Goal: Communication & Community: Answer question/provide support

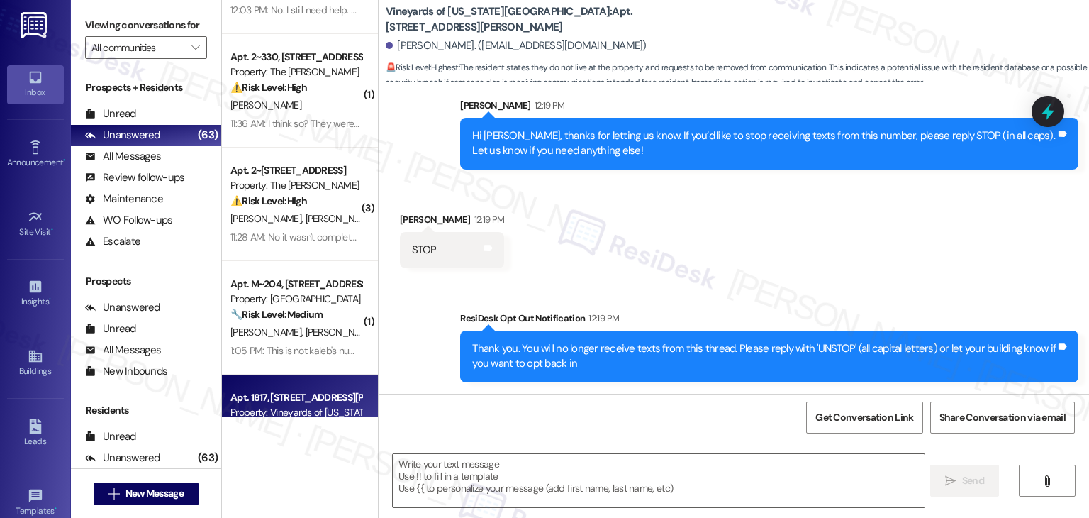
scroll to position [71, 0]
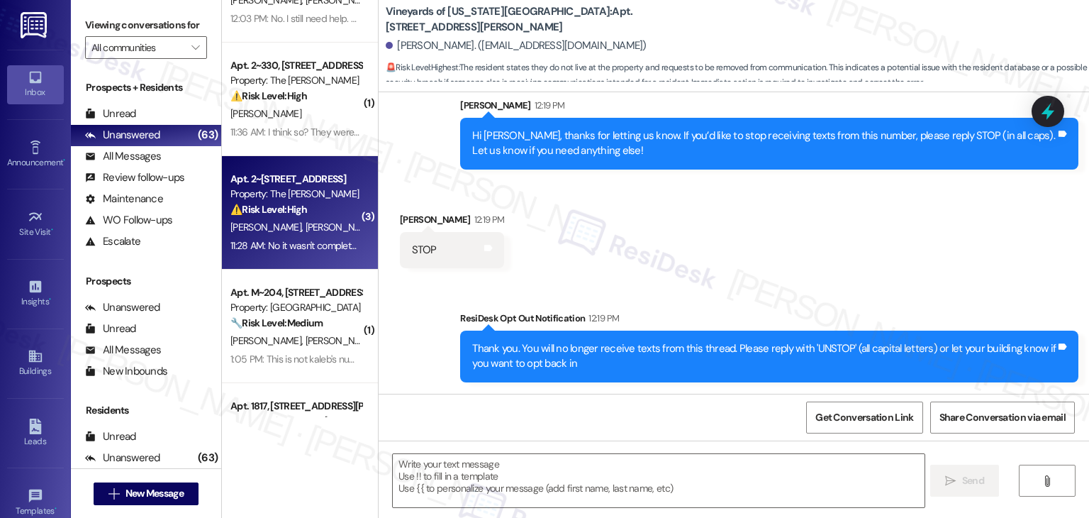
click at [321, 254] on div "11:28 AM: No it wasn't completed to our satisfaction. It's still leaking 11:28 …" at bounding box center [296, 246] width 134 height 18
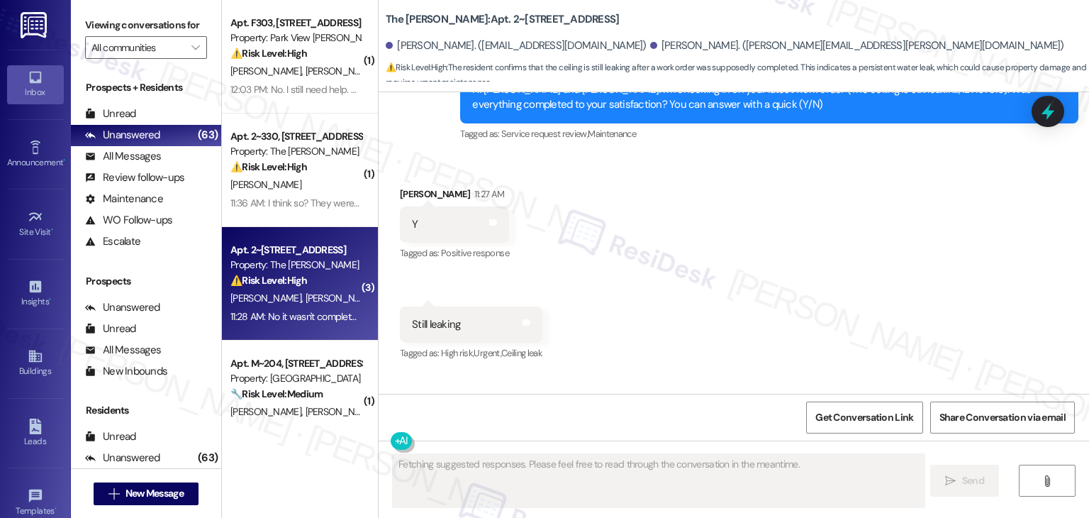
scroll to position [5427, 0]
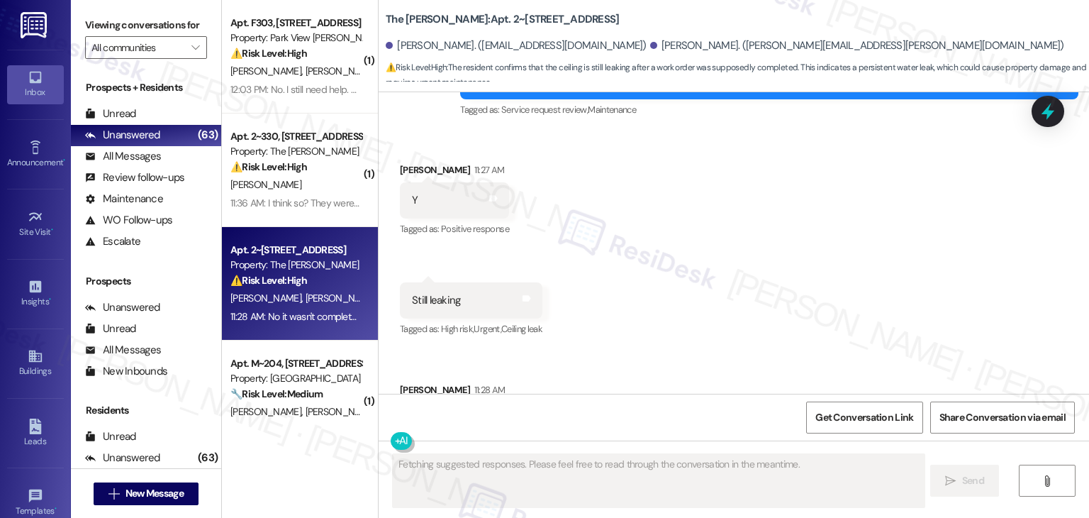
click at [818, 238] on div "Received via SMS Christal Hardemon 11:27 AM Y Tags and notes Tagged as: Positiv…" at bounding box center [734, 299] width 711 height 339
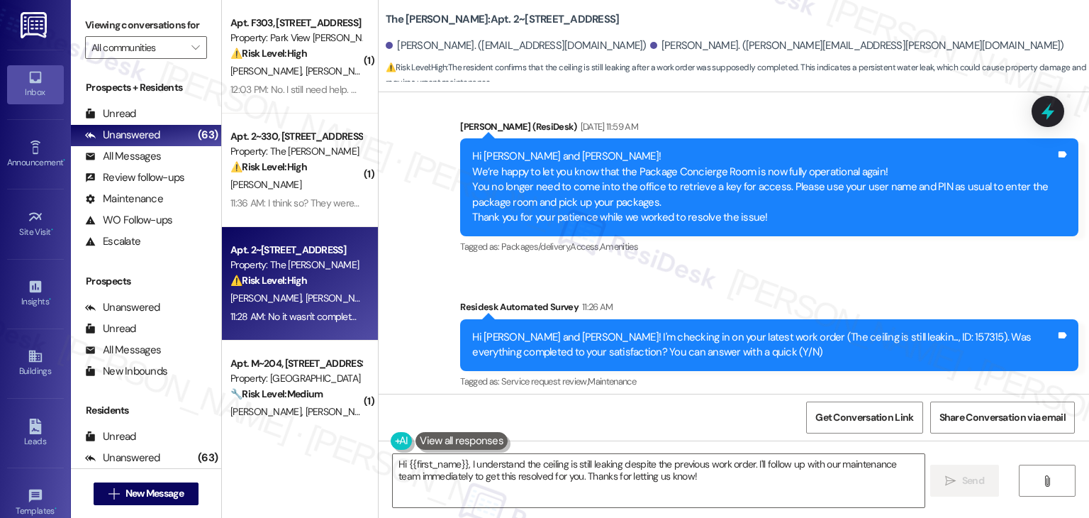
scroll to position [5143, 0]
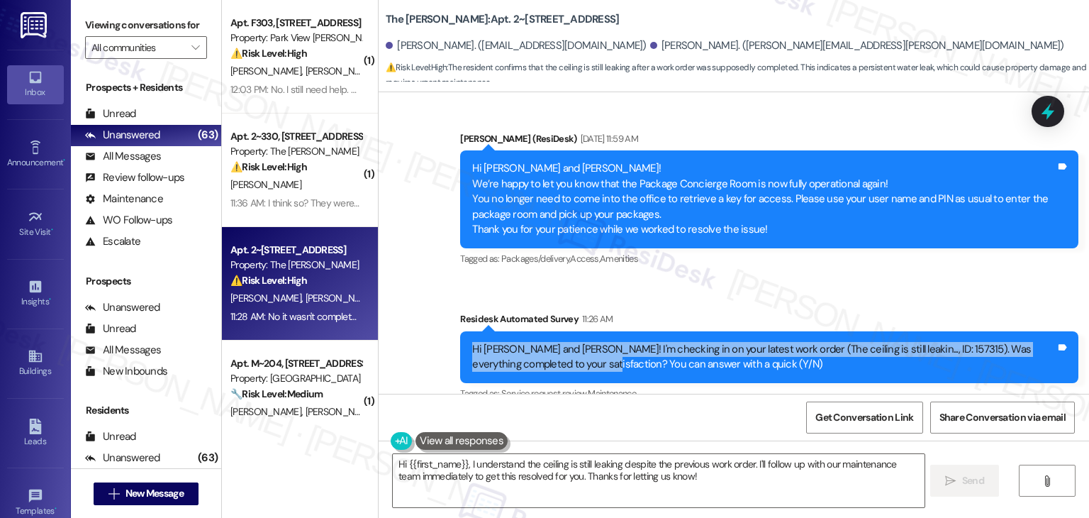
drag, startPoint x: 544, startPoint y: 284, endPoint x: 450, endPoint y: 268, distance: 95.6
click at [450, 301] on div "Survey, sent via SMS Residesk Automated Survey 11:26 AM Hi Christal and Tamarra…" at bounding box center [770, 357] width 640 height 113
copy div "Hi Christal and Tamarra! I'm checking in on your latest work order (The ceiling…"
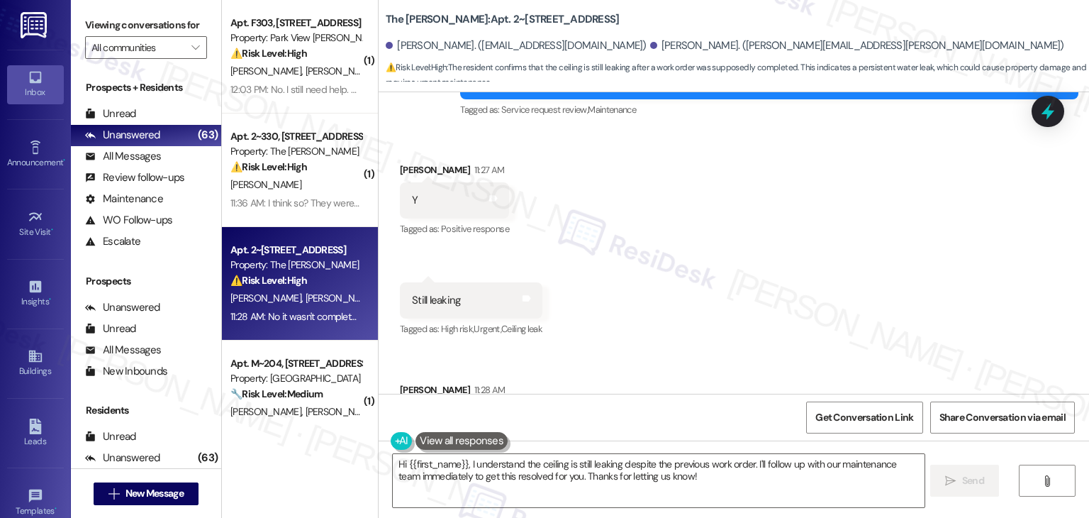
scroll to position [5427, 0]
click at [523, 413] on div "No it wasn't completed to our satisfaction. It's still leaking" at bounding box center [538, 420] width 253 height 15
copy div "No it wasn't completed to our satisfaction. It's still leaking Tags and notes"
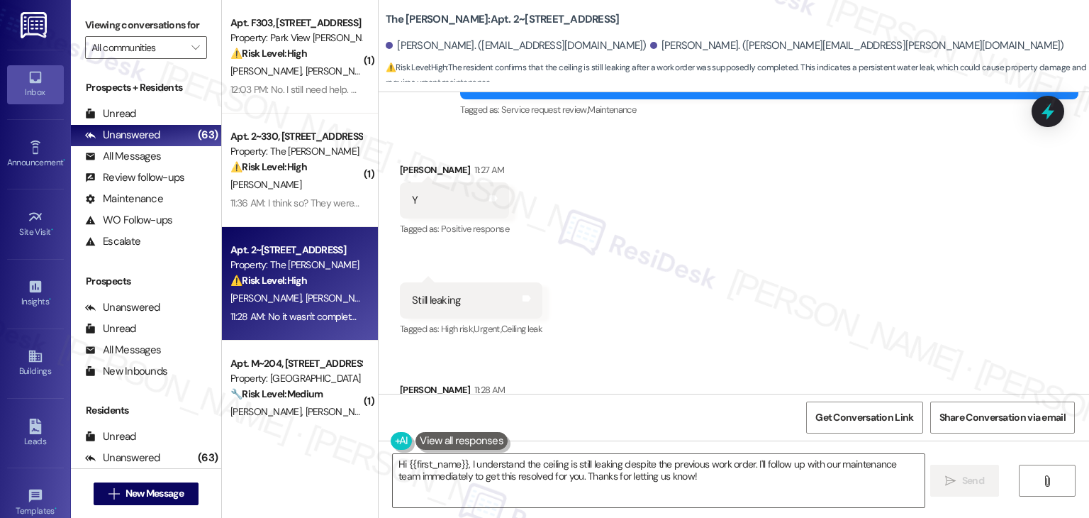
click at [807, 160] on div "Received via SMS Christal Hardemon 11:27 AM Y Tags and notes Tagged as: Positiv…" at bounding box center [734, 299] width 711 height 339
click at [774, 256] on div "Received via SMS Christal Hardemon 11:27 AM Y Tags and notes Tagged as: Positiv…" at bounding box center [734, 299] width 711 height 339
click at [635, 467] on textarea "Hi {{first_name}}, I understand the ceiling is still leaking despite the previo…" at bounding box center [658, 480] width 531 height 53
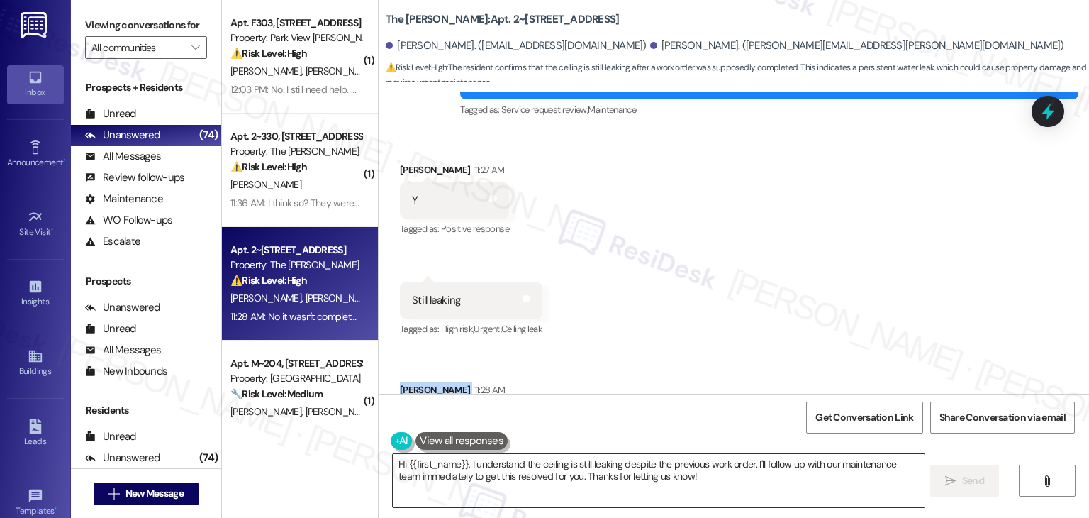
click at [635, 467] on textarea "Hi {{first_name}}, I understand the ceiling is still leaking despite the previo…" at bounding box center [658, 480] width 531 height 53
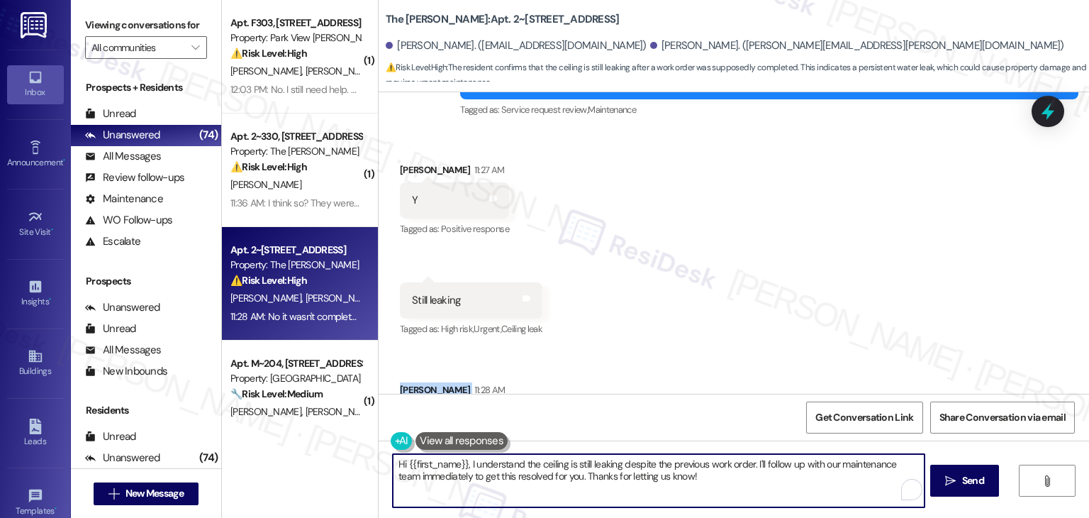
click at [635, 467] on textarea "Hi {{first_name}}, I understand the ceiling is still leaking despite the previo…" at bounding box center [658, 480] width 531 height 53
paste textarea "Tamarra, thanks for letting me know. I’m sorry to hear the ceiling is still lea…"
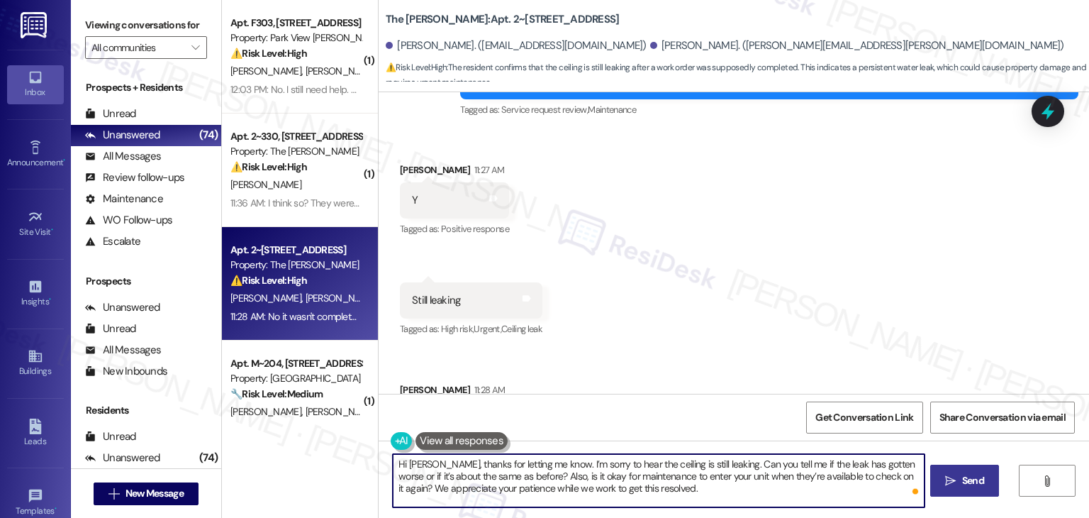
type textarea "Hi Tamarra, thanks for letting me know. I’m sorry to hear the ceiling is still …"
click at [960, 478] on span "Send" at bounding box center [974, 480] width 28 height 15
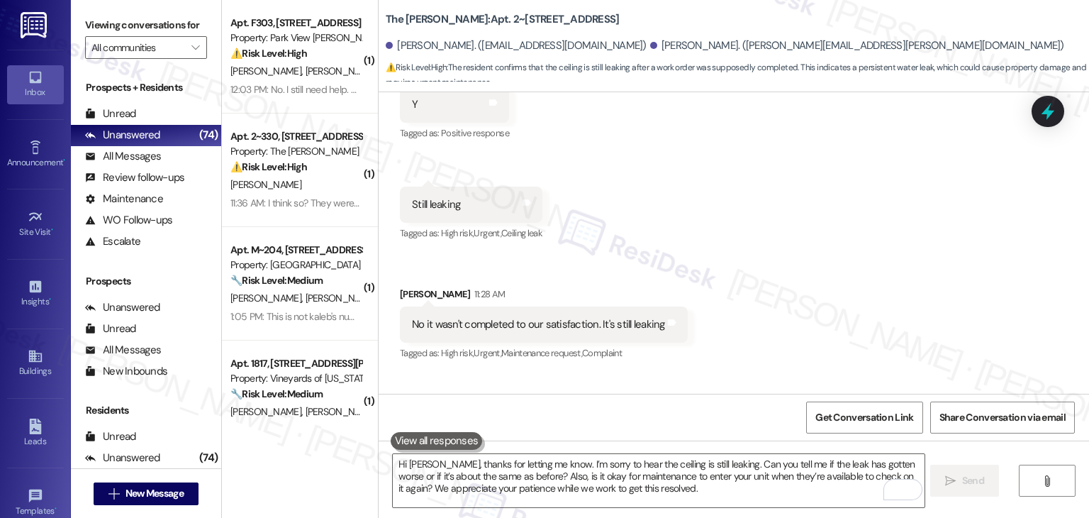
scroll to position [5556, 0]
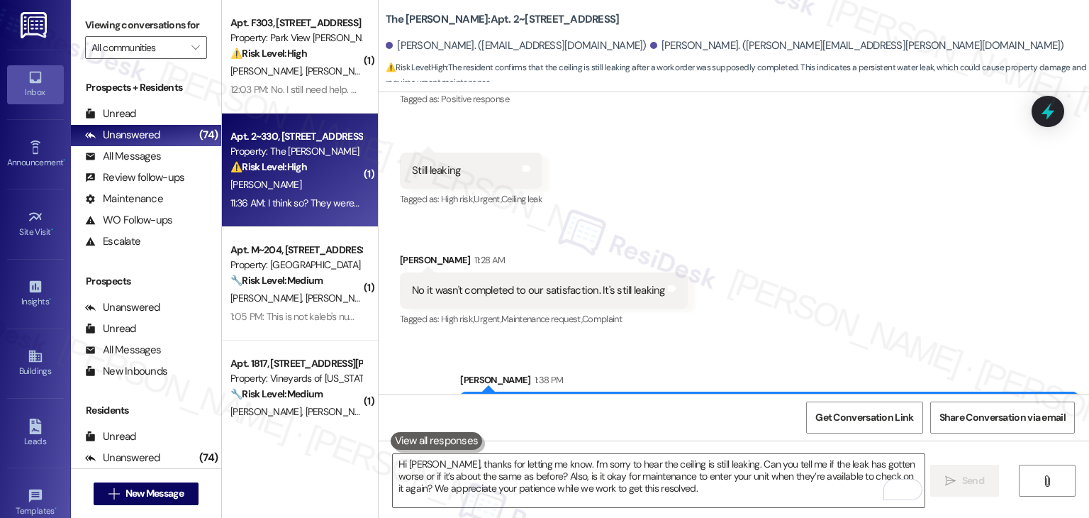
click at [302, 217] on div "Apt. 2~330, 2271 Clinton St Property: The Hayes ⚠️ Risk Level: High The residen…" at bounding box center [300, 169] width 156 height 113
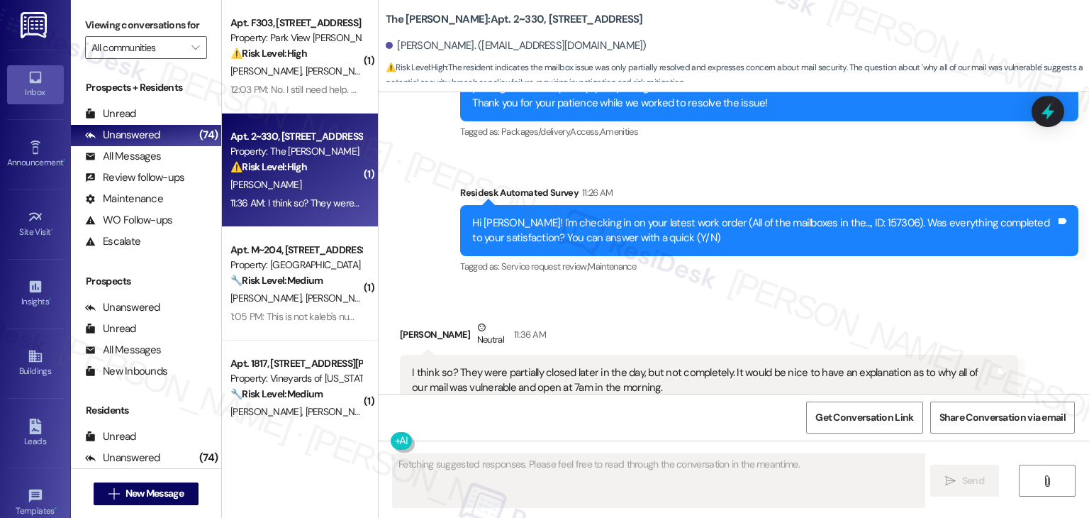
scroll to position [6382, 0]
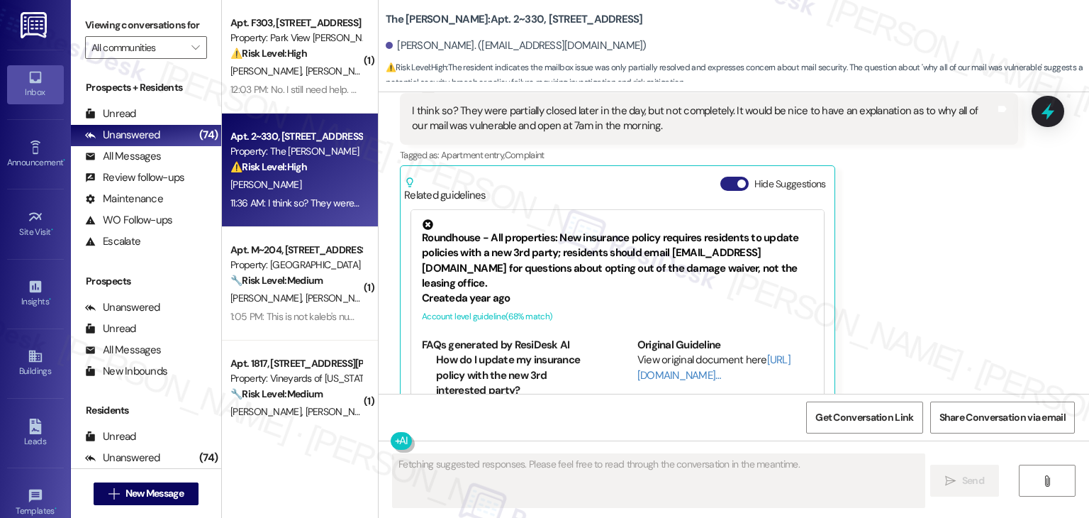
click at [721, 177] on button "Hide Suggestions" at bounding box center [735, 184] width 28 height 14
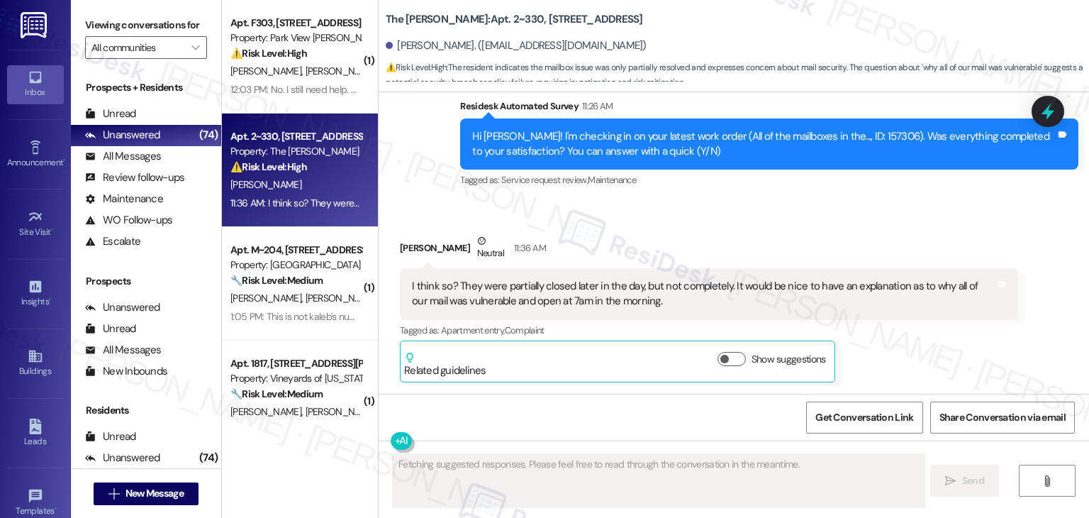
scroll to position [6175, 0]
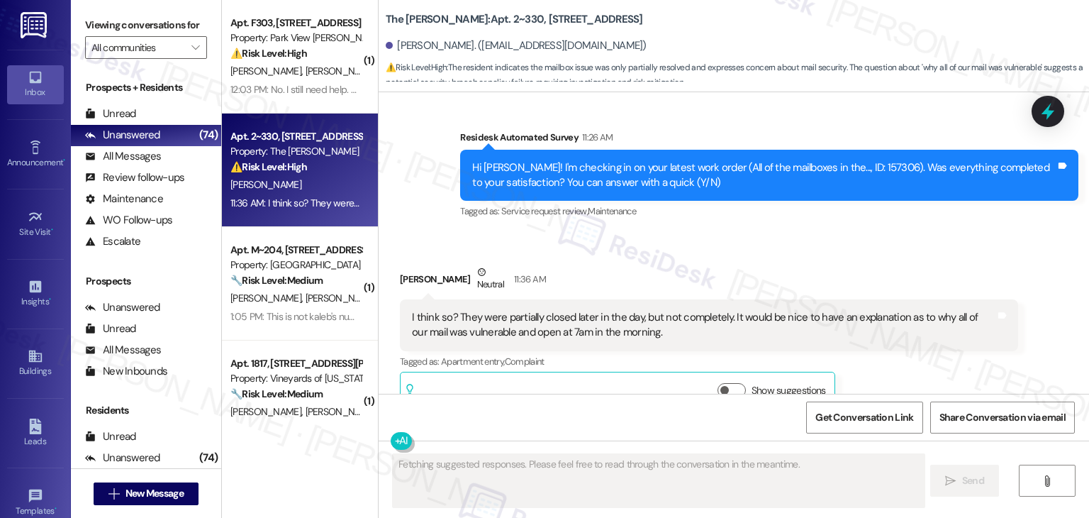
click at [864, 265] on div "Erin Miller Neutral 11:36 AM" at bounding box center [709, 282] width 618 height 35
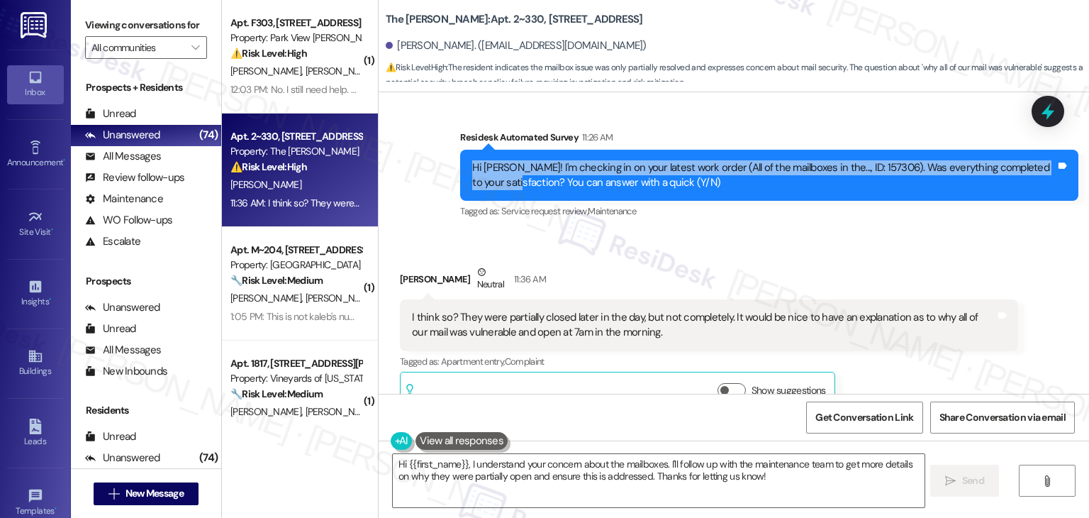
drag, startPoint x: 521, startPoint y: 148, endPoint x: 448, endPoint y: 125, distance: 76.0
click at [450, 125] on div "Survey, sent via SMS Residesk Automated Survey 11:26 AM Hi Erin! I'm checking i…" at bounding box center [770, 175] width 640 height 113
copy div "Hi Erin! I'm checking in on your latest work order (All of the mailboxes in the…"
click at [572, 310] on div "I think so? They were partially closed later in the day, but not completely. It…" at bounding box center [704, 325] width 584 height 30
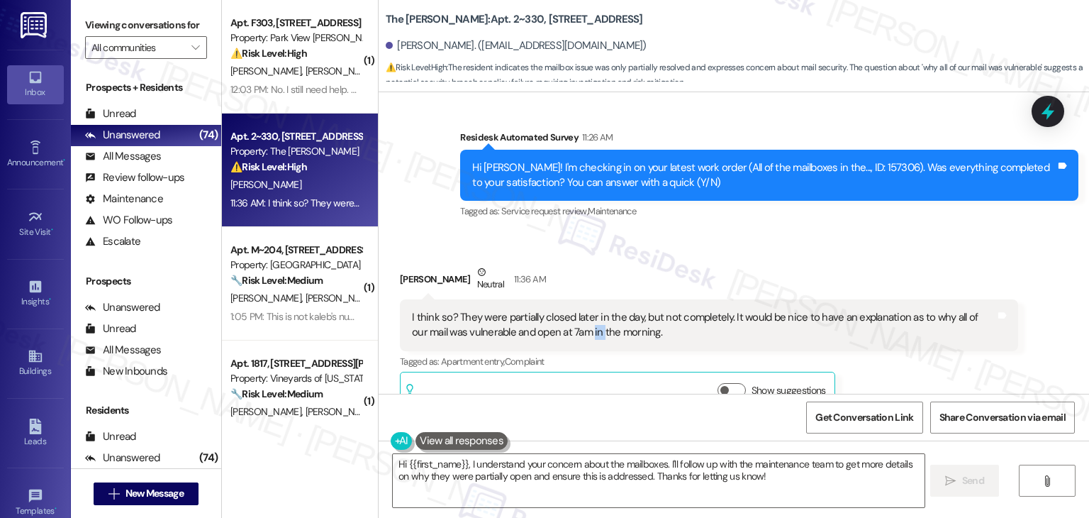
click at [572, 310] on div "I think so? They were partially closed later in the day, but not completely. It…" at bounding box center [704, 325] width 584 height 30
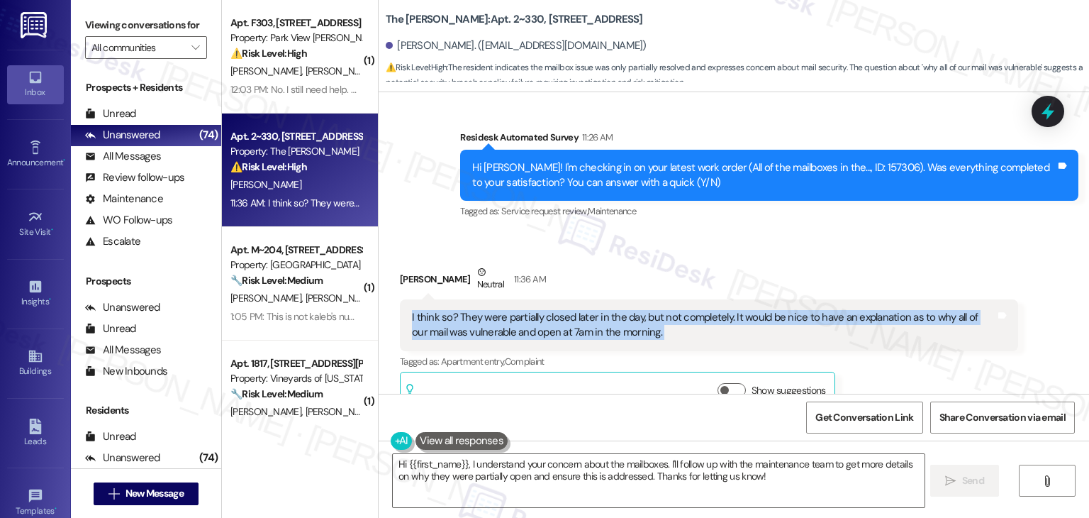
click at [572, 310] on div "I think so? They were partially closed later in the day, but not completely. It…" at bounding box center [704, 325] width 584 height 30
copy div "I think so? They were partially closed later in the day, but not completely. It…"
click at [557, 476] on textarea "Hi {{first_name}}, I understand your concern about the mailboxes. I'll follow u…" at bounding box center [658, 480] width 531 height 53
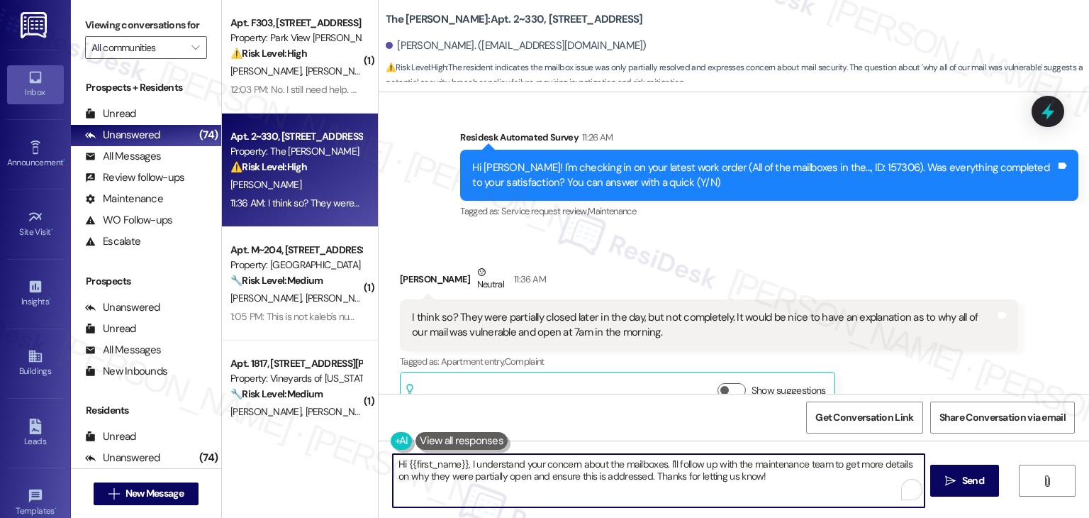
click at [557, 476] on textarea "Hi {{first_name}}, I understand your concern about the mailboxes. I'll follow u…" at bounding box center [658, 480] width 531 height 53
paste textarea "Erin, thanks for the update. I understand your concern about the mailboxes bein…"
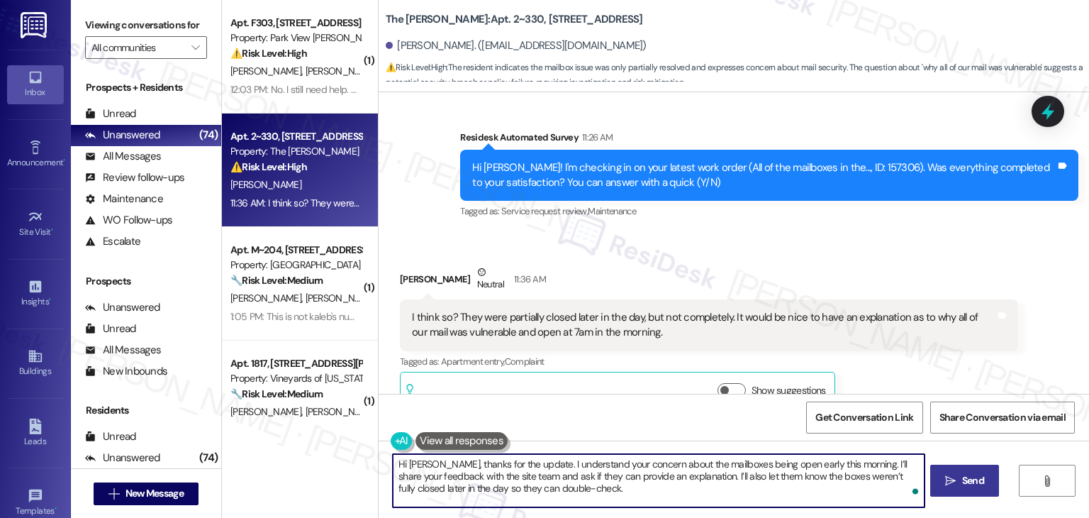
type textarea "Hi Erin, thanks for the update. I understand your concern about the mailboxes b…"
click at [955, 486] on span " Send" at bounding box center [964, 480] width 45 height 15
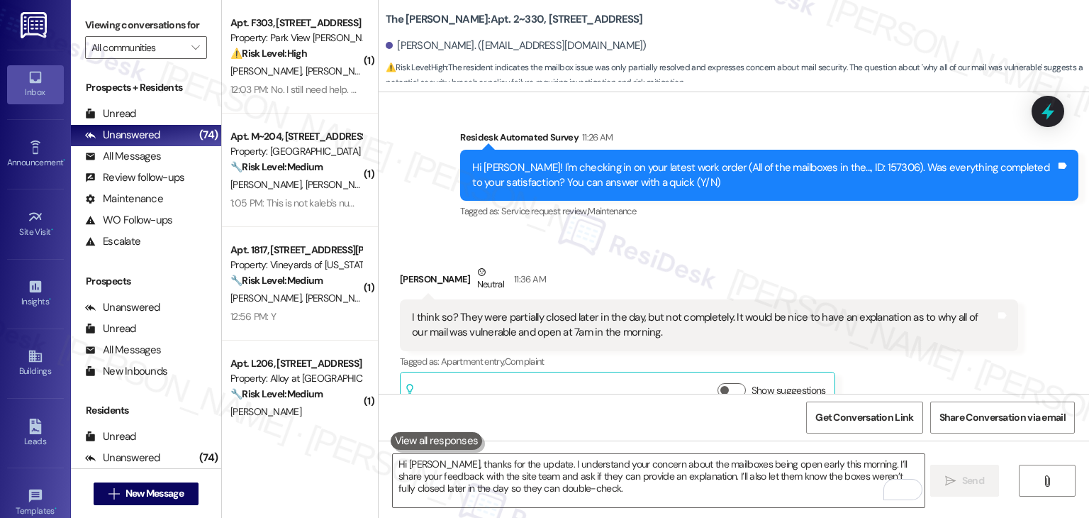
scroll to position [6304, 0]
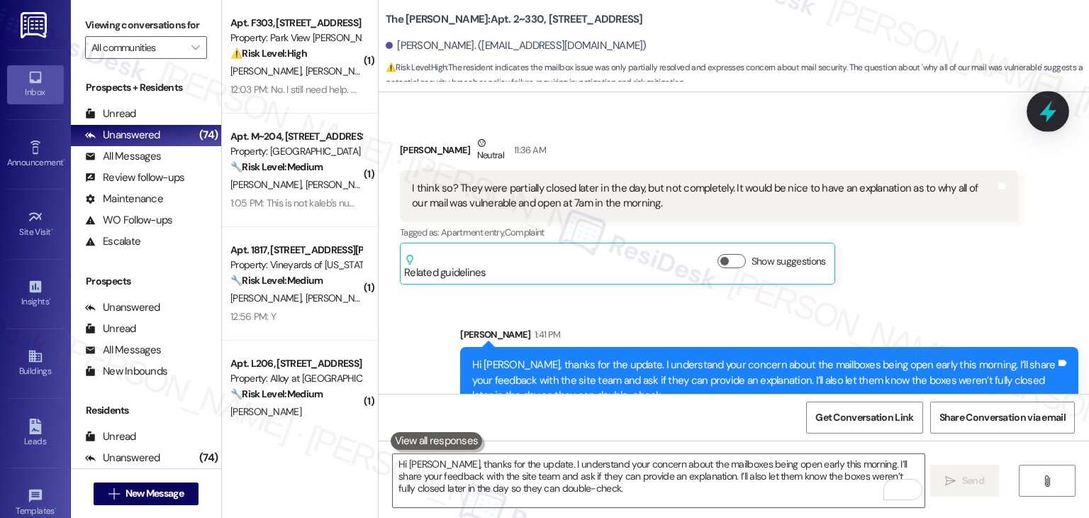
click at [1044, 112] on icon at bounding box center [1048, 112] width 17 height 22
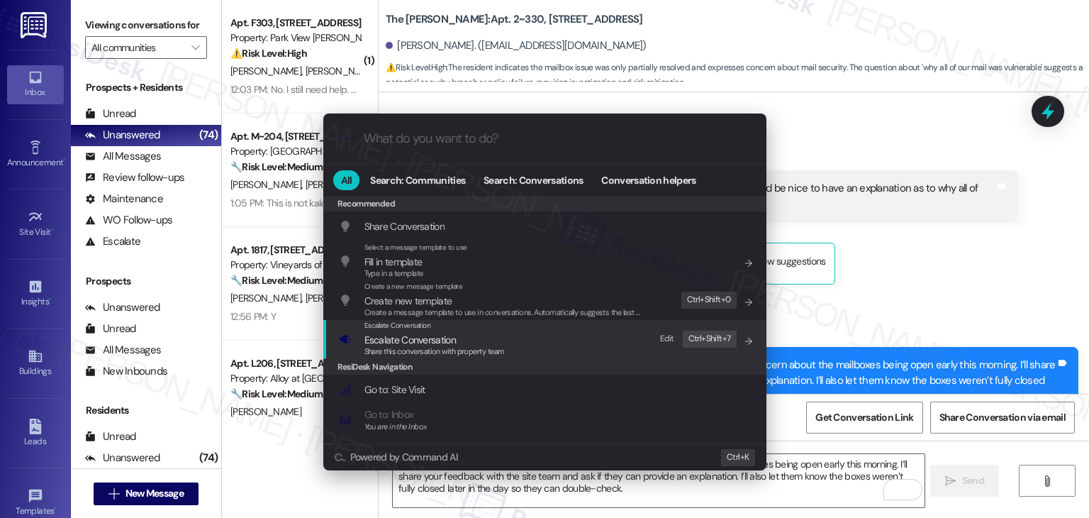
click at [430, 341] on span "Escalate Conversation" at bounding box center [410, 339] width 91 height 13
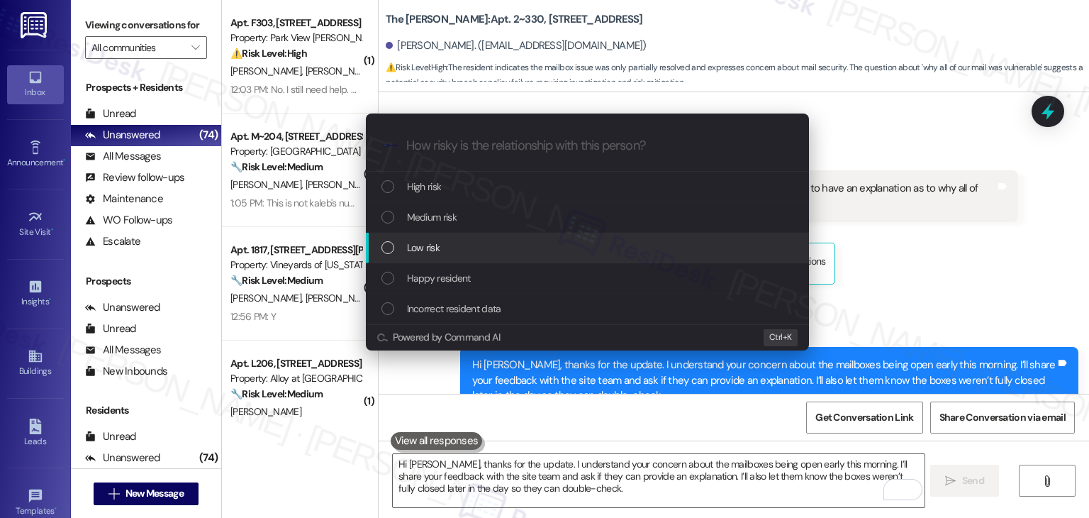
click at [390, 247] on div "List of options" at bounding box center [388, 247] width 13 height 13
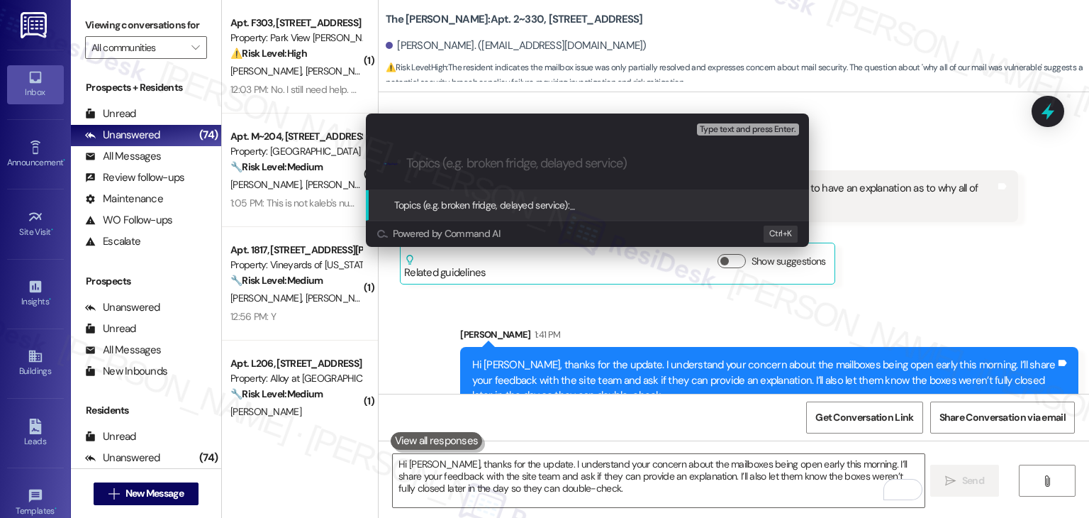
paste input "Mailbox Security Concern – Left Open in Morning & Not Fully Closed"
type input "Mailbox Security Concern – Left Open in Morning & Not Fully Closed"
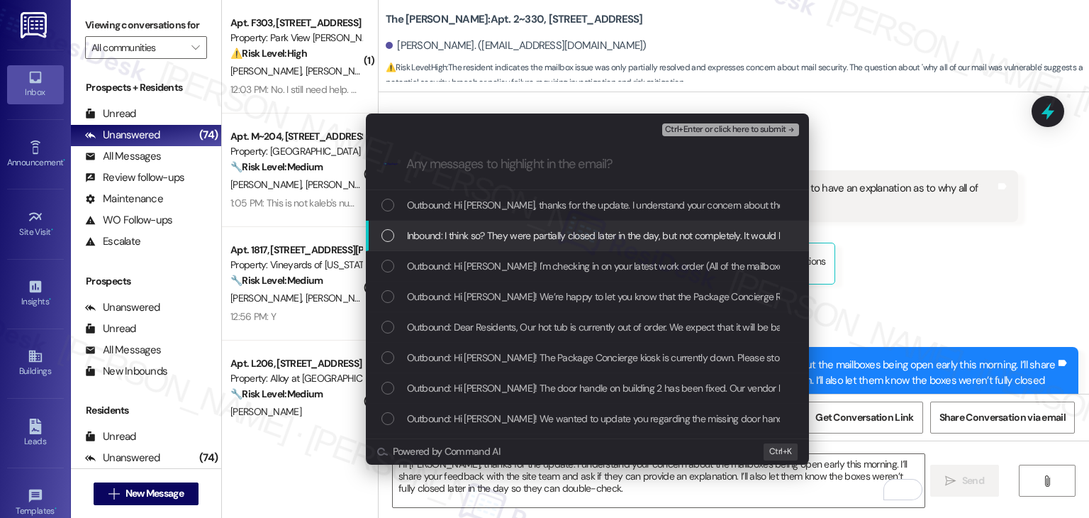
click at [384, 228] on div "Inbound: I think so? They were partially closed later in the day, but not compl…" at bounding box center [589, 236] width 415 height 16
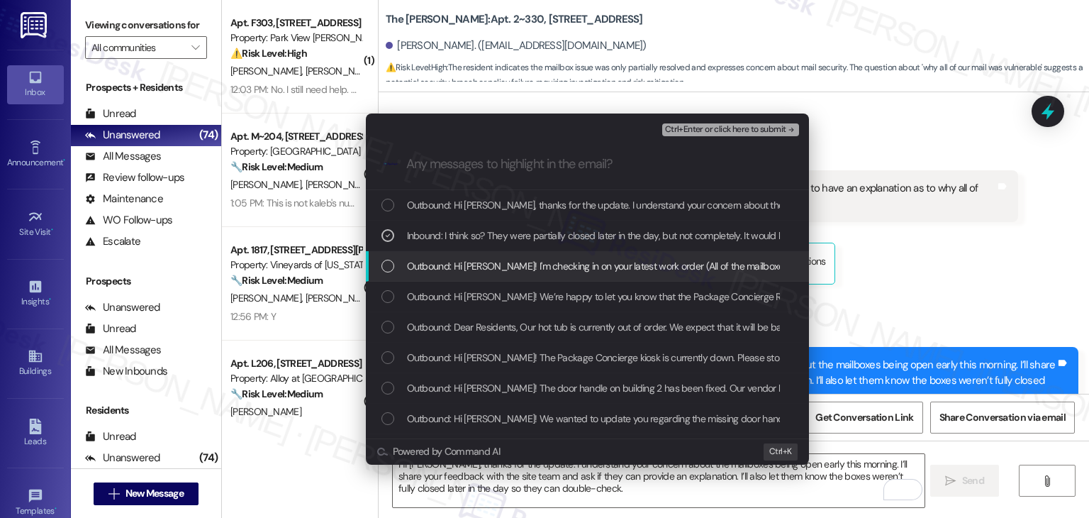
click at [393, 269] on div "List of options" at bounding box center [388, 266] width 13 height 13
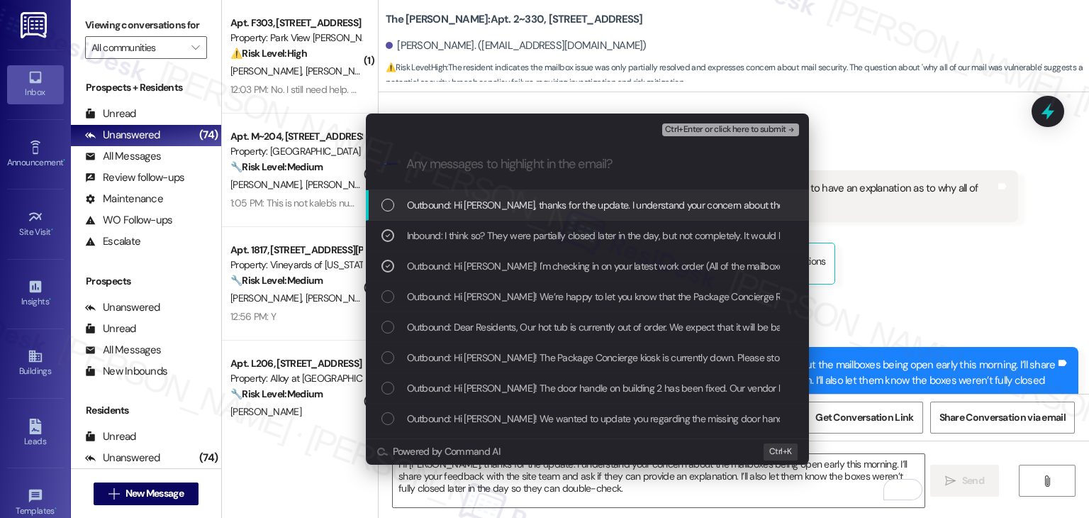
click at [720, 134] on span "Ctrl+Enter or click here to submit" at bounding box center [725, 130] width 121 height 10
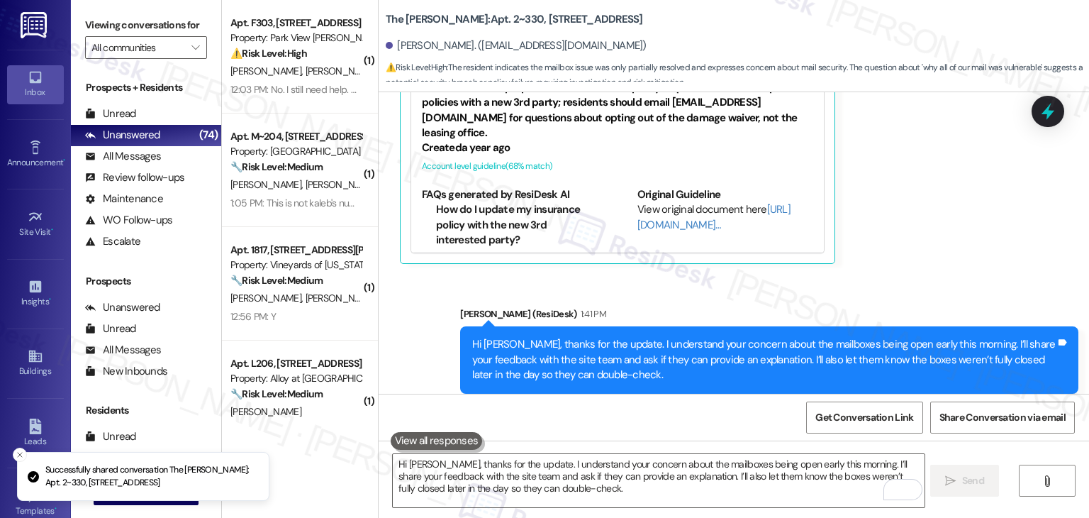
scroll to position [6533, 0]
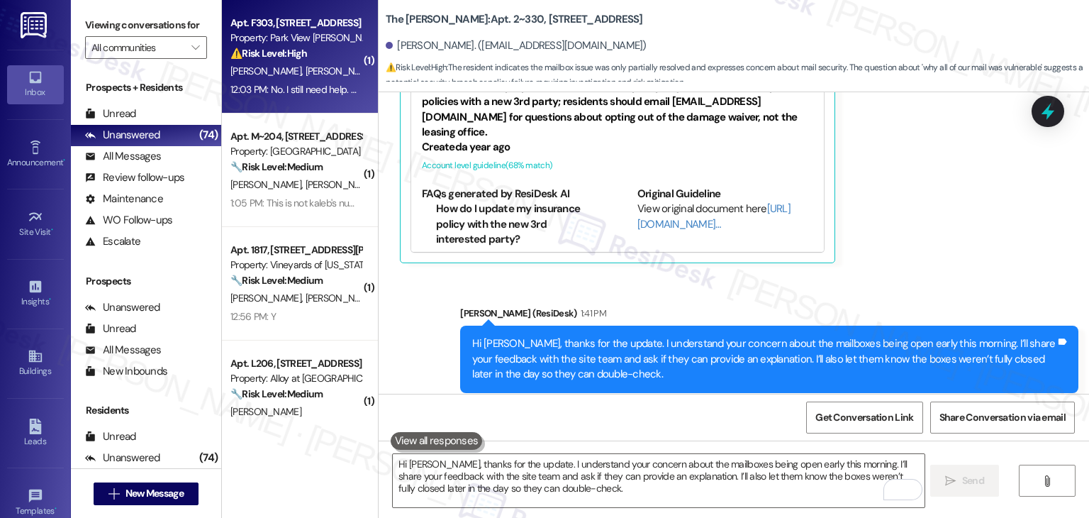
click at [281, 97] on div "12:03 PM: No. I still need help. The bugs are still coming in under the back do…" at bounding box center [296, 90] width 134 height 18
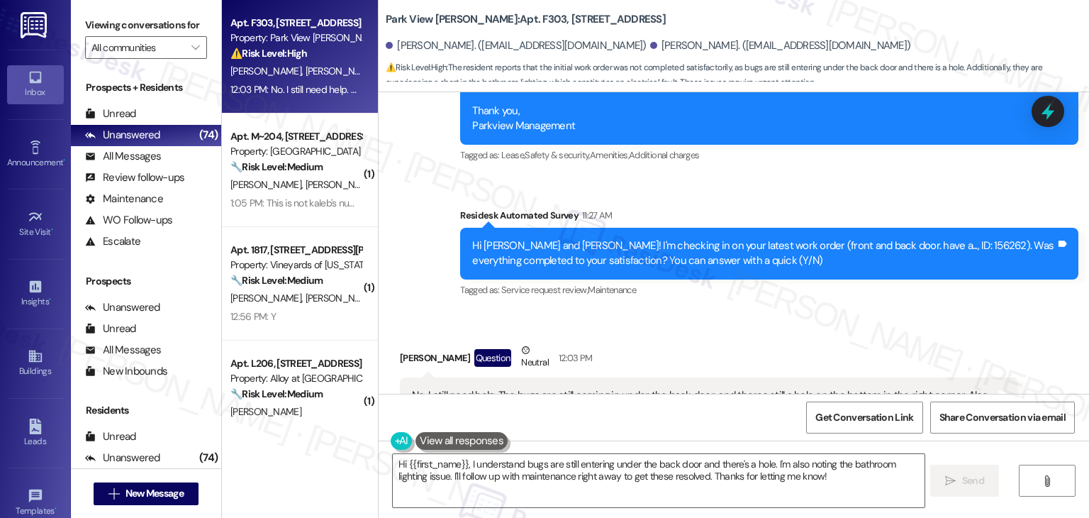
scroll to position [19146, 0]
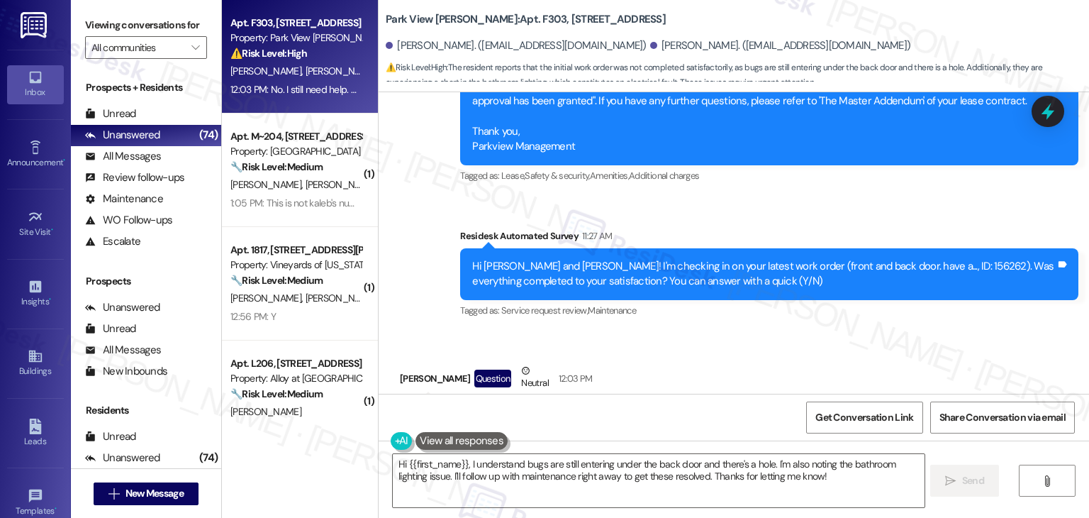
click at [721, 482] on button "Hide Suggestions" at bounding box center [735, 489] width 28 height 14
click at [886, 363] on div "Linda Loveland Question Neutral 12:03 PM No. I still need help. The bugs are st…" at bounding box center [709, 438] width 618 height 150
click at [885, 363] on div "Linda Loveland Question Neutral 12:03 PM No. I still need help. The bugs are st…" at bounding box center [709, 438] width 618 height 150
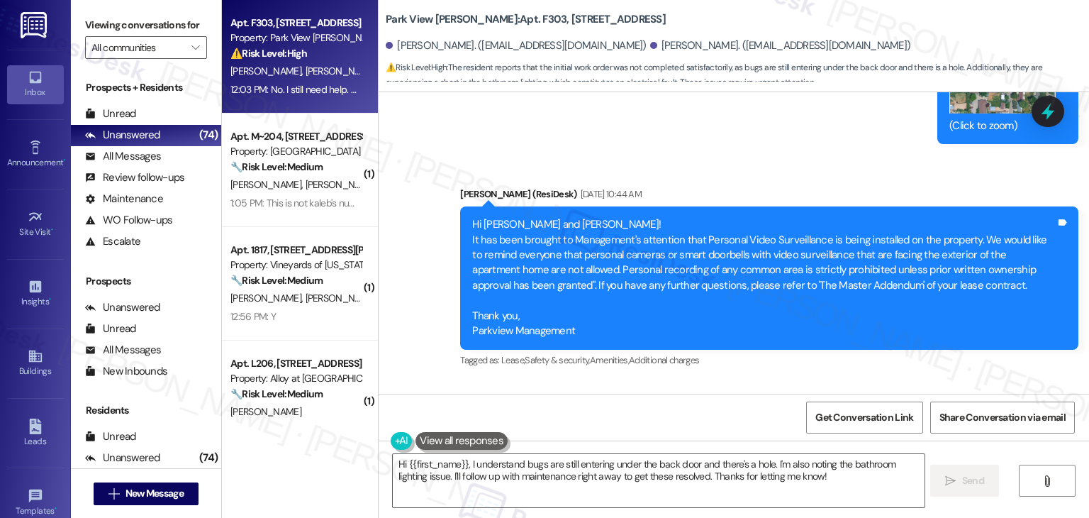
scroll to position [18933, 0]
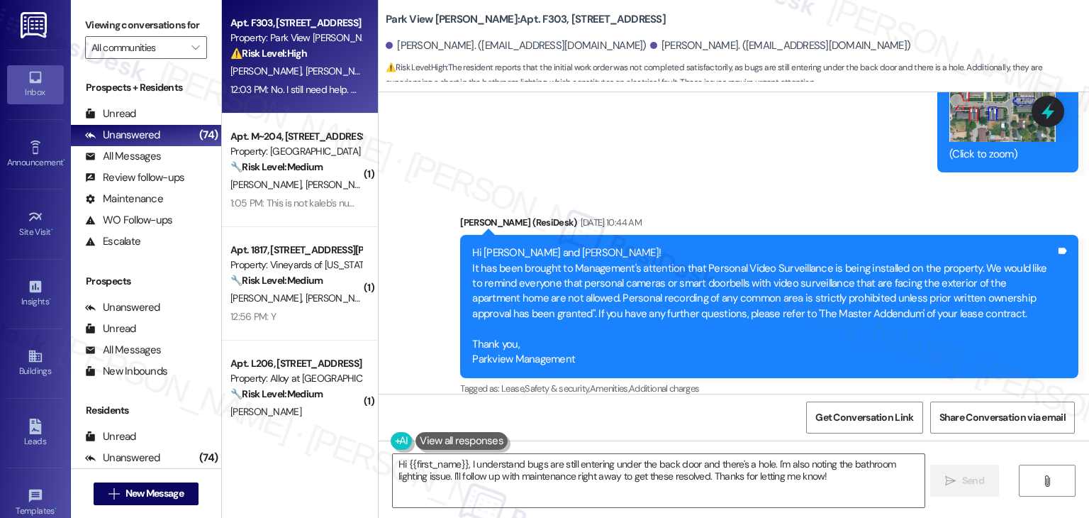
click at [718, 339] on div "Announcement, sent via SMS Dottie (ResiDesk) Aug 13, 2024 at 12:29 PM Hey Lynet…" at bounding box center [734, 242] width 711 height 301
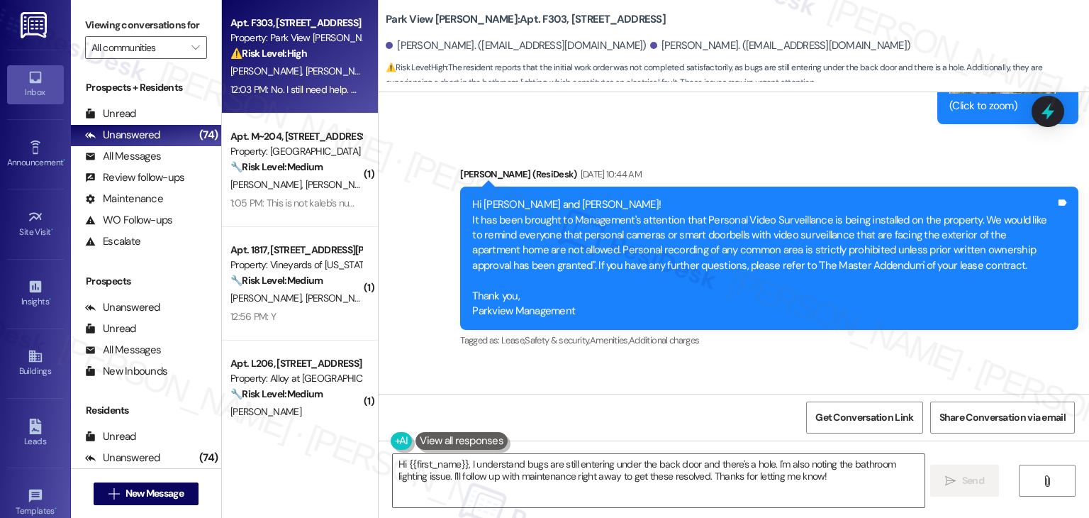
scroll to position [19004, 0]
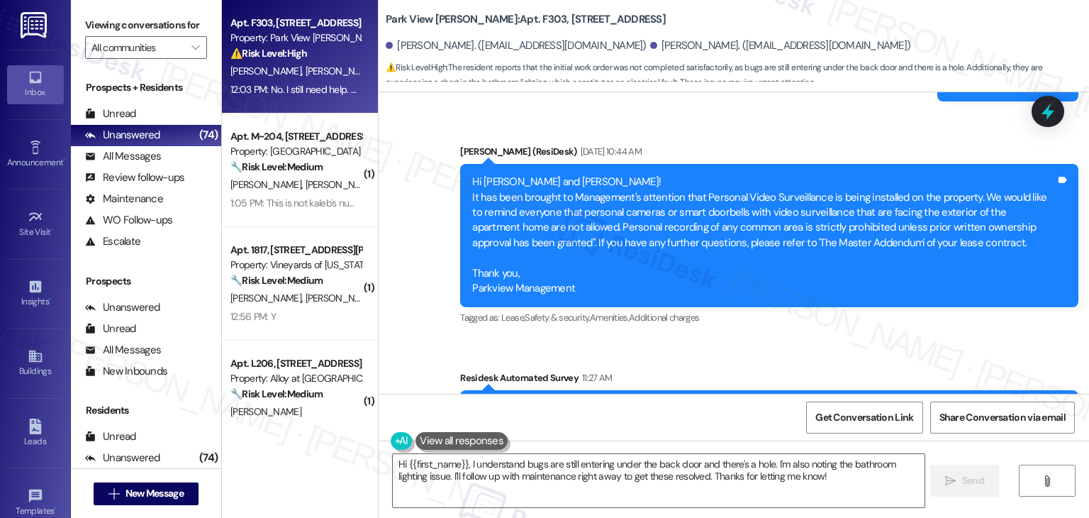
drag, startPoint x: 553, startPoint y: 218, endPoint x: 458, endPoint y: 197, distance: 97.4
click at [460, 390] on div "Hi Lynette and Linda! I'm checking in on your latest work order (front and back…" at bounding box center [769, 416] width 618 height 52
copy div "Hi Lynette and Linda! I'm checking in on your latest work order (front and back…"
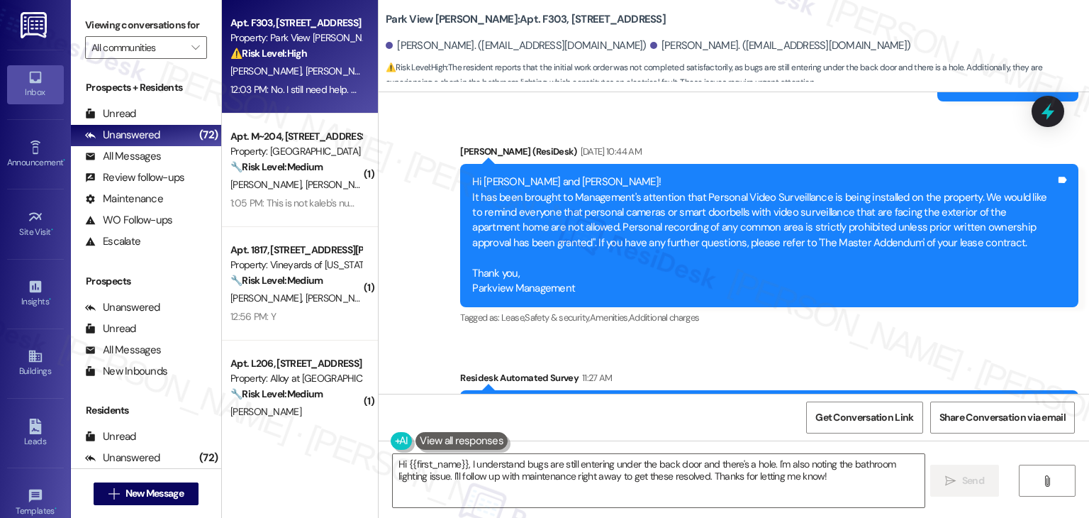
drag, startPoint x: 653, startPoint y: 367, endPoint x: 391, endPoint y: 352, distance: 262.1
copy div "No. I still need help. The bugs are still coming in under the back door, and th…"
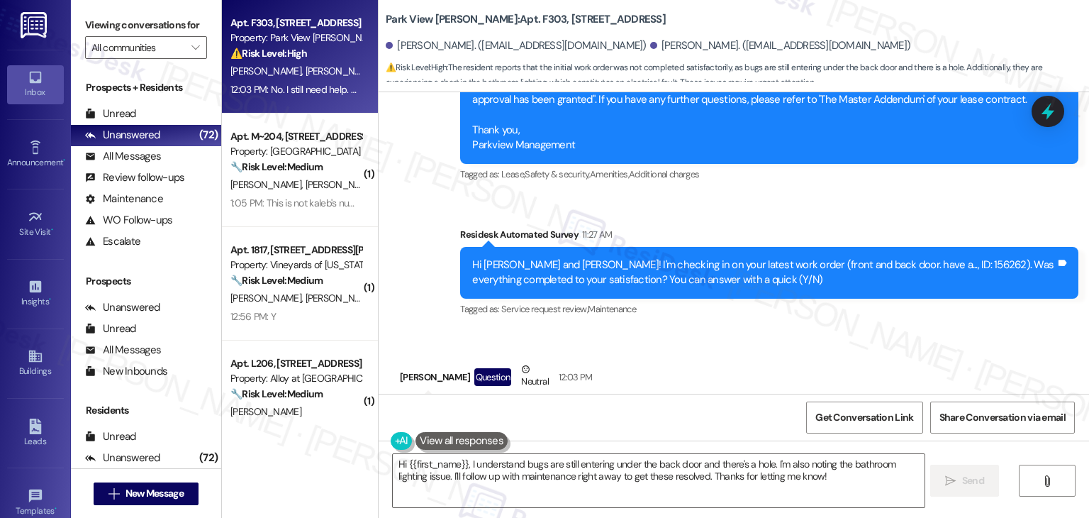
scroll to position [19151, 0]
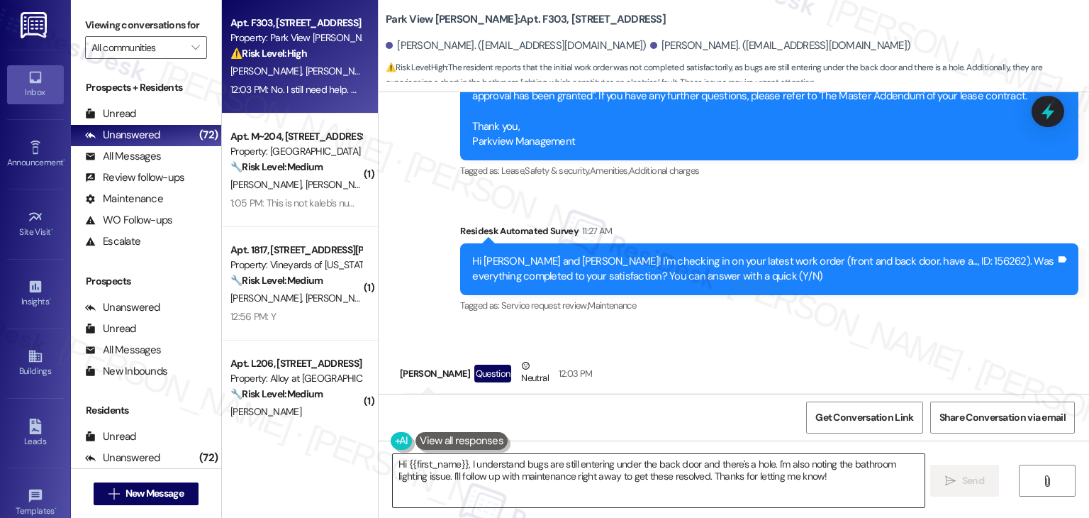
click at [662, 469] on textarea "Hi {{first_name}}, I understand bugs are still entering under the back door and…" at bounding box center [658, 480] width 531 height 53
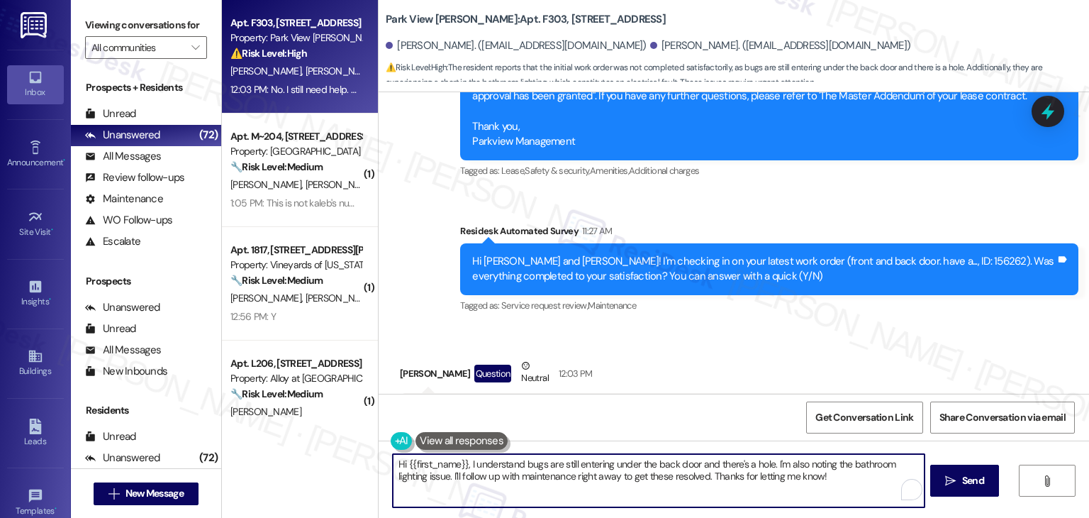
click at [662, 469] on textarea "Hi {{first_name}}, I understand bugs are still entering under the back door and…" at bounding box center [658, 480] width 531 height 53
paste textarea "Linda, I’m sorry to hear the issues are still ongoing. Could you please send me…"
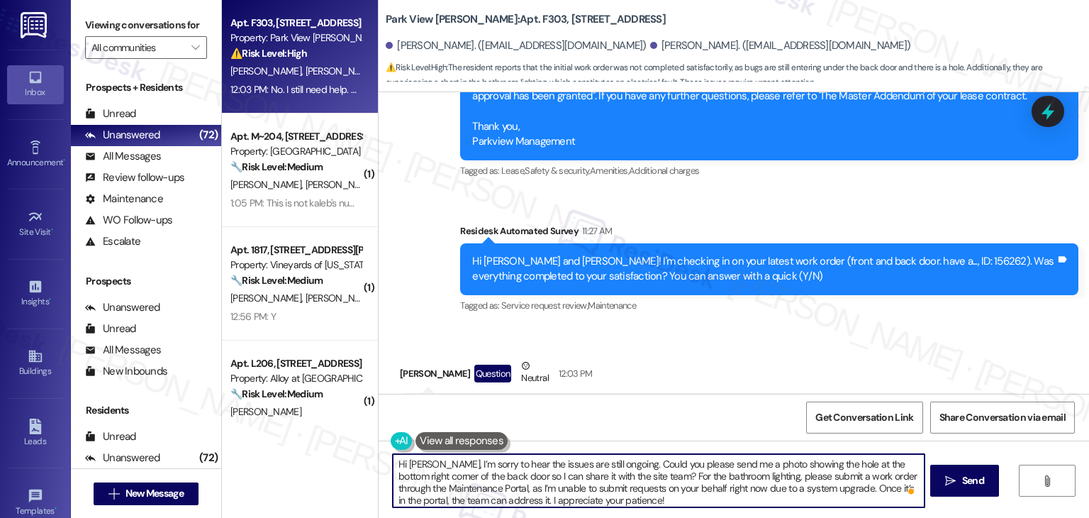
type textarea "Hi Linda, I’m sorry to hear the issues are still ongoing. Could you please send…"
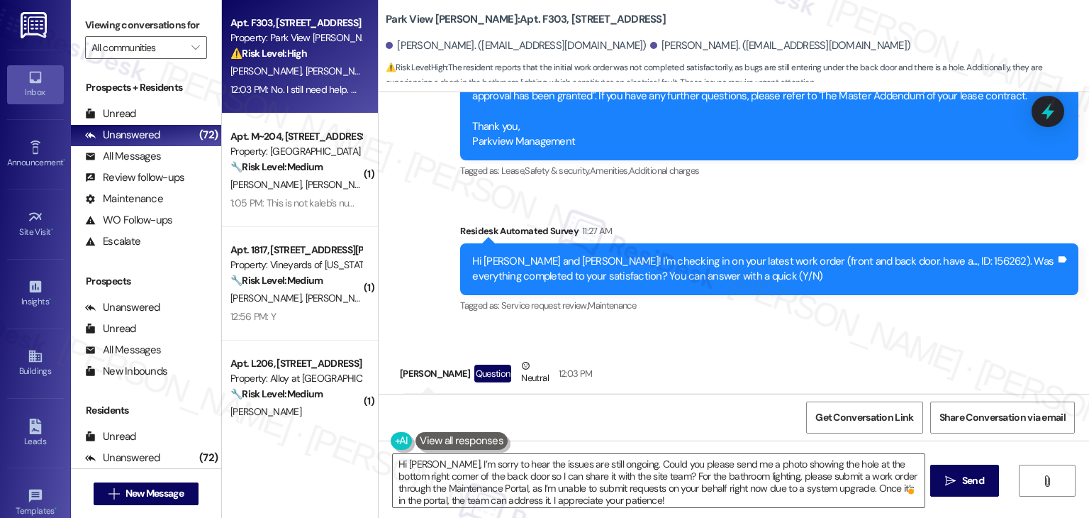
click at [703, 403] on div "Get Conversation Link Share Conversation via email" at bounding box center [734, 417] width 711 height 47
click at [970, 480] on span "Send" at bounding box center [973, 480] width 22 height 15
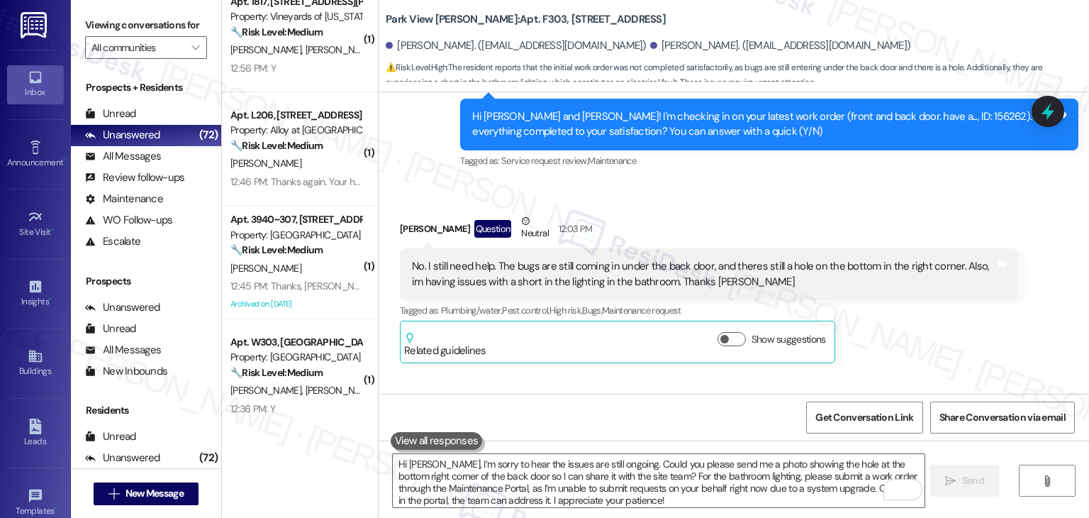
scroll to position [213, 0]
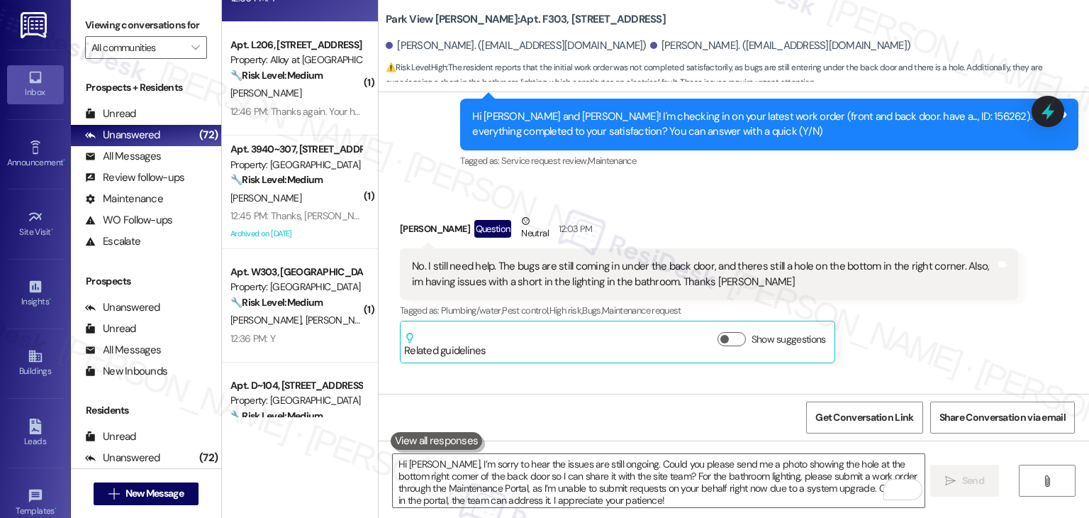
drag, startPoint x: 363, startPoint y: 31, endPoint x: 363, endPoint y: 11, distance: 20.6
click at [363, 11] on div "( 1 ) Apt. M~204, 3304 N Lakeharbor Lane Property: Edgewater 🔧 Risk Level: Medi…" at bounding box center [300, 208] width 156 height 417
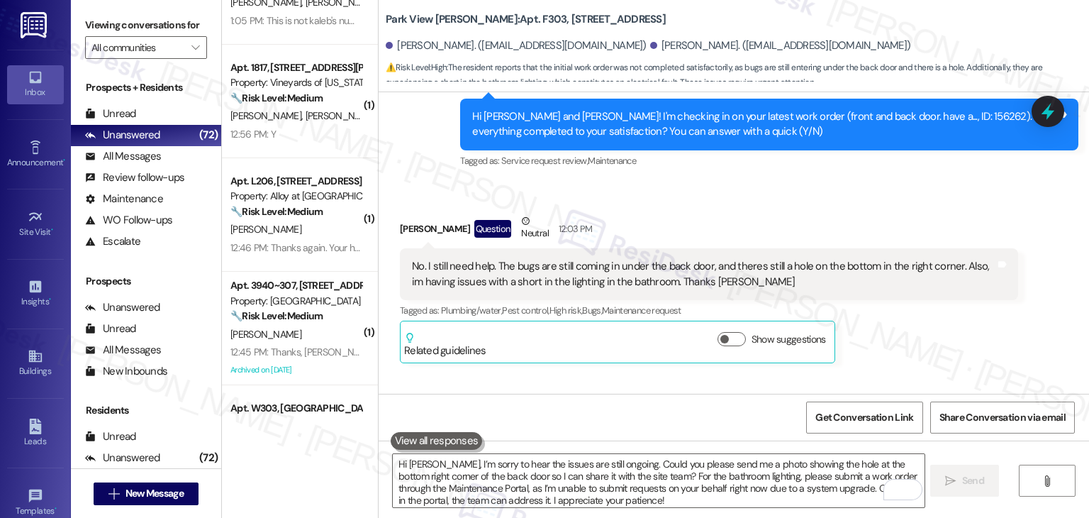
scroll to position [0, 0]
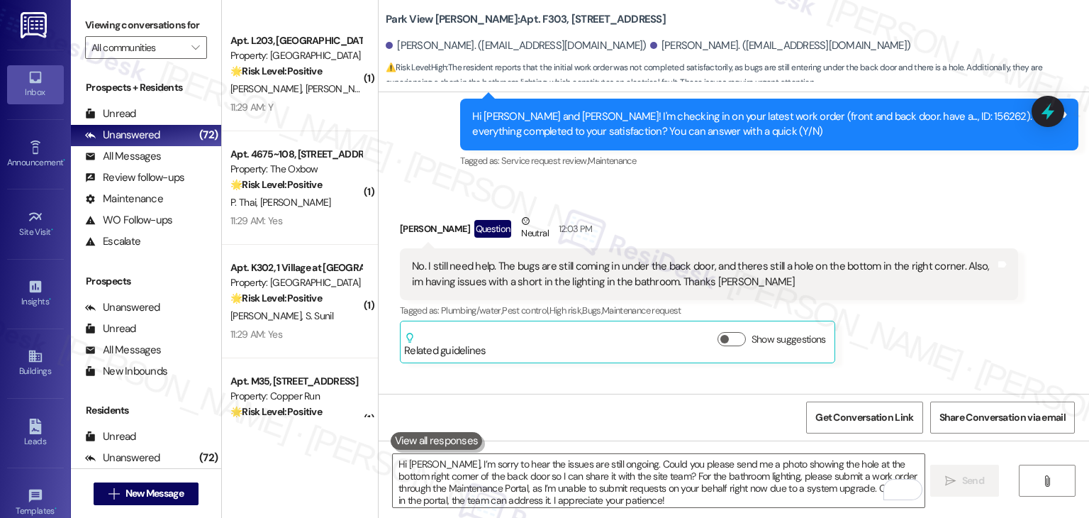
scroll to position [5256, 0]
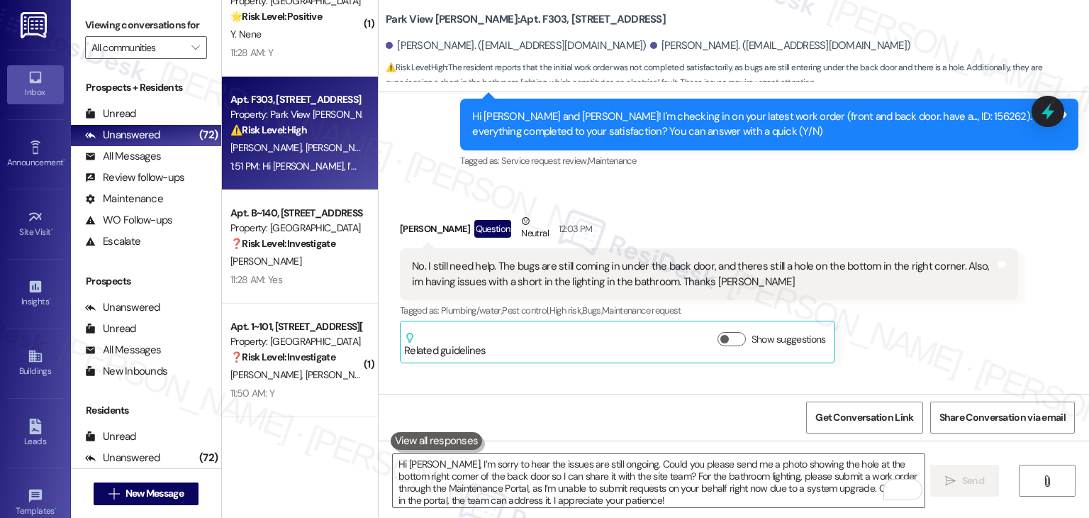
click at [292, 443] on div "Apt. 212, 450 W Grove St Property: CW Moore 🌟 Risk Level: Positive The message …" at bounding box center [300, 259] width 156 height 518
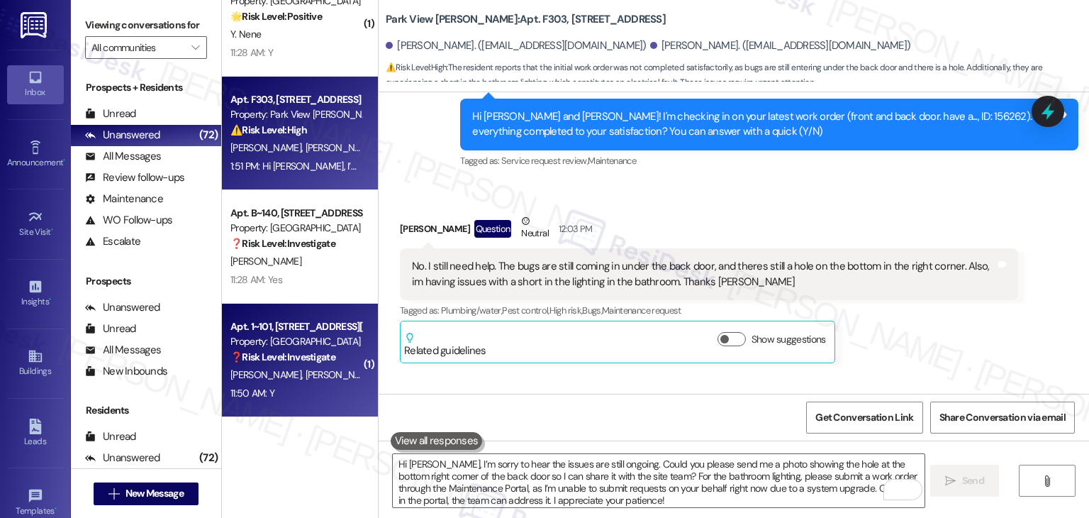
click at [306, 379] on span "J. Dudman" at bounding box center [341, 374] width 71 height 13
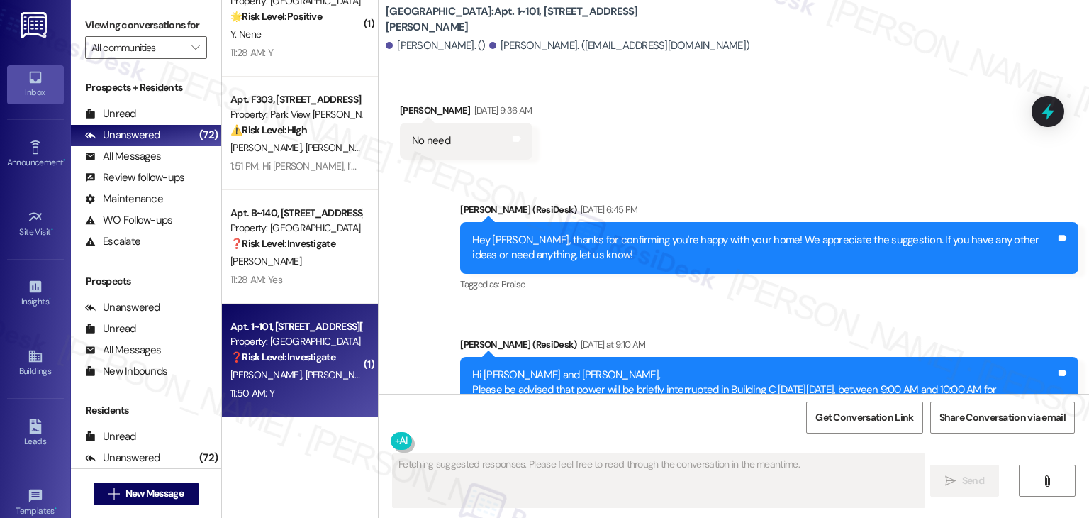
scroll to position [3994, 0]
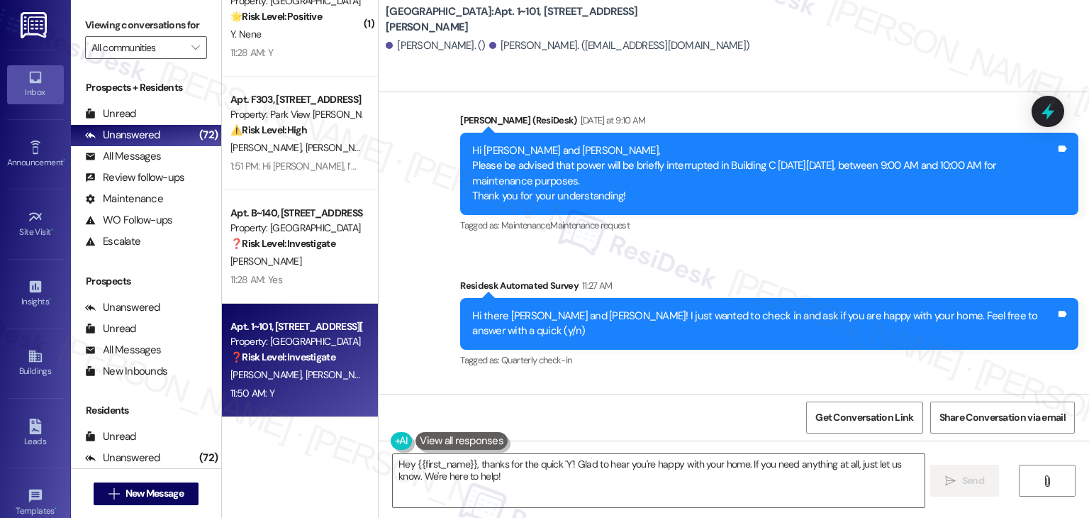
click at [655, 381] on div "Received via SMS Jesse Dudman 11:50 AM Y Tags and notes Tagged as: Positive res…" at bounding box center [734, 441] width 711 height 120
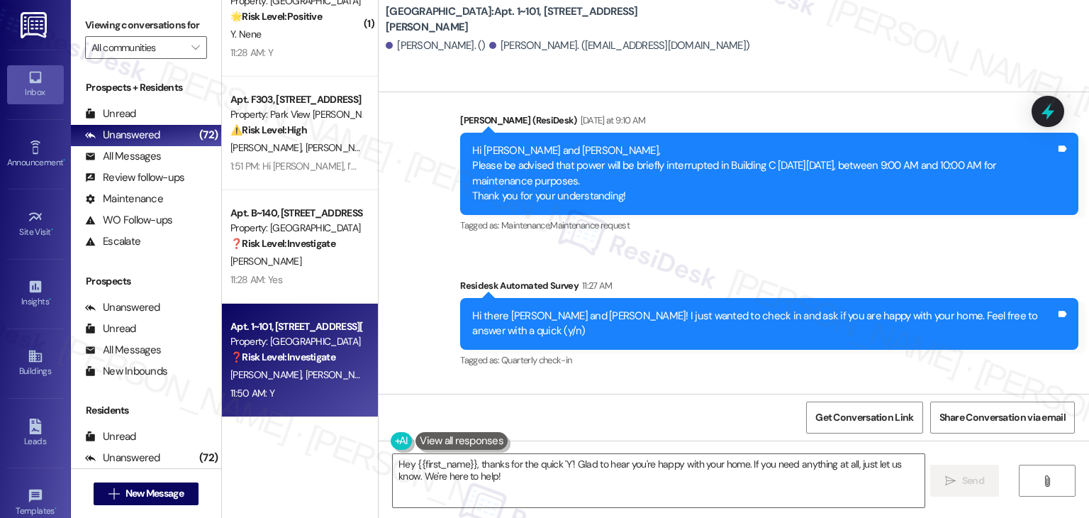
click at [653, 381] on div "Received via SMS Jesse Dudman 11:50 AM Y Tags and notes Tagged as: Positive res…" at bounding box center [734, 441] width 711 height 120
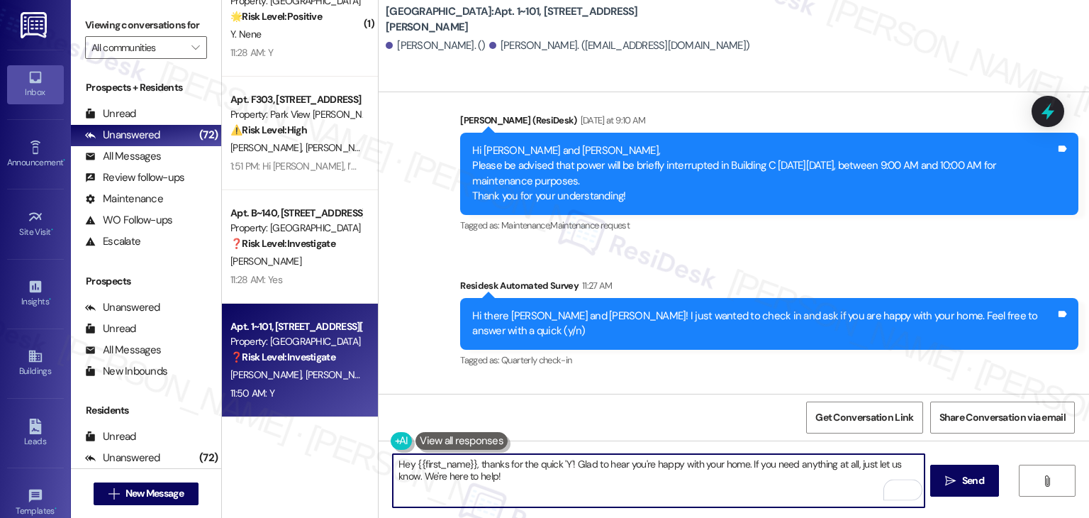
drag, startPoint x: 468, startPoint y: 462, endPoint x: 426, endPoint y: 465, distance: 41.9
click at [426, 465] on textarea "Hey {{first_name}}, thanks for the quick 'Y'! Glad to hear you're happy with yo…" at bounding box center [658, 480] width 531 height 53
drag, startPoint x: 560, startPoint y: 463, endPoint x: 406, endPoint y: 463, distance: 153.2
click at [406, 463] on textarea "Hey {{first_name}}, thanks for the quick 'Y'! Glad to hear you're happy with yo…" at bounding box center [658, 480] width 531 height 53
click at [689, 381] on div "Received via SMS Jesse Dudman 11:50 AM Y Tags and notes Tagged as: Positive res…" at bounding box center [734, 441] width 711 height 120
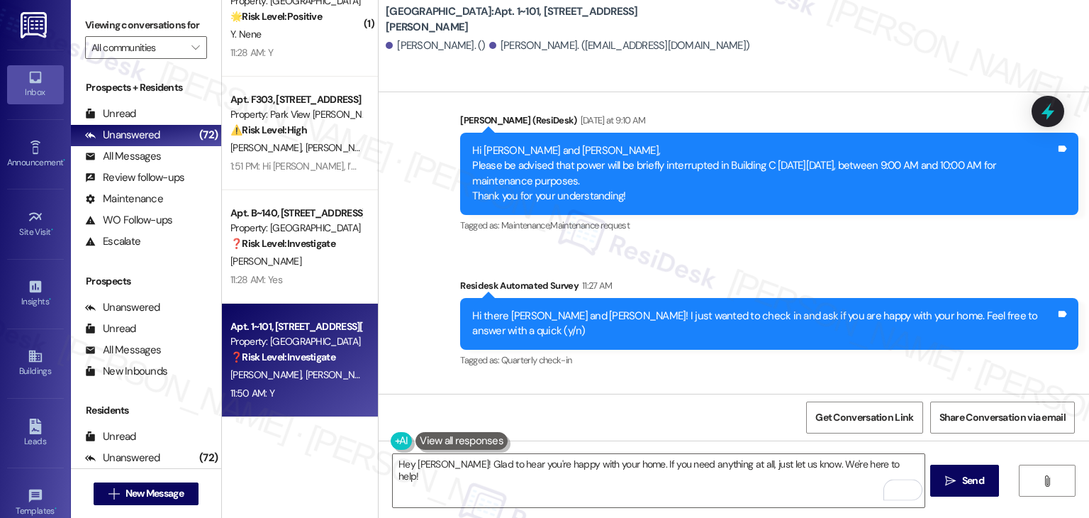
click at [689, 381] on div "Received via SMS Jesse Dudman 11:50 AM Y Tags and notes Tagged as: Positive res…" at bounding box center [734, 441] width 711 height 120
click at [688, 381] on div "Received via SMS Jesse Dudman 11:50 AM Y Tags and notes Tagged as: Positive res…" at bounding box center [734, 441] width 711 height 120
click at [596, 381] on div "Received via SMS Jesse Dudman 11:50 AM Y Tags and notes Tagged as: Positive res…" at bounding box center [734, 441] width 711 height 120
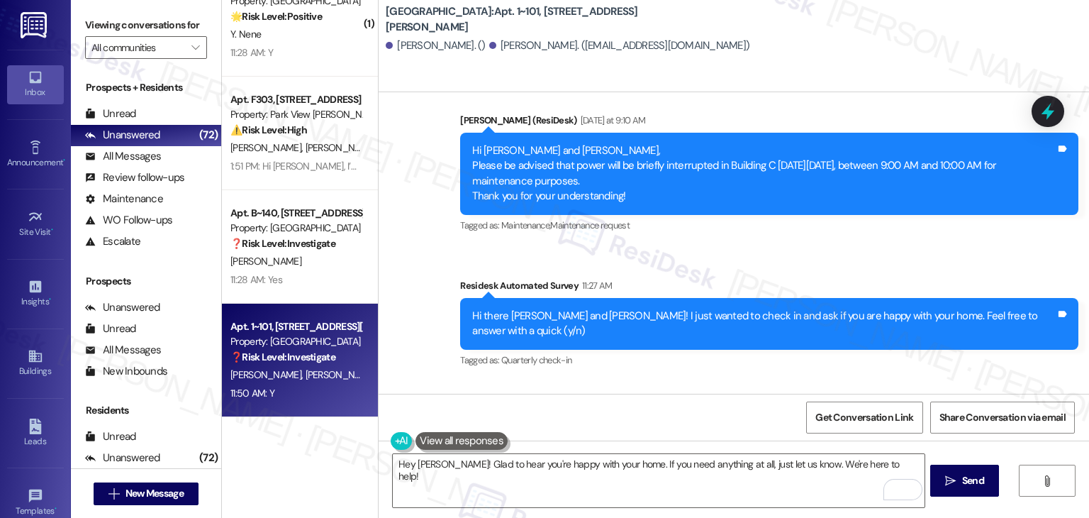
click at [603, 381] on div "Received via SMS Jesse Dudman 11:50 AM Y Tags and notes Tagged as: Positive res…" at bounding box center [734, 441] width 711 height 120
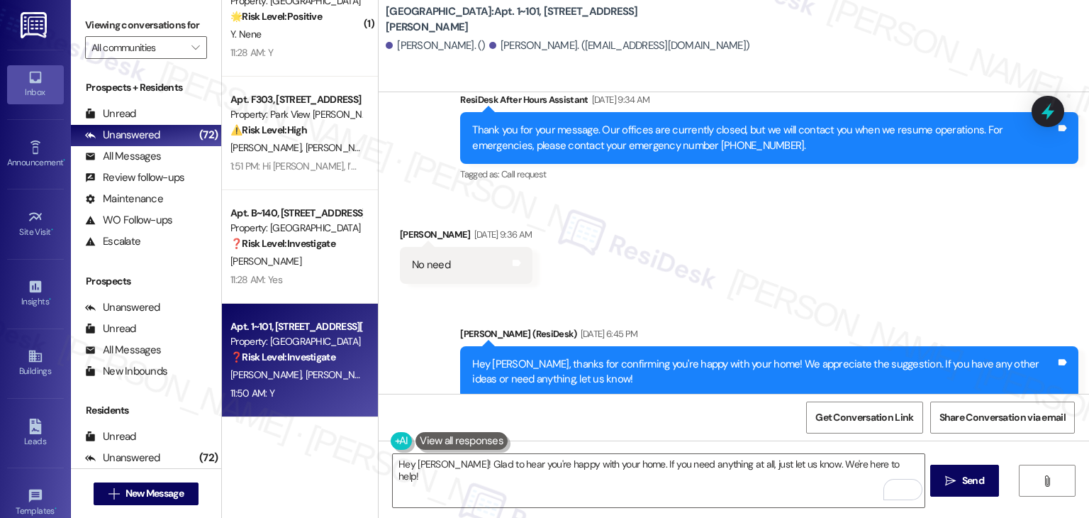
scroll to position [3995, 0]
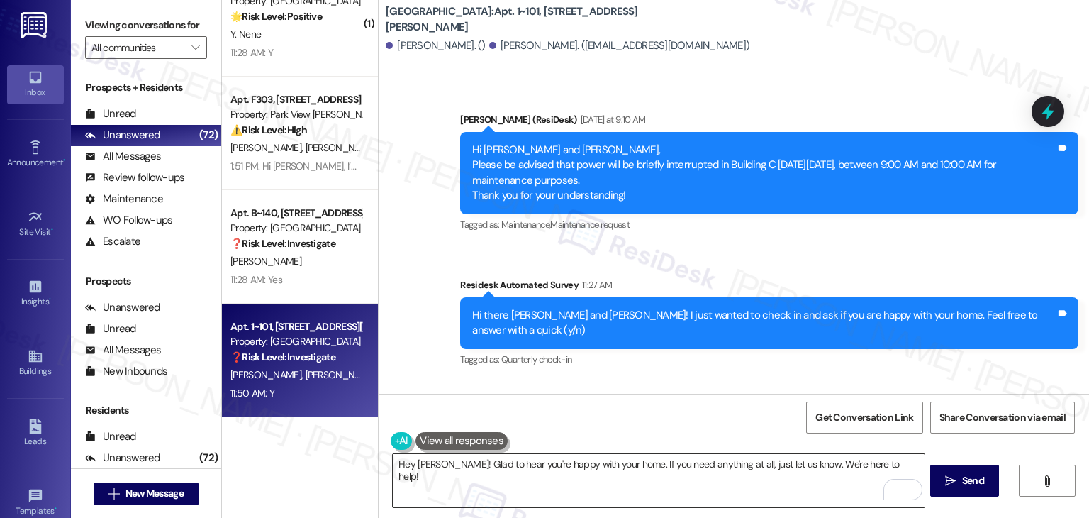
click at [732, 489] on textarea "Hey Jesse! Glad to hear you're happy with your home. If you need anything at al…" at bounding box center [658, 480] width 531 height 53
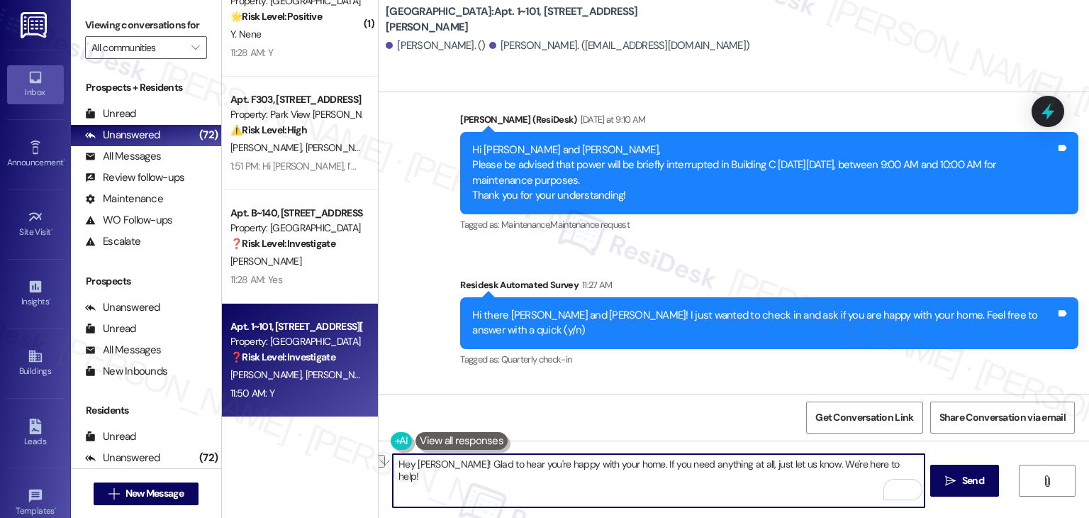
drag, startPoint x: 871, startPoint y: 463, endPoint x: 622, endPoint y: 467, distance: 249.0
click at [622, 467] on textarea "Hey Jesse! Glad to hear you're happy with your home. If you need anything at al…" at bounding box center [658, 480] width 531 height 53
paste textarea "Your positive feedback means a lot to us! If you ever need any assistance or ha…"
type textarea "Hey Jesse! Glad to hear you're happy with your home. Your positive feedback mea…"
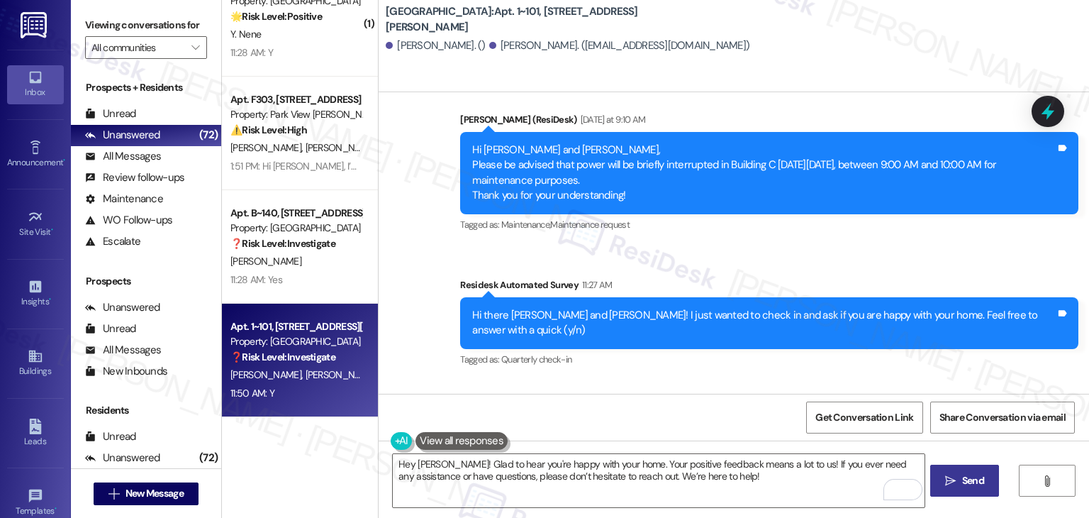
click at [960, 480] on span "Send" at bounding box center [974, 480] width 28 height 15
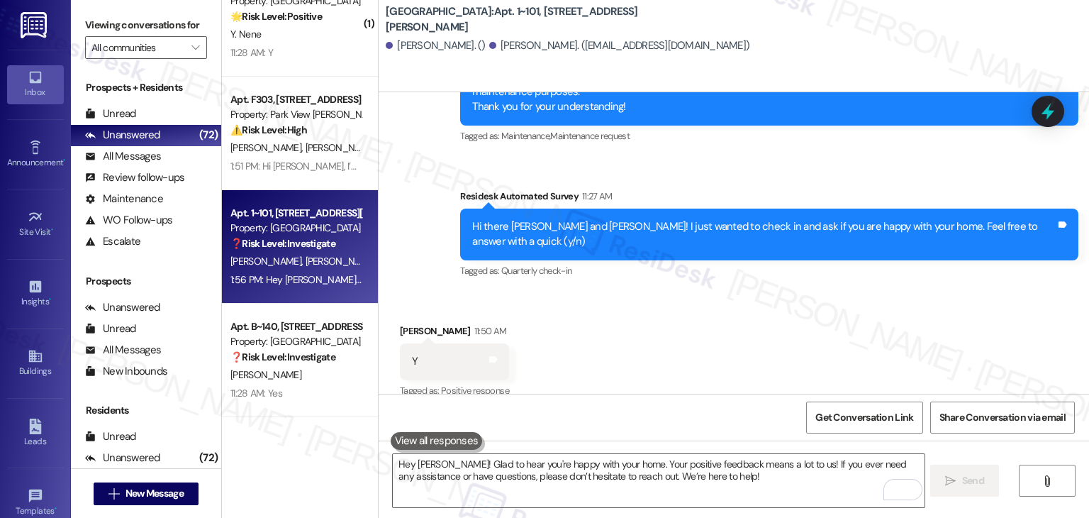
scroll to position [4109, 0]
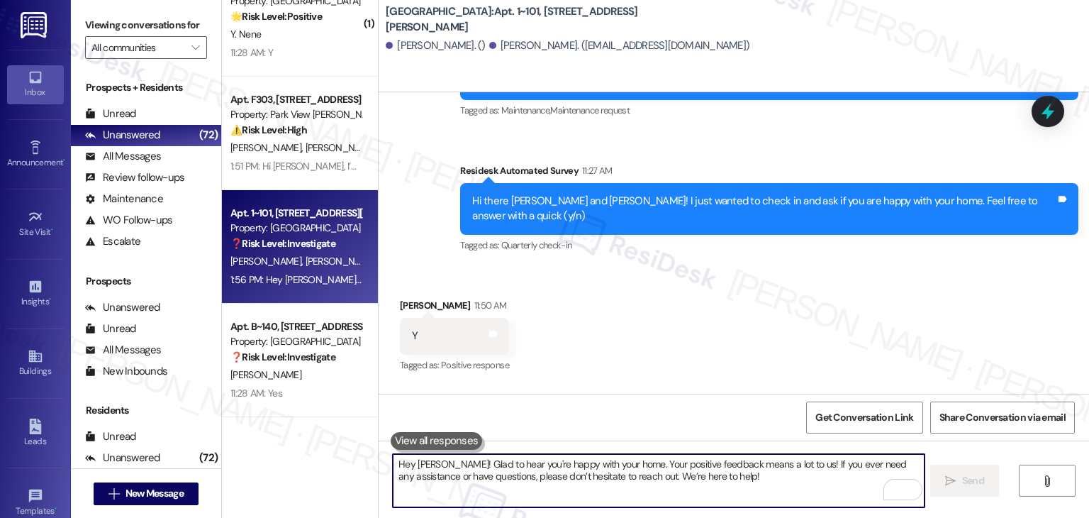
click at [565, 475] on textarea "Hey Jesse! Glad to hear you're happy with your home. Your positive feedback mea…" at bounding box center [658, 480] width 531 height 53
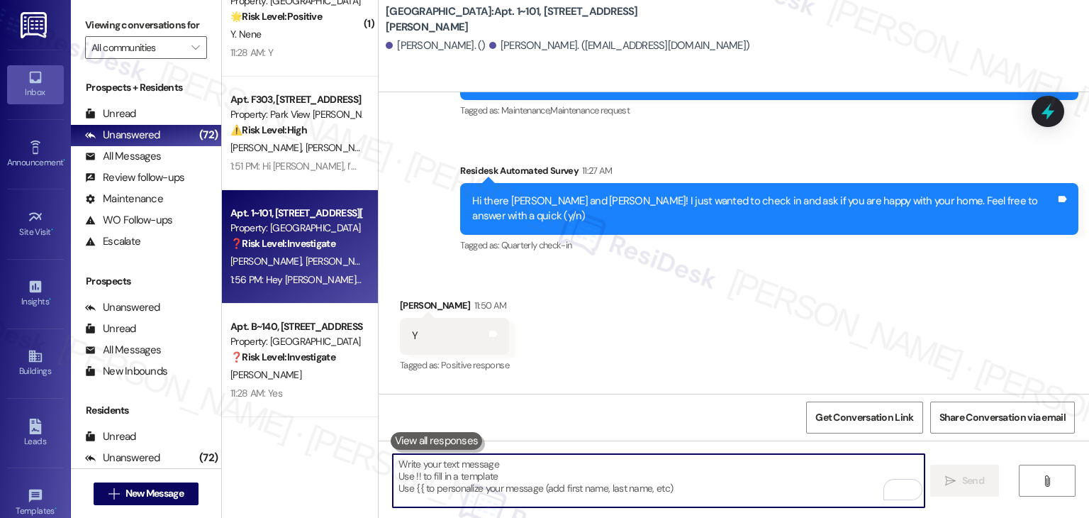
paste textarea "We appreciate your feedback in a review. Your insights help us improve and assi…"
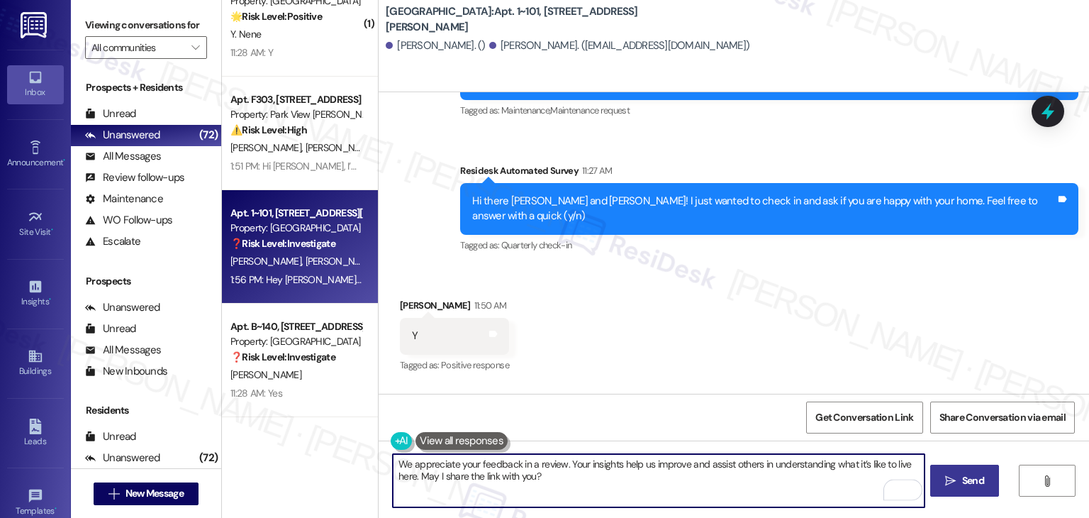
type textarea "We appreciate your feedback in a review. Your insights help us improve and assi…"
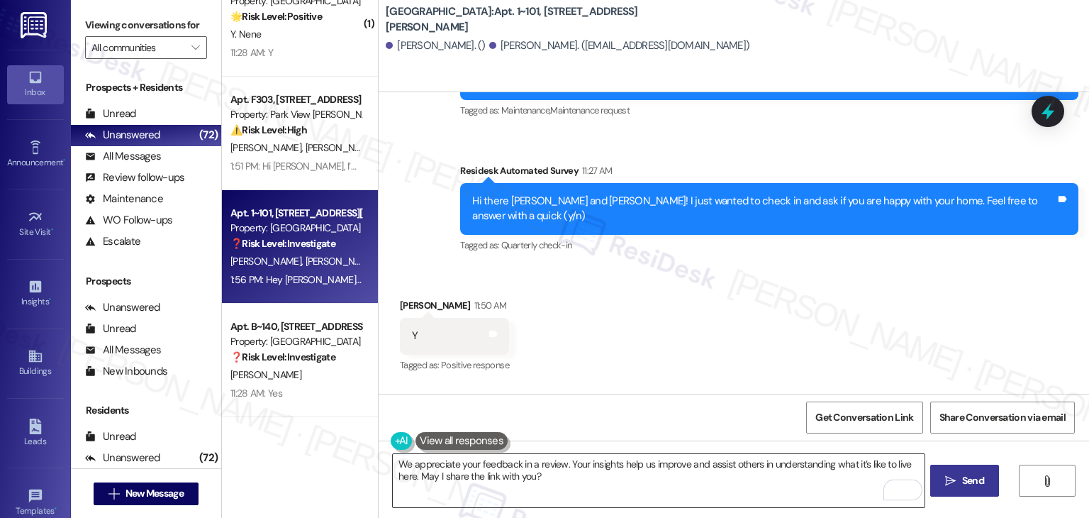
click at [691, 483] on textarea "We appreciate your feedback in a review. Your insights help us improve and assi…" at bounding box center [658, 480] width 531 height 53
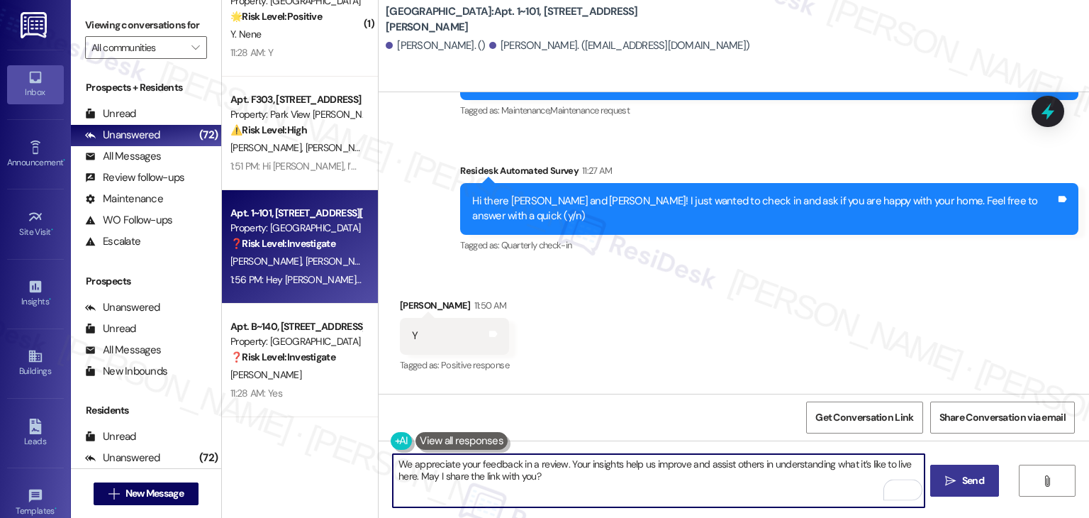
click at [960, 471] on button " Send" at bounding box center [964, 481] width 69 height 32
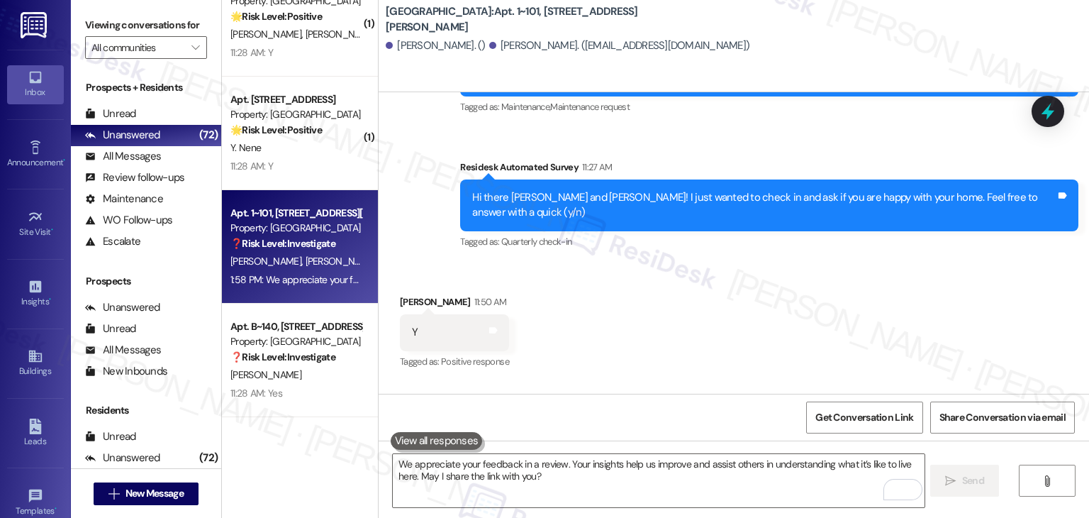
scroll to position [4223, 0]
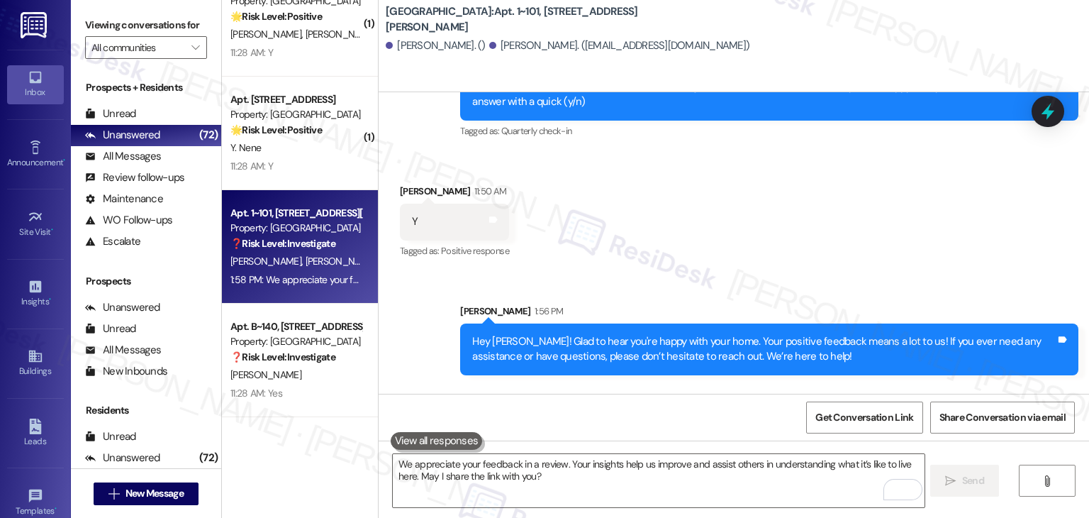
click at [550, 448] on div "We appreciate your feedback in a review. Your insights help us improve and assi…" at bounding box center [764, 463] width 584 height 30
drag, startPoint x: 607, startPoint y: 363, endPoint x: 459, endPoint y: 352, distance: 148.6
click at [460, 438] on div "We appreciate your feedback in a review. Your insights help us improve and assi…" at bounding box center [769, 464] width 618 height 52
click at [638, 334] on div "Hey Jesse! Glad to hear you're happy with your home. Your positive feedback mea…" at bounding box center [764, 349] width 584 height 30
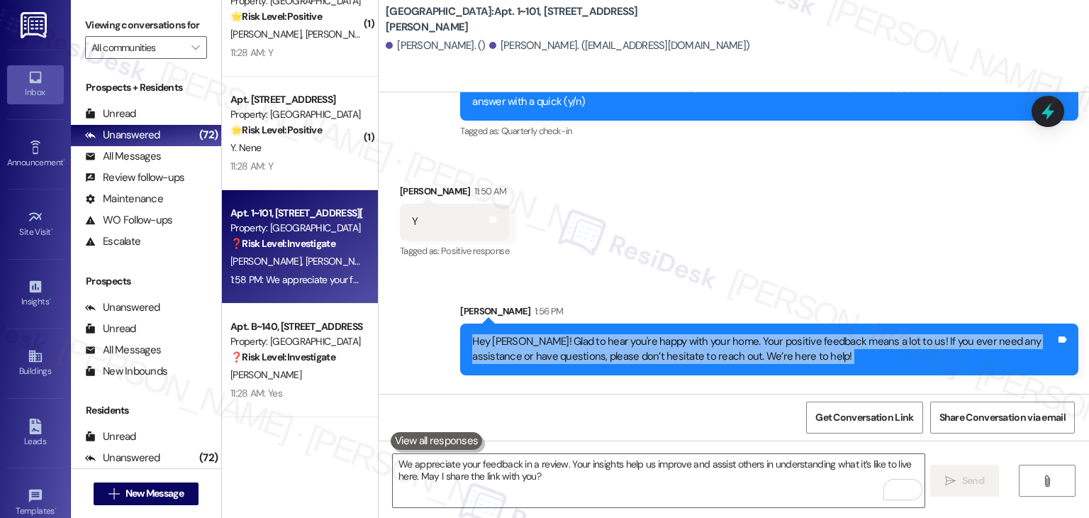
click at [638, 334] on div "Hey Jesse! Glad to hear you're happy with your home. Your positive feedback mea…" at bounding box center [764, 349] width 584 height 30
copy div "Hey Jesse! Glad to hear you're happy with your home. Your positive feedback mea…"
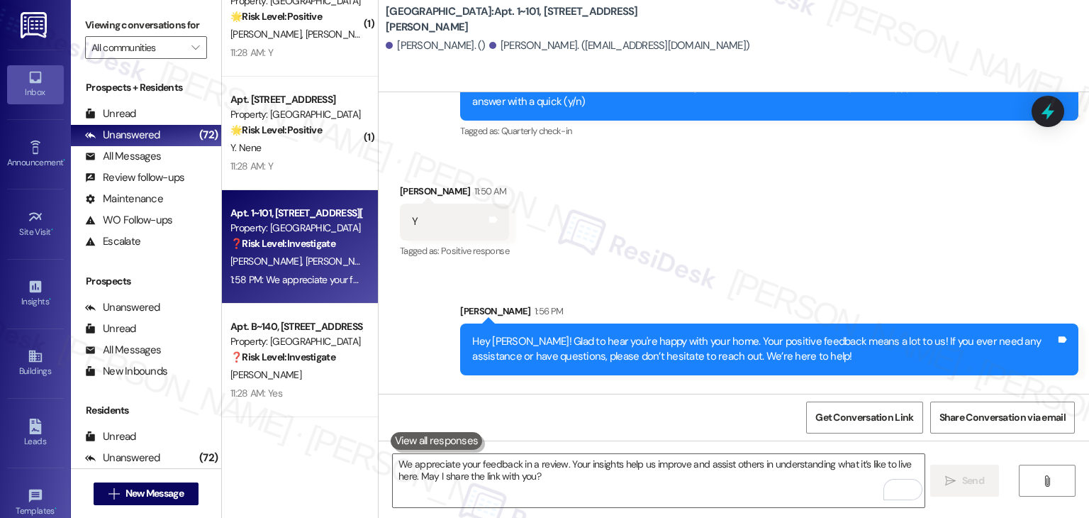
click at [533, 448] on div "We appreciate your feedback in a review. Your insights help us improve and assi…" at bounding box center [764, 463] width 584 height 30
copy div "We appreciate your feedback in a review. Your insights help us improve and assi…"
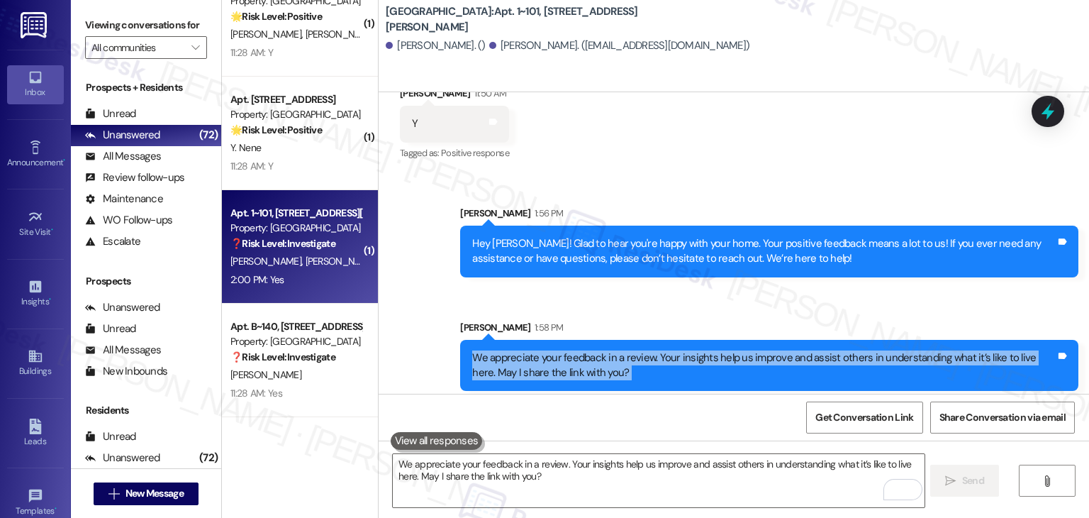
click at [684, 401] on div "Received via SMS Jesse Dudman 2:00 PM Yes Tags and notes" at bounding box center [734, 450] width 711 height 99
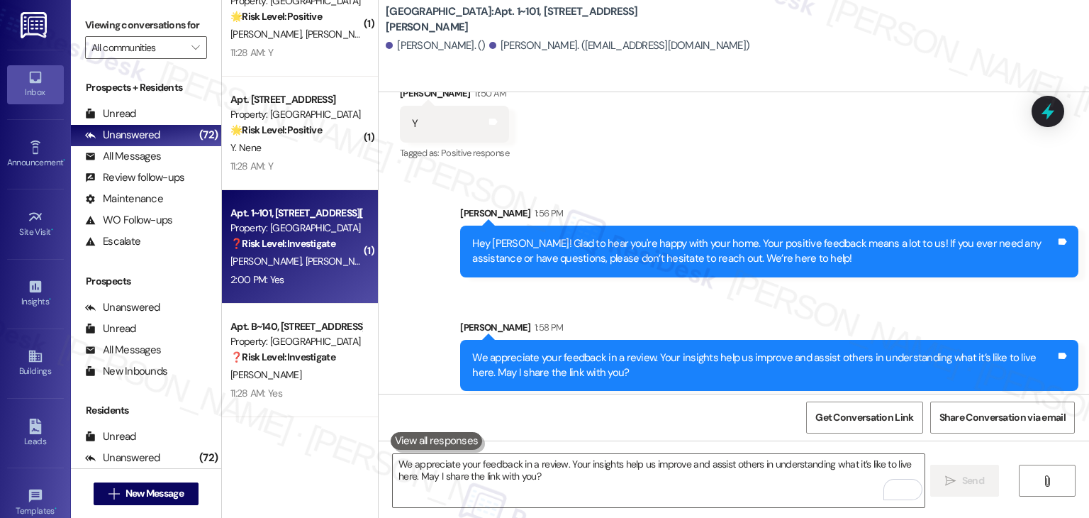
click at [684, 401] on div "Received via SMS Jesse Dudman 2:00 PM Yes Tags and notes" at bounding box center [734, 450] width 711 height 99
click at [453, 474] on textarea "We appreciate your feedback in a review. Your insights help us improve and assi…" at bounding box center [658, 480] width 531 height 53
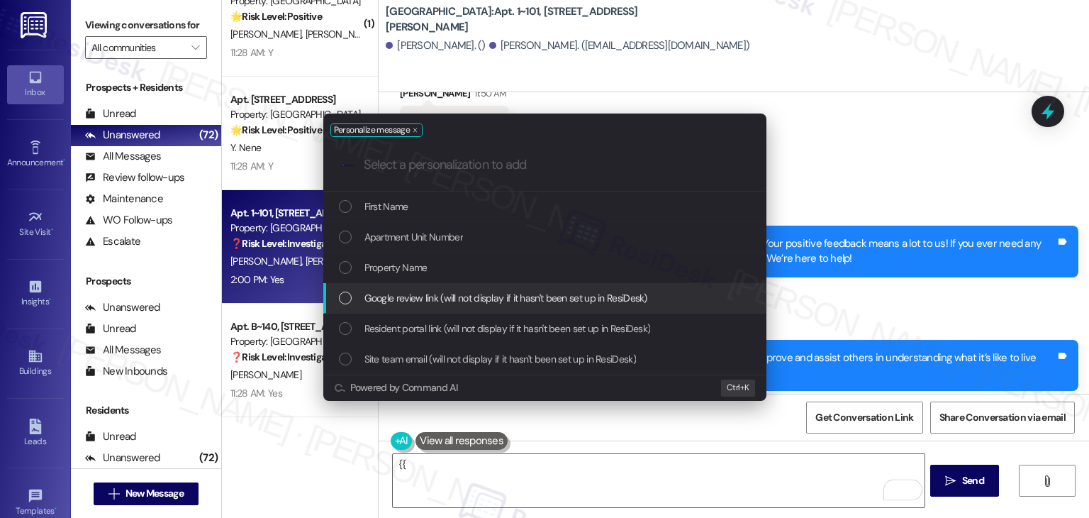
click at [345, 299] on div "List of options" at bounding box center [345, 297] width 13 height 13
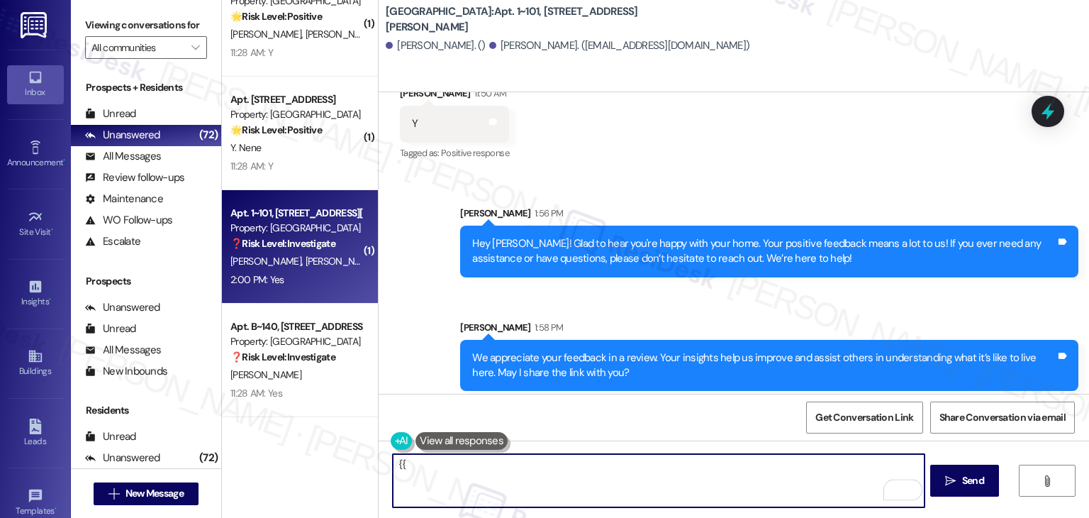
click at [393, 466] on textarea "{{google_review_link}}" at bounding box center [658, 480] width 531 height 53
paste textarea "Awesome! I'm happy to share the link for the review. Thank you so much for your…"
type textarea "Awesome! I'm happy to share the link for the review. Thank you so much for your…"
click at [687, 401] on div "Received via SMS Jesse Dudman 2:00 PM Yes Tags and notes" at bounding box center [734, 450] width 711 height 99
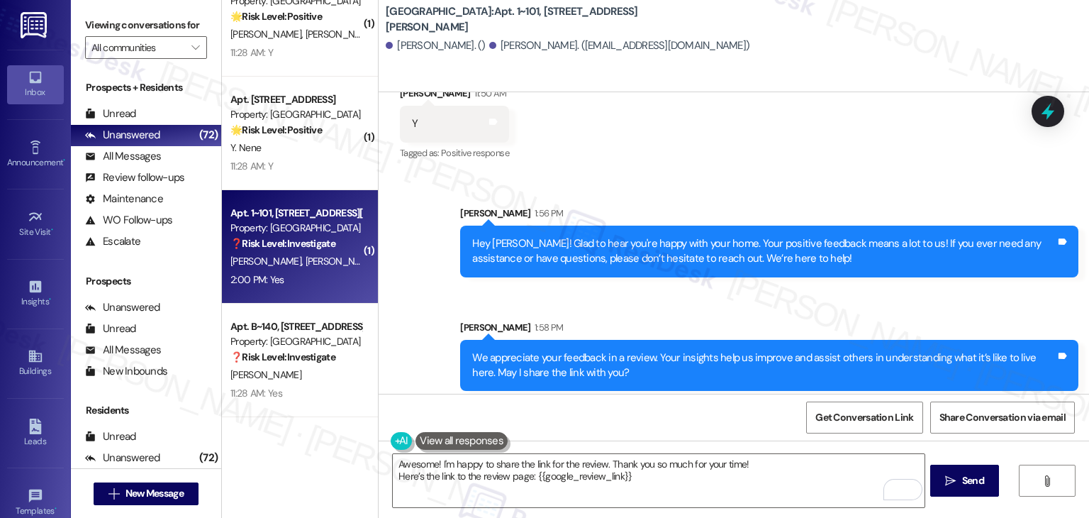
click at [687, 401] on div "Received via SMS Jesse Dudman 2:00 PM Yes Tags and notes" at bounding box center [734, 450] width 711 height 99
click at [954, 483] on icon "" at bounding box center [950, 480] width 11 height 11
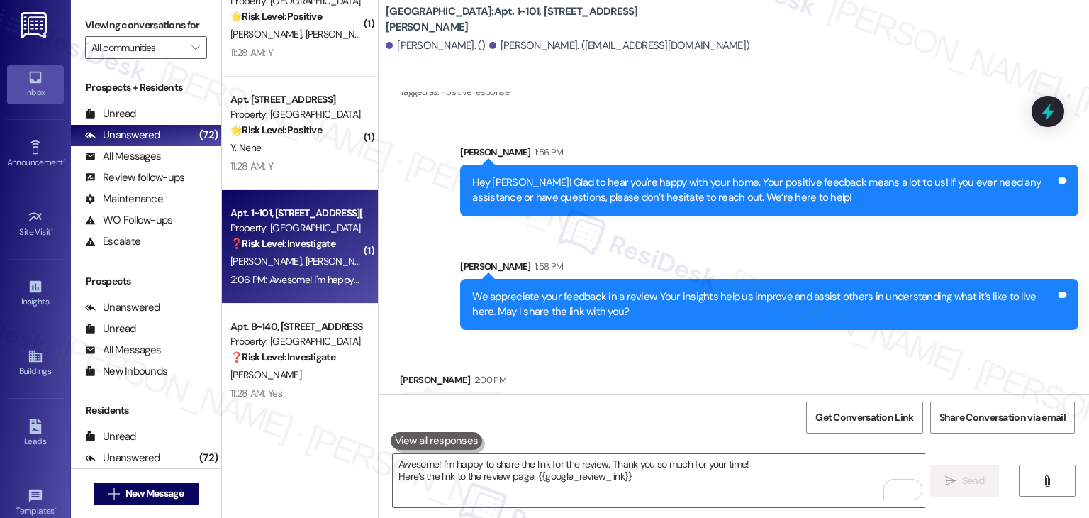
scroll to position [4436, 0]
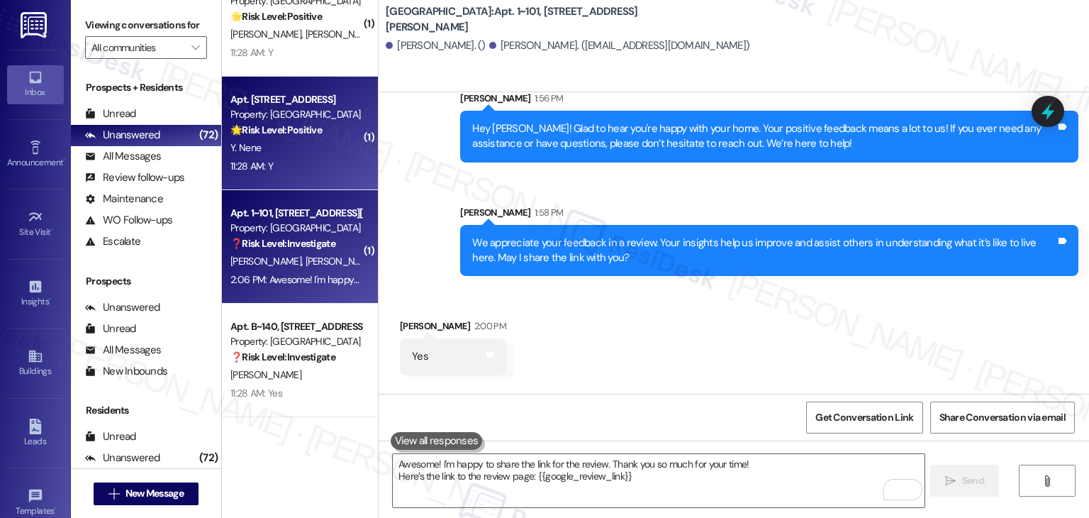
click at [338, 181] on div "Apt. 233, 1607 17th Street West Property: Avenue C 🌟 Risk Level: Positive The r…" at bounding box center [300, 133] width 156 height 113
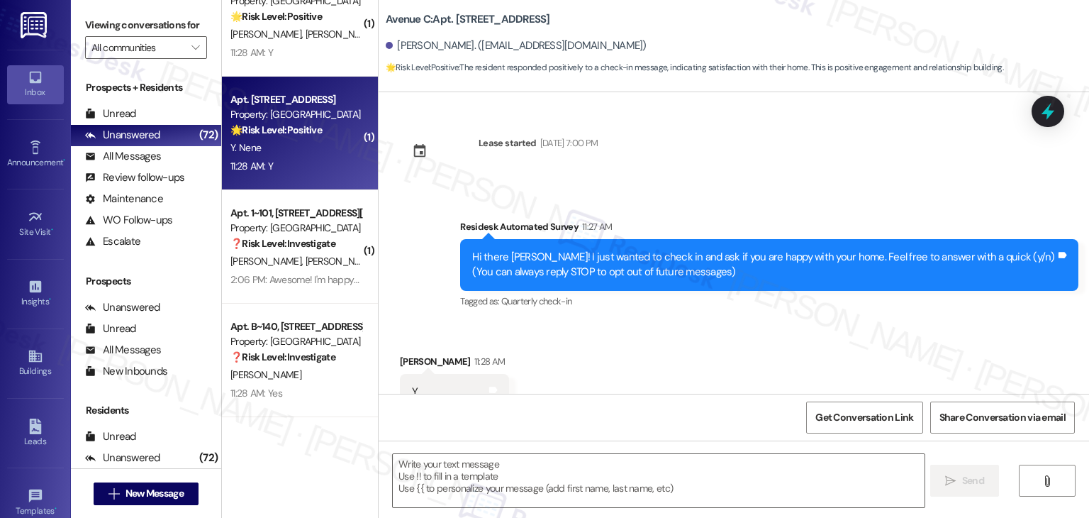
scroll to position [48, 0]
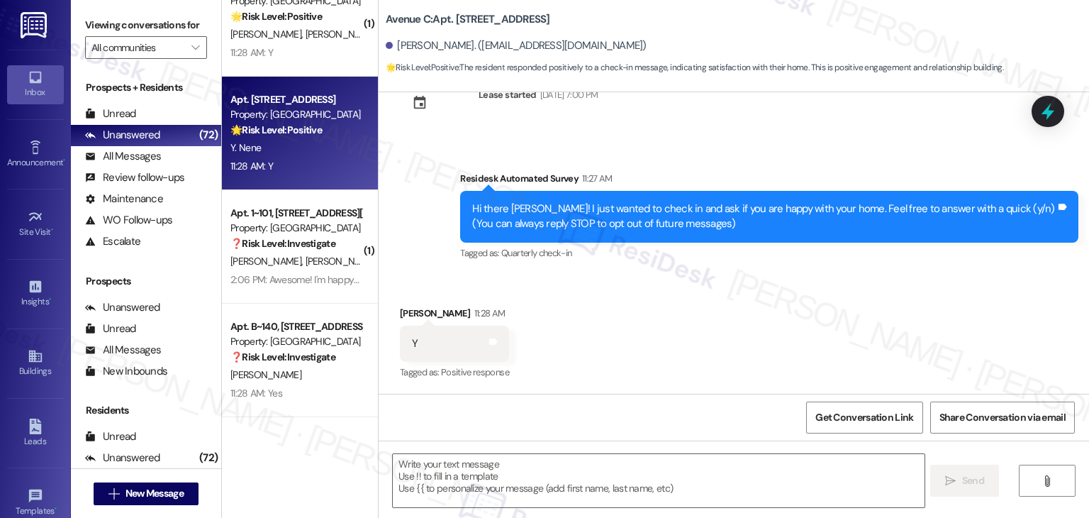
click at [669, 328] on div "Received via SMS Yash Nene 11:28 AM Y Tags and notes Tagged as: Positive respon…" at bounding box center [734, 334] width 711 height 120
click at [533, 489] on textarea at bounding box center [658, 480] width 531 height 53
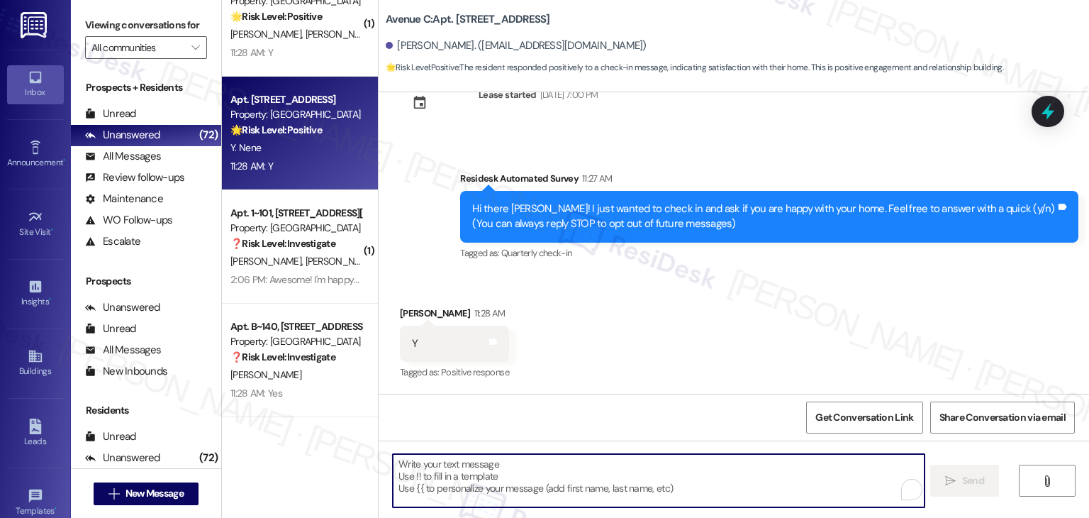
paste textarea "Hey {{first_name}}! I’m so glad to hear you’re happy with your home. Your posit…"
type textarea "Hey {{first_name}}! I’m so glad to hear you’re happy with your home. Your posit…"
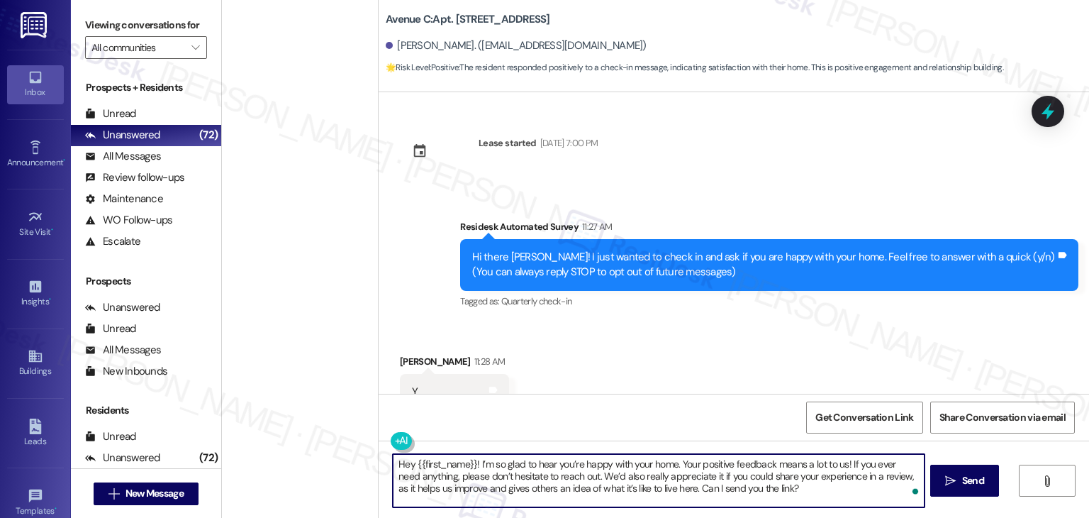
scroll to position [48, 0]
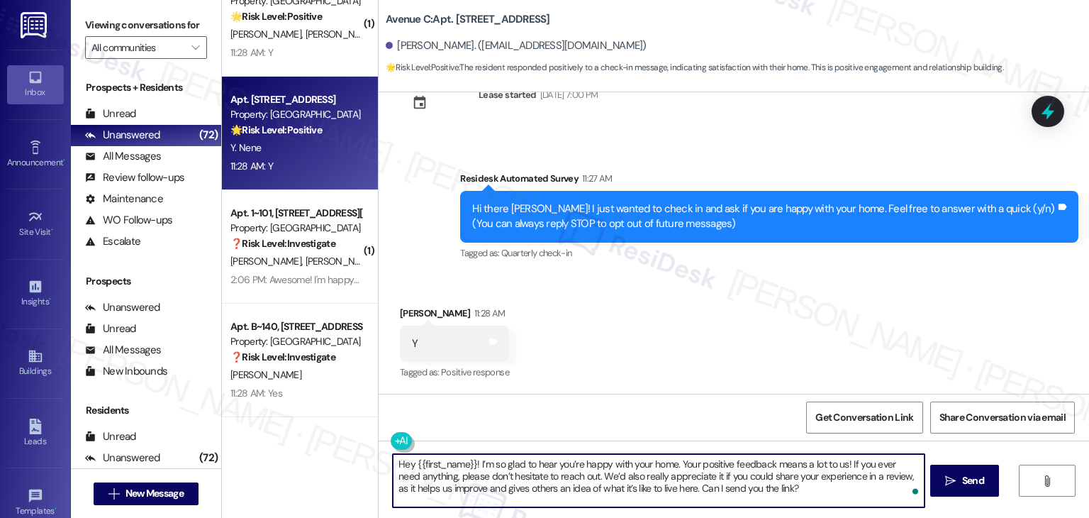
type textarea "Hey {{first_name}}! I’m so glad to hear you’re happy with your home. Your posit…"
click at [667, 350] on div "Received via SMS Yash Nene 11:28 AM Y Tags and notes Tagged as: Positive respon…" at bounding box center [734, 334] width 711 height 120
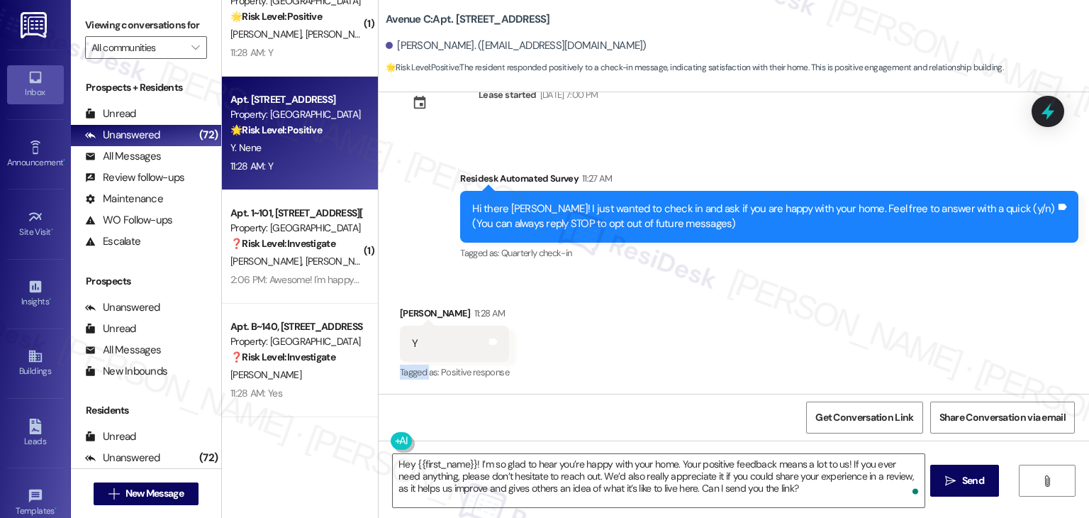
click at [667, 350] on div "Received via SMS Yash Nene 11:28 AM Y Tags and notes Tagged as: Positive respon…" at bounding box center [734, 334] width 711 height 120
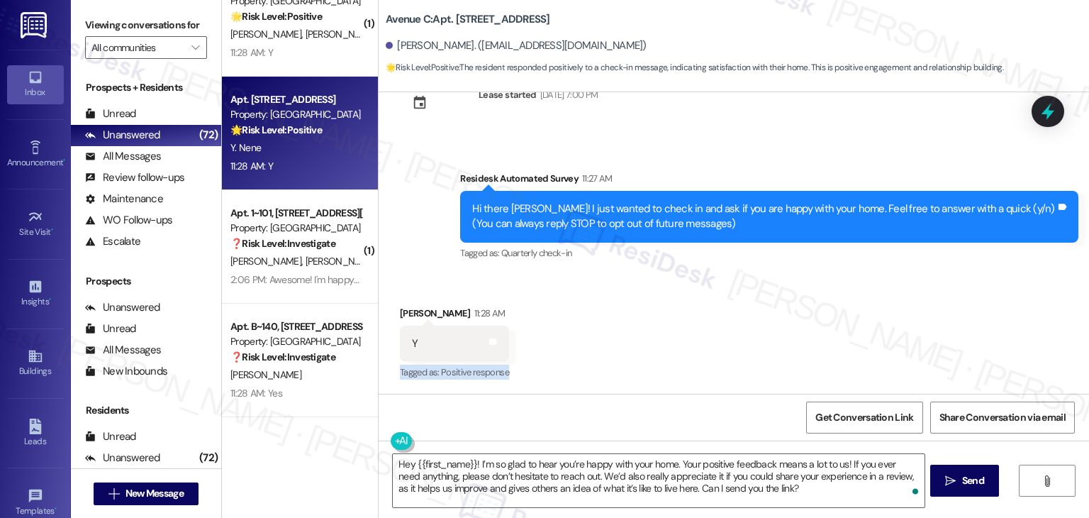
click at [667, 350] on div "Received via SMS Yash Nene 11:28 AM Y Tags and notes Tagged as: Positive respon…" at bounding box center [734, 334] width 711 height 120
click at [964, 490] on button " Send" at bounding box center [964, 481] width 69 height 32
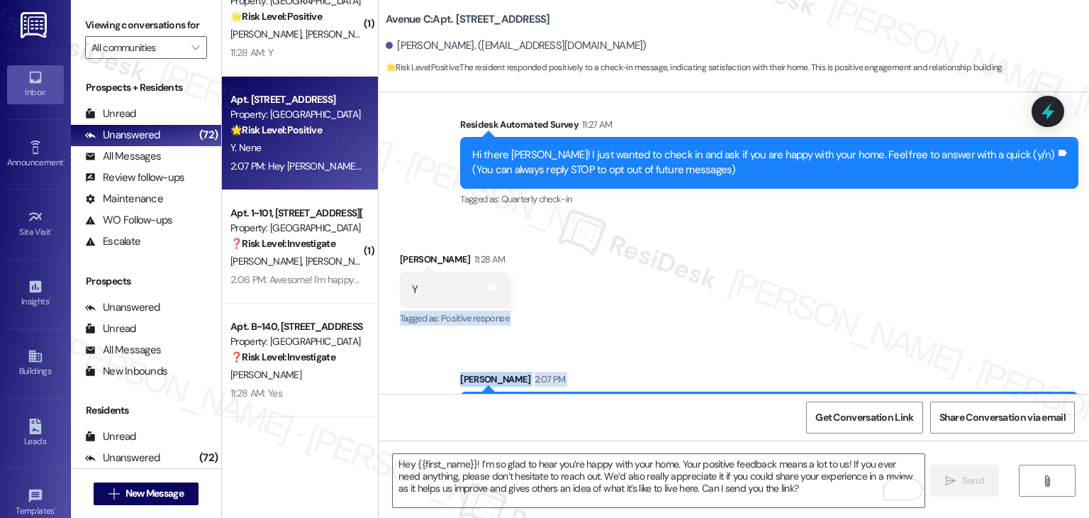
scroll to position [178, 0]
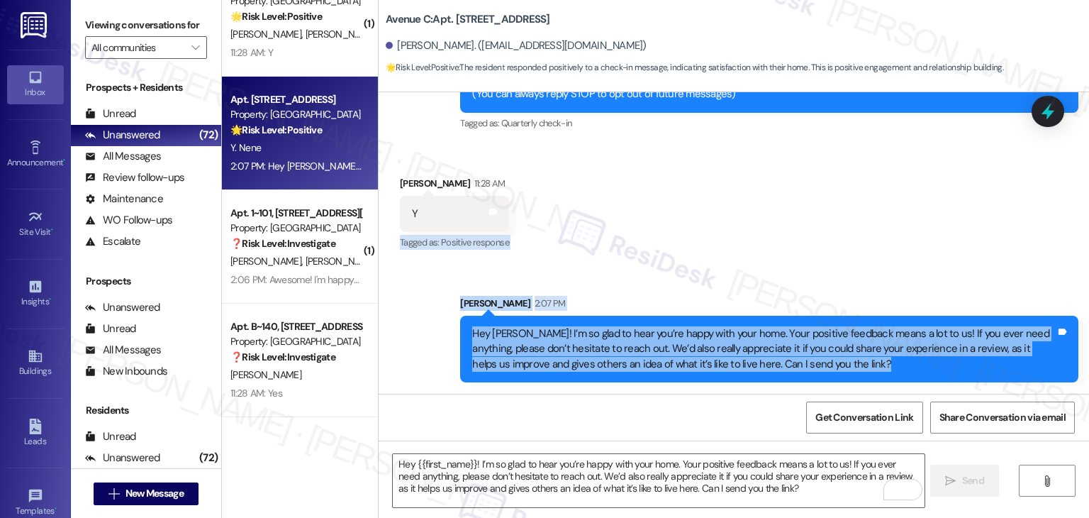
click at [663, 238] on div "Received via SMS Yash Nene 11:28 AM Y Tags and notes Tagged as: Positive respon…" at bounding box center [734, 204] width 711 height 120
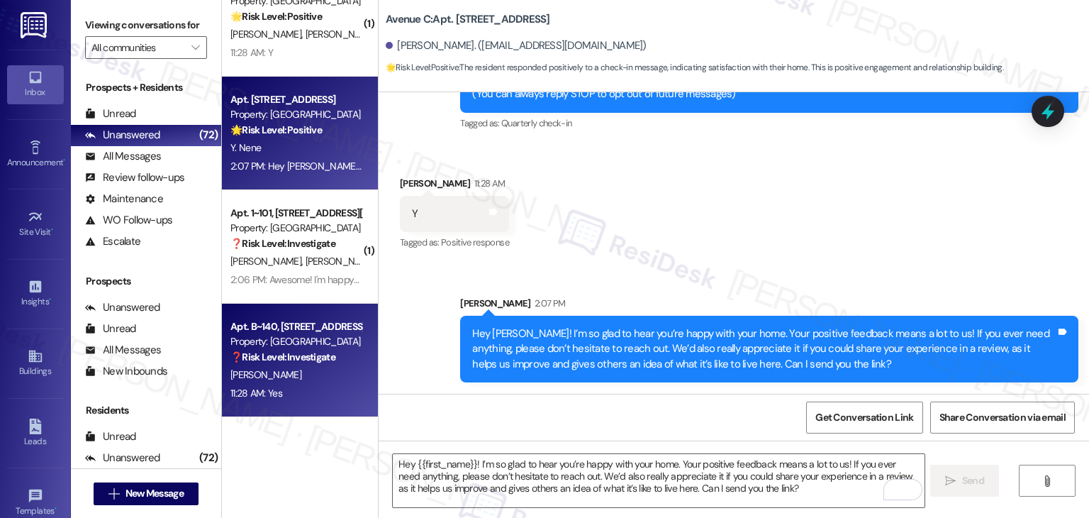
click at [316, 379] on div "S. Lindsey" at bounding box center [296, 375] width 134 height 18
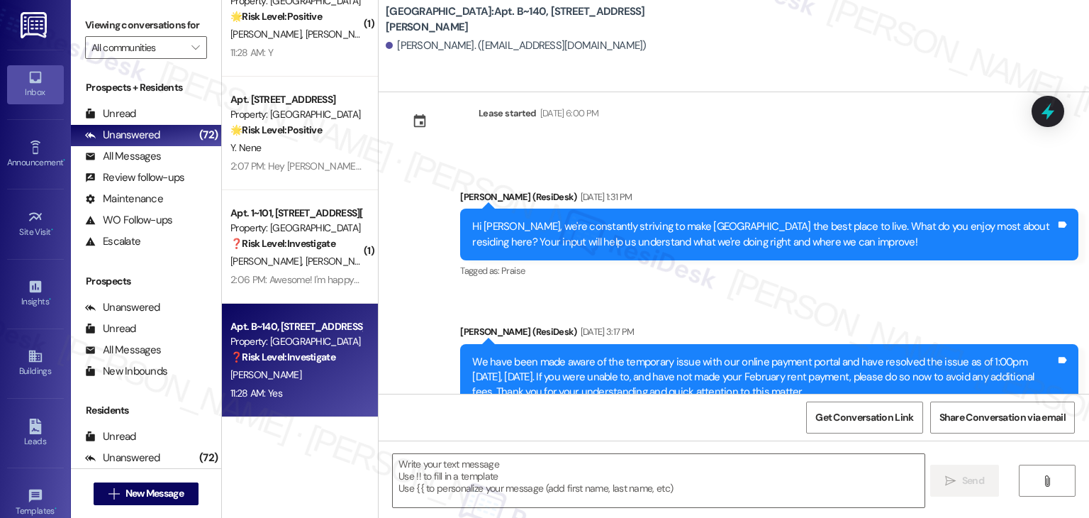
type textarea "Fetching suggested responses. Please feel free to read through the conversation…"
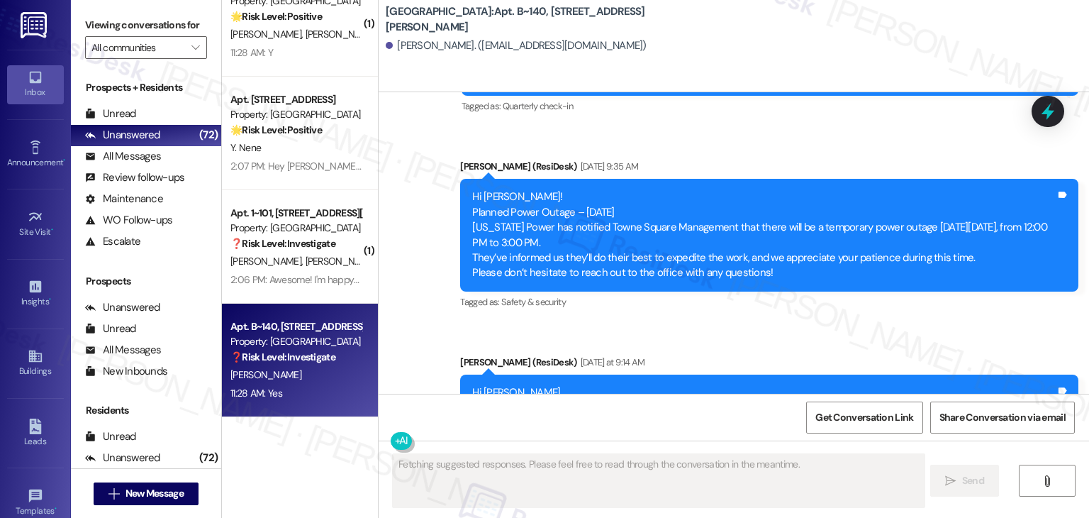
scroll to position [2729, 0]
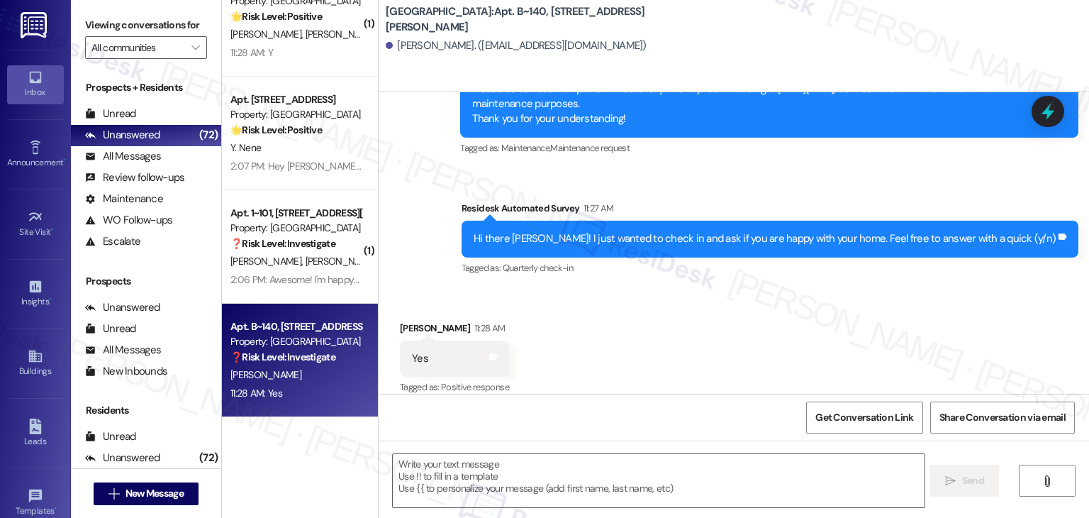
click at [634, 341] on div "Received via SMS Shayla Lindsey 11:28 AM Yes Tags and notes Tagged as: Positive…" at bounding box center [734, 349] width 711 height 120
click at [484, 482] on textarea at bounding box center [658, 480] width 531 height 53
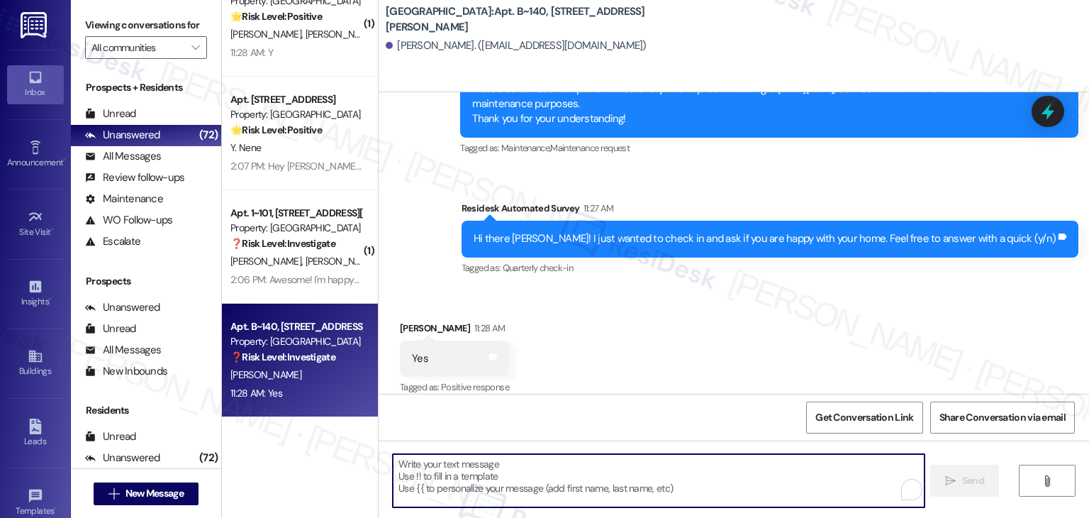
paste textarea "Hey {{first_name}}! I’m so glad to hear you’re happy with your home. Your posit…"
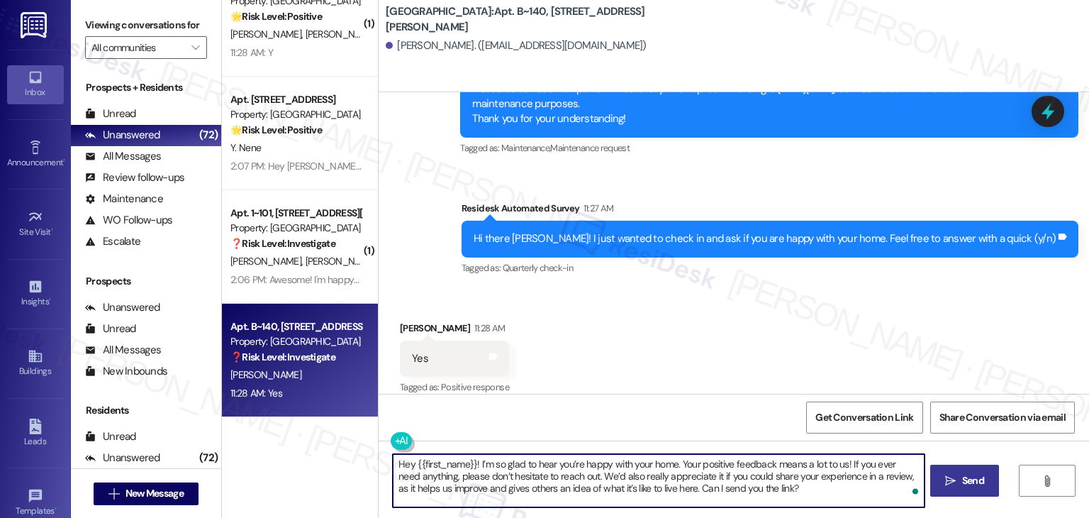
type textarea "Hey {{first_name}}! I’m so glad to hear you’re happy with your home. Your posit…"
click at [975, 486] on span "Send" at bounding box center [973, 480] width 22 height 15
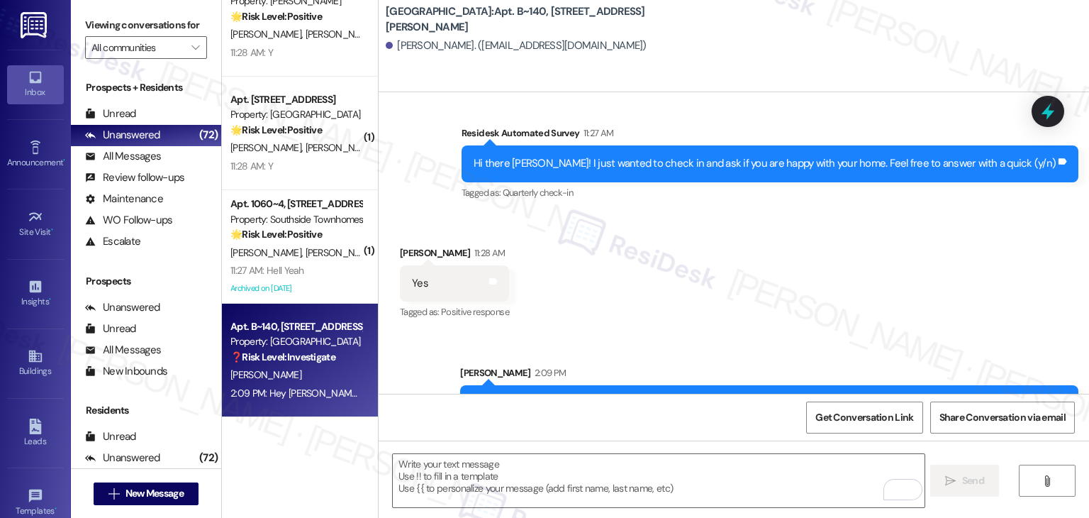
scroll to position [2859, 0]
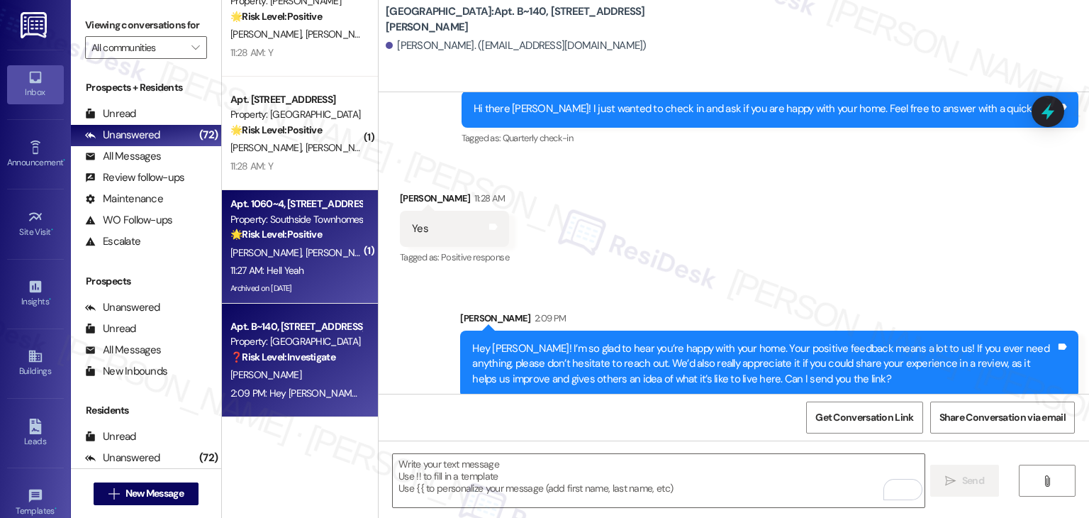
click at [315, 284] on div "Archived on 04/15/2025" at bounding box center [296, 288] width 134 height 18
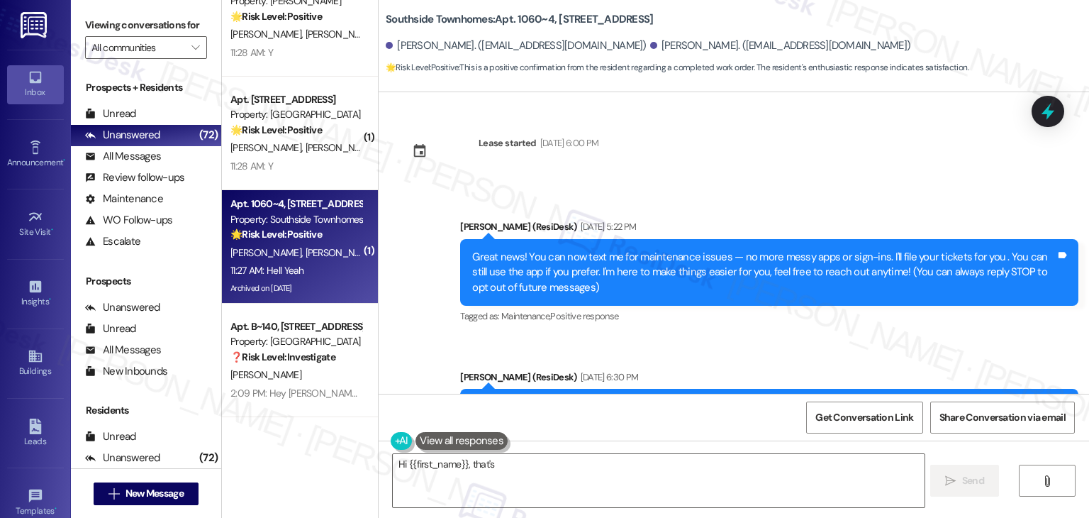
scroll to position [8270, 0]
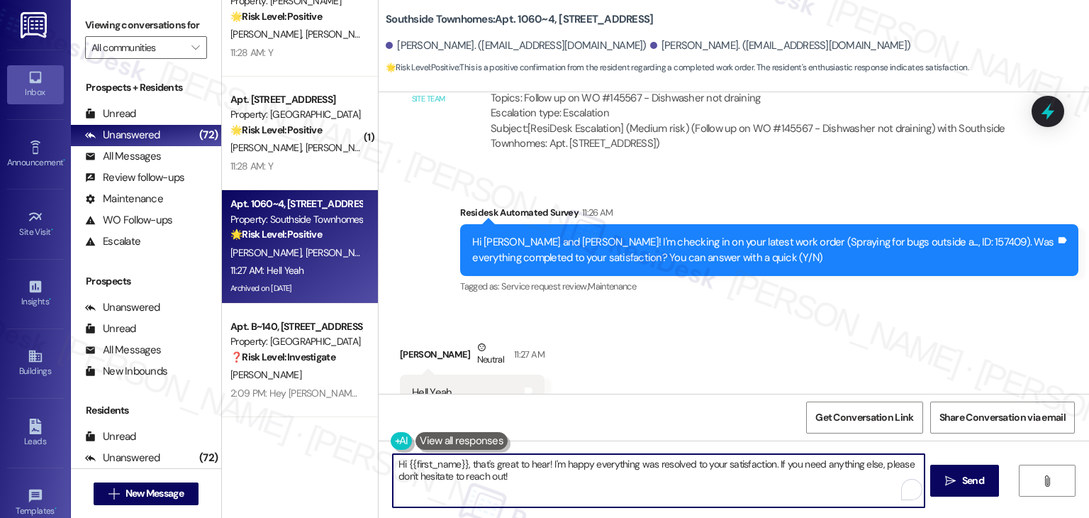
drag, startPoint x: 459, startPoint y: 466, endPoint x: 401, endPoint y: 460, distance: 57.7
click at [401, 460] on textarea "Hi {{first_name}}, that's great to hear! I'm happy everything was resolved to y…" at bounding box center [658, 480] width 531 height 53
type textarea "Hi Nathan, that's great to hear! I'm happy everything was resolved to your sati…"
click at [768, 394] on div "Get Conversation Link Share Conversation via email" at bounding box center [734, 417] width 711 height 47
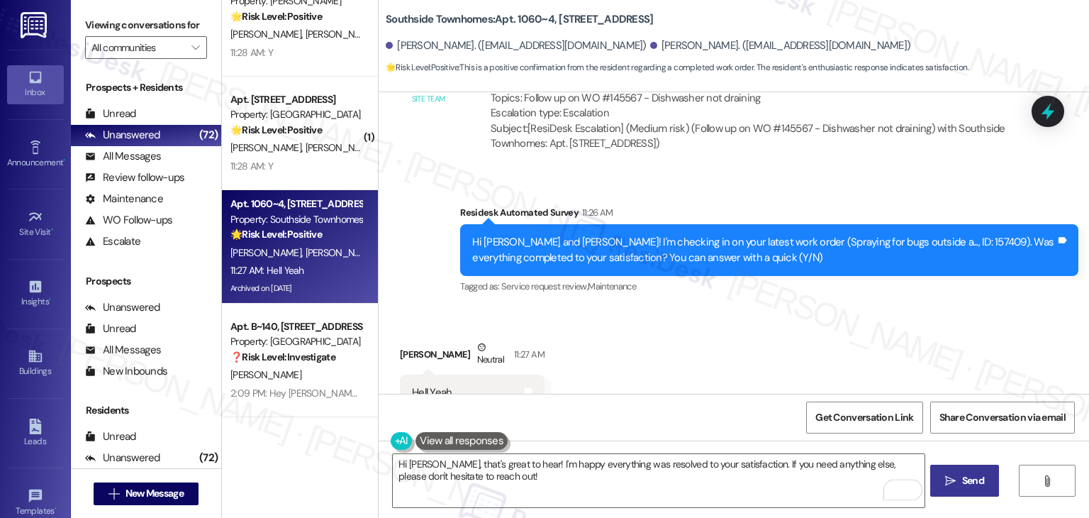
click at [972, 489] on button " Send" at bounding box center [964, 481] width 69 height 32
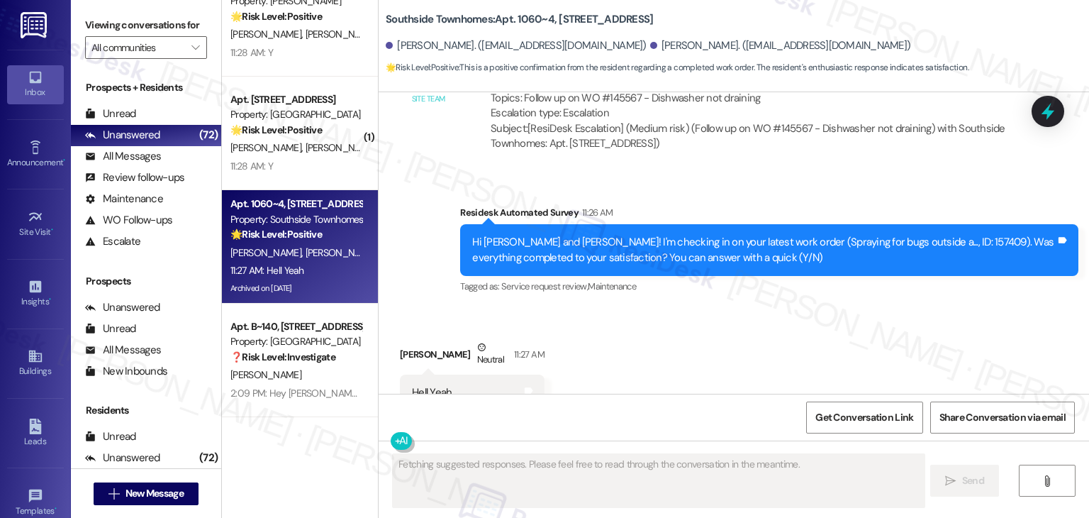
scroll to position [8270, 0]
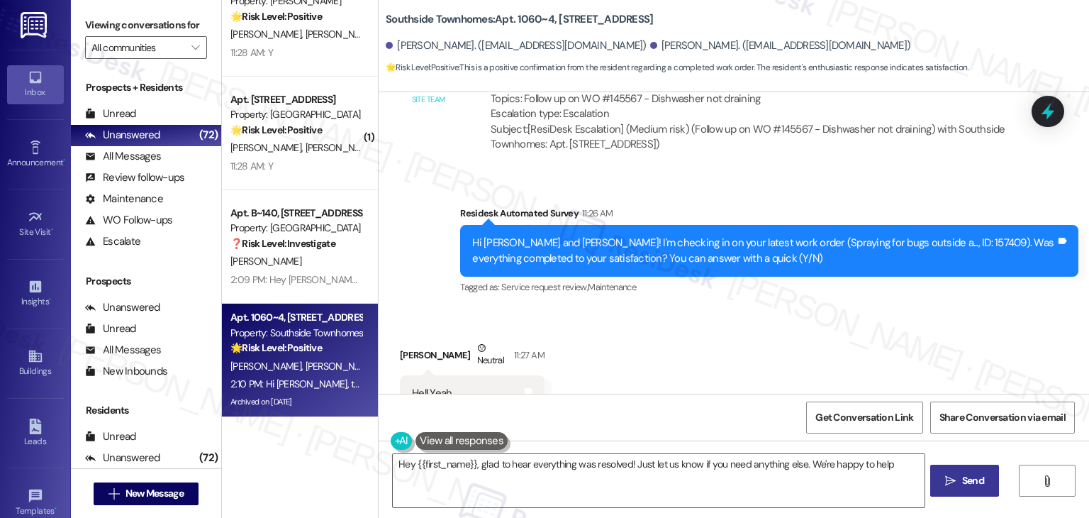
type textarea "Hey {{first_name}}, glad to hear everything was resolved! Just let us know if y…"
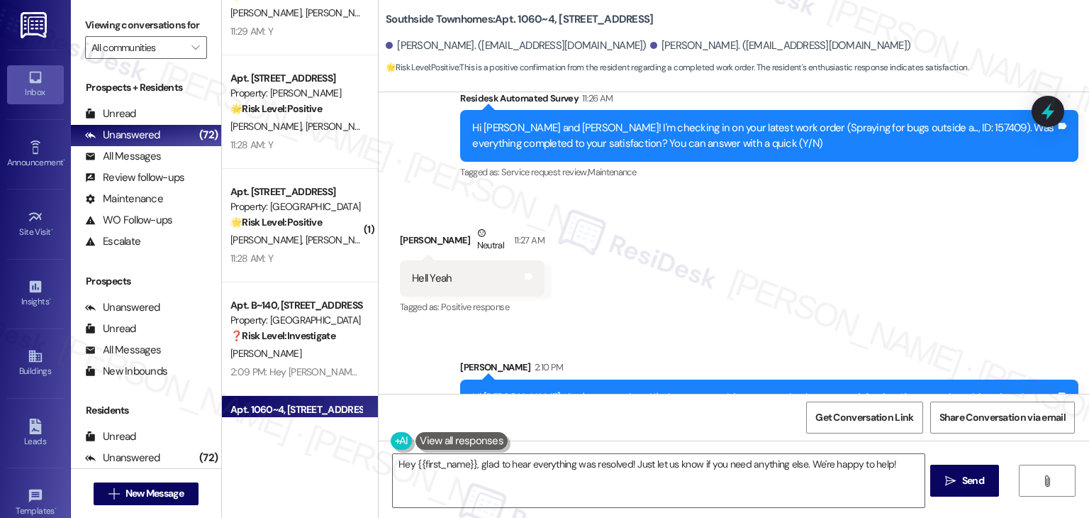
scroll to position [5115, 0]
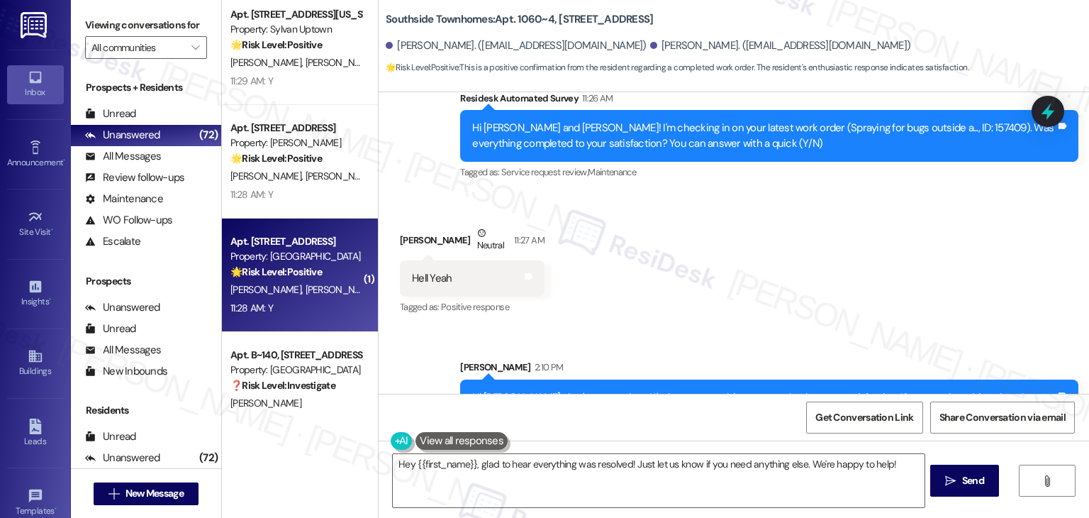
click at [309, 306] on div "11:28 AM: Y 11:28 AM: Y" at bounding box center [296, 308] width 134 height 18
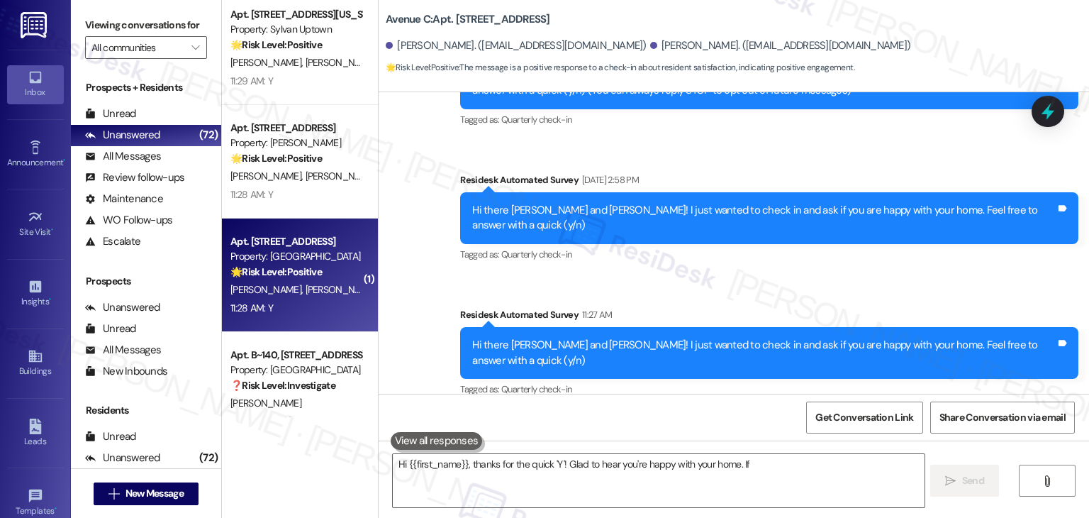
scroll to position [287, 0]
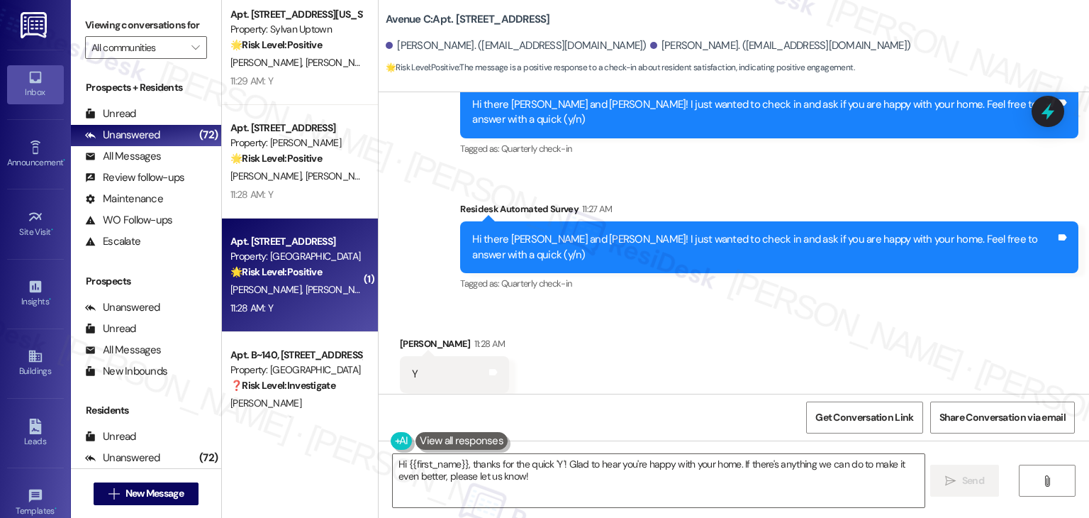
click at [701, 330] on div "Received via SMS Isaak Jones 11:28 AM Y Tags and notes Tagged as: Positive resp…" at bounding box center [734, 364] width 711 height 120
click at [586, 477] on textarea "Hi {{first_name}}, thanks for the quick 'Y'! Glad to hear you're happy with you…" at bounding box center [658, 480] width 531 height 53
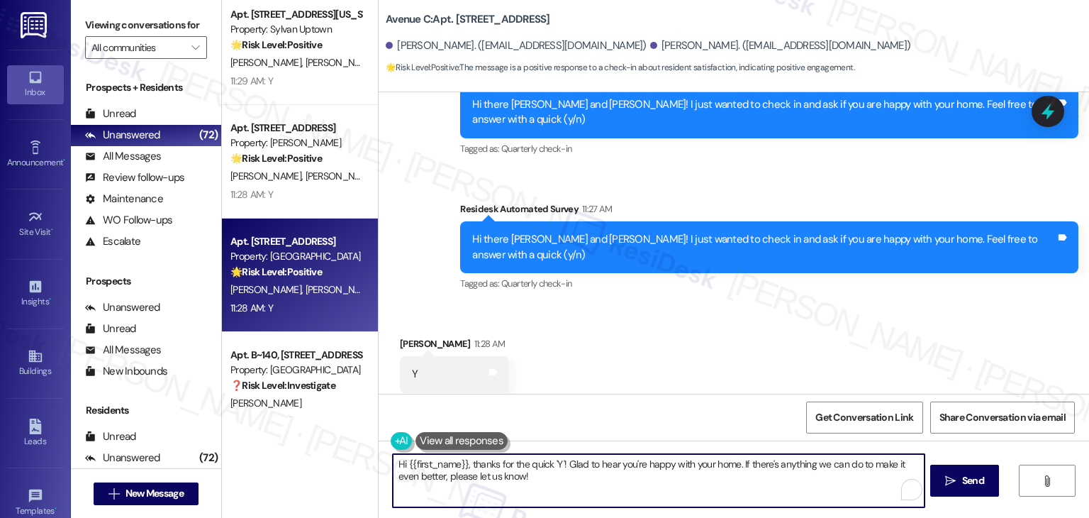
click at [586, 477] on textarea "Hi {{first_name}}, thanks for the quick 'Y'! Glad to hear you're happy with you…" at bounding box center [658, 480] width 531 height 53
paste textarea "ey {{first_name}}! I’m so glad to hear you’re happy with your home. Your positi…"
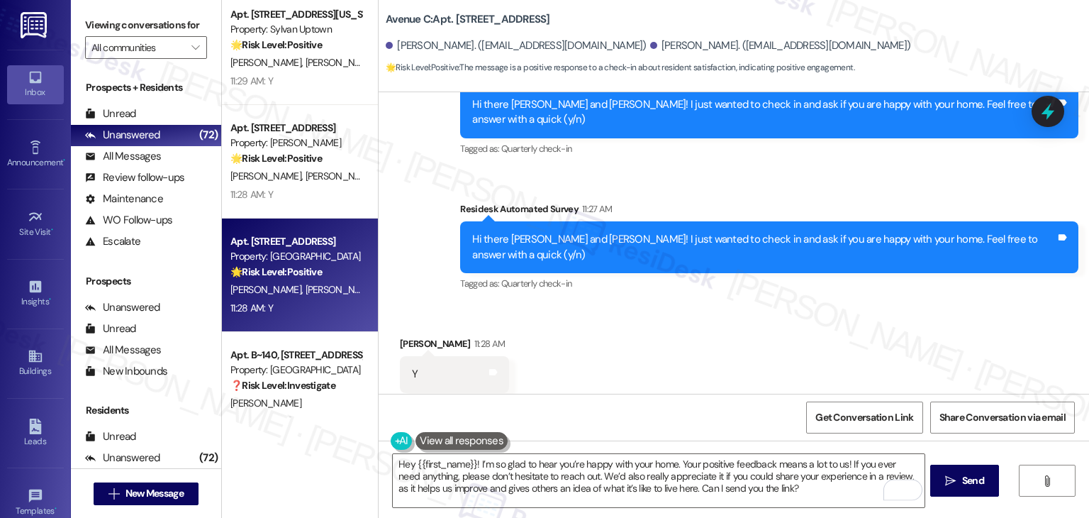
click at [712, 392] on div "Received via SMS Isaak Jones 11:28 AM Y Tags and notes Tagged as: Positive resp…" at bounding box center [734, 364] width 711 height 120
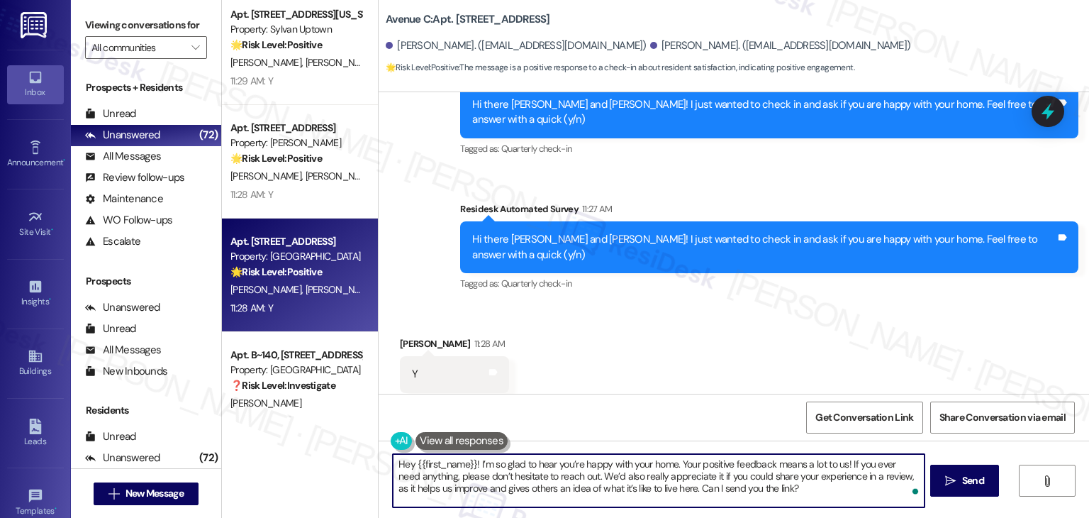
drag, startPoint x: 468, startPoint y: 463, endPoint x: 408, endPoint y: 464, distance: 59.6
click at [408, 464] on textarea "Hey {{first_name}}! I’m so glad to hear you’re happy with your home. Your posit…" at bounding box center [658, 480] width 531 height 53
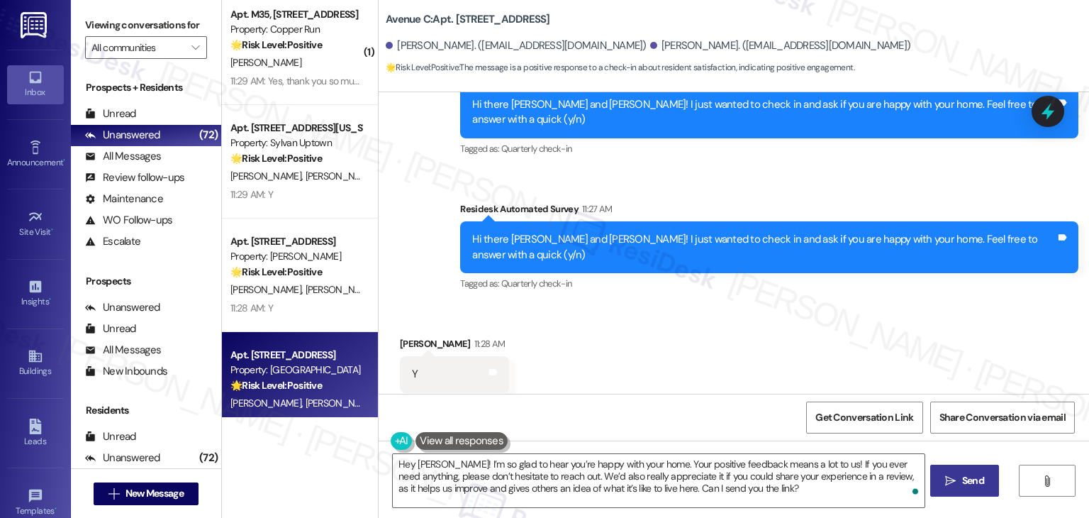
click at [967, 482] on span "Send" at bounding box center [973, 480] width 22 height 15
type textarea "Fetching suggested responses. Please feel free to read through the conversation…"
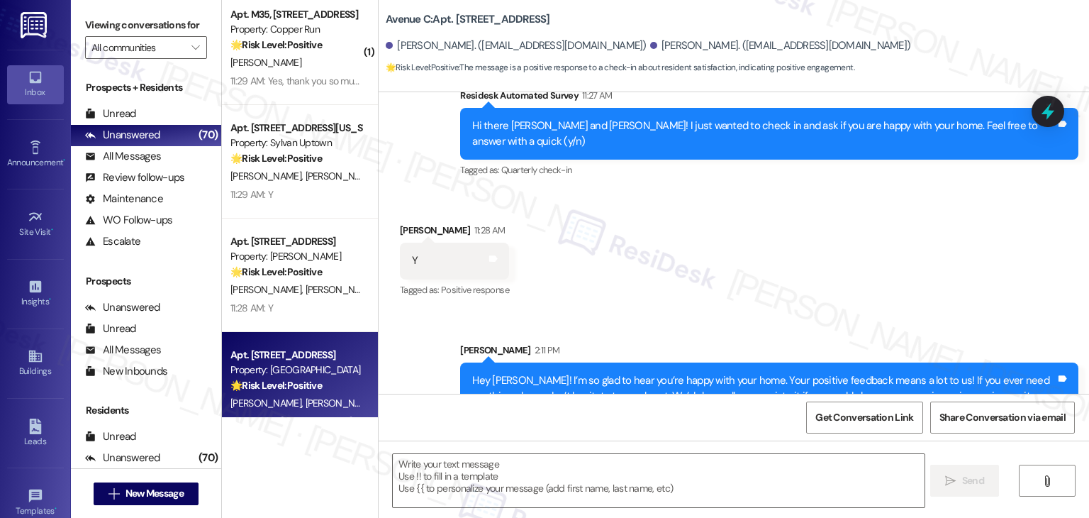
scroll to position [417, 0]
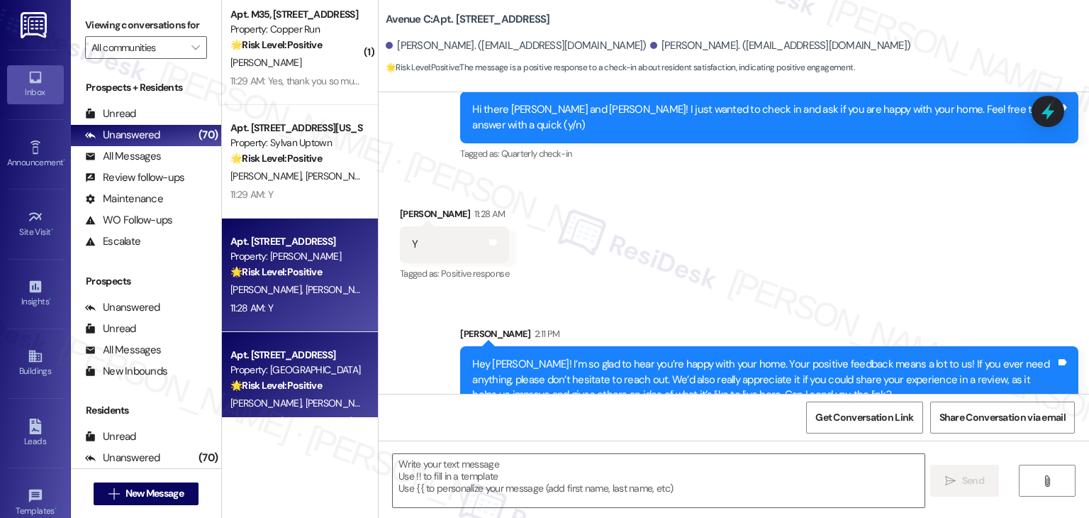
click at [306, 293] on span "[PERSON_NAME]" at bounding box center [341, 289] width 71 height 13
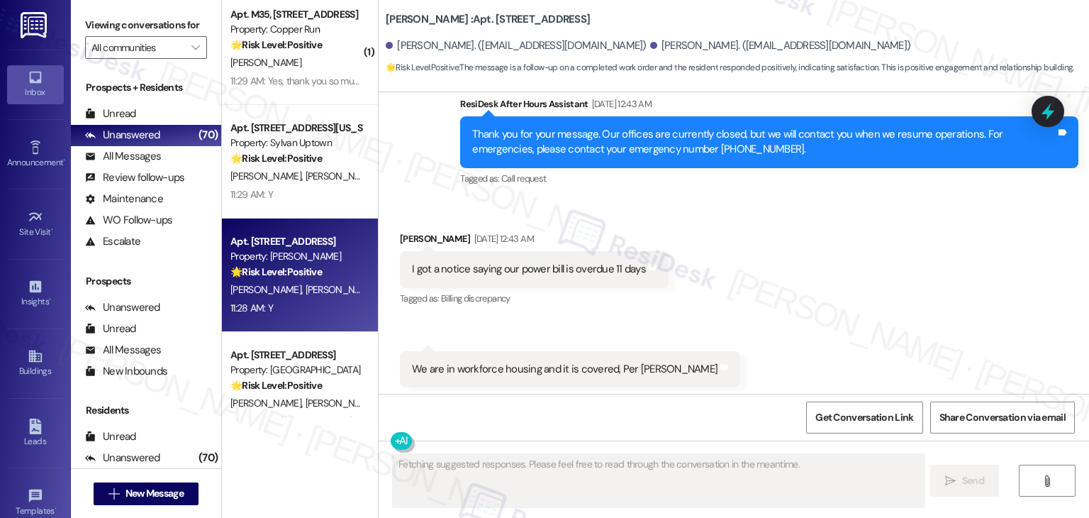
scroll to position [3762, 0]
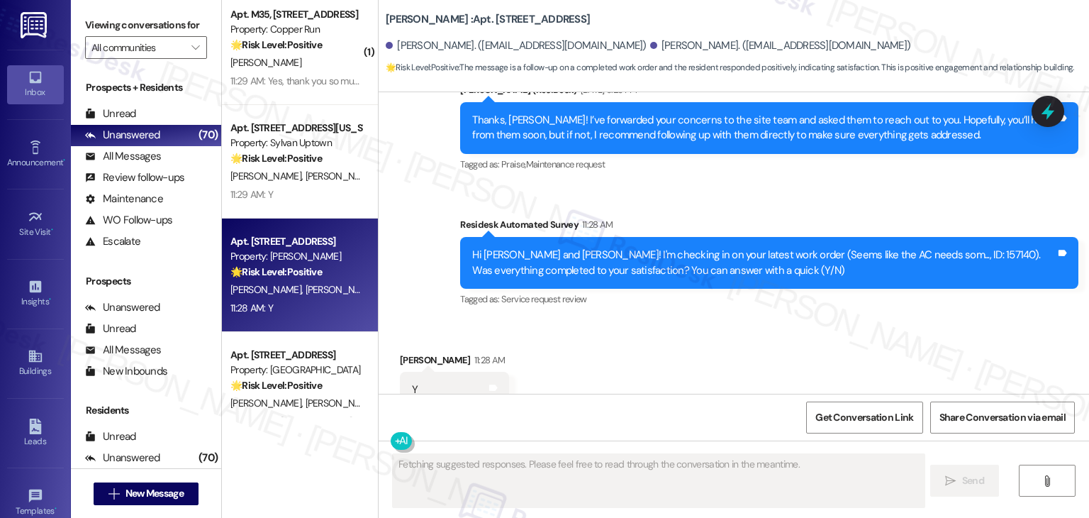
click at [716, 352] on div "Received via SMS Travis Herzing 11:28 AM Y Tags and notes Tagged as: Positive r…" at bounding box center [734, 381] width 711 height 120
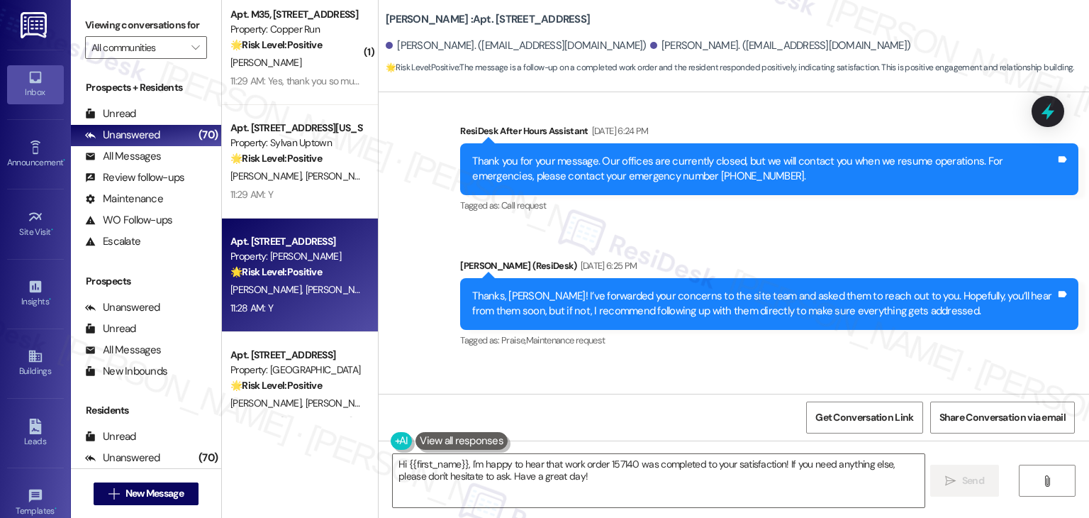
scroll to position [3763, 0]
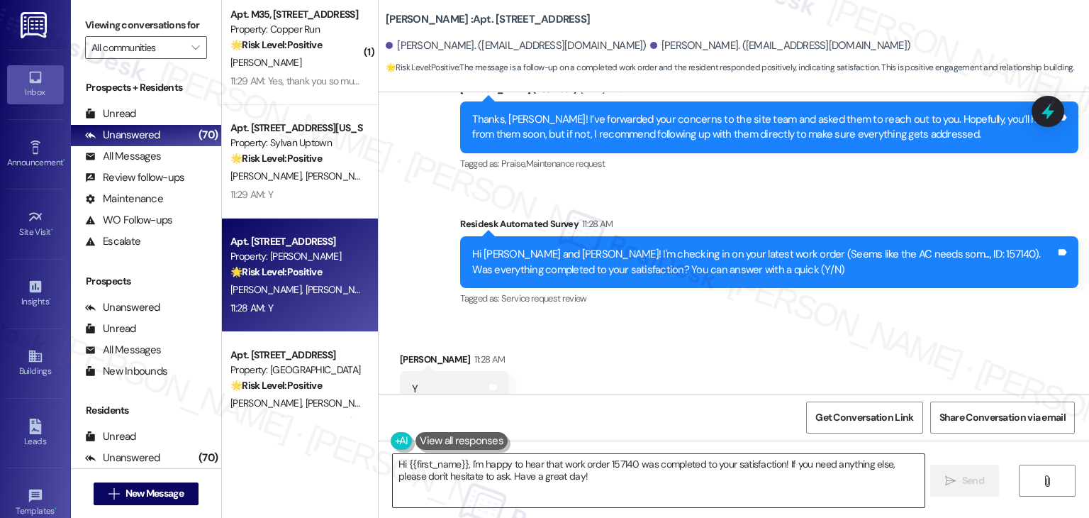
click at [495, 474] on textarea "Hi {{first_name}}, I'm happy to hear that work order 157140 was completed to yo…" at bounding box center [658, 480] width 531 height 53
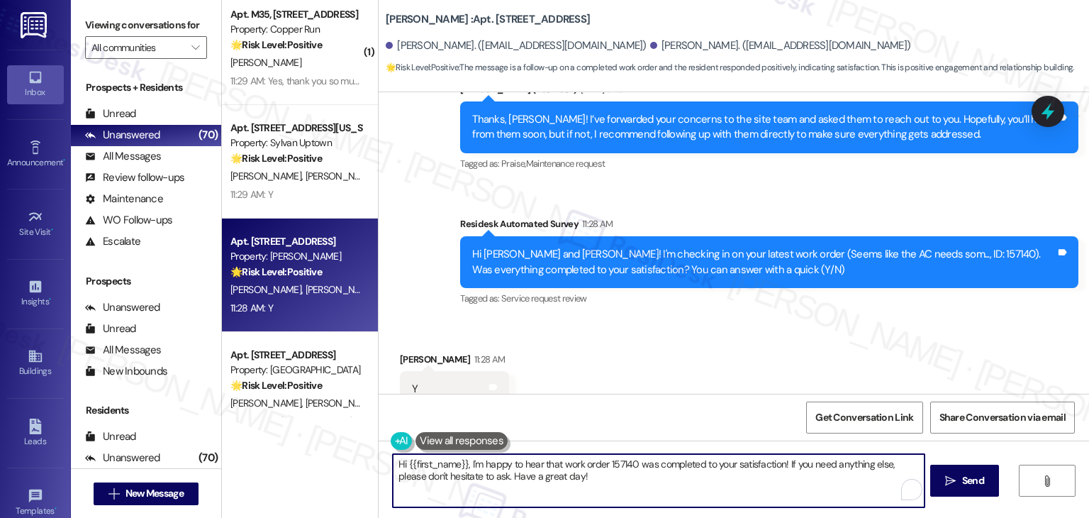
click at [495, 474] on textarea "Hi {{first_name}}, I'm happy to hear that work order 157140 was completed to yo…" at bounding box center [658, 480] width 531 height 53
paste textarea "ey {{first_name}}, I appreciate your response. I am glad your latest work order…"
drag, startPoint x: 468, startPoint y: 463, endPoint x: 408, endPoint y: 462, distance: 59.6
click at [408, 462] on textarea "Hey {{first_name}}, I appreciate your response. I am glad your latest work orde…" at bounding box center [658, 480] width 531 height 53
type textarea "Hey Travis, I appreciate your response. I am glad your latest work order was co…"
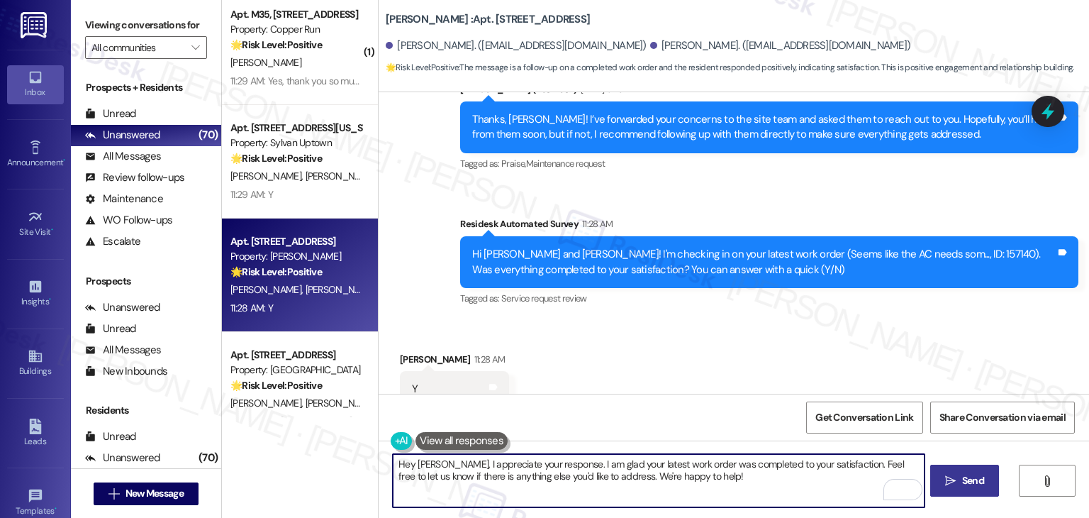
click at [972, 483] on span "Send" at bounding box center [973, 480] width 22 height 15
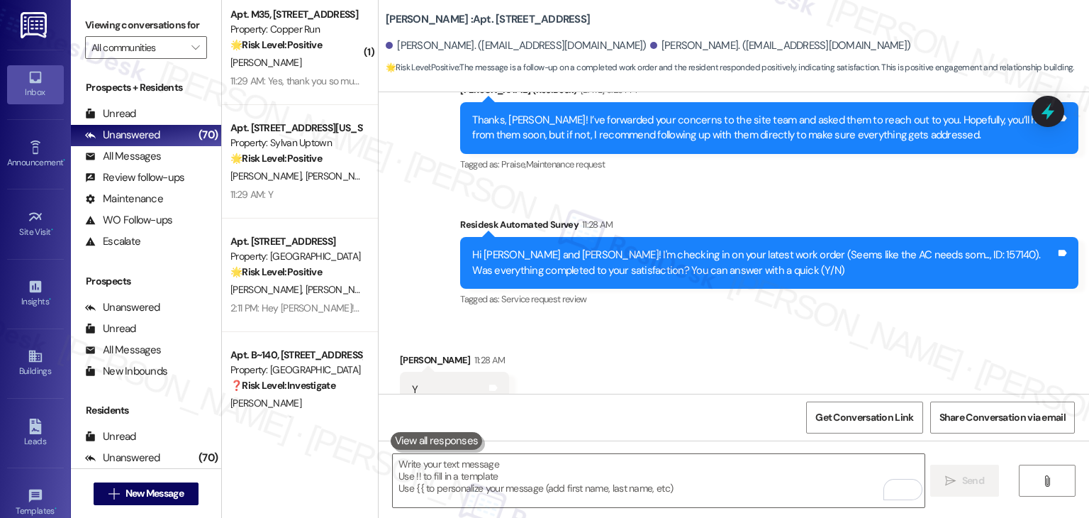
scroll to position [3877, 0]
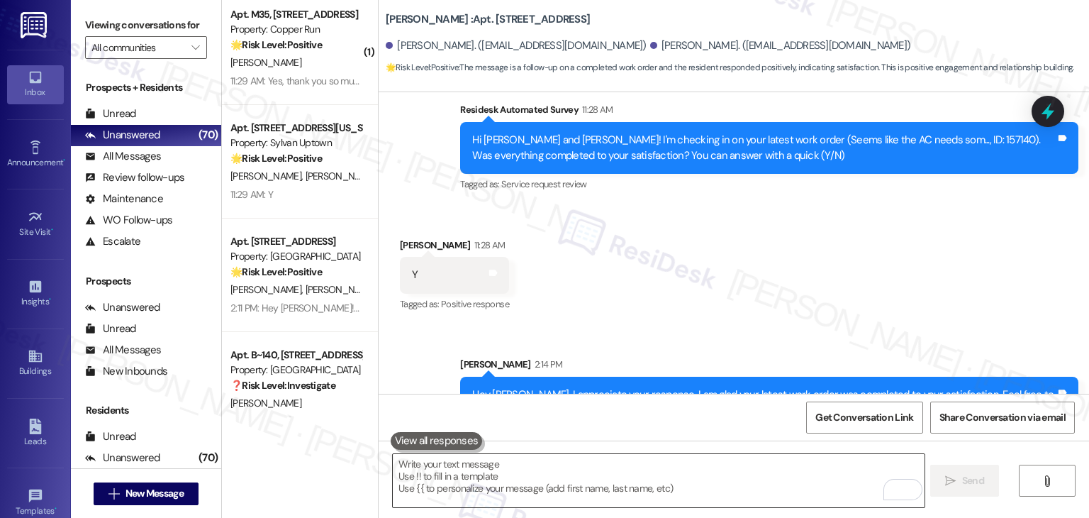
click at [518, 466] on textarea "To enrich screen reader interactions, please activate Accessibility in Grammarl…" at bounding box center [658, 480] width 531 height 53
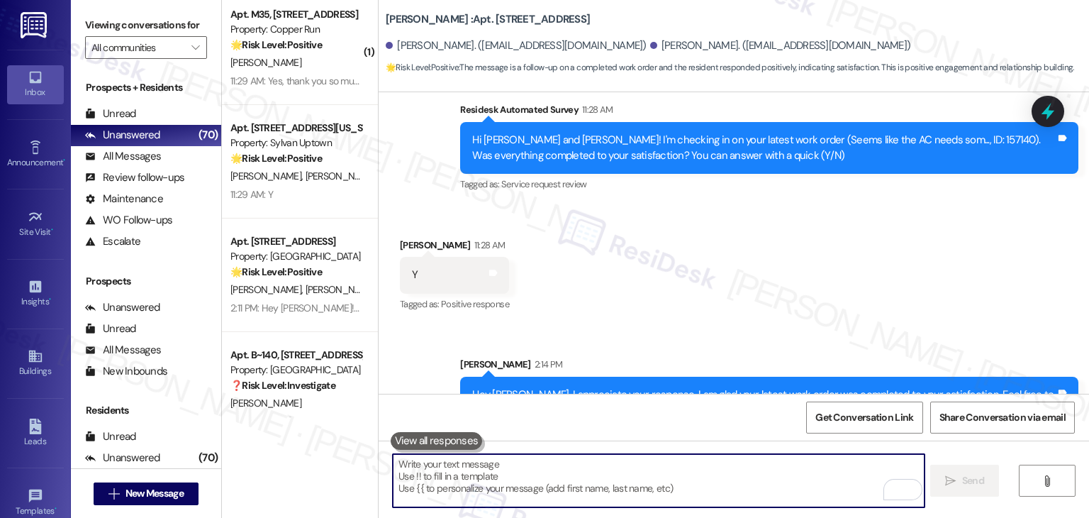
paste textarea "We're eager to know if {{property}} has met your expectations. Your feedback is…"
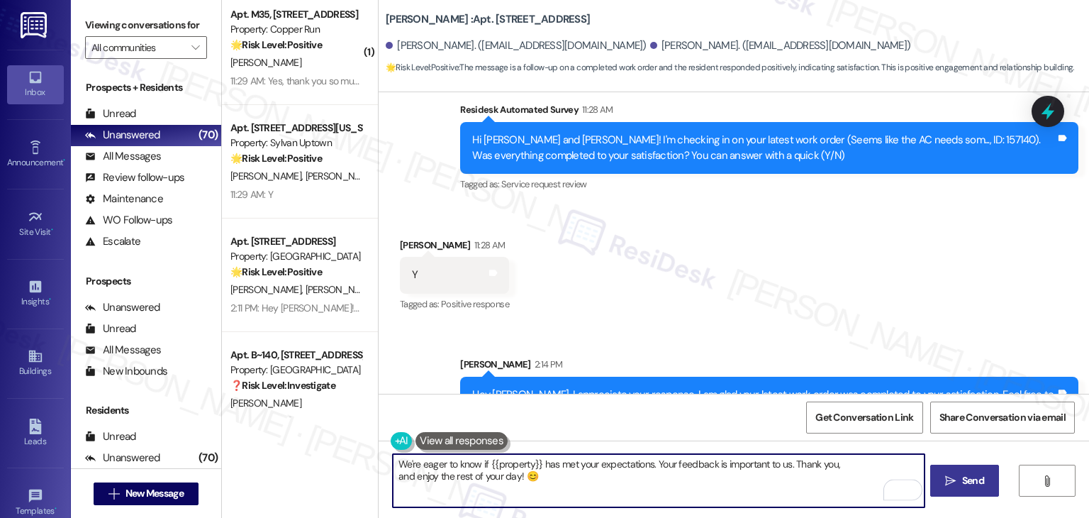
type textarea "We're eager to know if {{property}} has met your expectations. Your feedback is…"
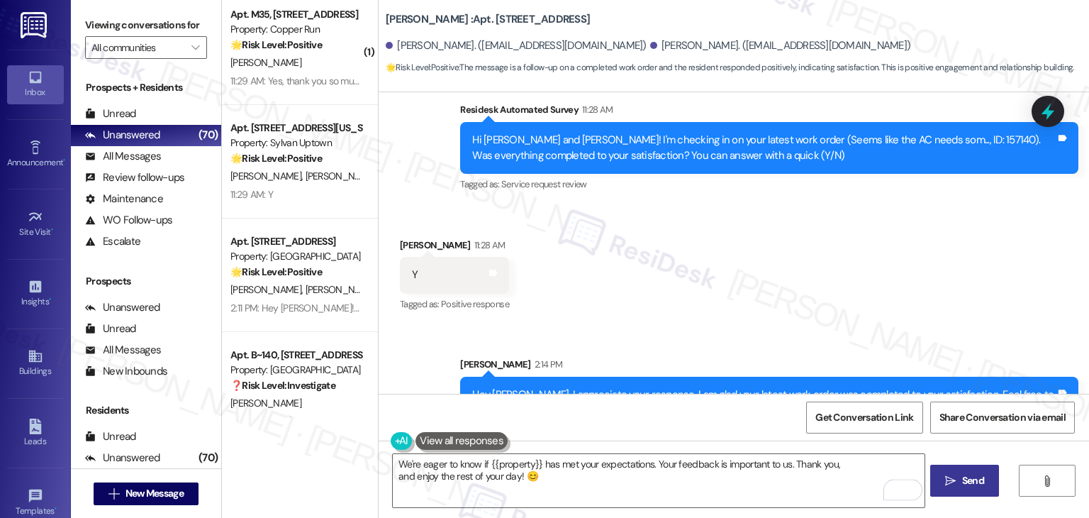
click at [963, 480] on span "Send" at bounding box center [973, 480] width 22 height 15
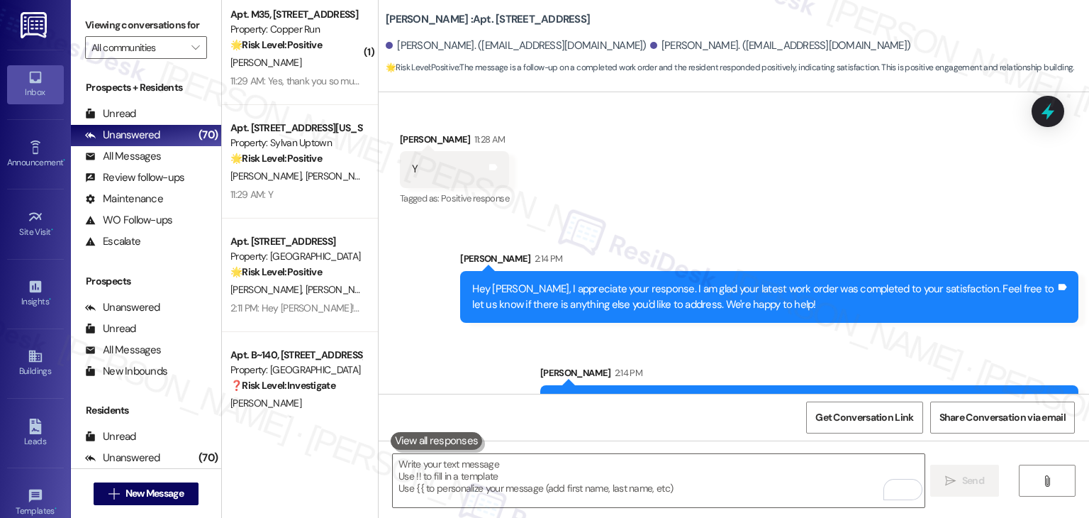
scroll to position [3991, 0]
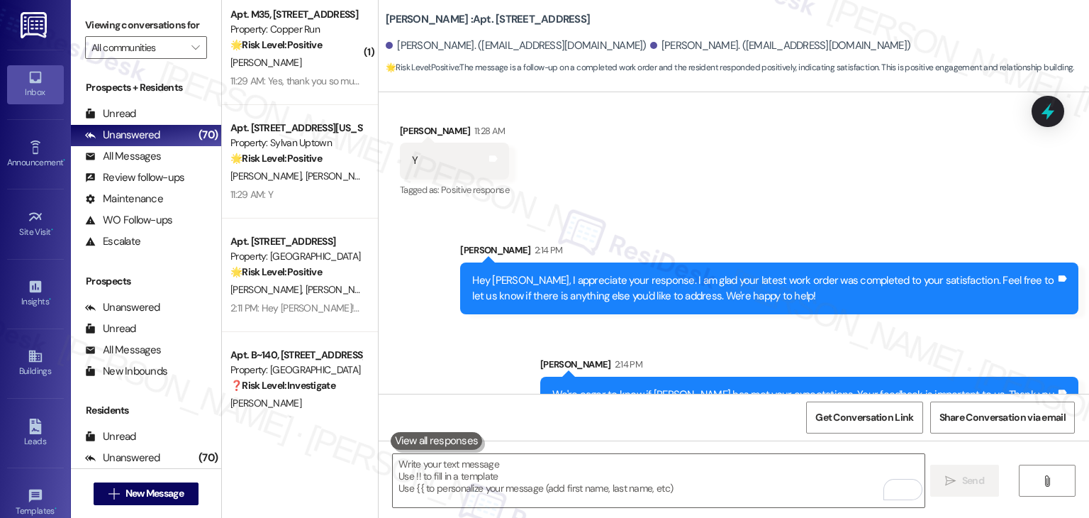
click at [480, 336] on div "Sent via SMS Sarah 2:14 PM Hey Travis, I appreciate your response. I am glad yo…" at bounding box center [734, 325] width 711 height 228
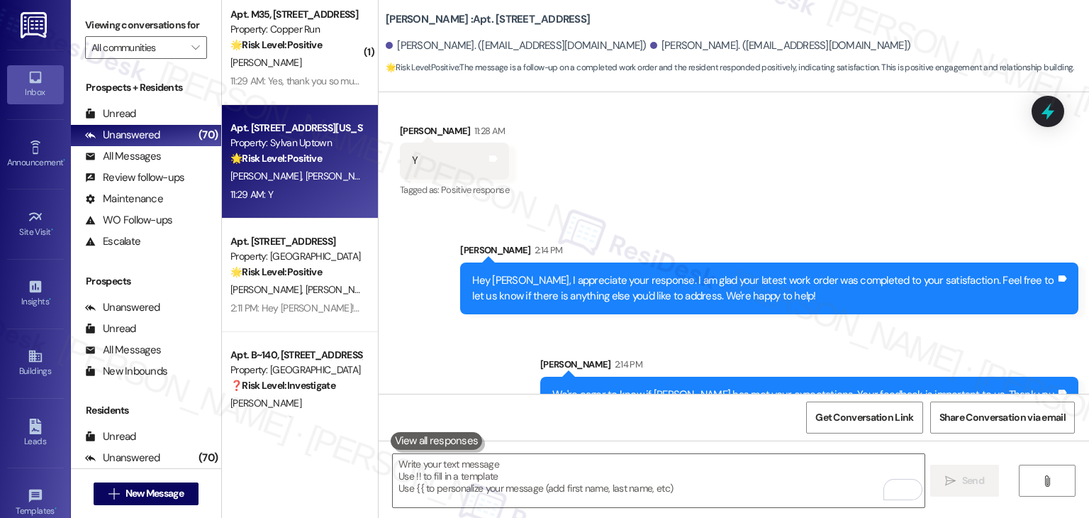
click at [273, 194] on div "11:29 AM: Y 11:29 AM: Y" at bounding box center [296, 195] width 134 height 18
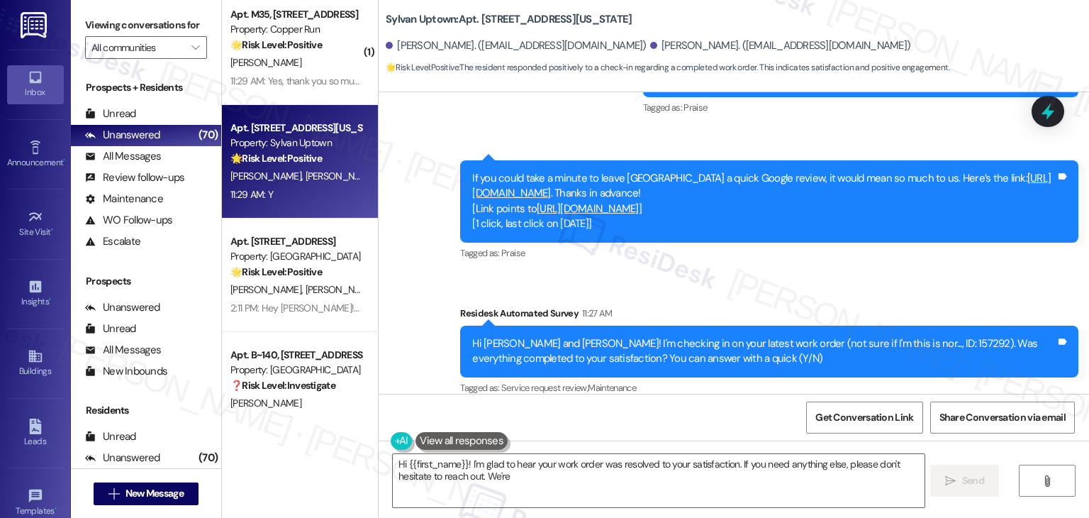
scroll to position [1106, 0]
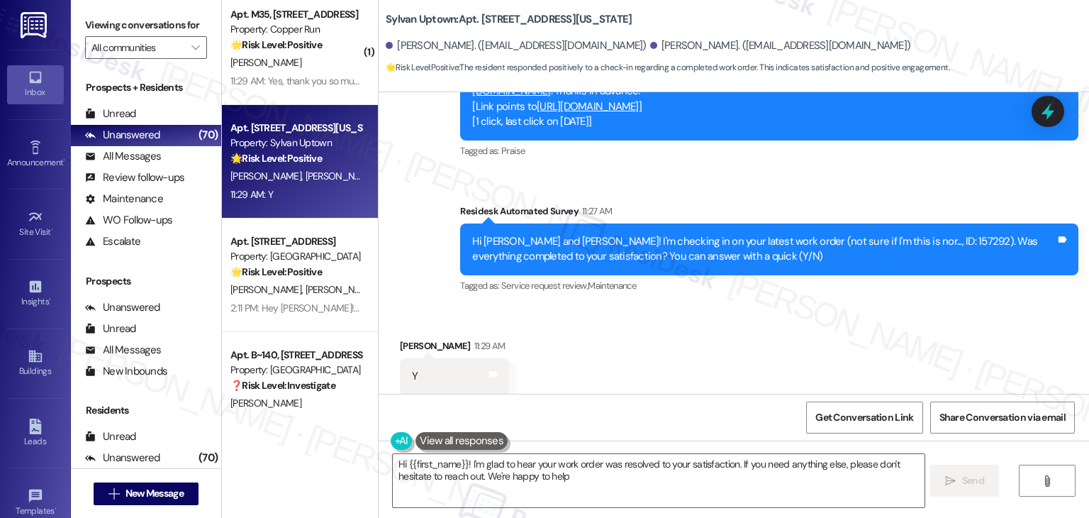
type textarea "Hi {{first_name}}! I'm glad to hear your work order was resolved to your satisf…"
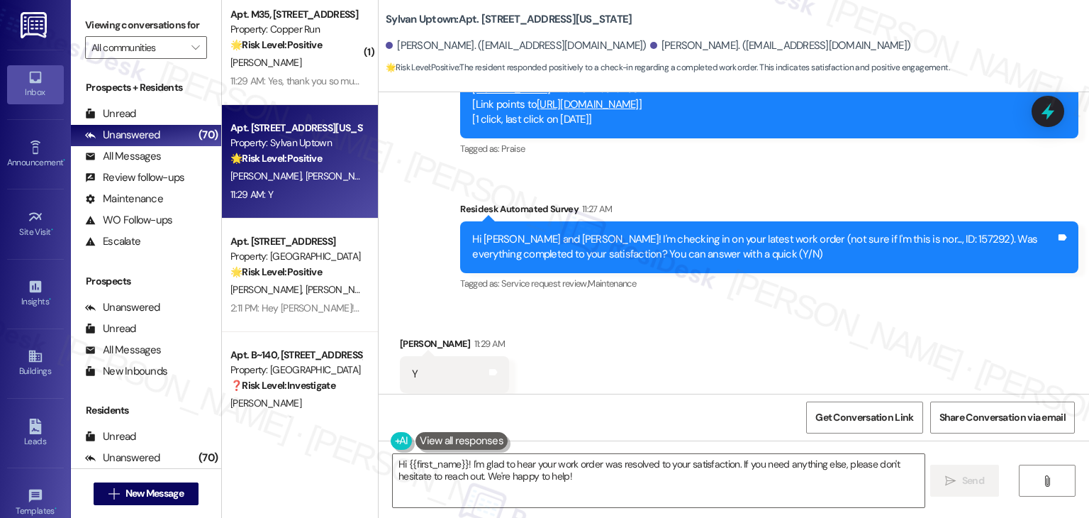
click at [592, 330] on div "Received via SMS William Debause 11:29 AM Y Tags and notes Tagged as: Positive …" at bounding box center [734, 364] width 711 height 120
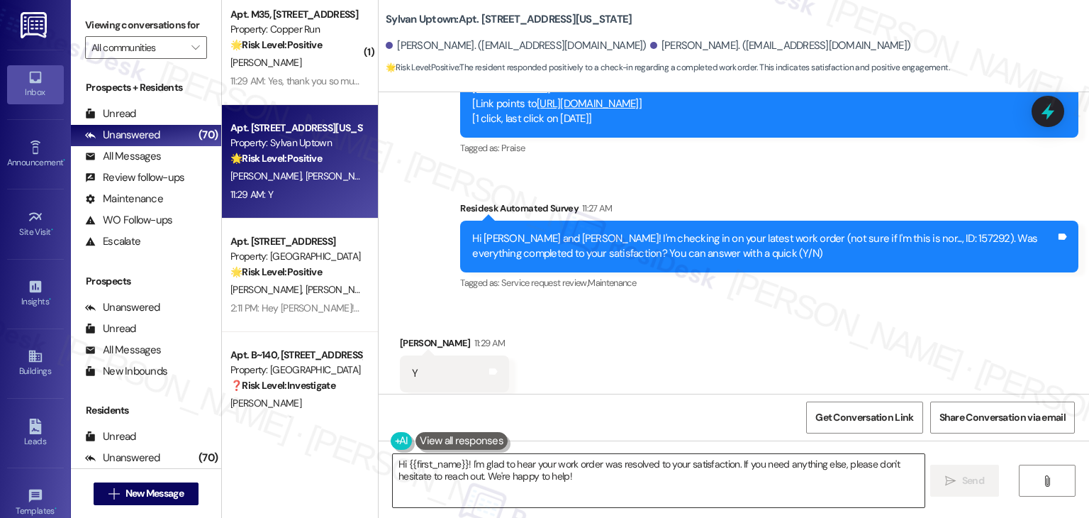
click at [820, 486] on textarea "Hi {{first_name}}! I'm glad to hear your work order was resolved to your satisf…" at bounding box center [658, 480] width 531 height 53
click at [994, 483] on button " Send" at bounding box center [964, 481] width 69 height 32
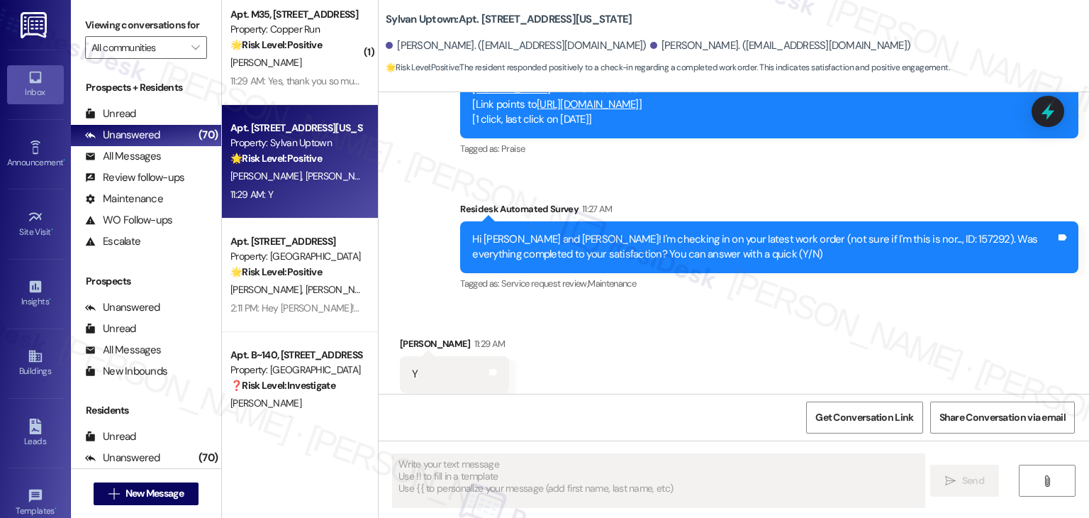
scroll to position [1220, 0]
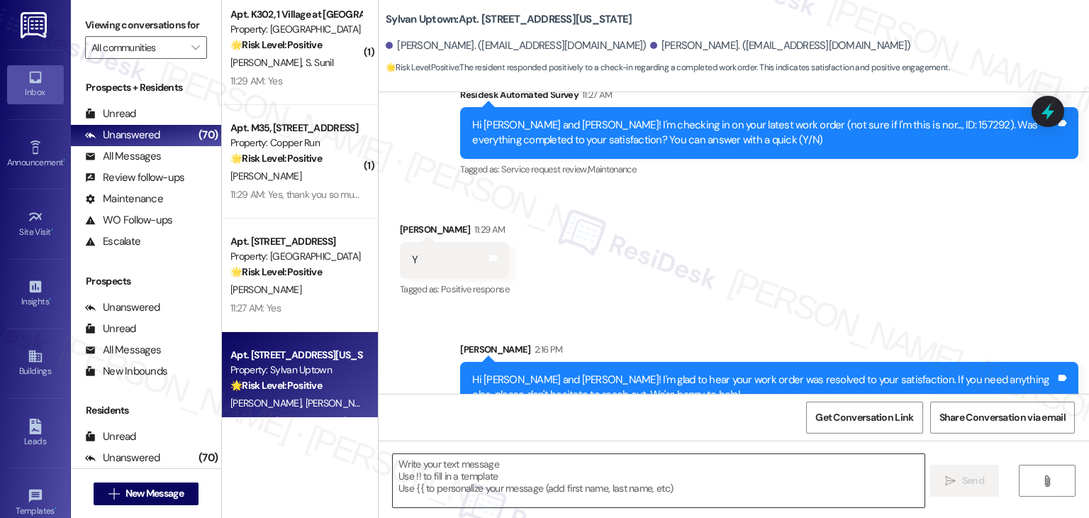
click at [530, 472] on textarea "To enrich screen reader interactions, please activate Accessibility in Grammarl…" at bounding box center [658, 480] width 531 height 53
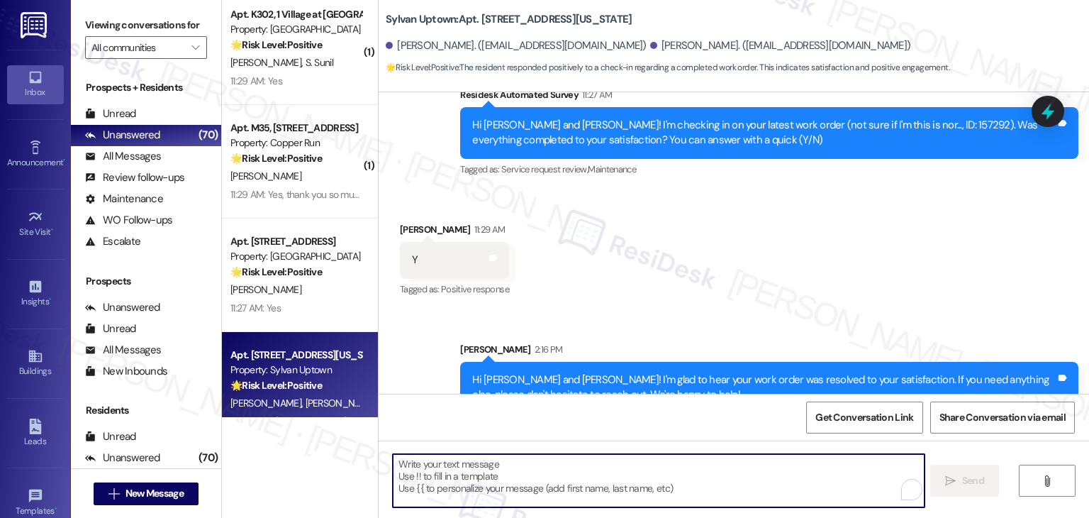
paste textarea "We're eager to know if {{property}} has met your expectations. Your feedback is…"
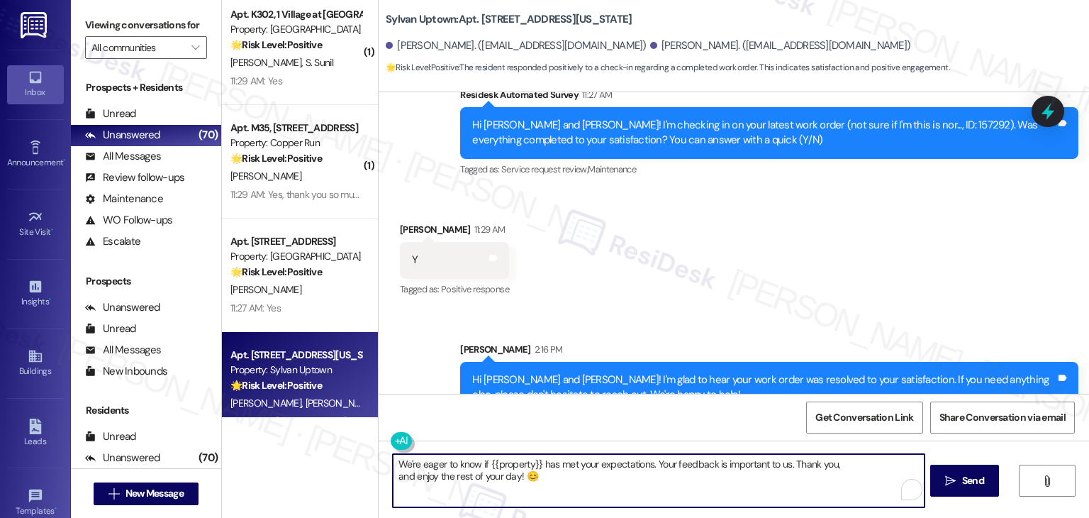
type textarea "We're eager to know if {{property}} has met your expectations. Your feedback is…"
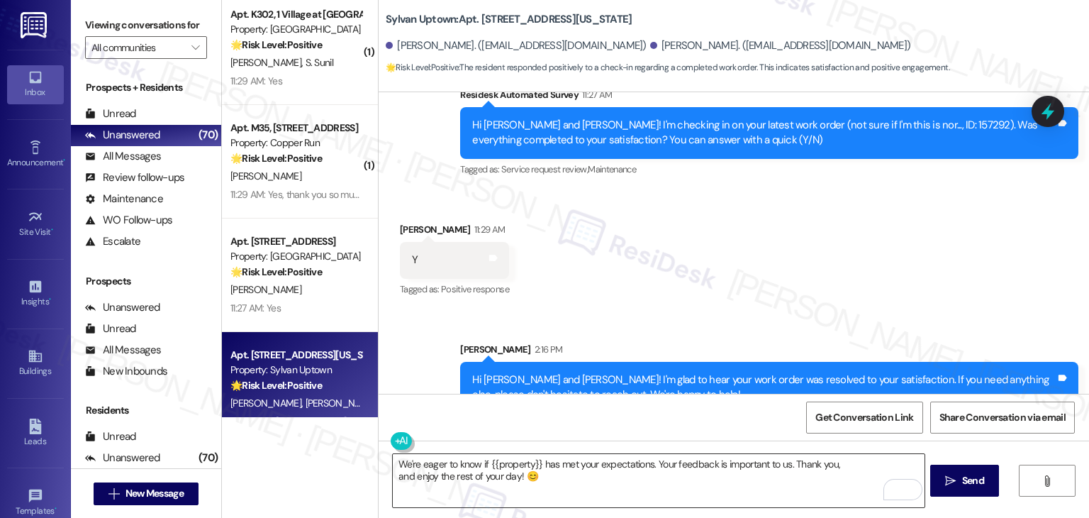
click at [642, 483] on textarea "We're eager to know if {{property}} has met your expectations. Your feedback is…" at bounding box center [658, 480] width 531 height 53
click at [966, 482] on span "Send" at bounding box center [973, 480] width 22 height 15
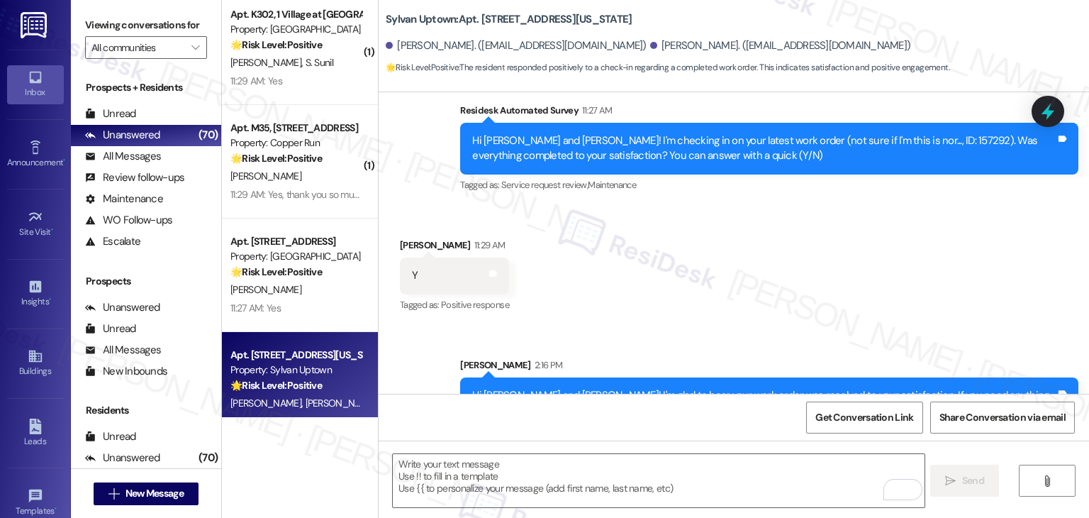
scroll to position [1318, 0]
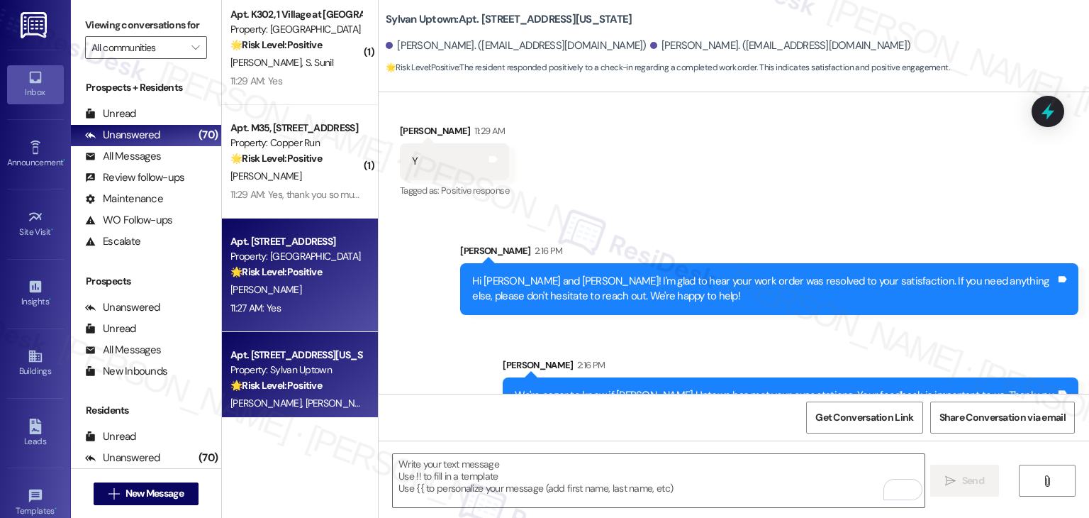
click at [271, 296] on div "[PERSON_NAME]" at bounding box center [296, 290] width 134 height 18
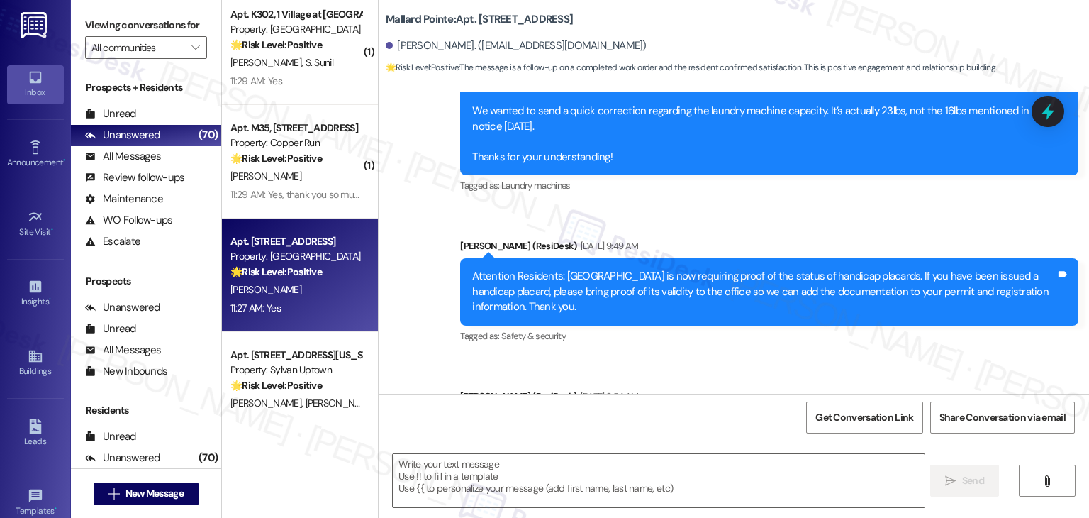
type textarea "Fetching suggested responses. Please feel free to read through the conversation…"
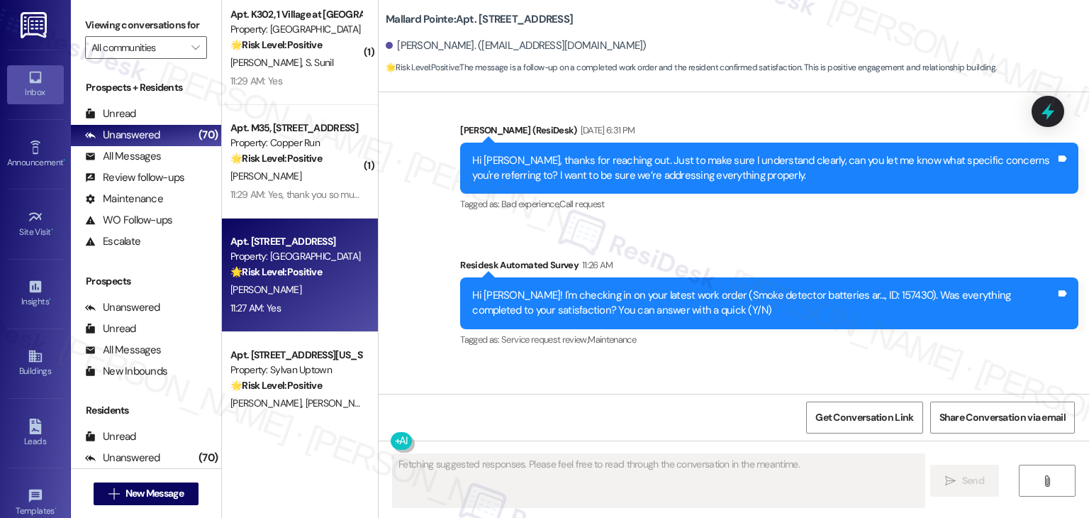
scroll to position [2120, 0]
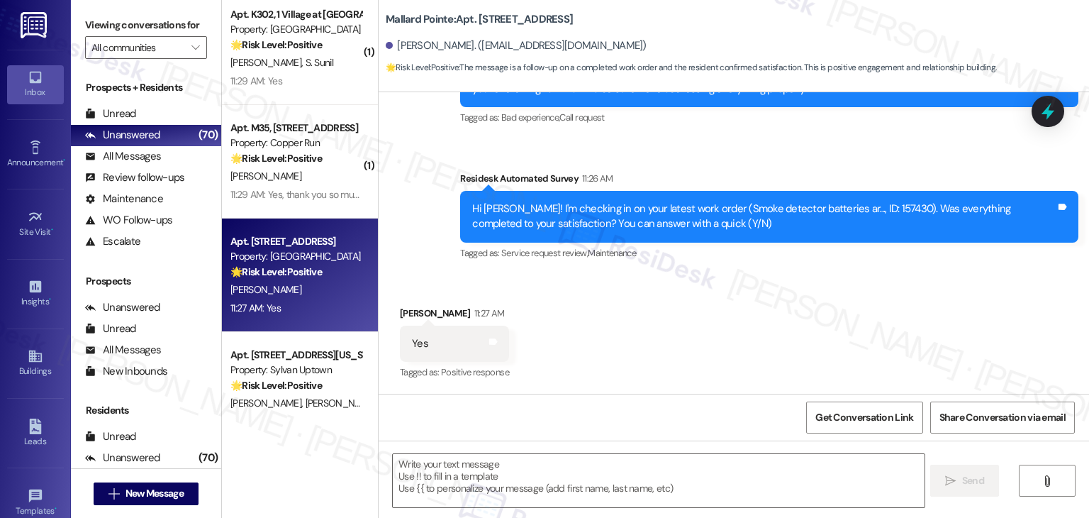
click at [602, 339] on div "Received via SMS Michelle Bischoff 11:27 AM Yes Tags and notes Tagged as: Posit…" at bounding box center [734, 334] width 711 height 120
click at [602, 340] on div "Received via SMS Michelle Bischoff 11:27 AM Yes Tags and notes Tagged as: Posit…" at bounding box center [734, 334] width 711 height 120
click at [523, 476] on textarea at bounding box center [658, 480] width 531 height 53
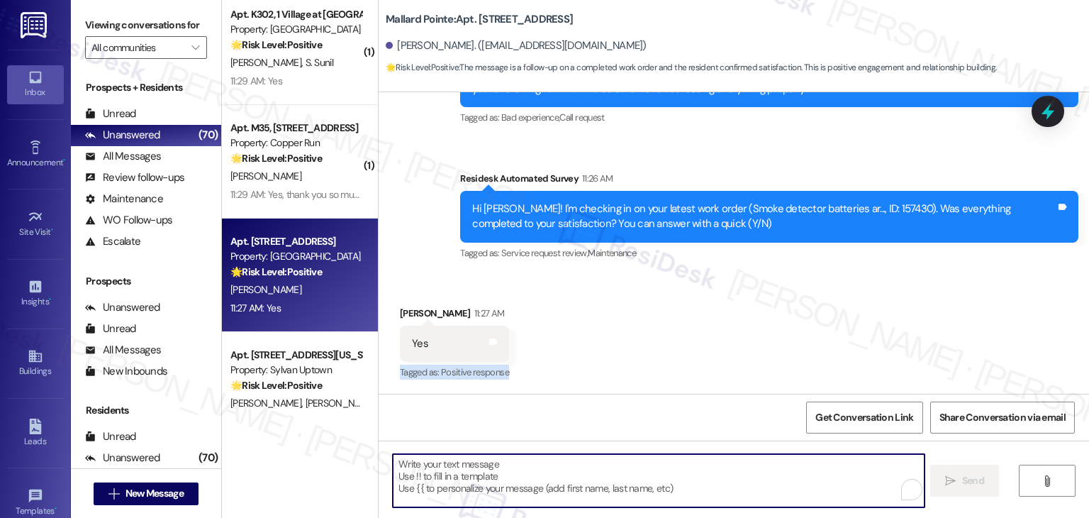
paste textarea "Hey {{first_name}}, I appreciate your response. I am glad your latest work orde…"
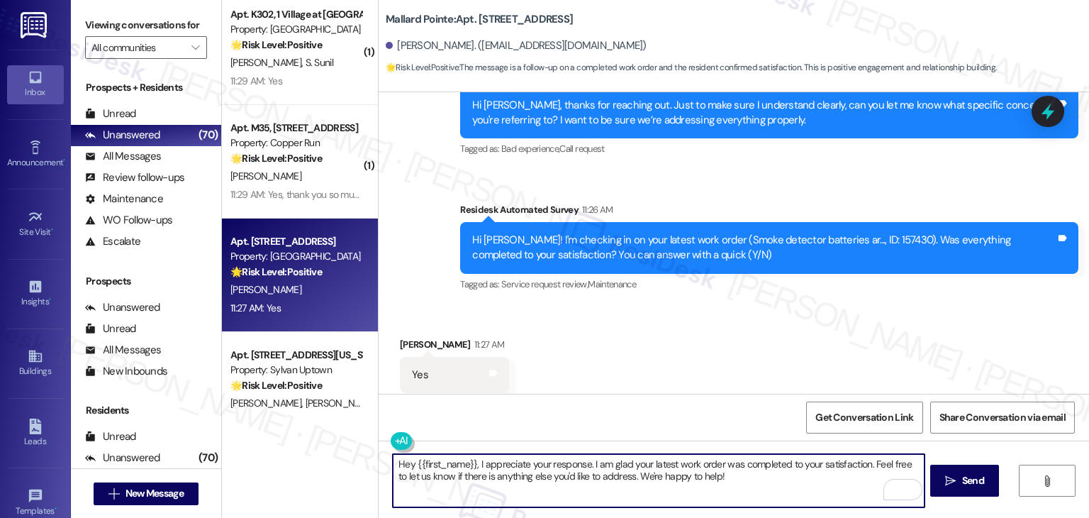
scroll to position [2121, 0]
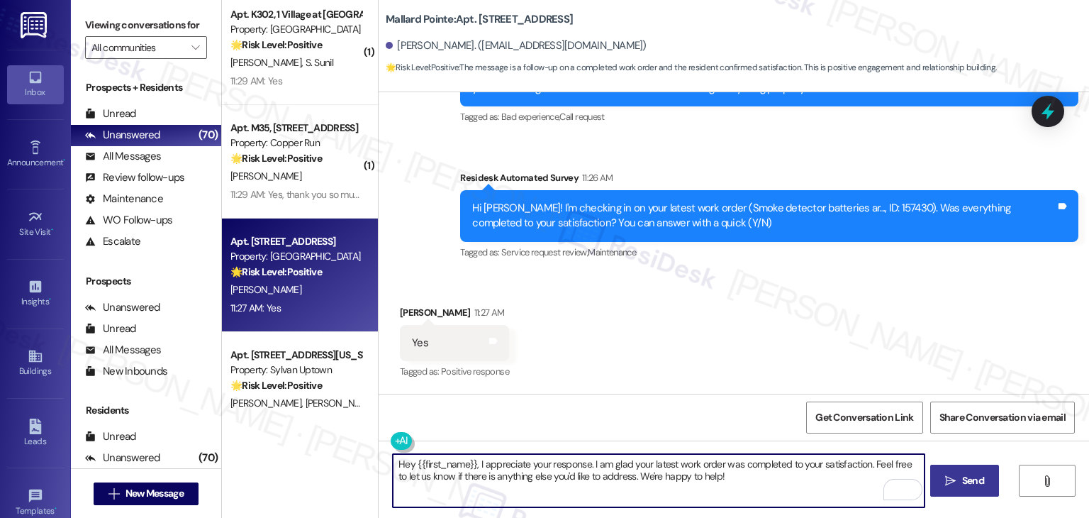
type textarea "Hey {{first_name}}, I appreciate your response. I am glad your latest work orde…"
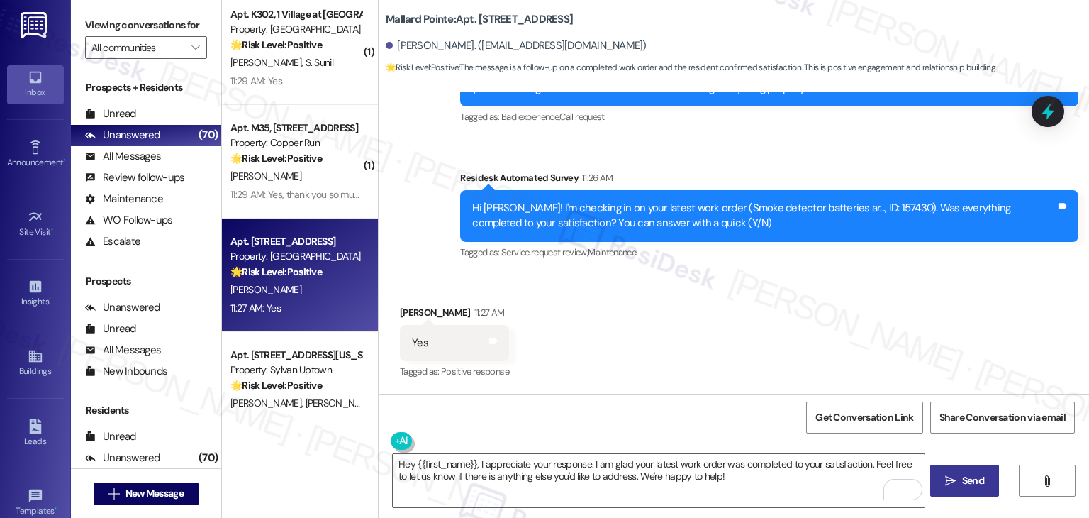
click at [960, 480] on span "Send" at bounding box center [974, 480] width 28 height 15
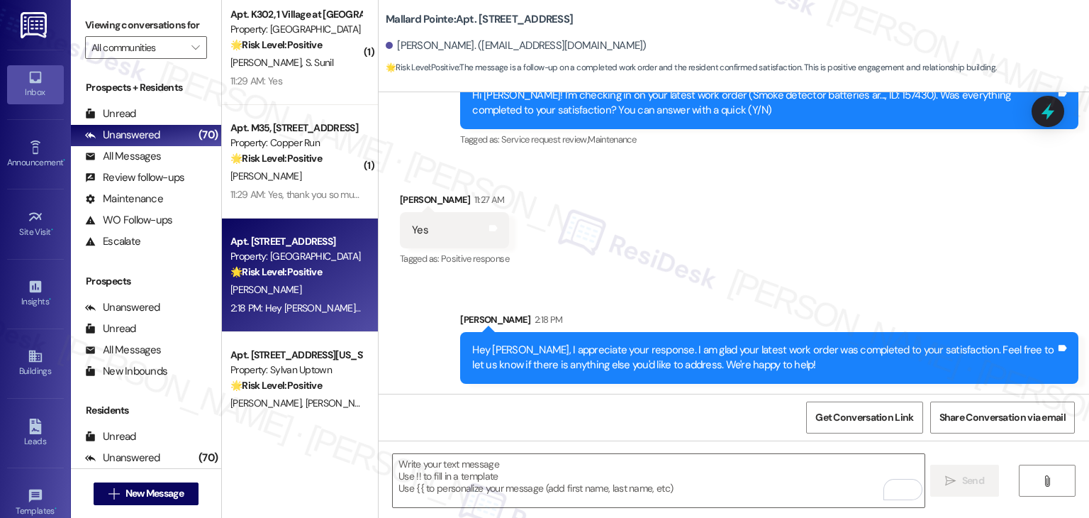
scroll to position [2235, 0]
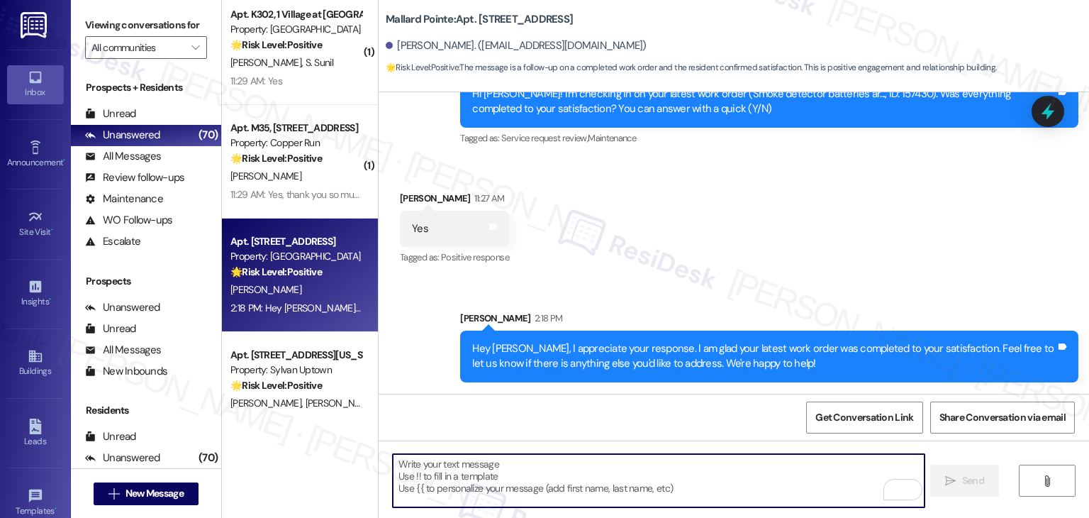
click at [519, 472] on textarea "To enrich screen reader interactions, please activate Accessibility in Grammarl…" at bounding box center [658, 480] width 531 height 53
paste textarea "Has {{property}} met your expectations so far? We would love to hear about your…"
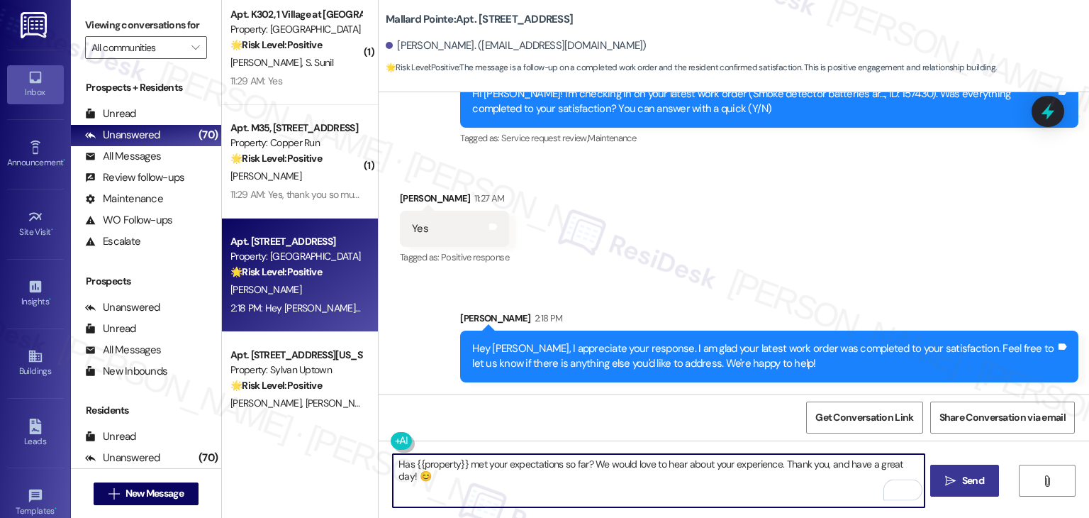
type textarea "Has {{property}} met your expectations so far? We would love to hear about your…"
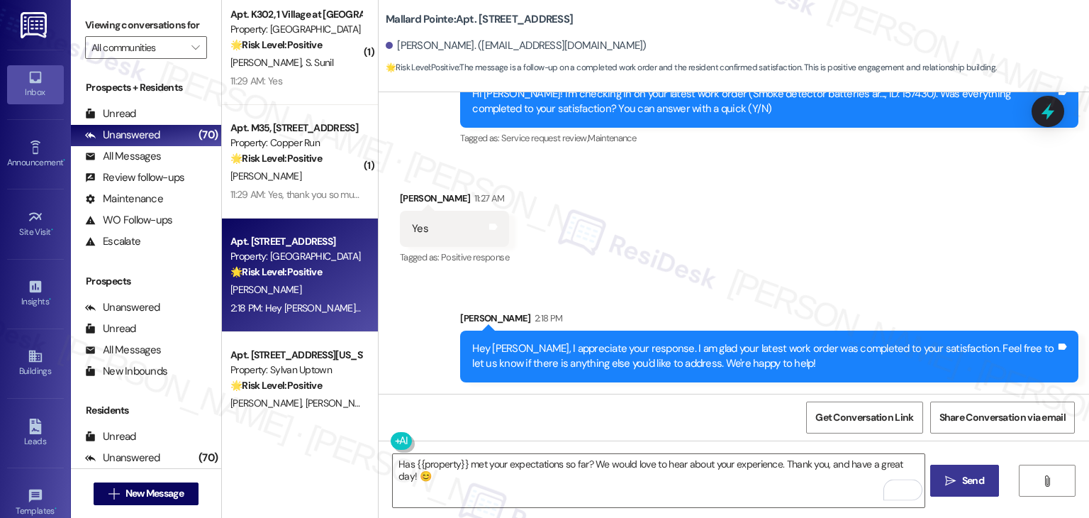
click at [964, 475] on span "Send" at bounding box center [973, 480] width 22 height 15
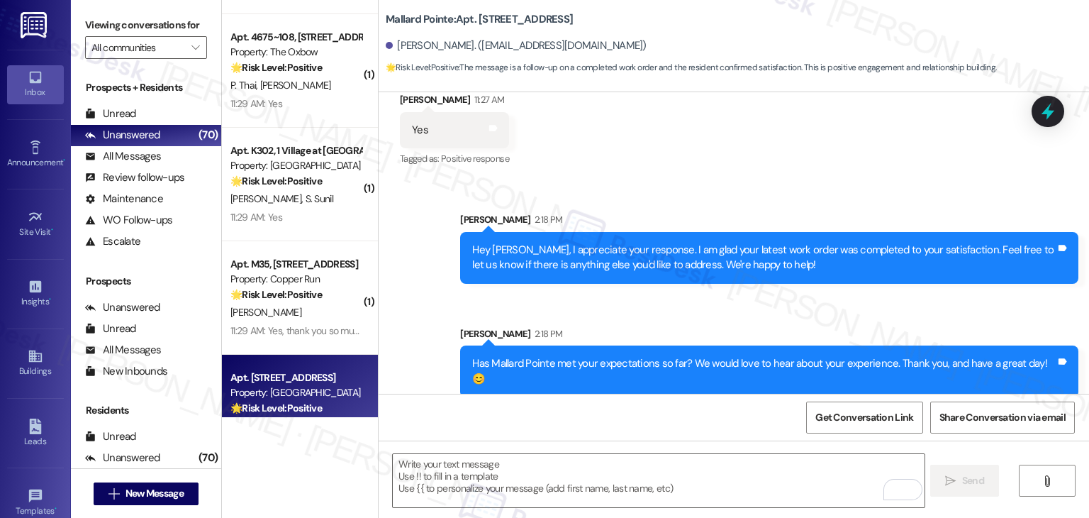
scroll to position [4973, 0]
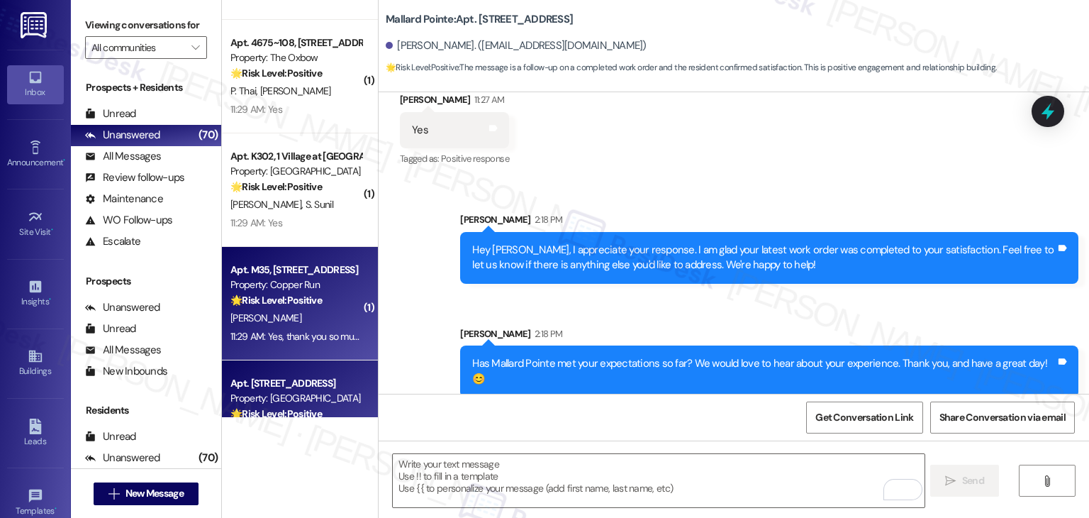
click at [311, 324] on div "[PERSON_NAME]" at bounding box center [296, 318] width 134 height 18
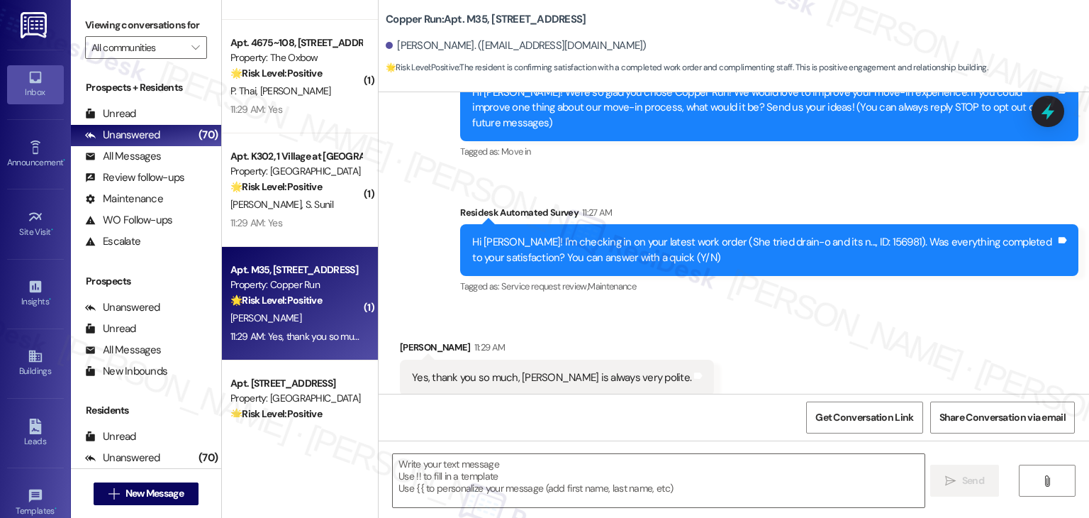
scroll to position [183, 0]
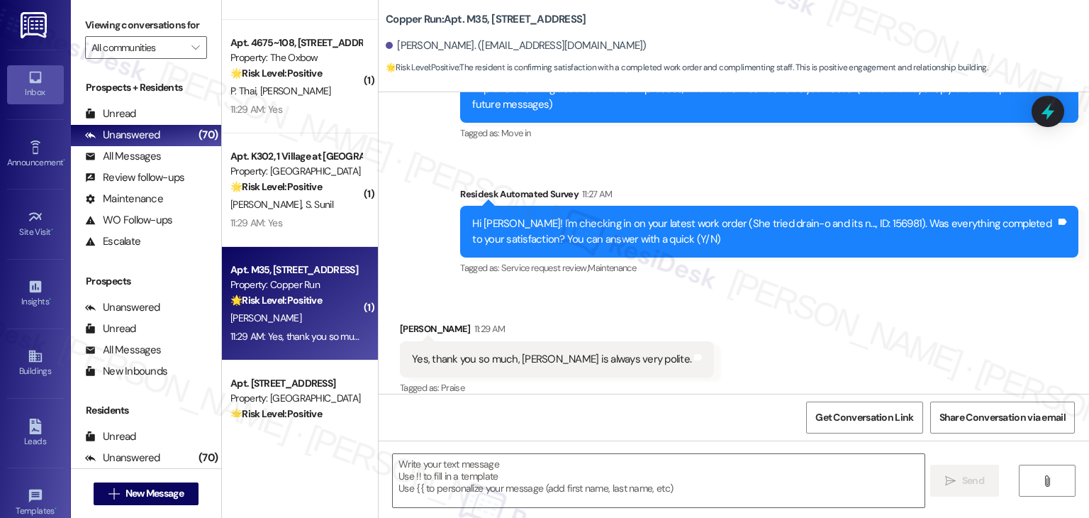
type textarea "Fetching suggested responses. Please feel free to read through the conversation…"
click at [608, 262] on span "Maintenance" at bounding box center [612, 268] width 48 height 12
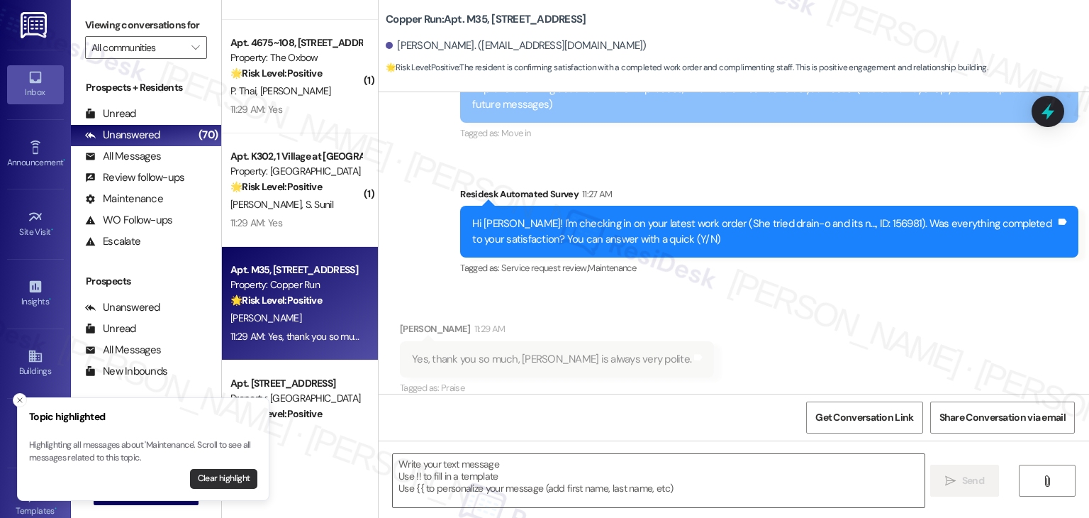
click at [230, 479] on button "Clear highlight" at bounding box center [223, 479] width 67 height 20
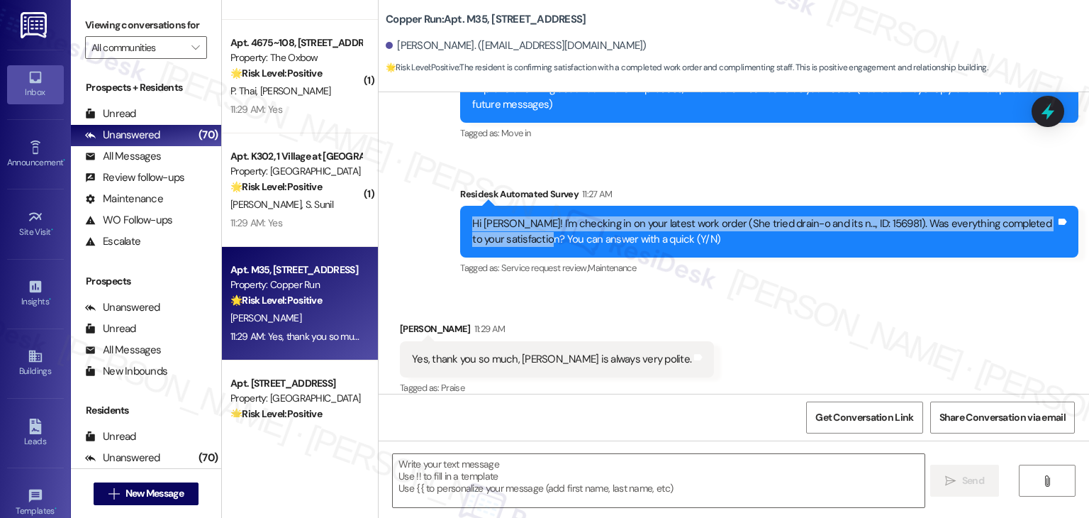
drag, startPoint x: 524, startPoint y: 226, endPoint x: 455, endPoint y: 208, distance: 71.7
click at [460, 208] on div "Hi Elisangela! I'm checking in on your latest work order (She tried drain-o and…" at bounding box center [769, 232] width 618 height 52
copy div "Hi Elisangela! I'm checking in on your latest work order (She tried drain-o and…"
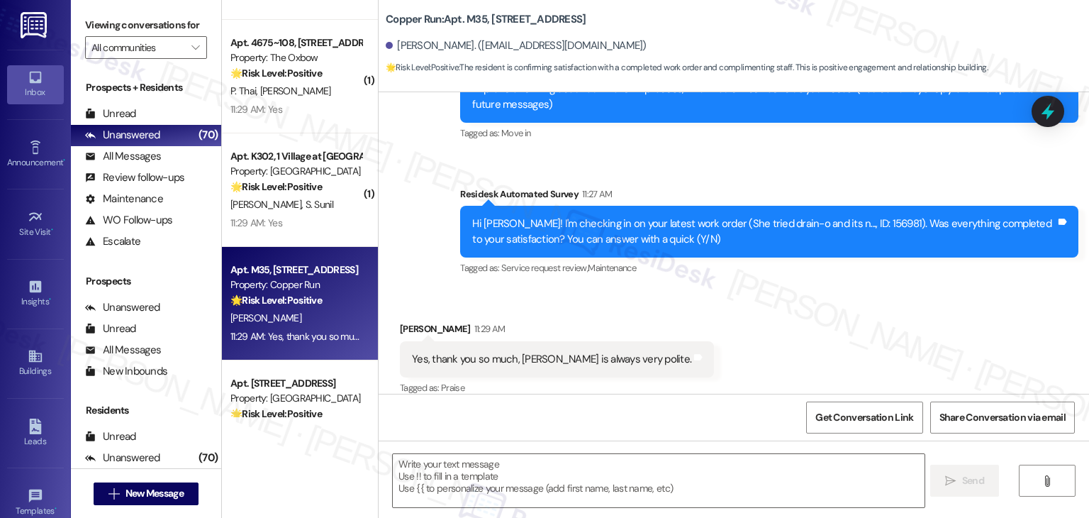
click at [516, 352] on div "Yes, thank you so much, [PERSON_NAME] is always very polite." at bounding box center [551, 359] width 279 height 15
copy div "Yes, thank you so much, Kevin is always very polite. Tags and notes"
click at [530, 469] on textarea at bounding box center [658, 480] width 531 height 53
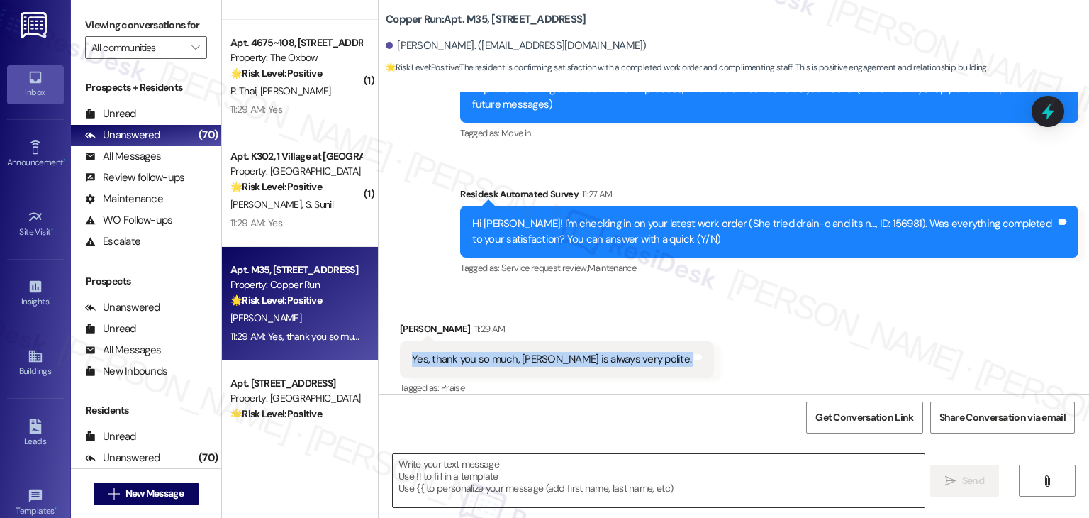
paste textarea "Hi [PERSON_NAME], I’m so glad to hear everything’s been resolved and that [PERS…"
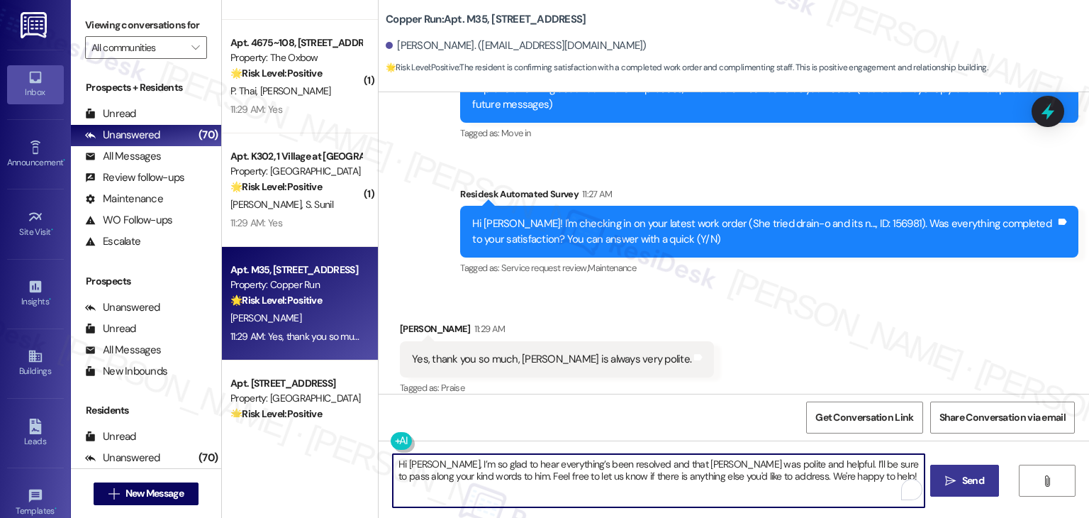
type textarea "Hi [PERSON_NAME], I’m so glad to hear everything’s been resolved and that [PERS…"
click at [981, 477] on span "Send" at bounding box center [973, 480] width 22 height 15
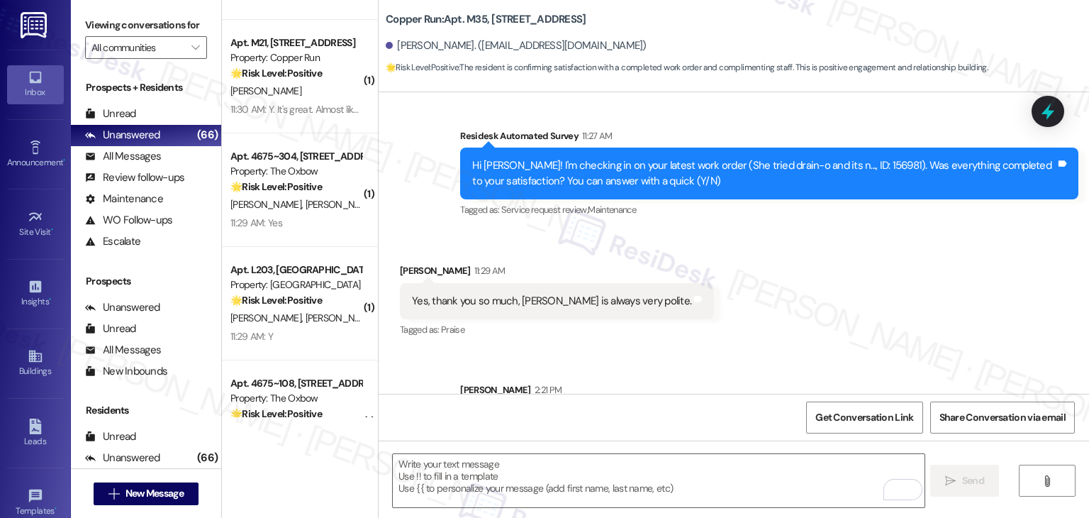
scroll to position [298, 0]
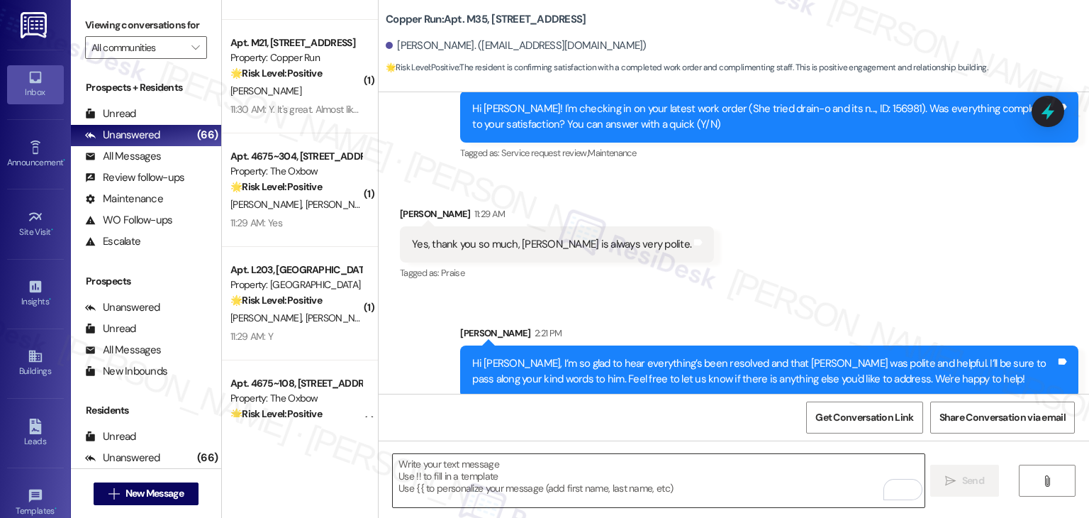
click at [628, 472] on textarea "To enrich screen reader interactions, please activate Accessibility in Grammarl…" at bounding box center [658, 480] width 531 height 53
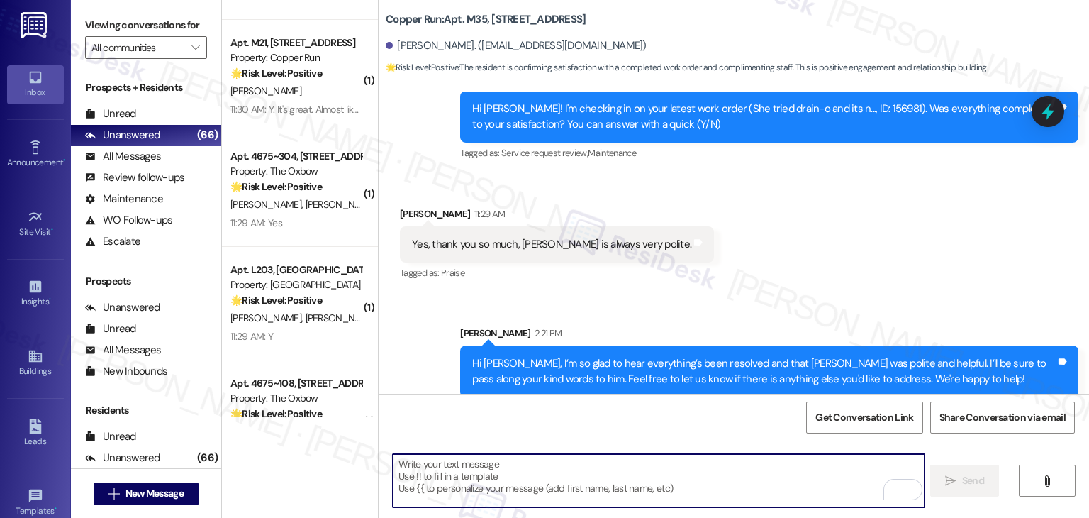
paste textarea "We're eager to know if {{property}} has met your expectations. Your feedback is…"
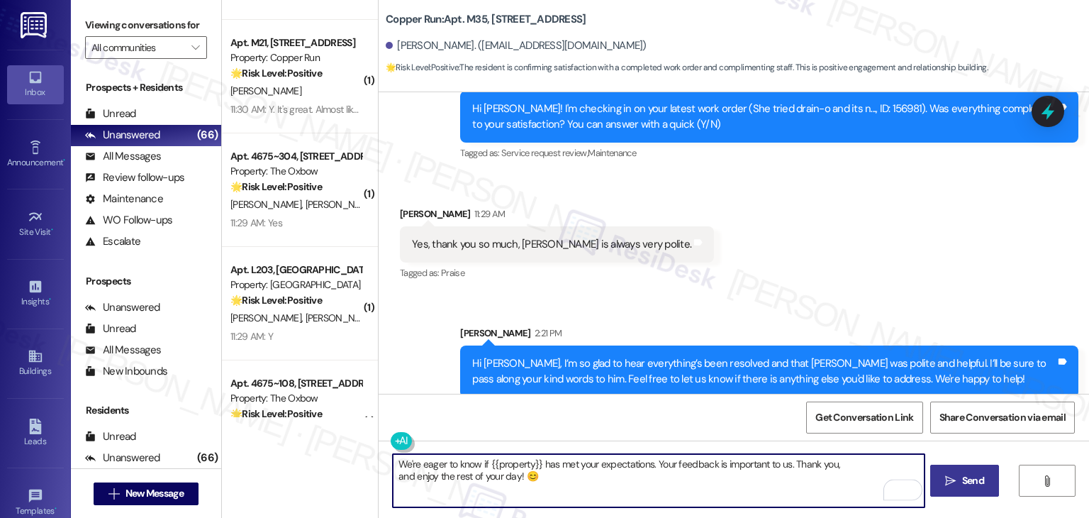
type textarea "We're eager to know if {{property}} has met your expectations. Your feedback is…"
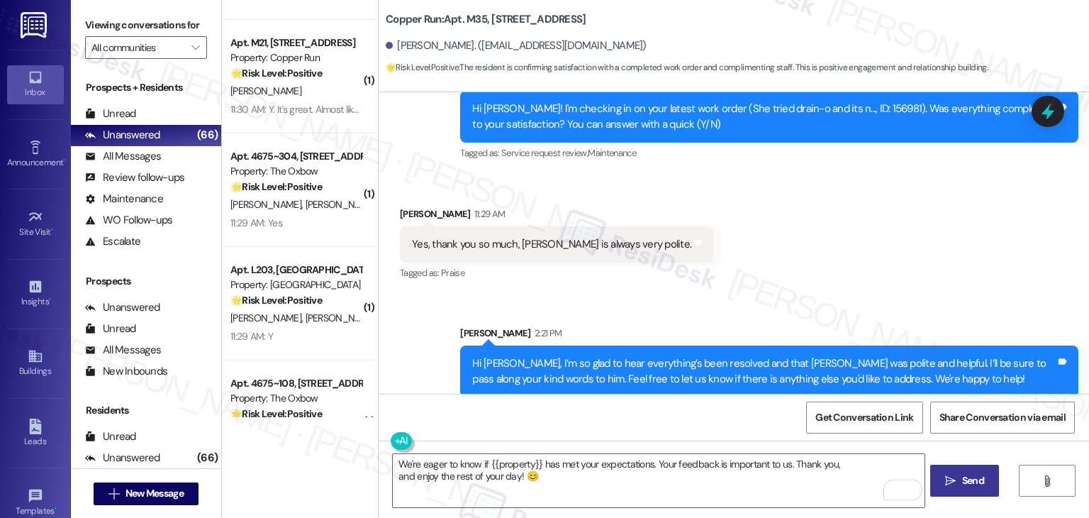
click at [950, 486] on span " Send" at bounding box center [964, 480] width 45 height 15
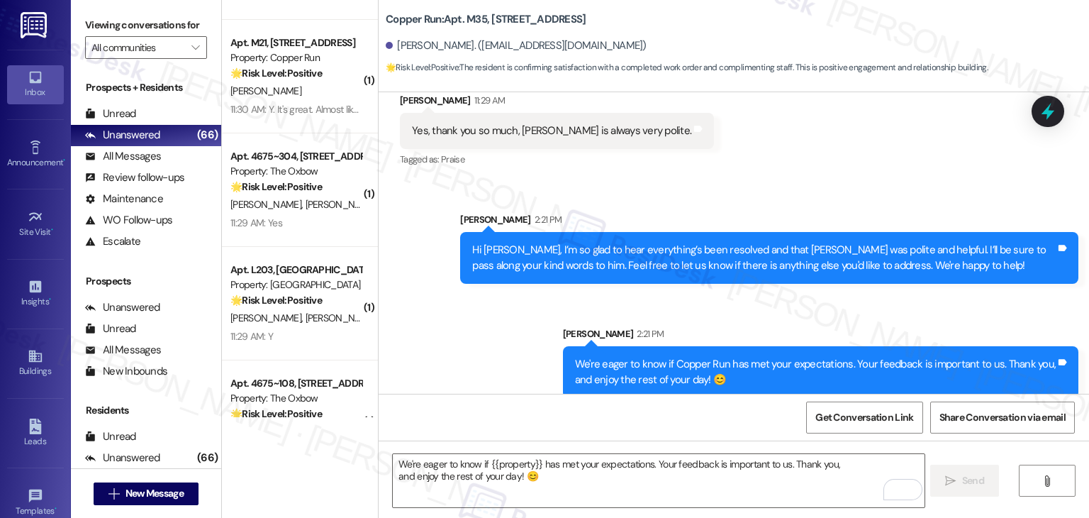
scroll to position [411, 0]
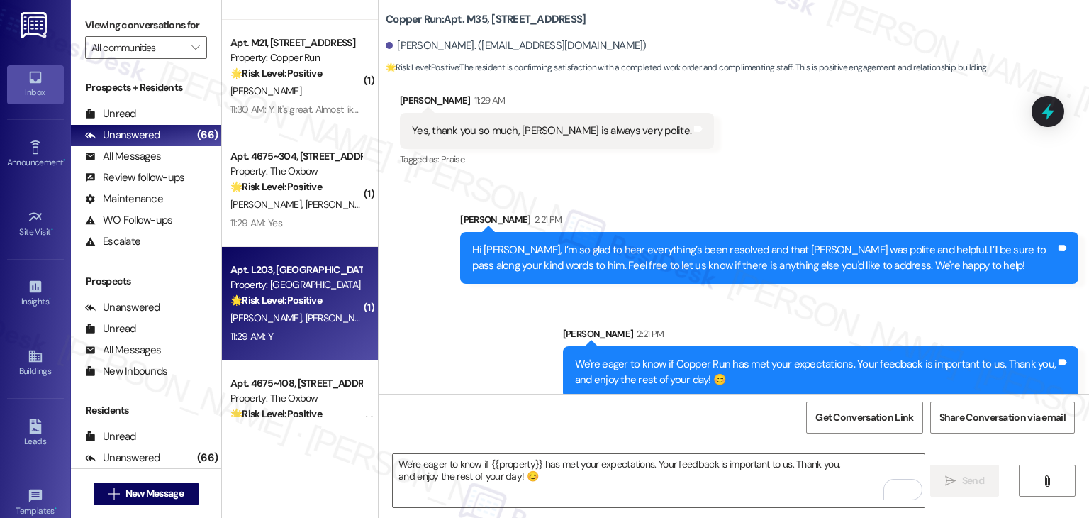
click at [314, 344] on div "11:29 AM: Y 11:29 AM: Y" at bounding box center [296, 337] width 134 height 18
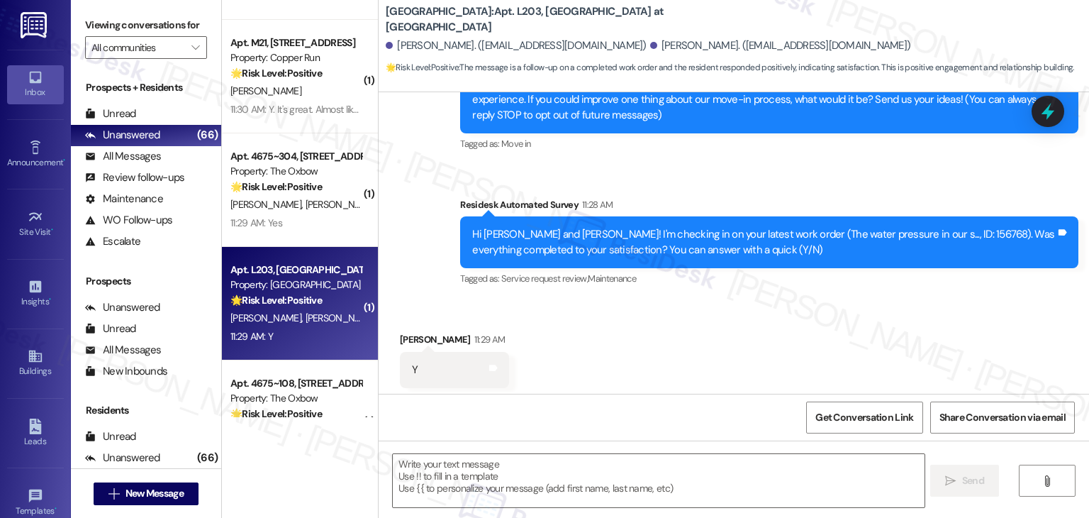
type textarea "Fetching suggested responses. Please feel free to read through the conversation…"
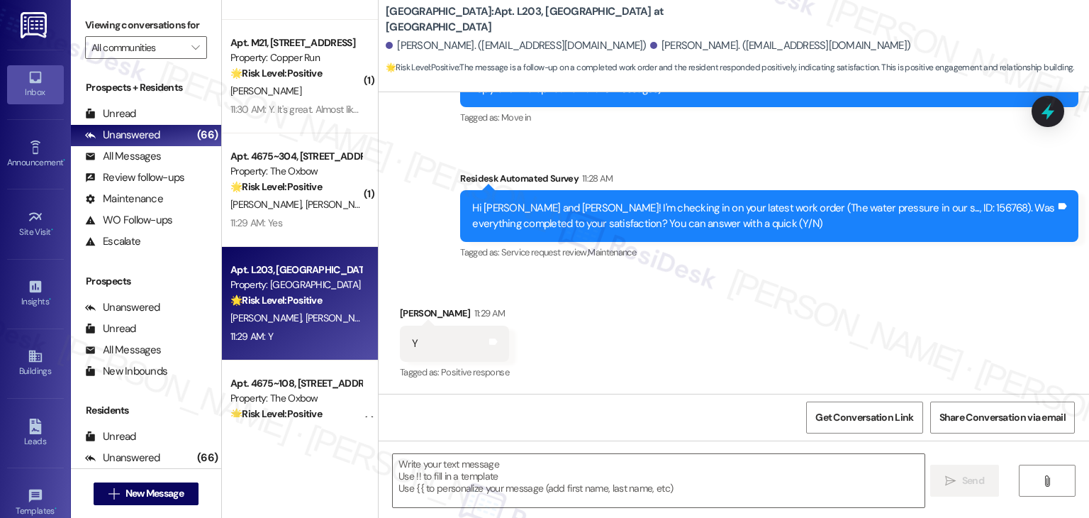
scroll to position [199, 0]
click at [545, 490] on textarea at bounding box center [658, 480] width 531 height 53
paste textarea "Hey {{first_name}}, I appreciate your response. I am glad your latest work orde…"
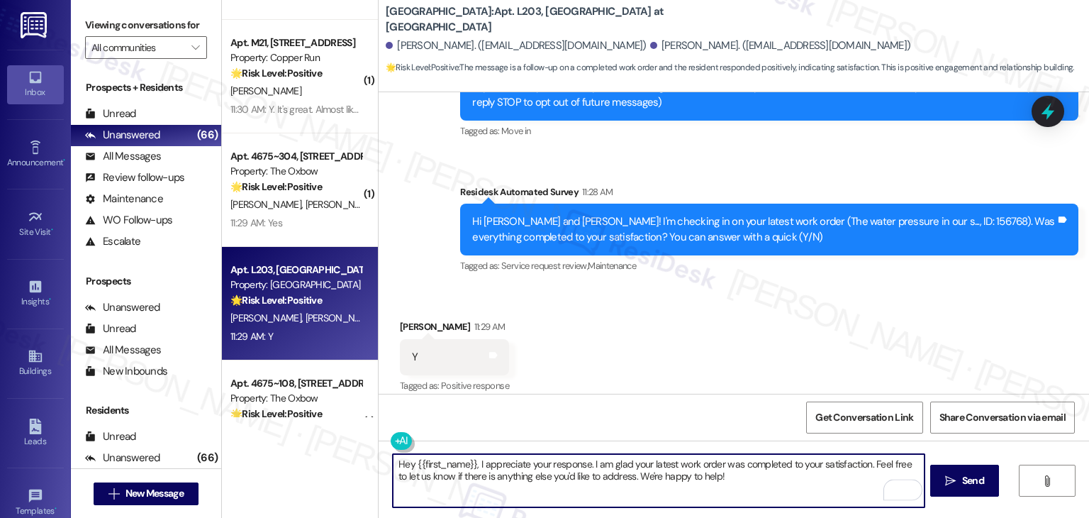
scroll to position [190, 0]
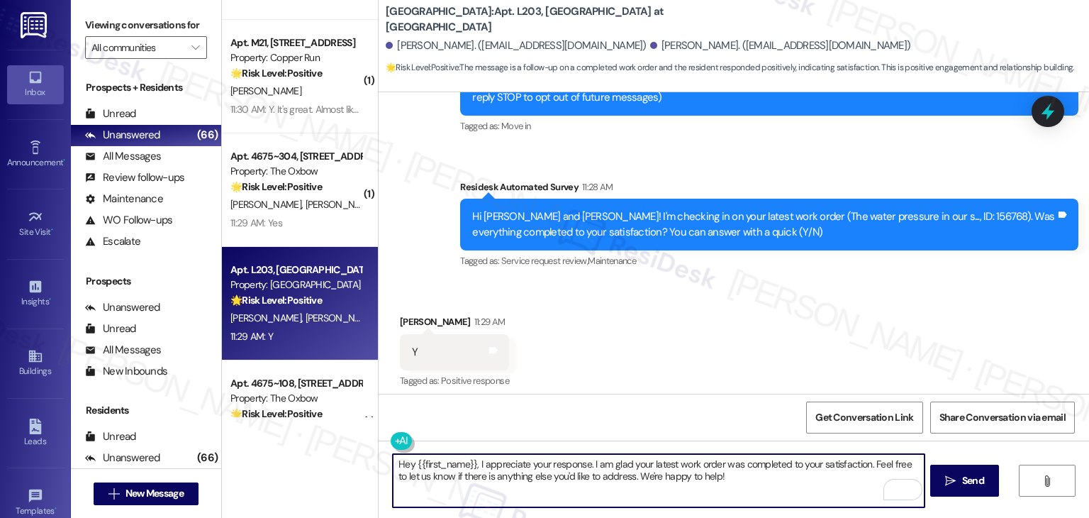
drag, startPoint x: 468, startPoint y: 458, endPoint x: 410, endPoint y: 462, distance: 58.3
click at [410, 462] on textarea "Hey {{first_name}}, I appreciate your response. I am glad your latest work orde…" at bounding box center [658, 480] width 531 height 53
type textarea "Hey Braden, I appreciate your response. I am glad your latest work order was co…"
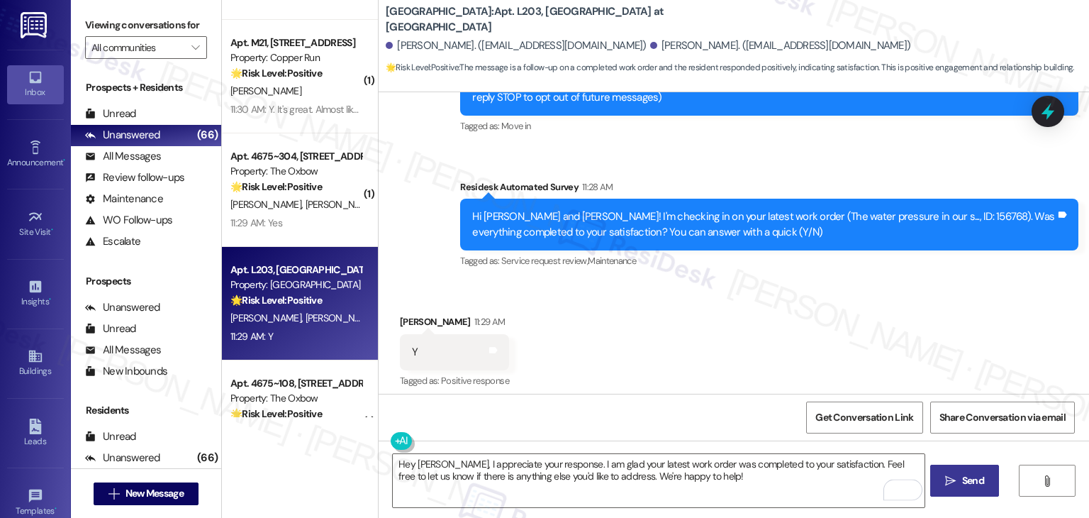
click at [960, 486] on span "Send" at bounding box center [974, 480] width 28 height 15
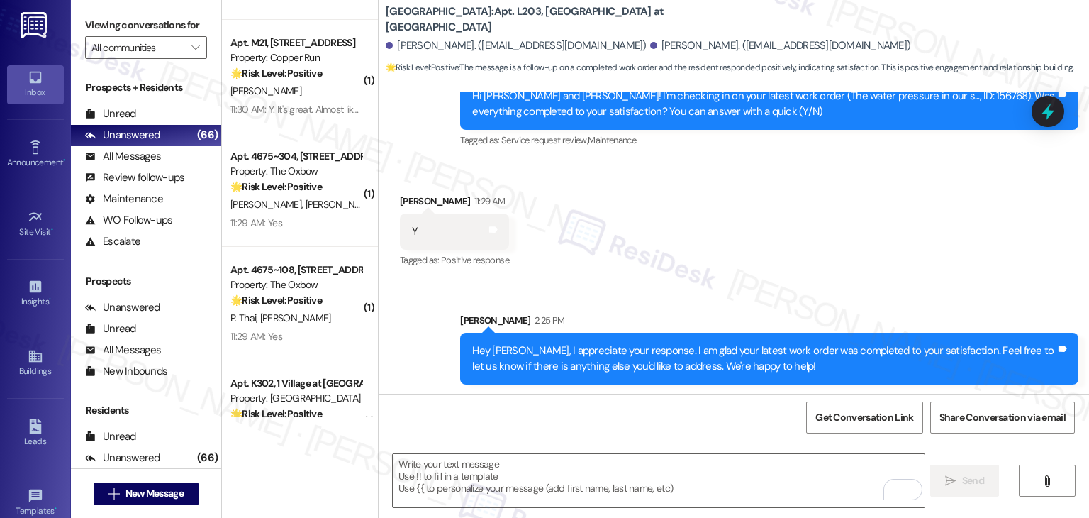
scroll to position [313, 0]
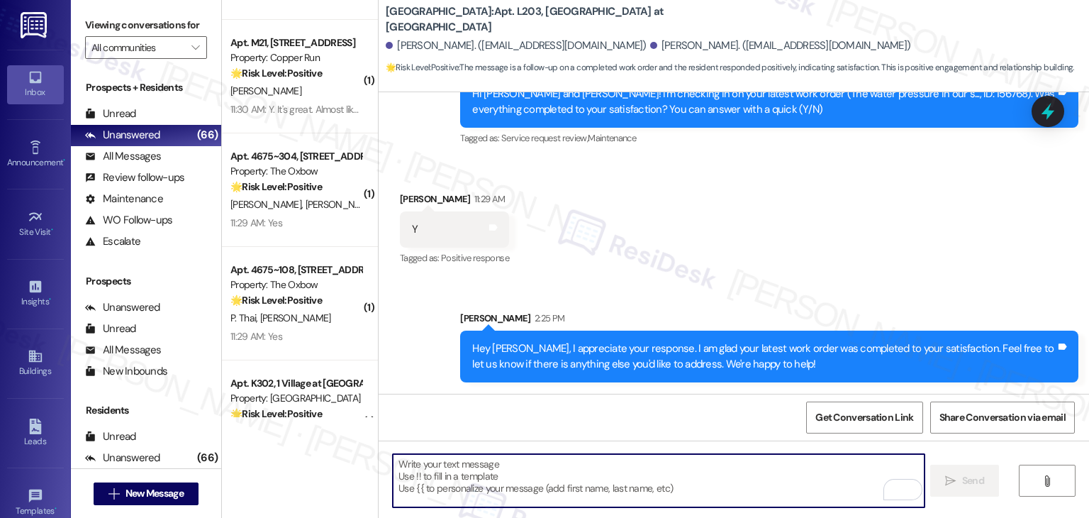
click at [553, 489] on textarea "To enrich screen reader interactions, please activate Accessibility in Grammarl…" at bounding box center [658, 480] width 531 height 53
paste textarea "We're eager to know if {{property}} has met your expectations. Your feedback is…"
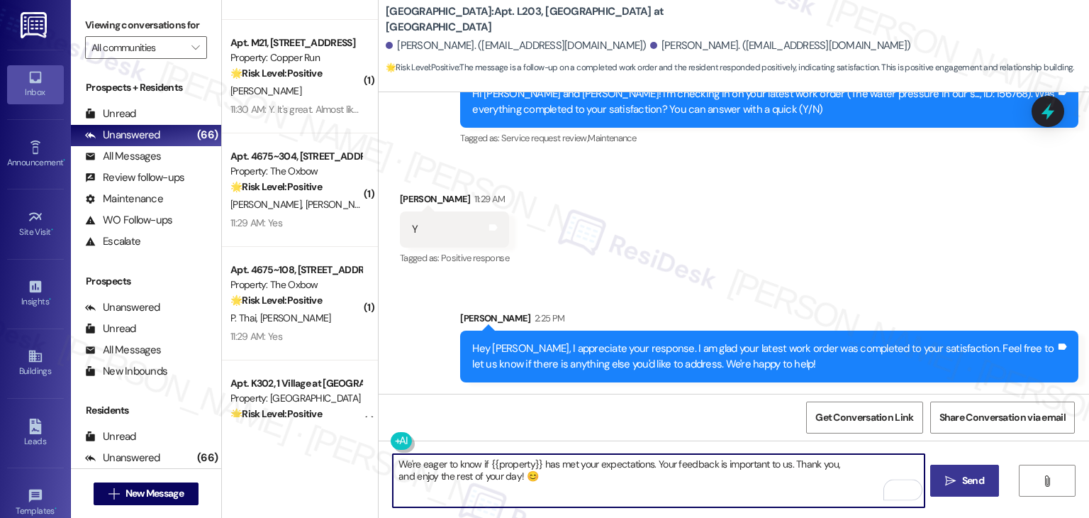
type textarea "We're eager to know if {{property}} has met your expectations. Your feedback is…"
click at [974, 489] on button " Send" at bounding box center [964, 481] width 69 height 32
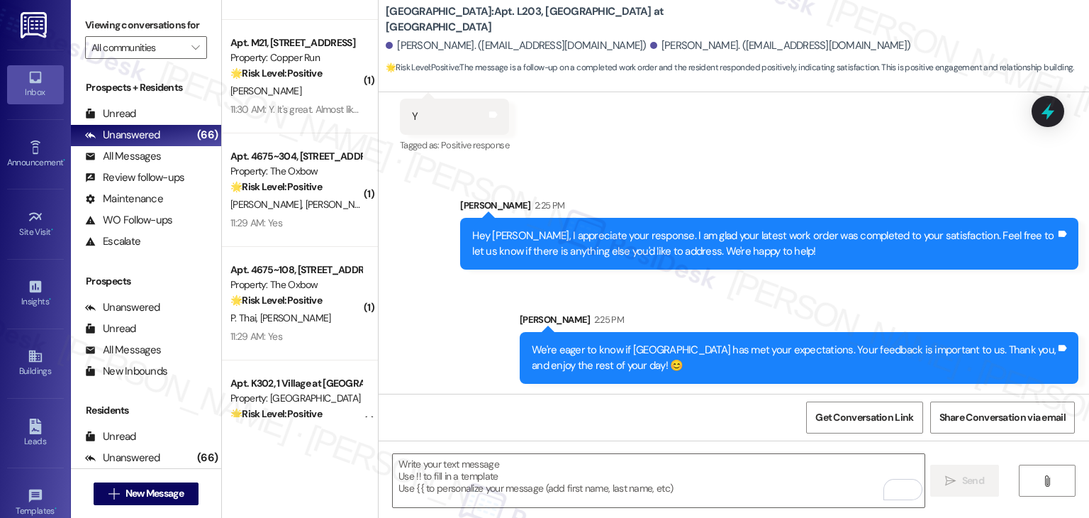
scroll to position [427, 0]
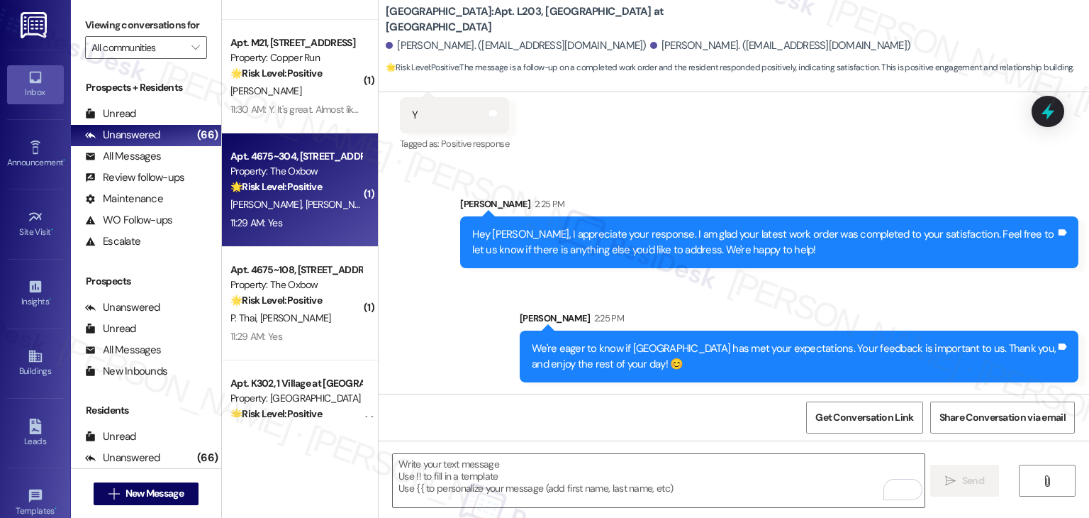
click at [298, 222] on div "11:29 AM: Yes 11:29 AM: Yes" at bounding box center [296, 223] width 134 height 18
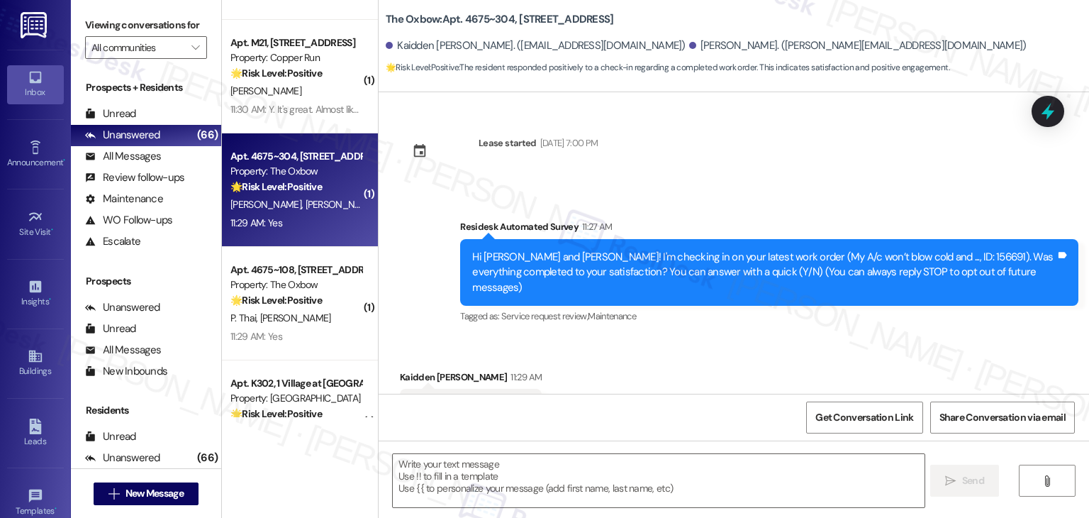
scroll to position [48, 0]
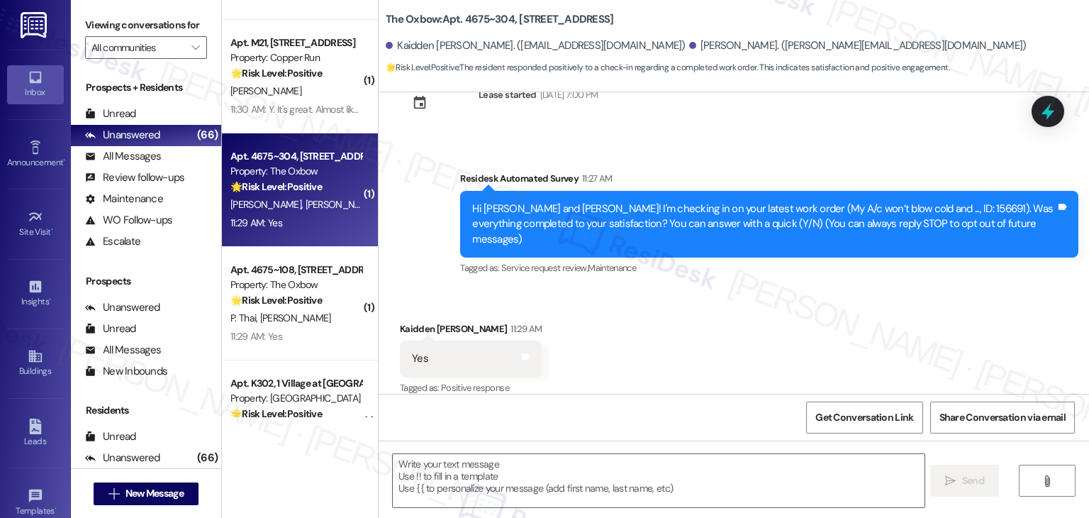
type textarea "Fetching suggested responses. Please feel free to read through the conversation…"
click at [661, 328] on div "Received via SMS Kaidden Siderius 11:29 AM Yes Tags and notes Tagged as: Positi…" at bounding box center [734, 349] width 711 height 120
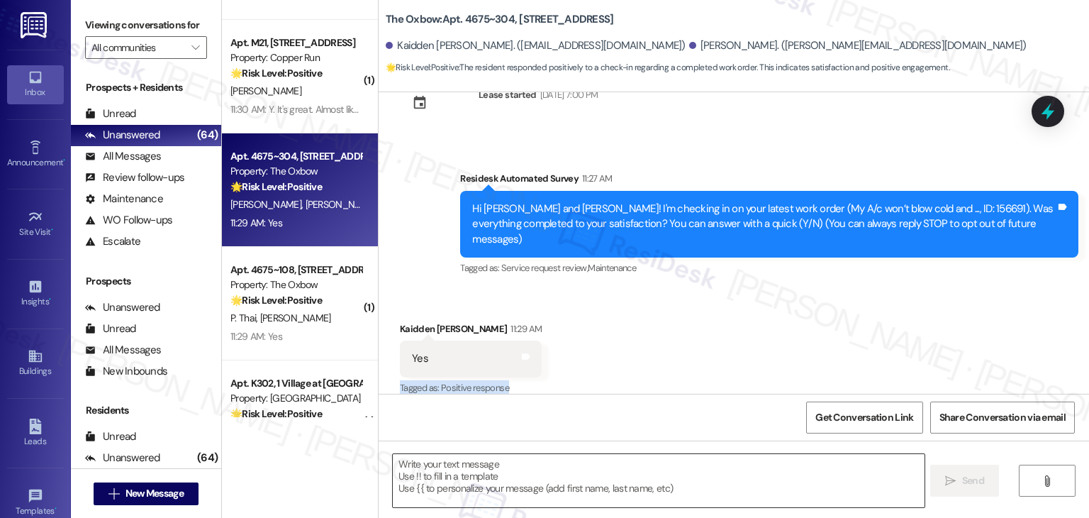
click at [520, 462] on textarea at bounding box center [658, 480] width 531 height 53
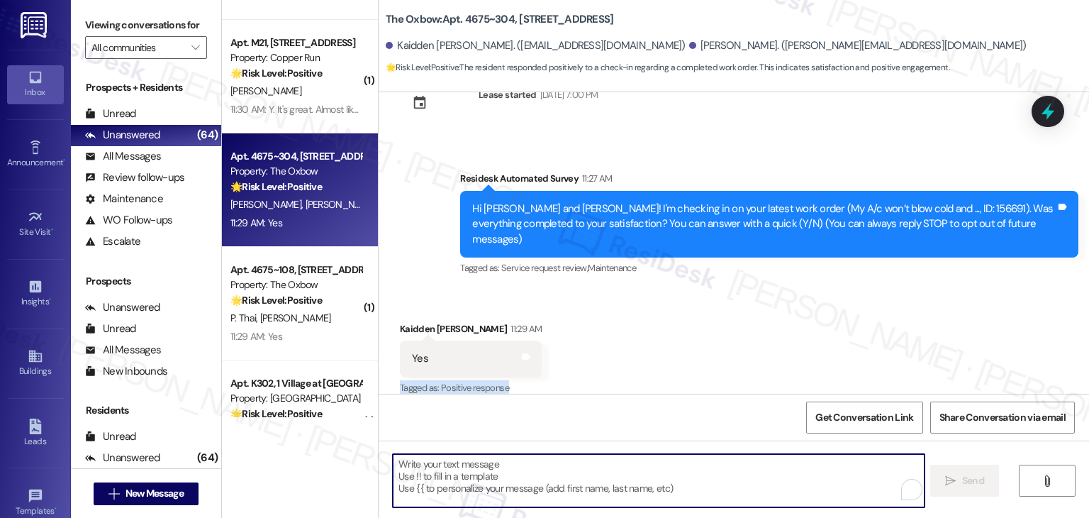
paste textarea "We're eager to know if {{property}} has met your expectations. Your feedback is…"
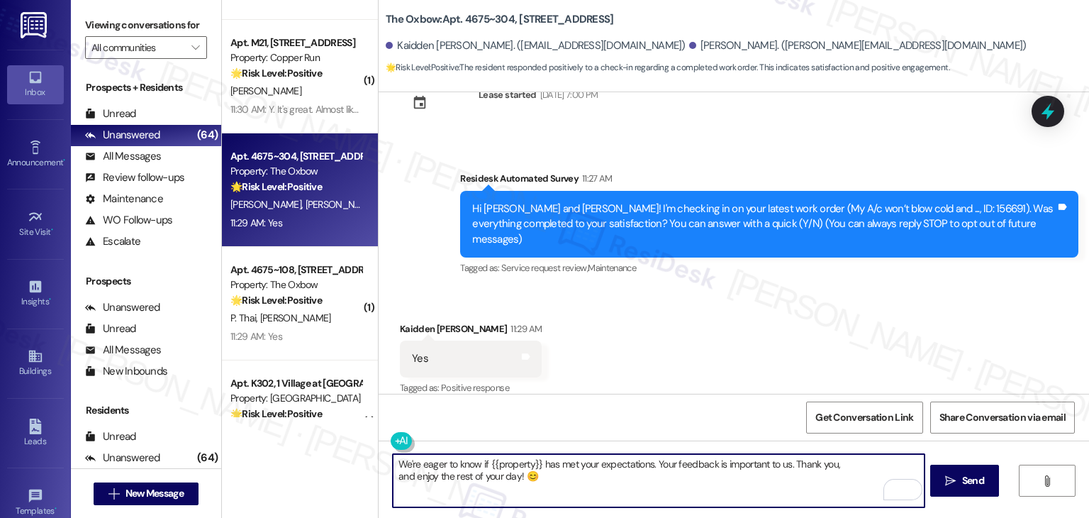
click at [472, 466] on textarea "We're eager to know if {{property}} has met your expectations. Your feedback is…" at bounding box center [658, 480] width 531 height 53
paste textarea "Hey {{first_name}}, I appreciate your response. I am glad your latest work orde…"
click at [530, 467] on textarea "Hey {{first_name}}, I appreciate your response. I am glad your latest work orde…" at bounding box center [658, 480] width 531 height 53
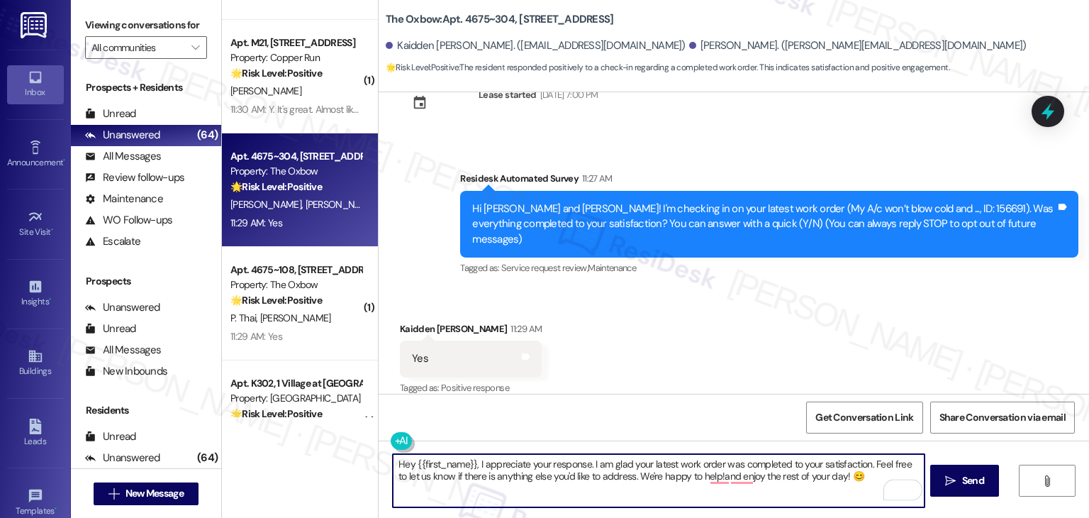
click at [530, 467] on textarea "Hey {{first_name}}, I appreciate your response. I am glad your latest work orde…" at bounding box center [658, 480] width 531 height 53
click at [529, 467] on textarea "Hey {{first_name}}, I appreciate your response. I am glad your latest work orde…" at bounding box center [658, 480] width 531 height 53
paste textarea "To enrich screen reader interactions, please activate Accessibility in Grammarl…"
drag, startPoint x: 468, startPoint y: 463, endPoint x: 408, endPoint y: 460, distance: 59.6
click at [408, 460] on textarea "Hey {{first_name}}, I appreciate your response. I am glad your latest work orde…" at bounding box center [658, 480] width 531 height 53
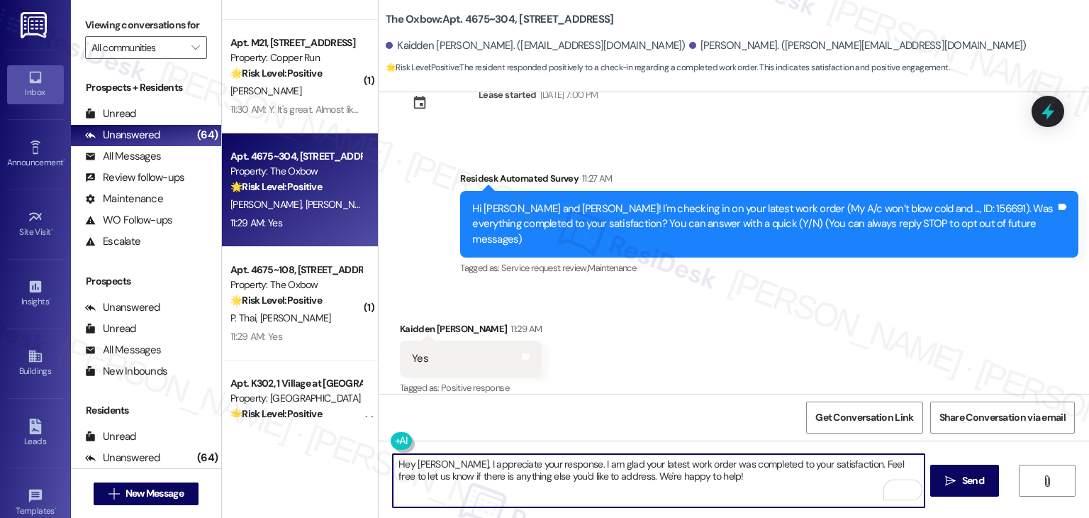
click at [718, 474] on textarea "Hey Kaidden, I appreciate your response. I am glad your latest work order was c…" at bounding box center [658, 480] width 531 height 53
type textarea "Hey Kaidden, I appreciate your response. I am glad your latest work order was c…"
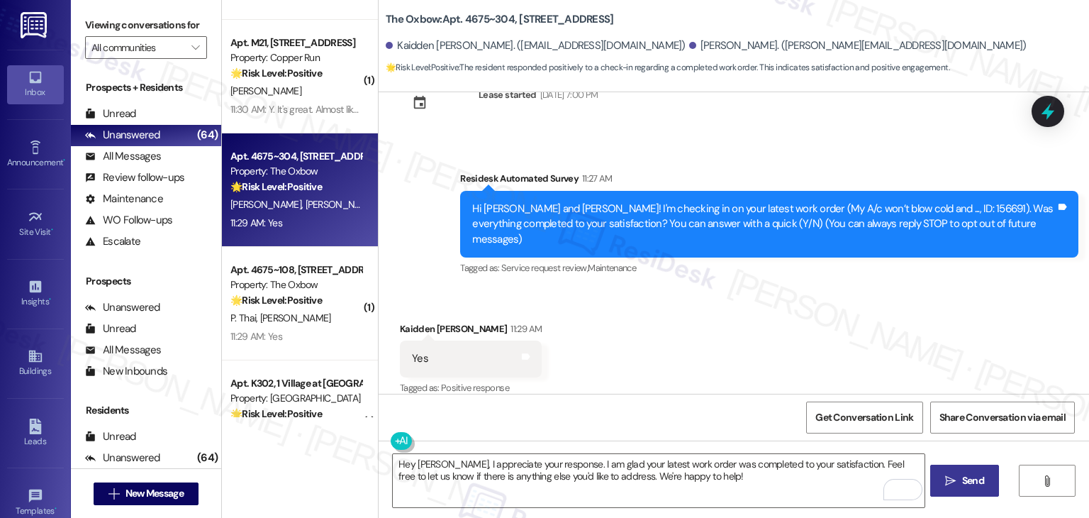
click at [968, 474] on span "Send" at bounding box center [973, 480] width 22 height 15
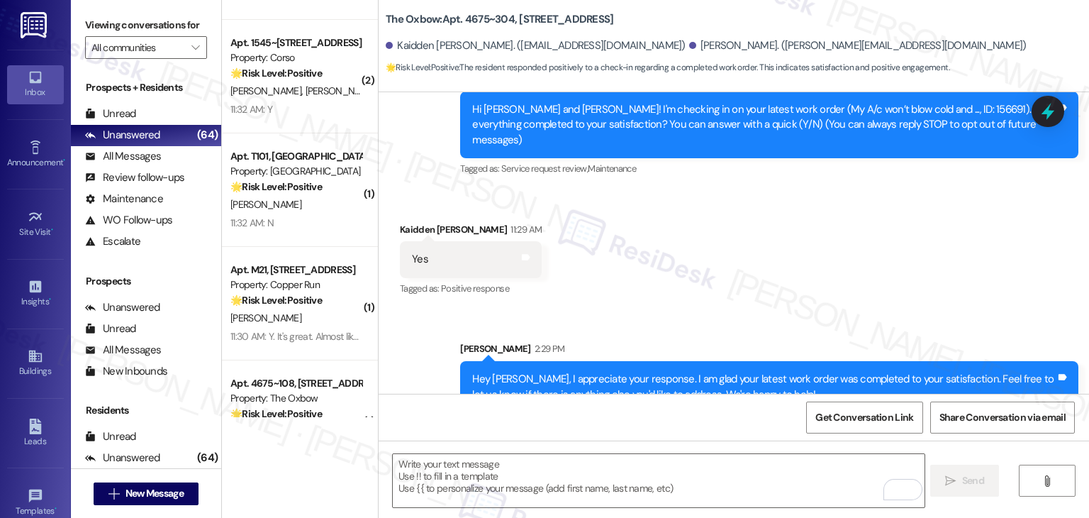
scroll to position [162, 0]
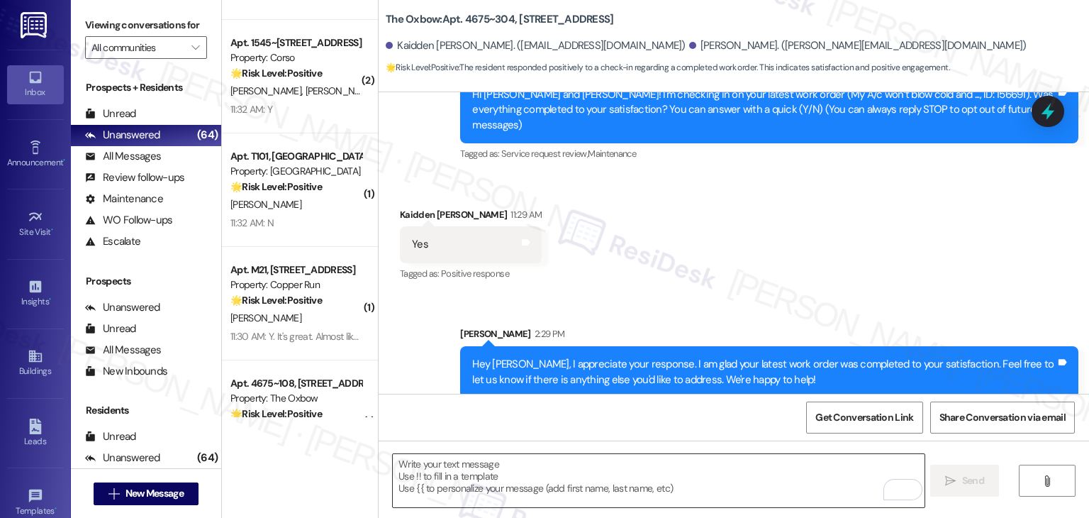
click at [530, 484] on textarea "To enrich screen reader interactions, please activate Accessibility in Grammarl…" at bounding box center [658, 480] width 531 height 53
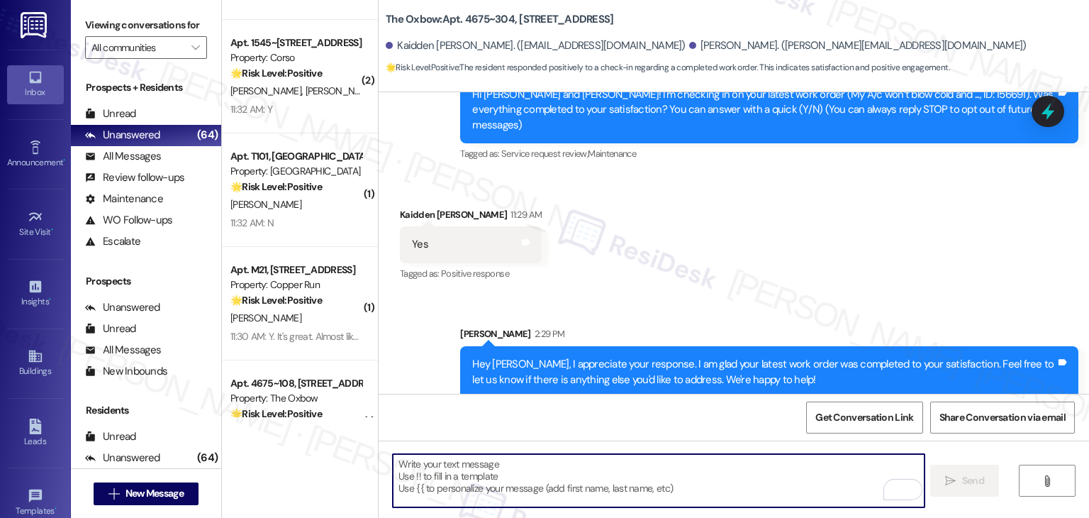
paste textarea "We're eager to know if {{property}} has met your expectations. Your feedback is…"
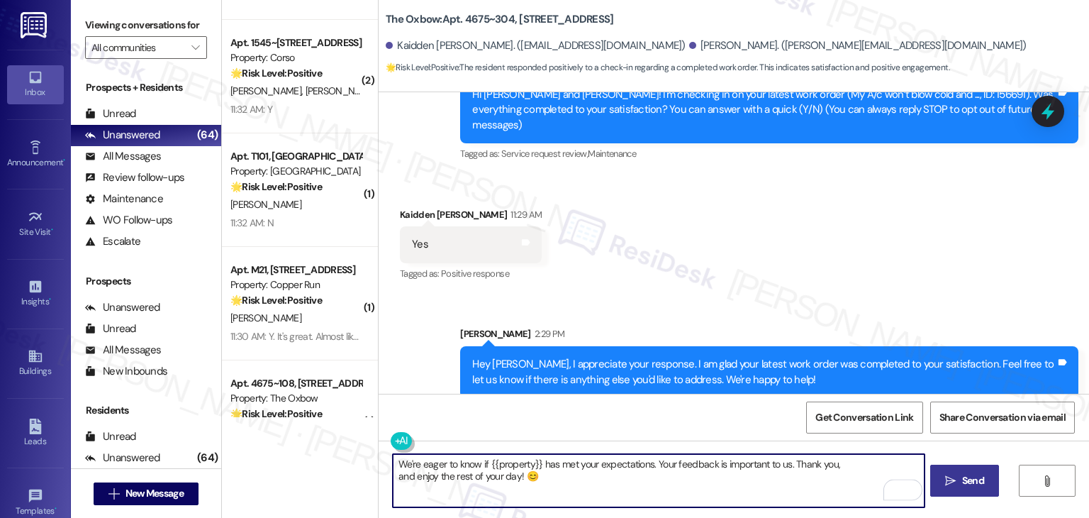
type textarea "We're eager to know if {{property}} has met your expectations. Your feedback is…"
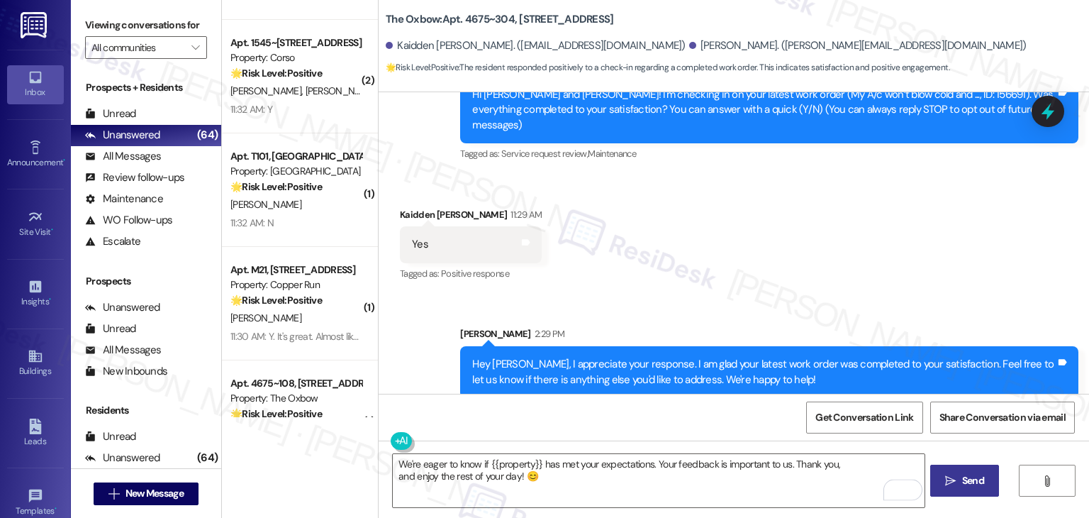
click at [964, 475] on span "Send" at bounding box center [973, 480] width 22 height 15
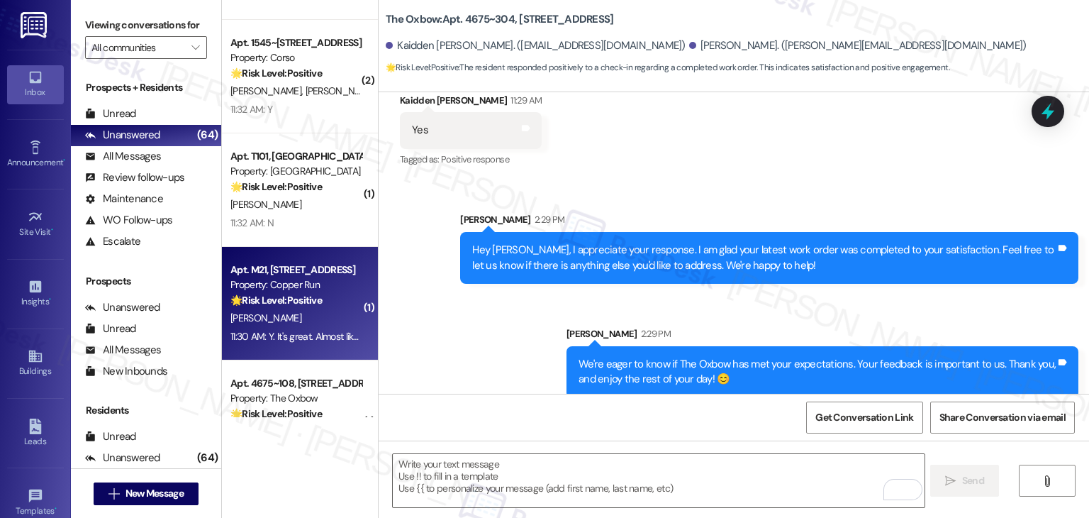
scroll to position [4831, 0]
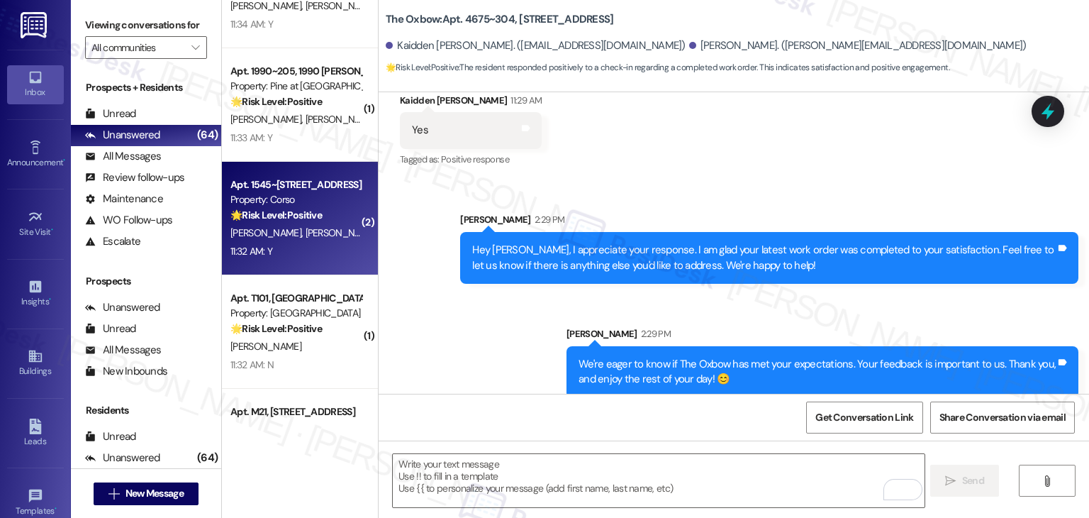
click at [306, 228] on span "R. Bodnar" at bounding box center [341, 232] width 71 height 13
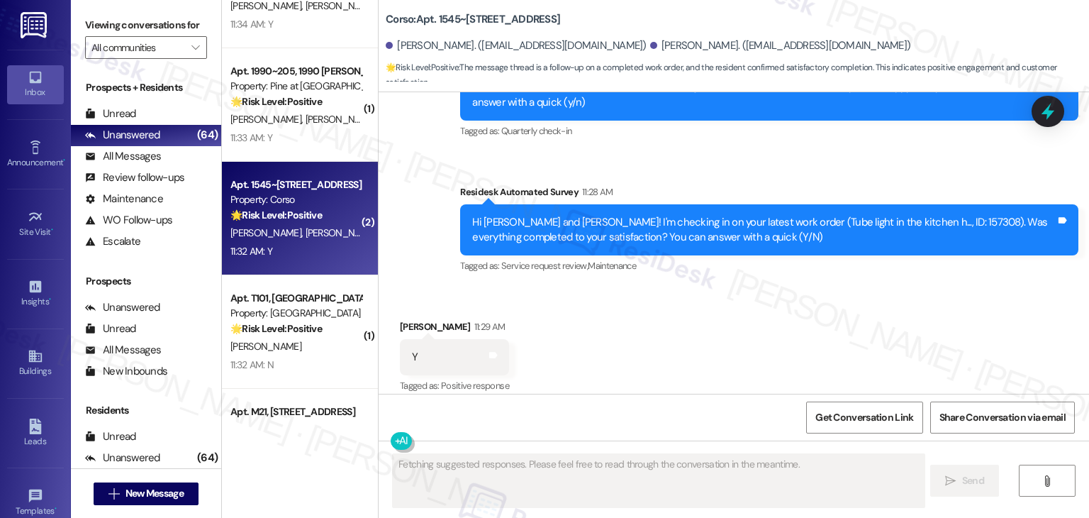
scroll to position [2566, 0]
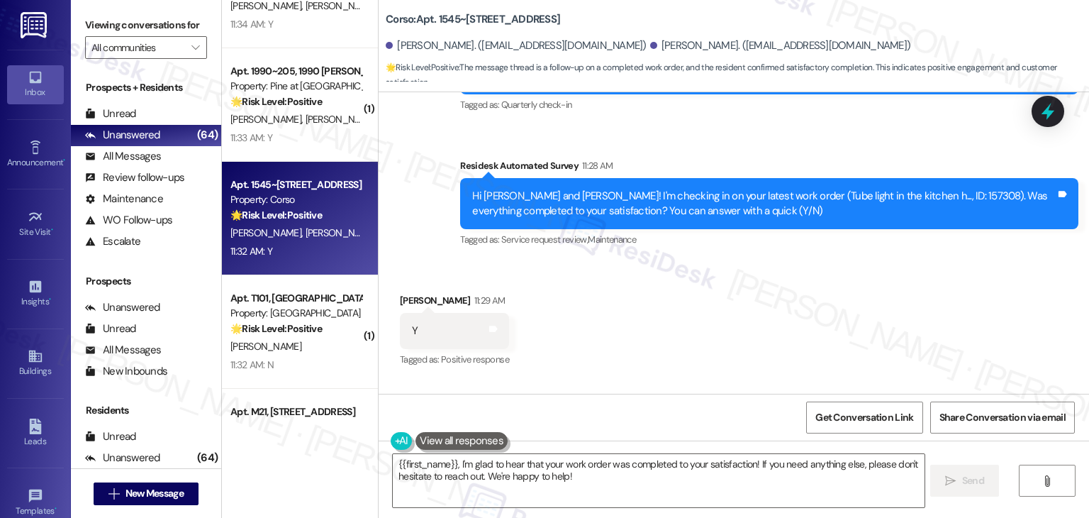
click at [569, 285] on div "Received via SMS Robert Bodnar 11:29 AM Y Tags and notes Tagged as: Positive re…" at bounding box center [734, 381] width 711 height 240
click at [569, 286] on div "Received via SMS Robert Bodnar 11:29 AM Y Tags and notes Tagged as: Positive re…" at bounding box center [734, 381] width 711 height 240
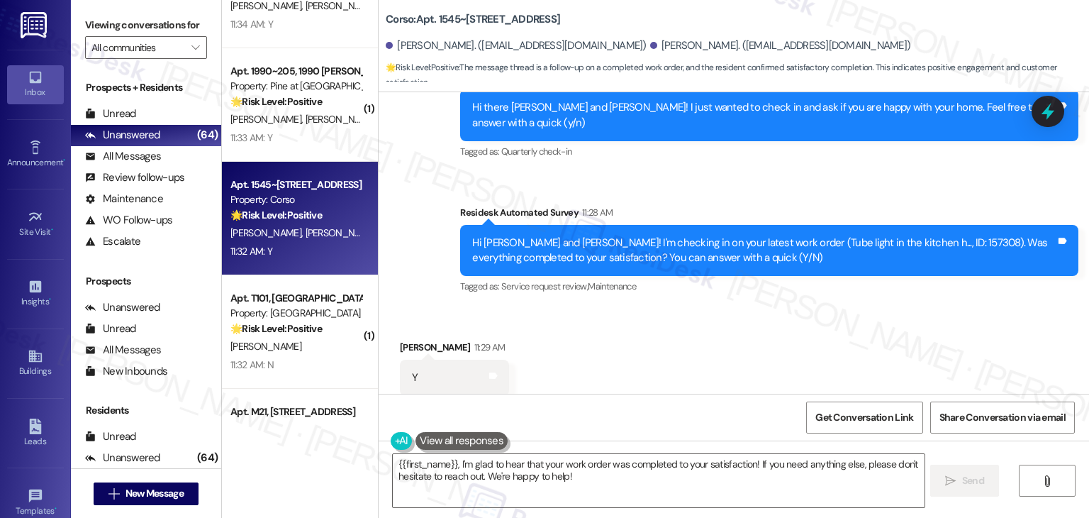
scroll to position [2495, 0]
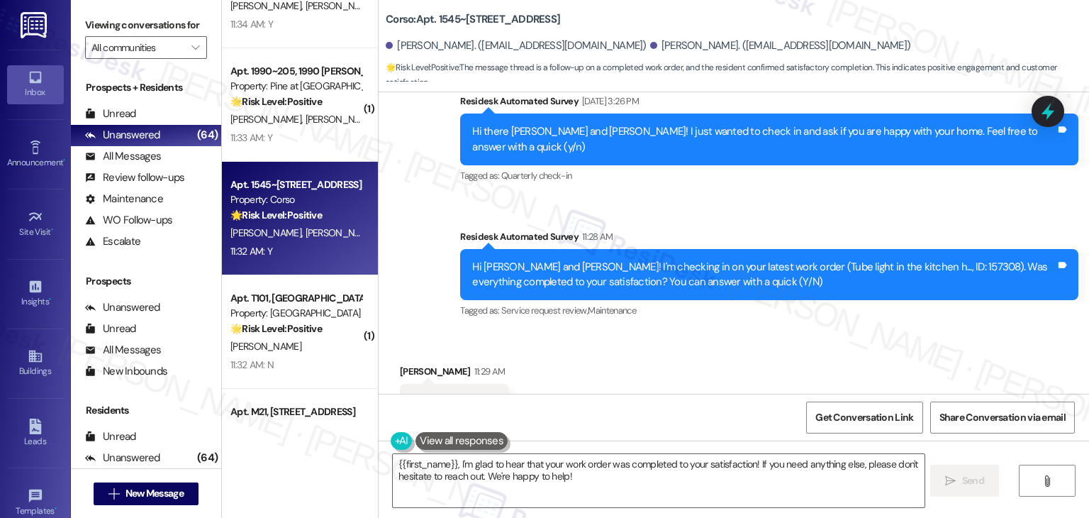
click at [596, 333] on div "Received via SMS Robert Bodnar 11:29 AM Y Tags and notes Tagged as: Positive re…" at bounding box center [734, 452] width 711 height 240
click at [393, 465] on textarea "{{first_name}}, I'm glad to hear that your work order was completed to your sat…" at bounding box center [658, 480] width 531 height 53
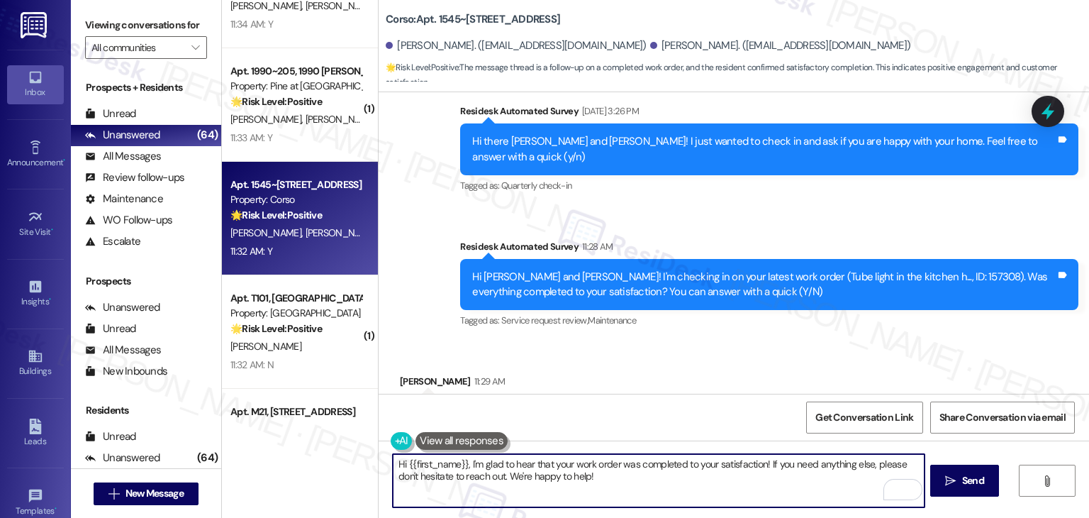
scroll to position [2566, 0]
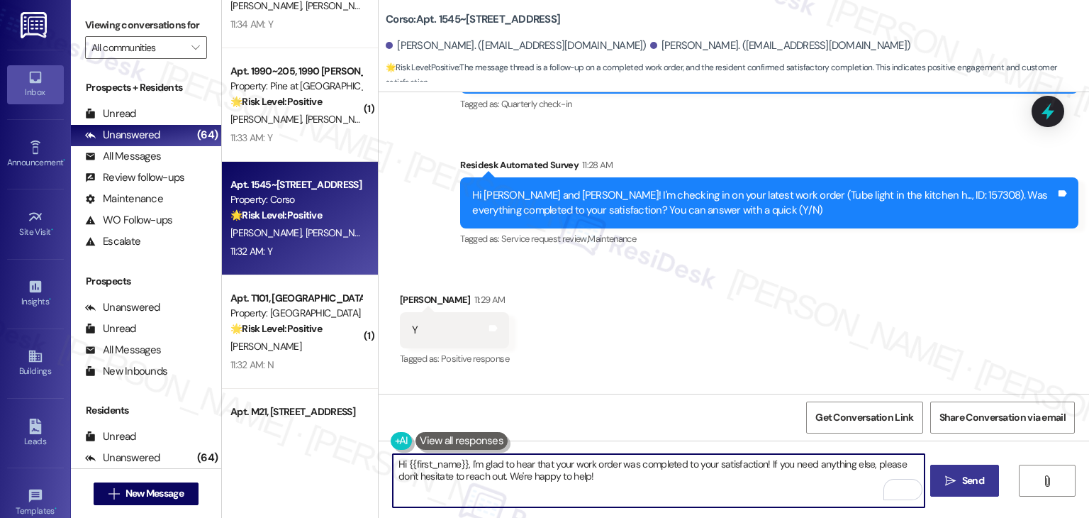
type textarea "Hi {{first_name}}, I'm glad to hear that your work order was completed to your …"
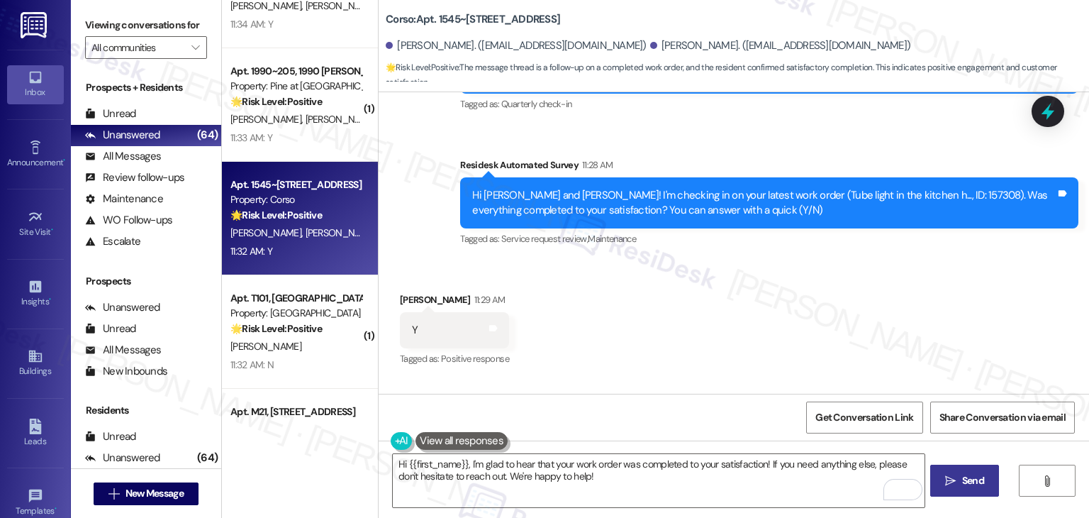
click at [989, 483] on button " Send" at bounding box center [964, 481] width 69 height 32
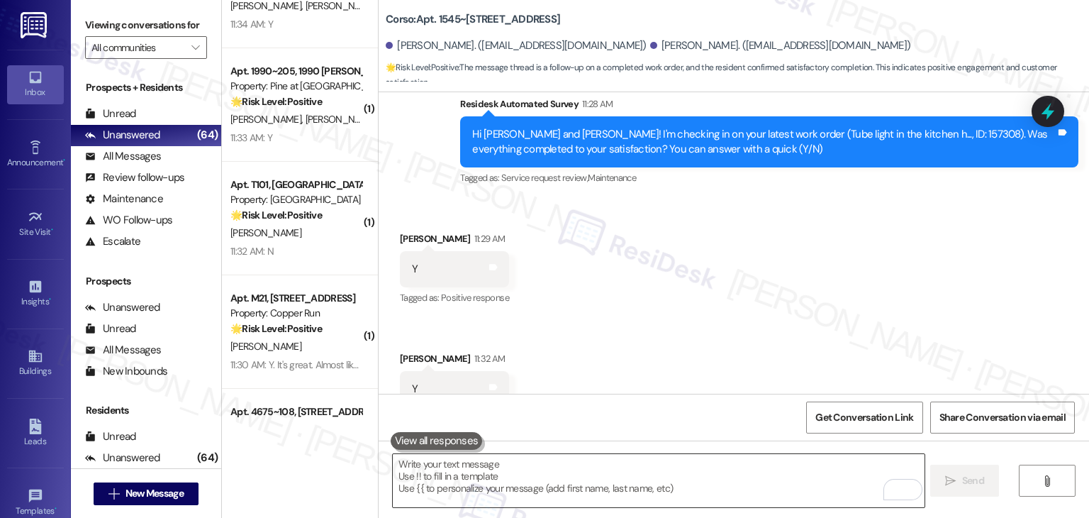
scroll to position [2681, 0]
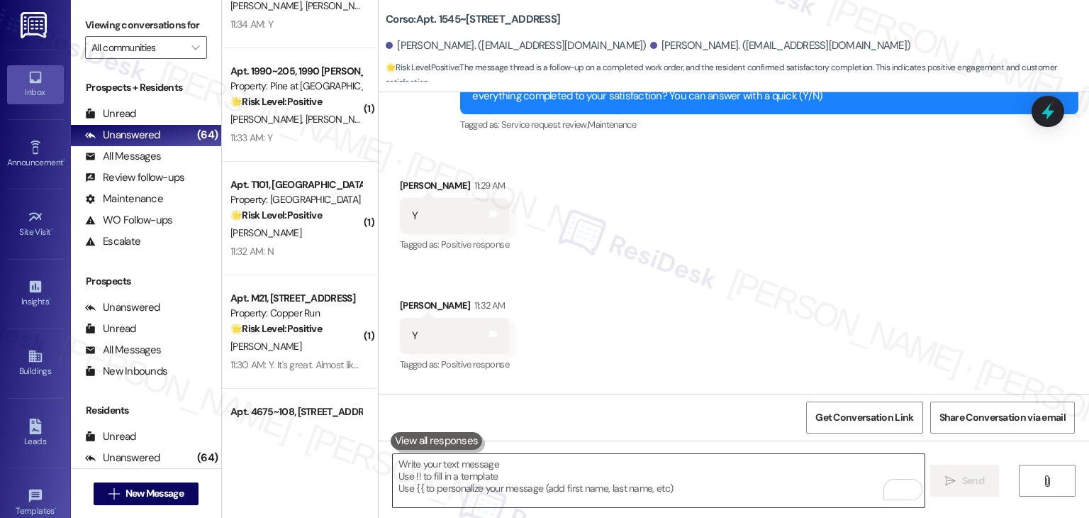
click at [633, 478] on textarea "To enrich screen reader interactions, please activate Accessibility in Grammarl…" at bounding box center [658, 480] width 531 height 53
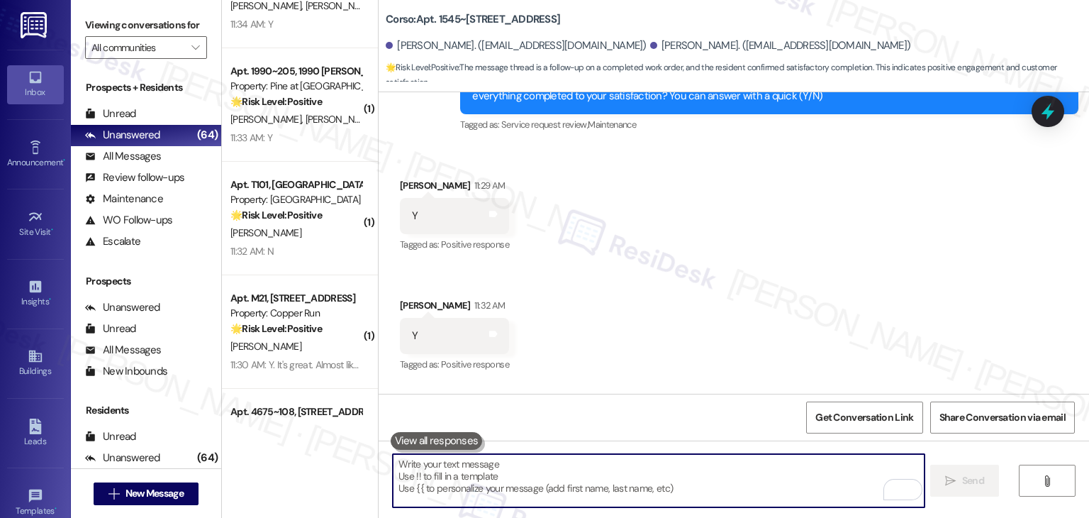
paste textarea "If I may ask, has {{property}} lived up to your expectations? We value your fee…"
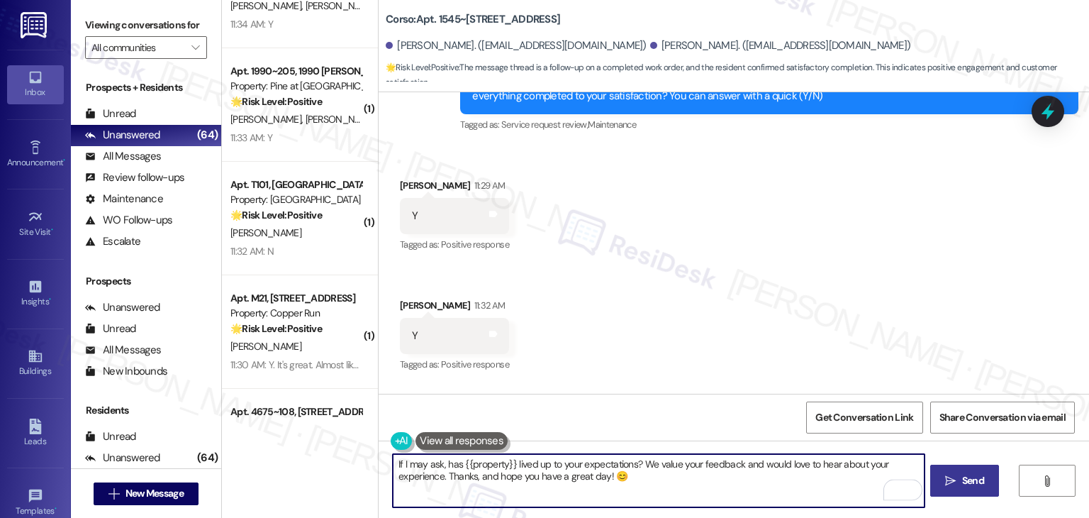
type textarea "If I may ask, has {{property}} lived up to your expectations? We value your fee…"
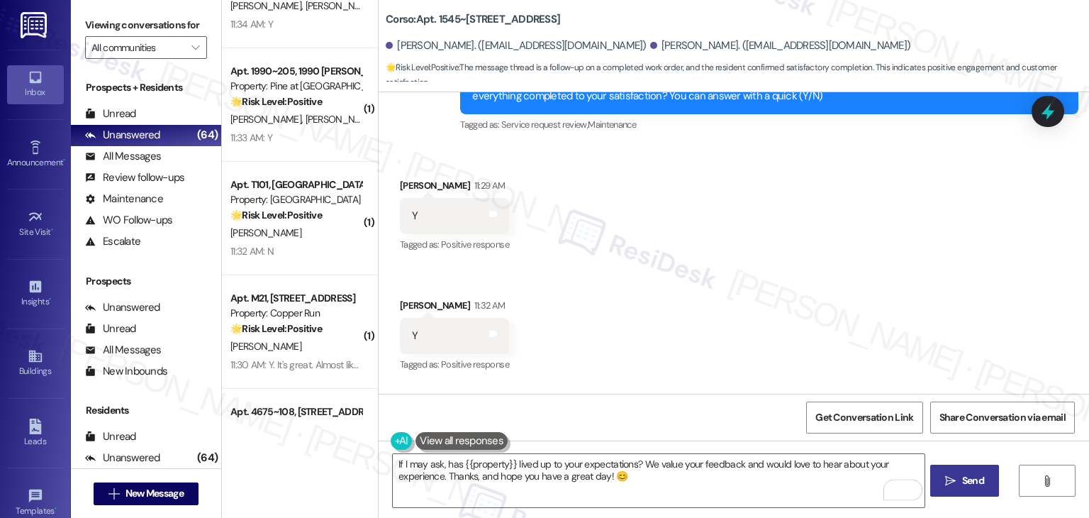
click at [970, 481] on span "Send" at bounding box center [973, 480] width 22 height 15
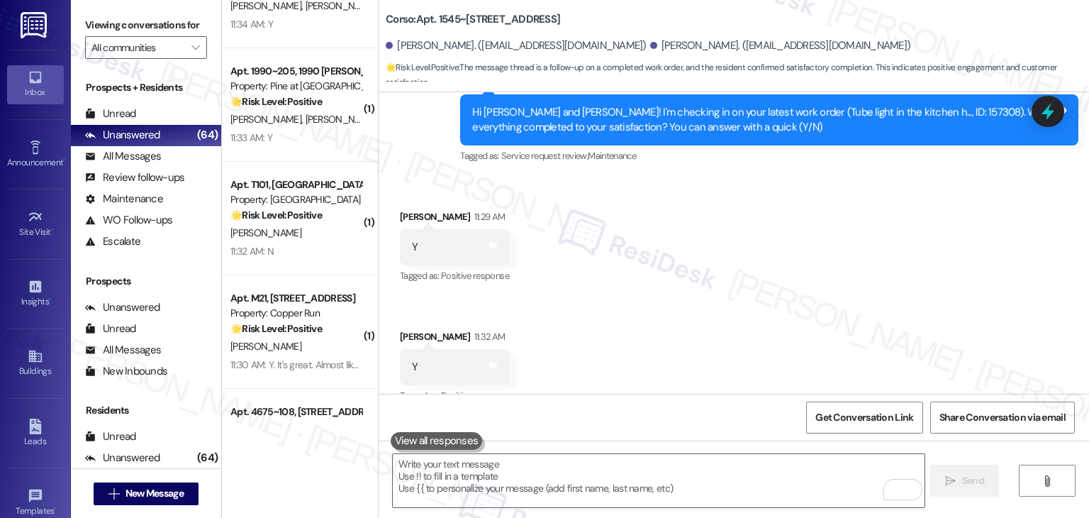
scroll to position [2794, 0]
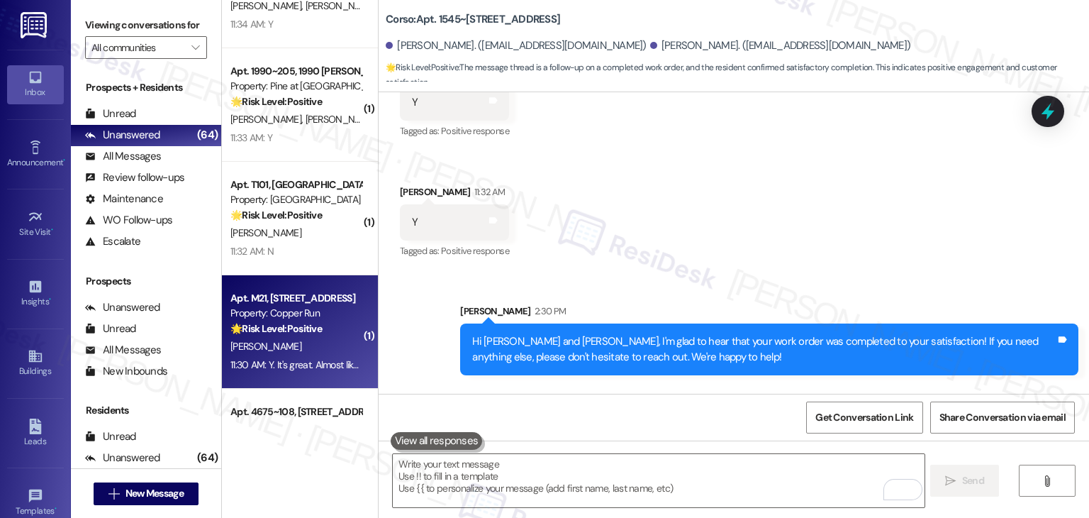
click at [297, 374] on div "Apt. M21, 2200 Great Northern Ave Property: Copper Run 🌟 Risk Level: Positive T…" at bounding box center [300, 331] width 156 height 113
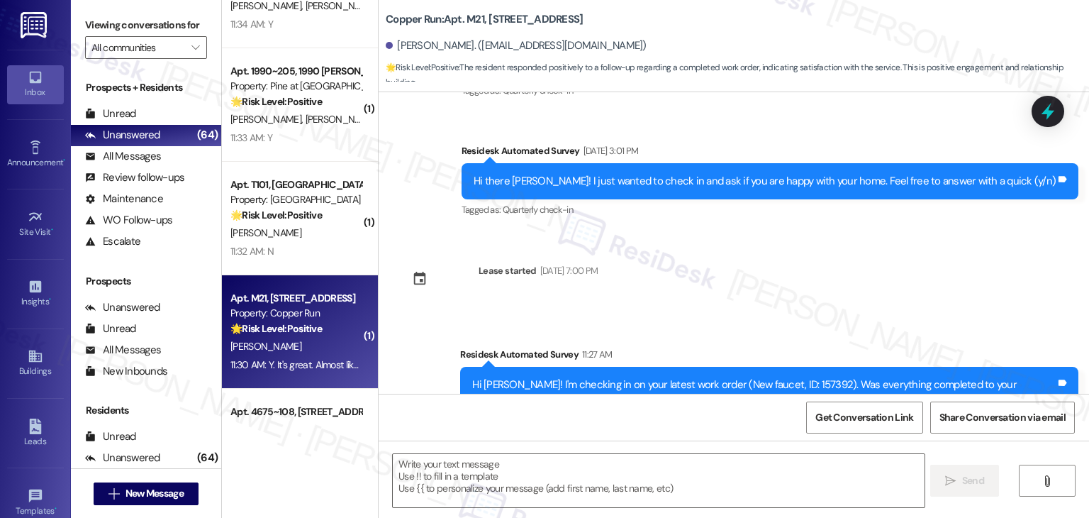
type textarea "Fetching suggested responses. Please feel free to read through the conversation…"
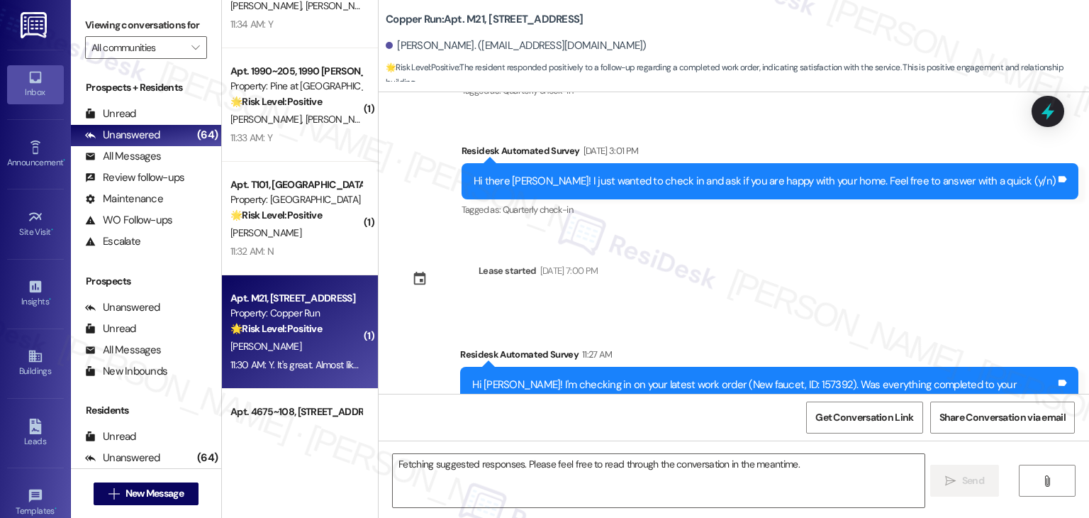
scroll to position [423, 0]
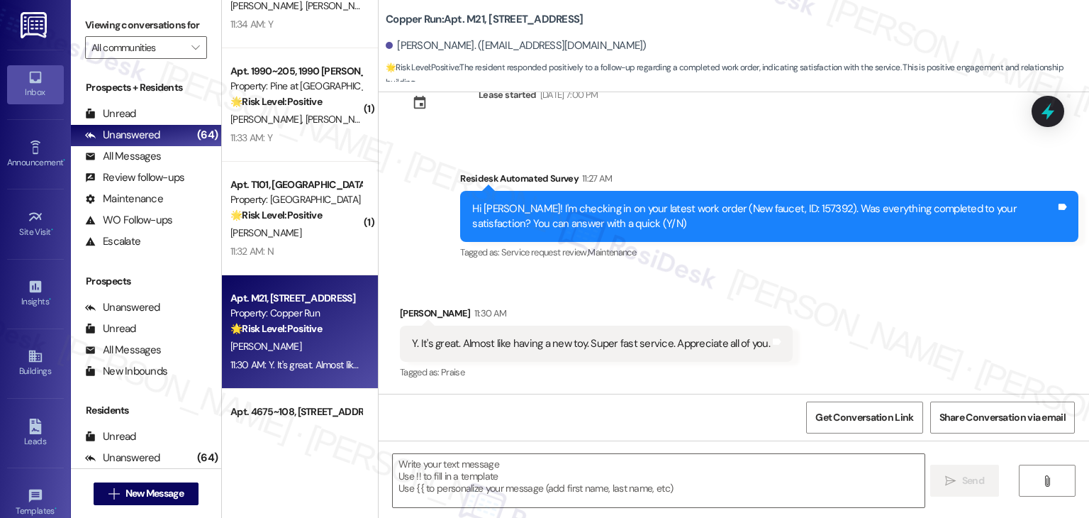
click at [728, 272] on div "Survey, sent via SMS Residesk Automated Survey 11:27 AM Hi Cheryl! I'm checking…" at bounding box center [770, 216] width 640 height 113
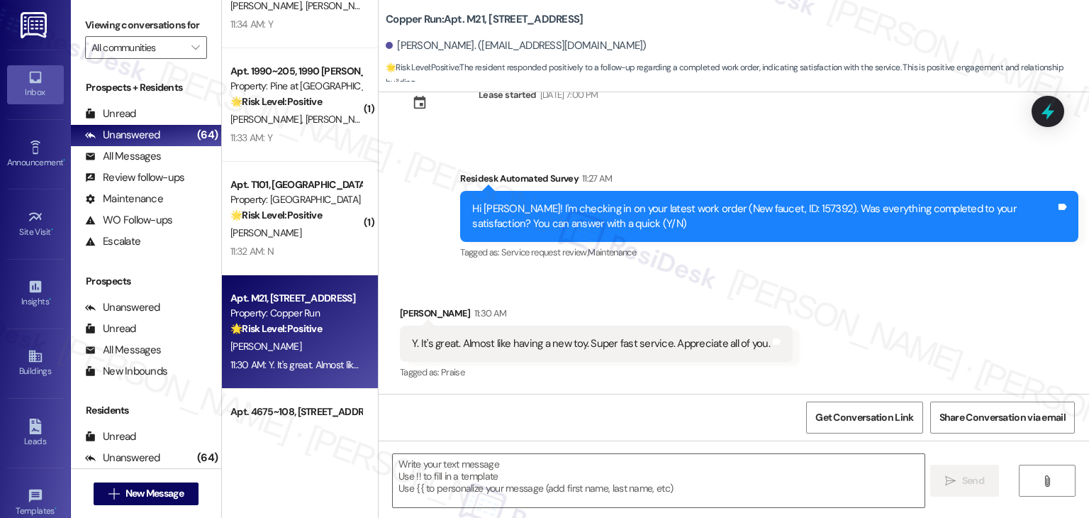
click at [728, 272] on div "Survey, sent via SMS Residesk Automated Survey 11:27 AM Hi Cheryl! I'm checking…" at bounding box center [770, 216] width 640 height 113
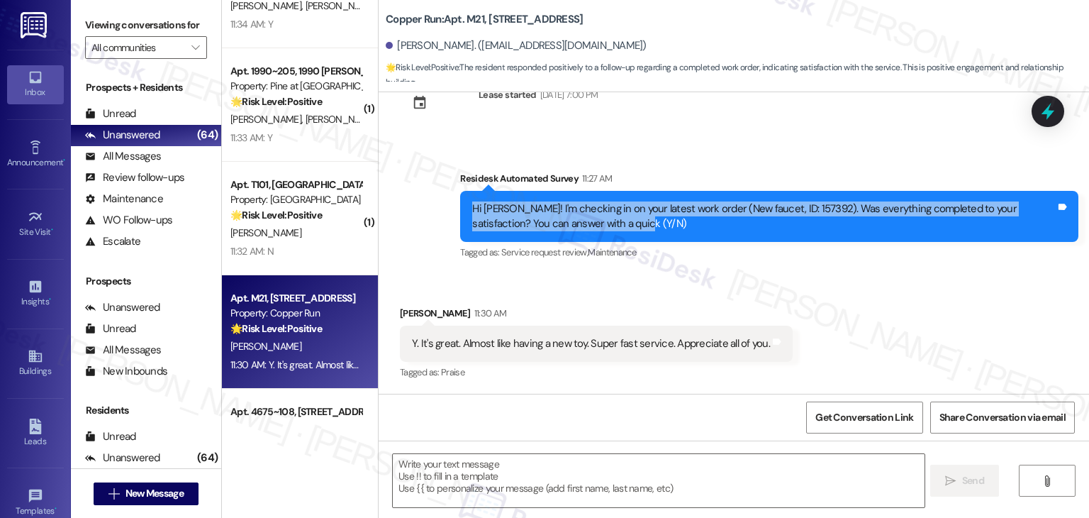
drag, startPoint x: 597, startPoint y: 222, endPoint x: 432, endPoint y: 208, distance: 165.8
click at [432, 208] on div "Survey, sent via SMS Residesk Automated Survey 11:27 AM Hi Cheryl! I'm checking…" at bounding box center [734, 206] width 711 height 135
copy div "Hi Cheryl! I'm checking in on your latest work order (New faucet, ID: 157392). …"
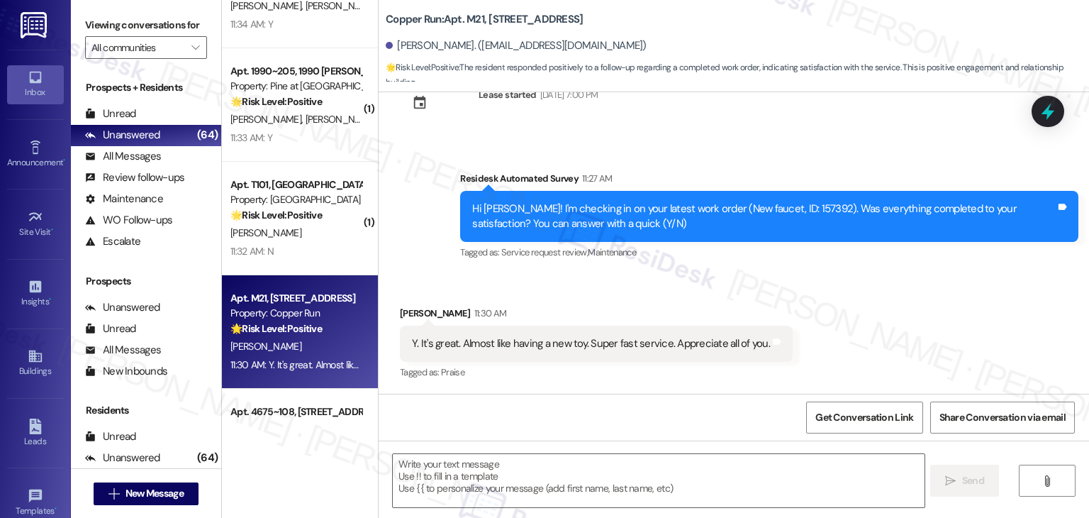
click at [586, 350] on div "Y. It's great. Almost like having a new toy. Super fast service. Appreciate all…" at bounding box center [591, 343] width 358 height 15
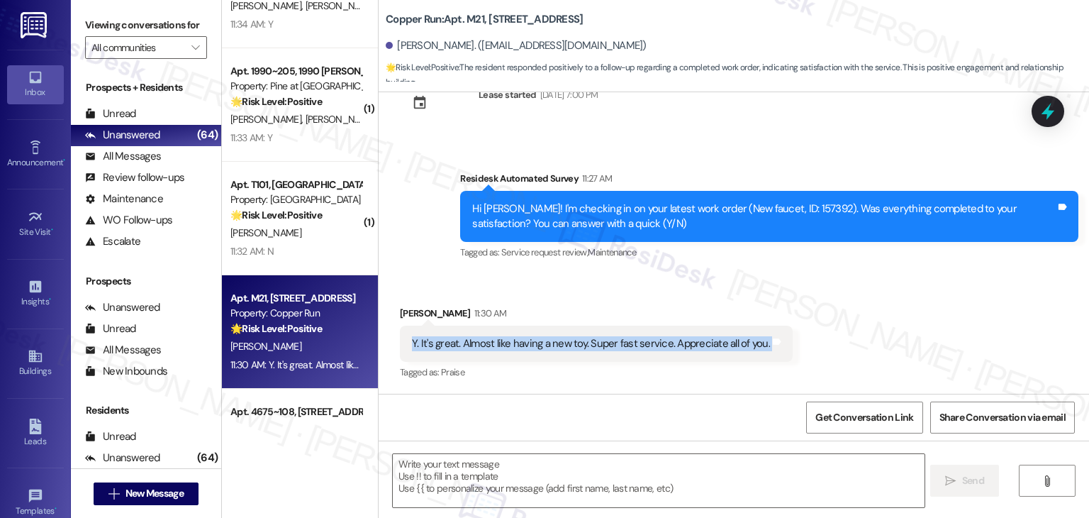
click at [586, 350] on div "Y. It's great. Almost like having a new toy. Super fast service. Appreciate all…" at bounding box center [591, 343] width 358 height 15
copy div "Y. It's great. Almost like having a new toy. Super fast service. Appreciate all…"
click at [547, 456] on textarea at bounding box center [658, 480] width 531 height 53
click at [547, 463] on textarea at bounding box center [658, 480] width 531 height 53
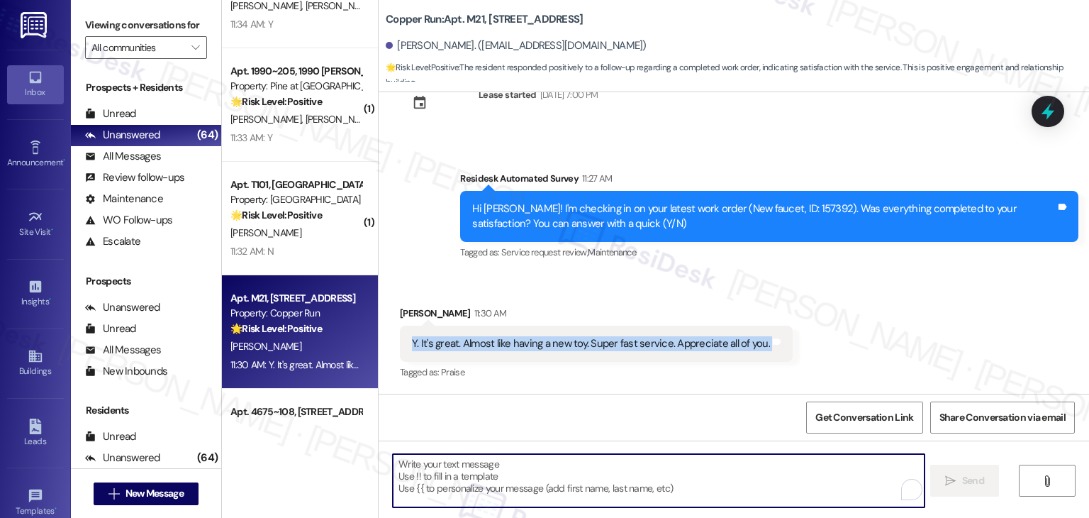
paste textarea "Hi Cheryl, I’m so glad to hear you’re happy with the new faucet and the quick s…"
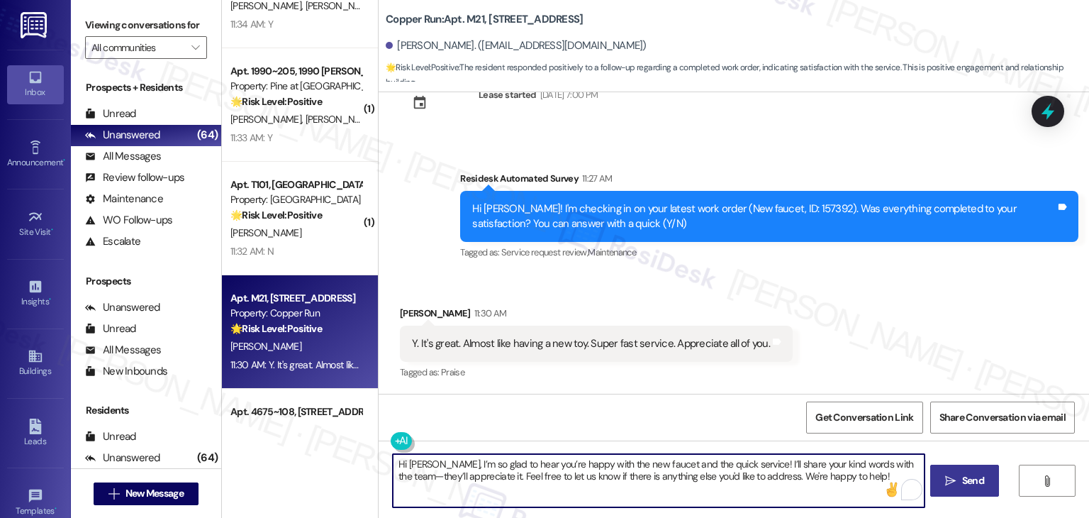
type textarea "Hi Cheryl, I’m so glad to hear you’re happy with the new faucet and the quick s…"
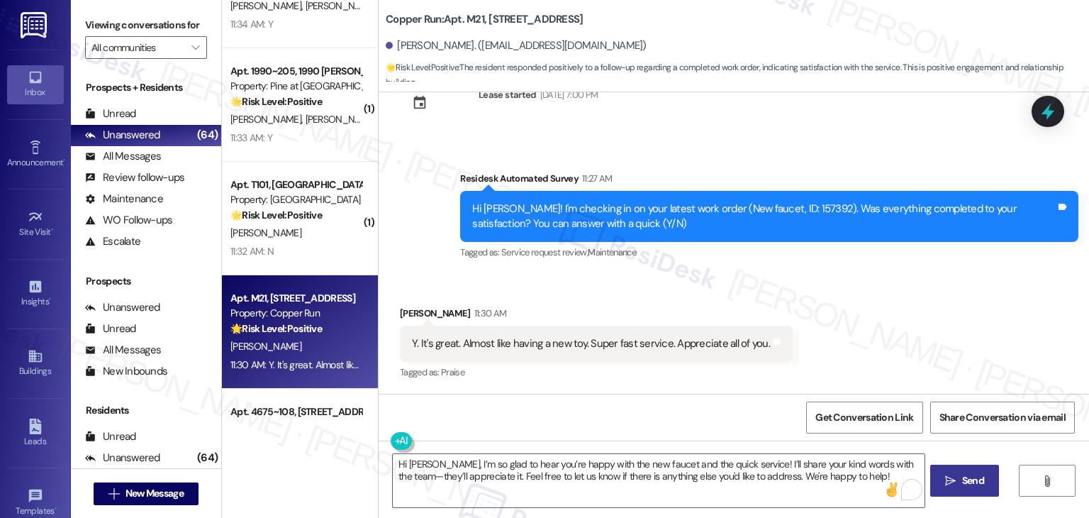
click at [973, 475] on span "Send" at bounding box center [973, 480] width 22 height 15
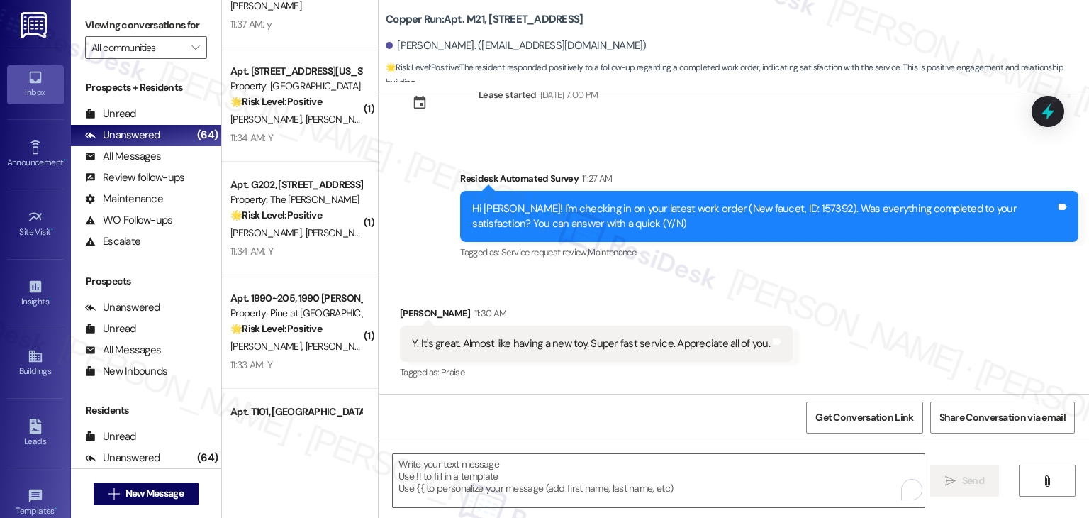
scroll to position [537, 0]
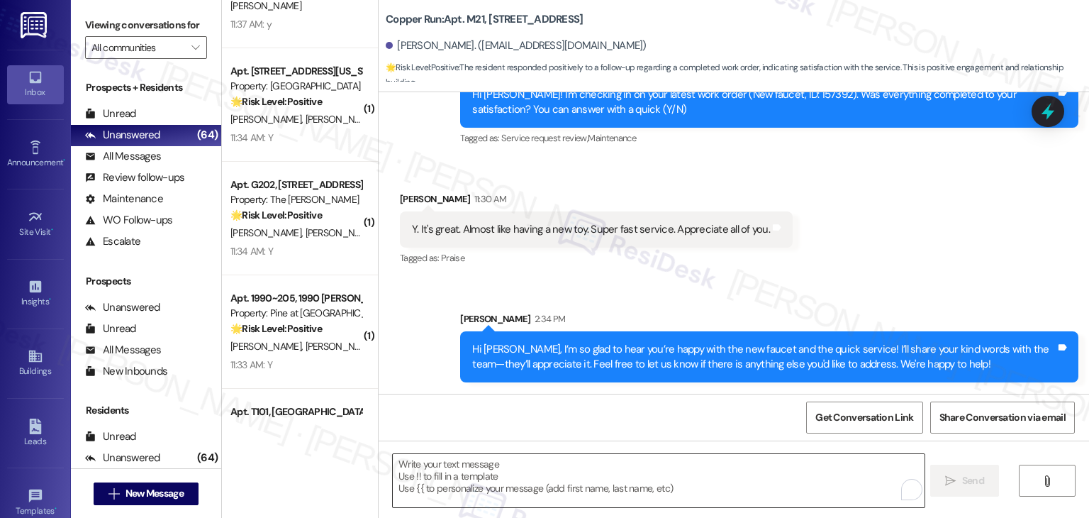
click at [475, 473] on textarea "To enrich screen reader interactions, please activate Accessibility in Grammarl…" at bounding box center [658, 480] width 531 height 53
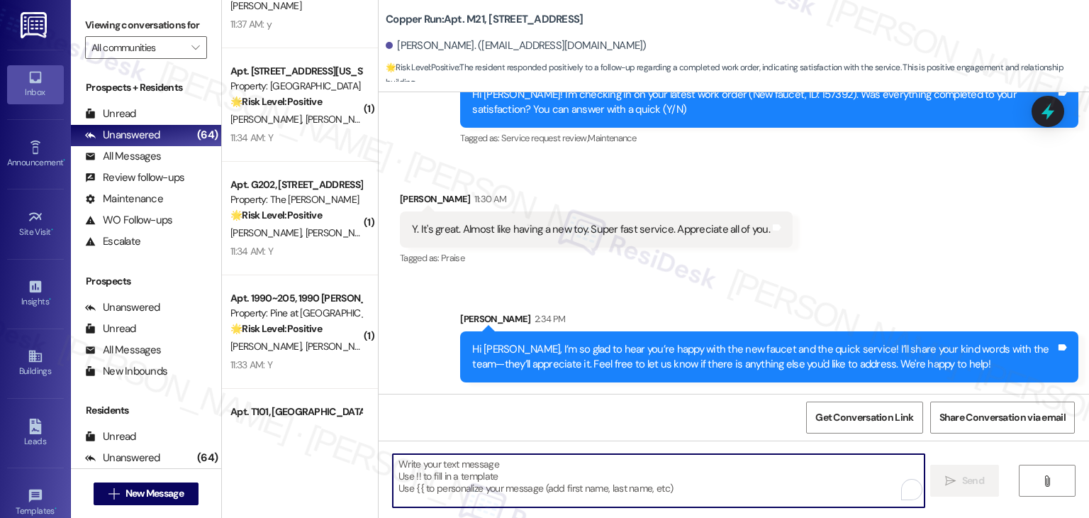
paste textarea "We're eager to know if {{property}} has met your expectations. Your feedback is…"
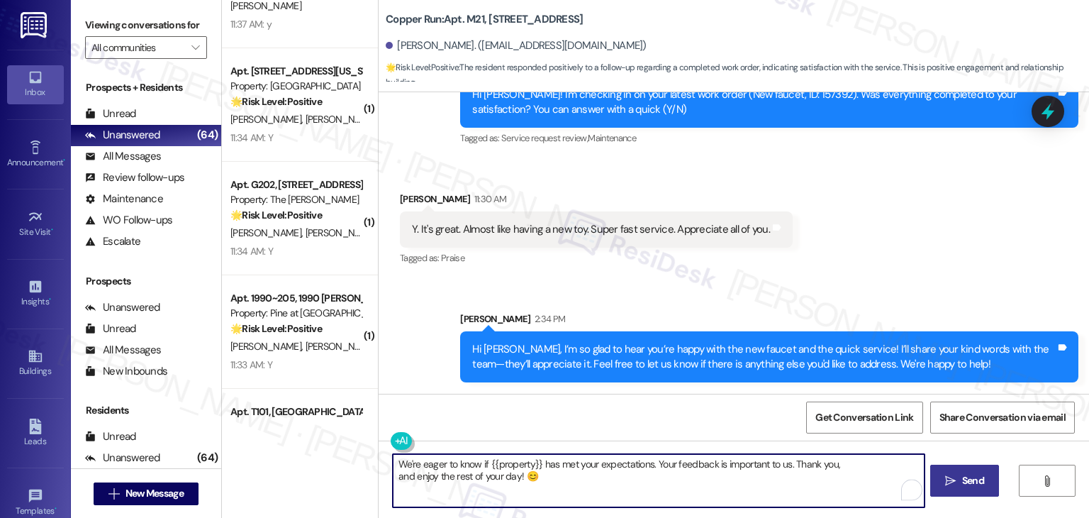
type textarea "We're eager to know if {{property}} has met your expectations. Your feedback is…"
click at [962, 479] on span "Send" at bounding box center [973, 480] width 22 height 15
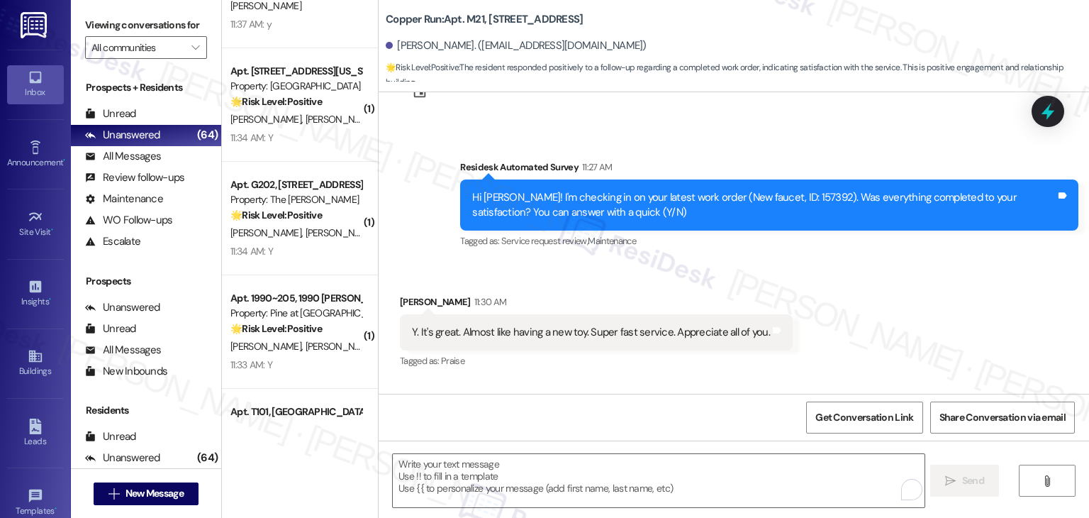
scroll to position [423, 0]
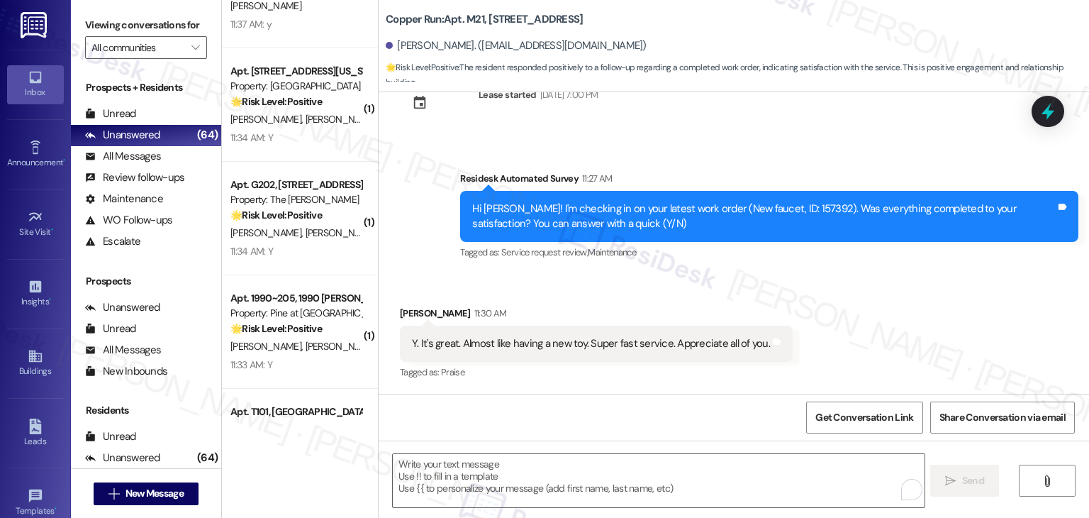
click at [874, 339] on div "Received via SMS Cheryl Morrison 11:30 AM Y. It's great. Almost like having a n…" at bounding box center [734, 334] width 711 height 120
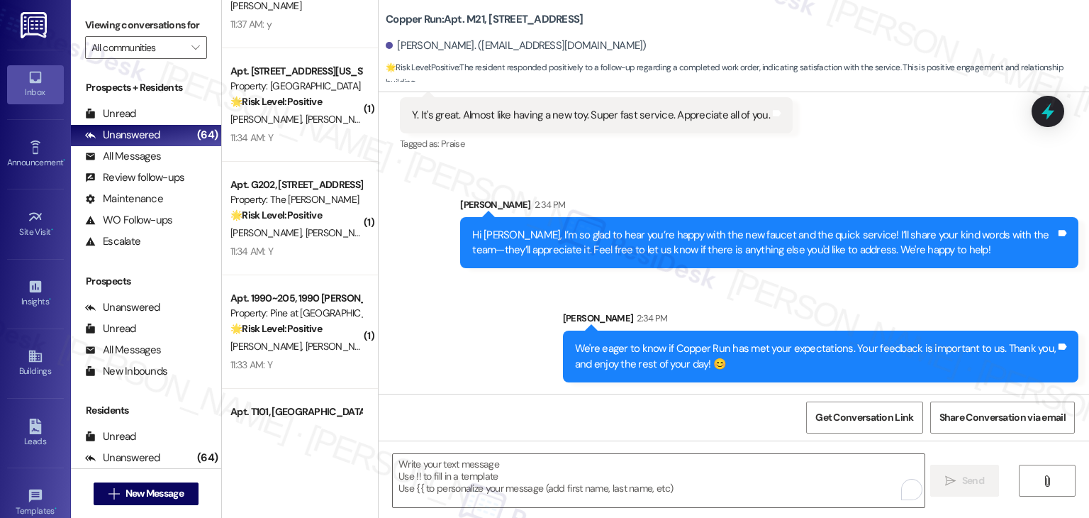
click at [501, 333] on div "Sent via SMS Sarah 2:34 PM Hi Cheryl, I’m so glad to hear you’re happy with the…" at bounding box center [734, 279] width 711 height 228
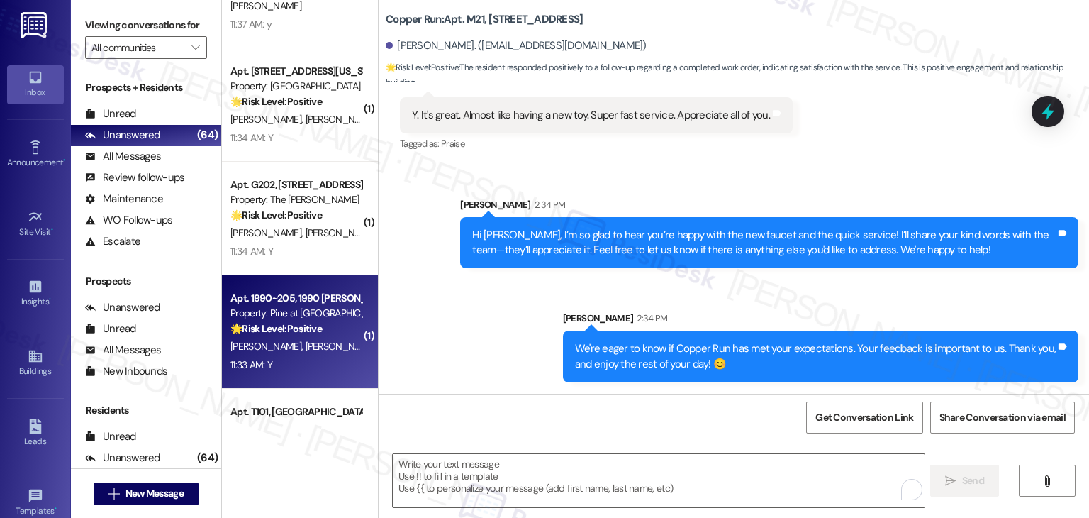
click at [315, 352] on div "C. Caroway R. Caroway" at bounding box center [296, 347] width 134 height 18
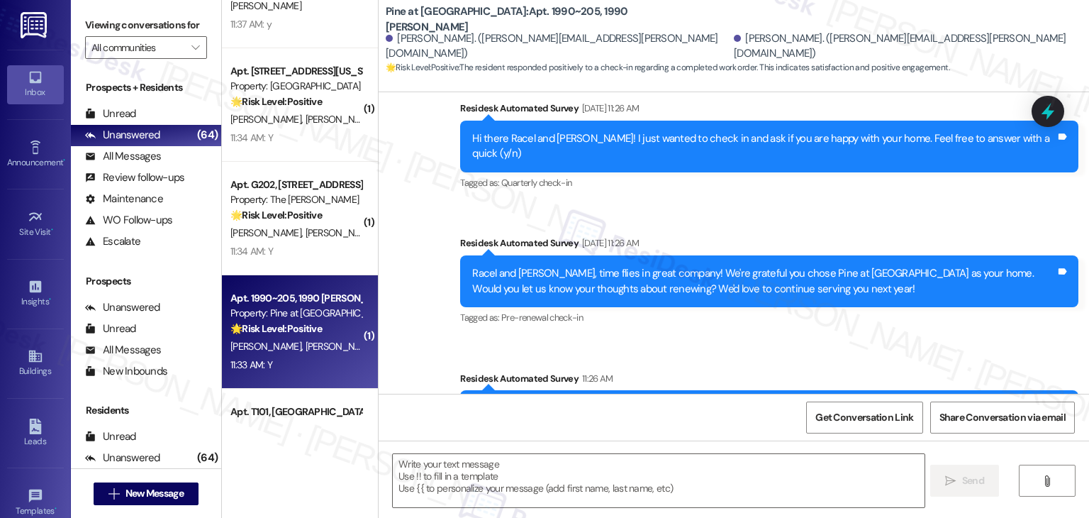
type textarea "Fetching suggested responses. Please feel free to read through the conversation…"
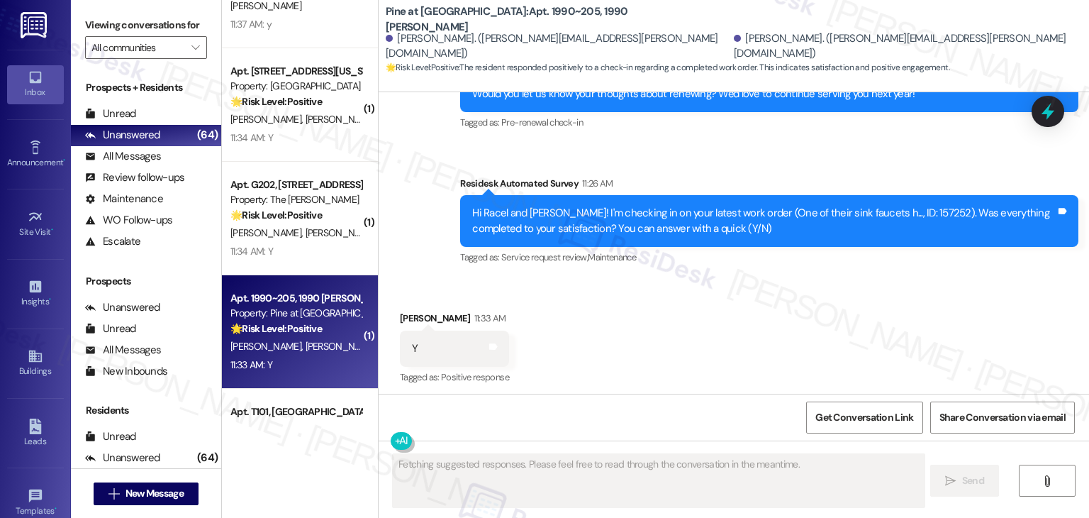
scroll to position [618, 0]
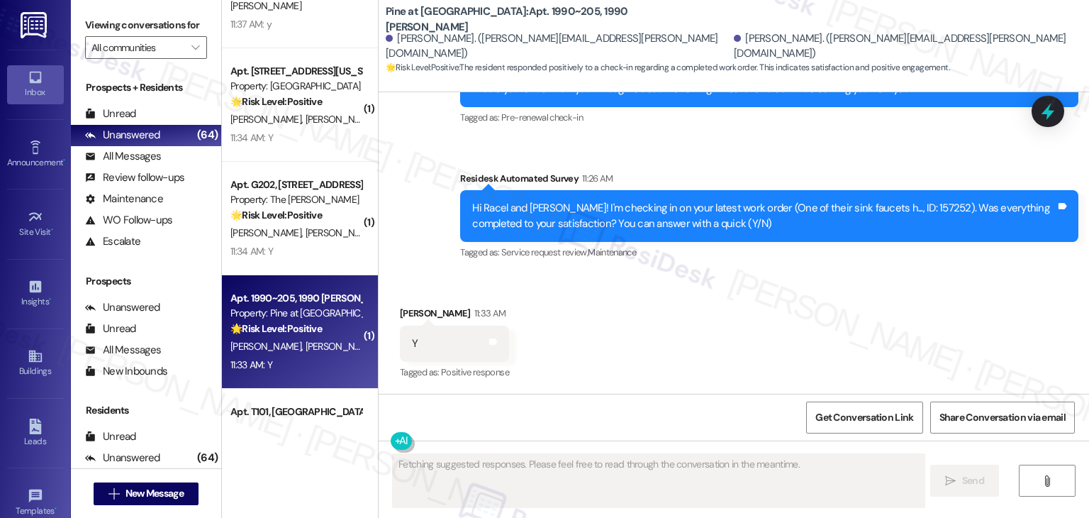
click at [872, 165] on div "Survey, sent via SMS Residesk Automated Survey 11:26 AM Hi Racel and Christophe…" at bounding box center [770, 216] width 640 height 113
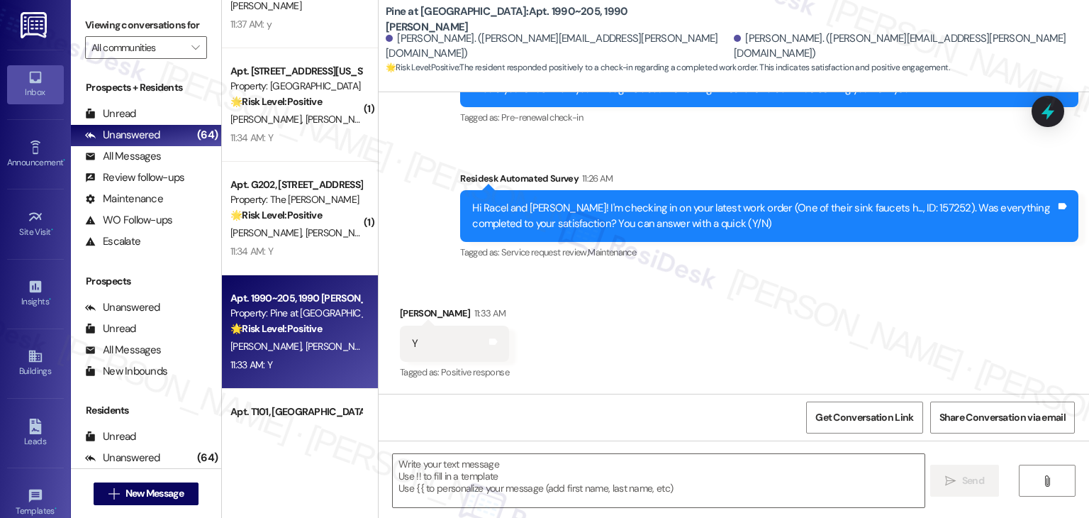
click at [782, 308] on div "Received via SMS Christopher Caroway 11:33 AM Y Tags and notes Tagged as: Posit…" at bounding box center [734, 334] width 711 height 120
click at [479, 458] on textarea at bounding box center [658, 480] width 531 height 53
paste textarea "Hey {{first_name}}, I’m glad your latest work order was completed to your satis…"
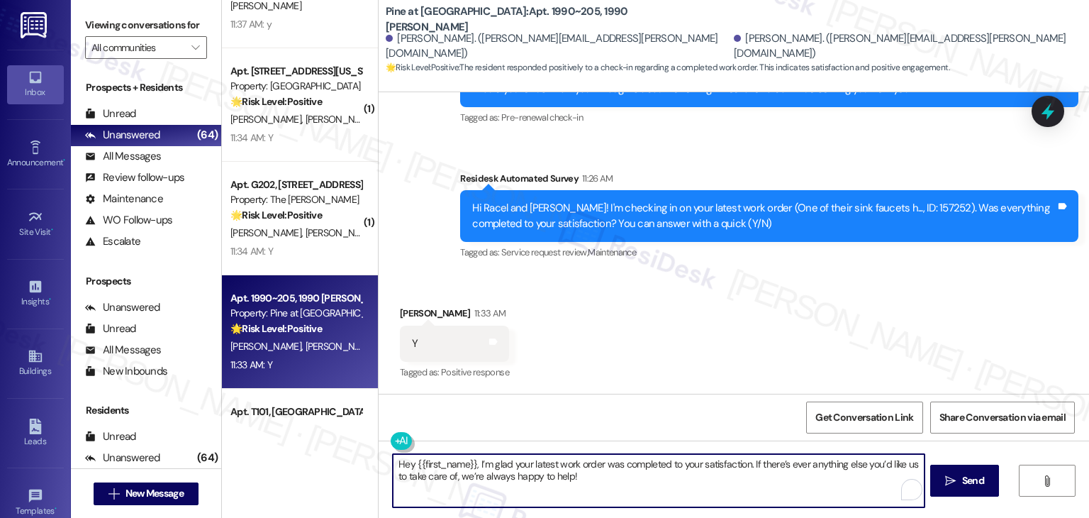
click at [413, 310] on div "Christopher Caroway 11:33 AM" at bounding box center [454, 316] width 109 height 20
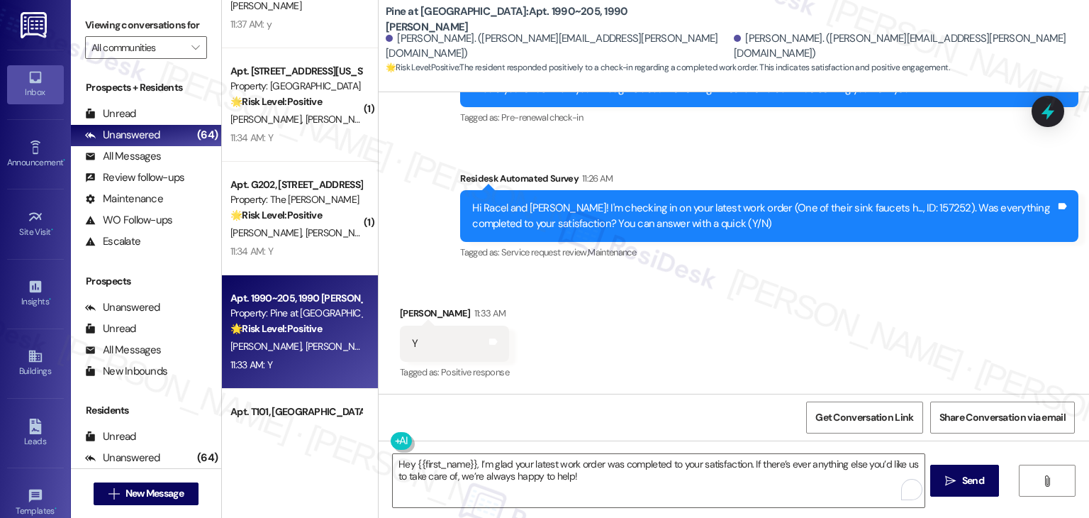
click at [413, 310] on div "Christopher Caroway 11:33 AM" at bounding box center [454, 316] width 109 height 20
copy div "Christopher"
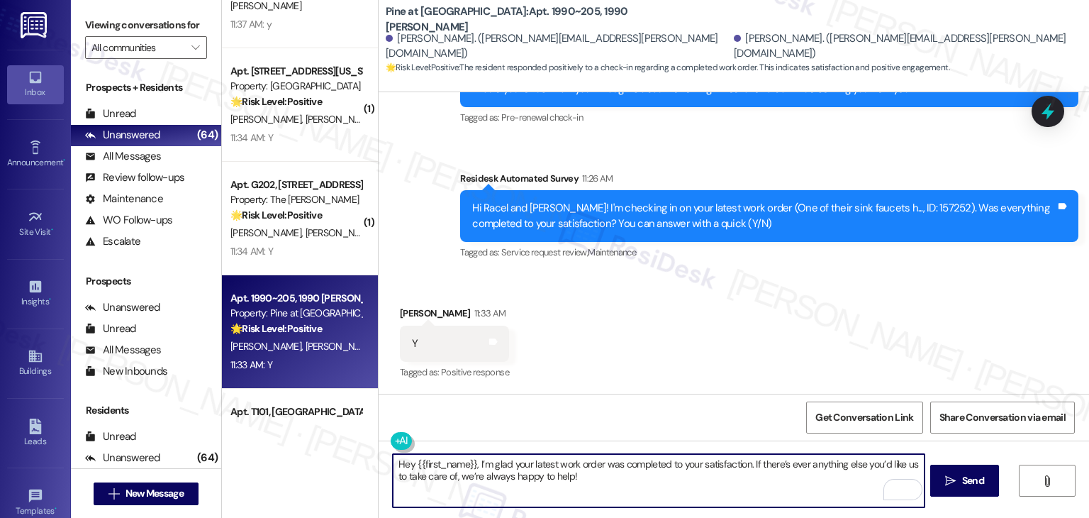
drag, startPoint x: 468, startPoint y: 460, endPoint x: 405, endPoint y: 465, distance: 63.3
click at [405, 465] on textarea "Hey {{first_name}}, I’m glad your latest work order was completed to your satis…" at bounding box center [658, 480] width 531 height 53
paste textarea "Christopher"
type textarea "Hey Christopher, I’m glad your latest work order was completed to your satisfac…"
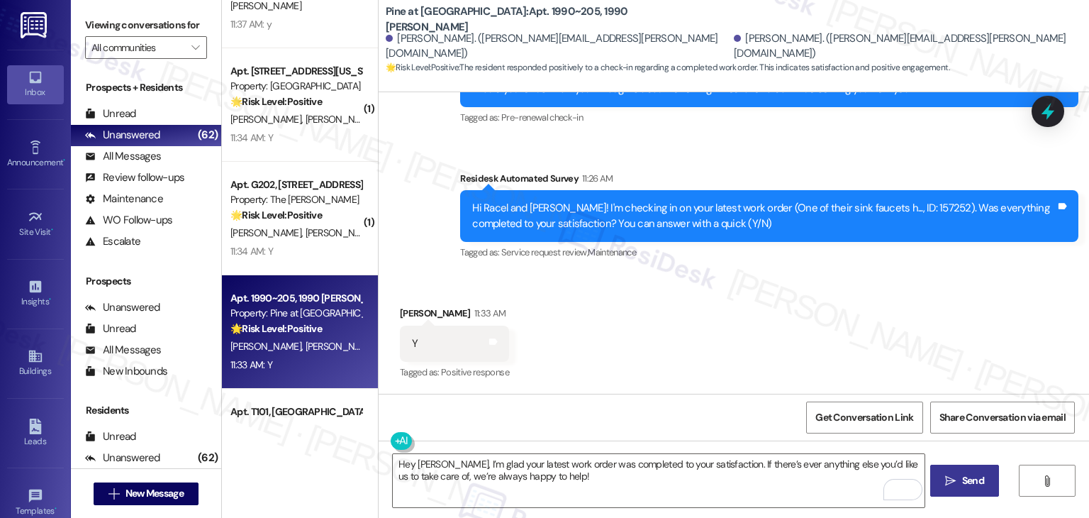
click at [979, 480] on span "Send" at bounding box center [973, 480] width 22 height 15
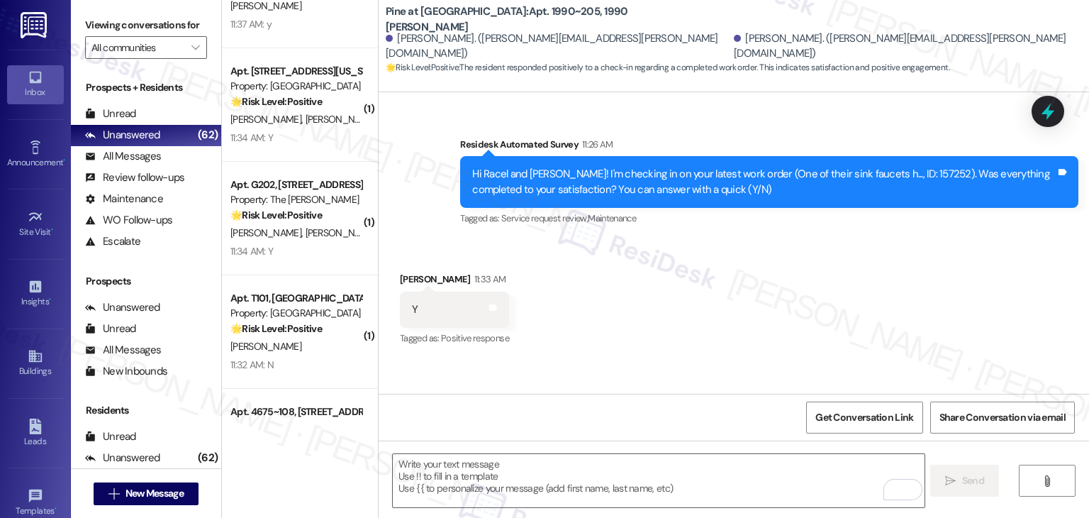
scroll to position [733, 0]
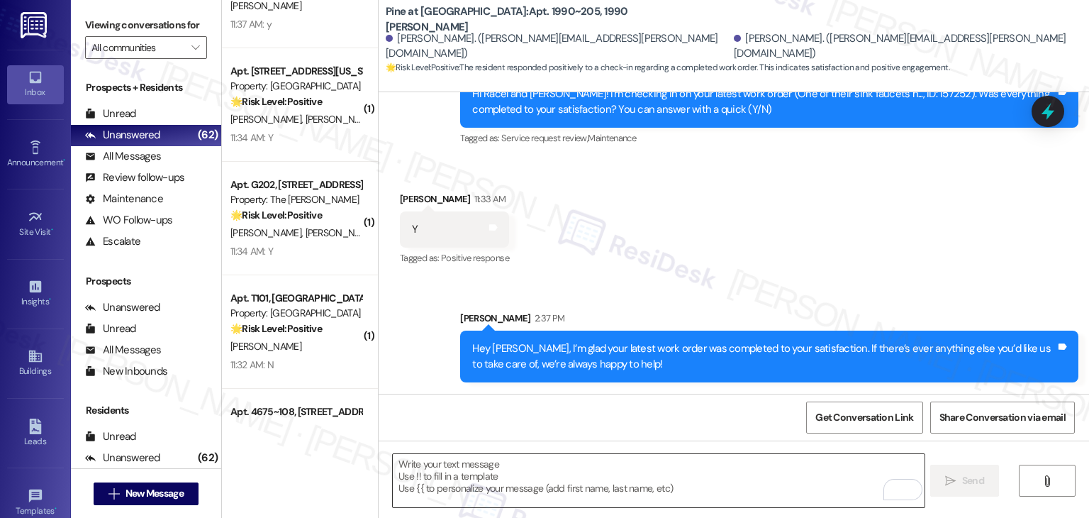
click at [513, 472] on textarea "To enrich screen reader interactions, please activate Accessibility in Grammarl…" at bounding box center [658, 480] width 531 height 53
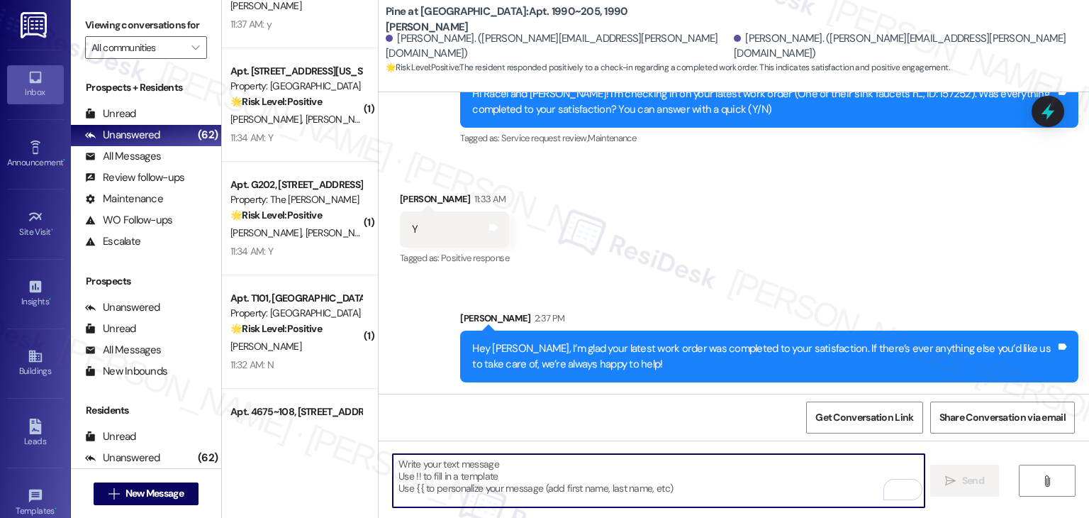
click at [681, 465] on textarea "To enrich screen reader interactions, please activate Accessibility in Grammarl…" at bounding box center [658, 480] width 531 height 53
paste textarea "We’d also really appreciate it if you could share your experience in a review, …"
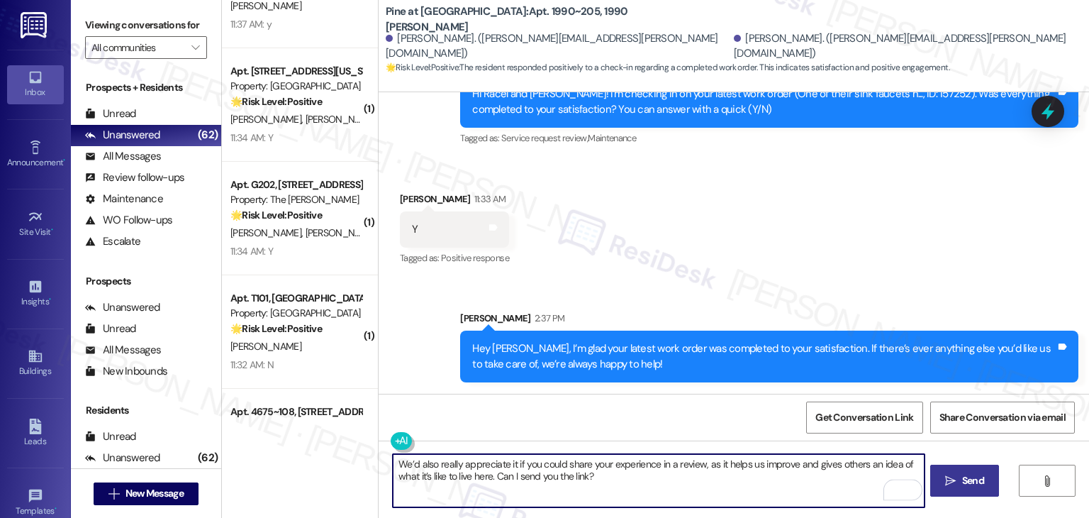
type textarea "We’d also really appreciate it if you could share your experience in a review, …"
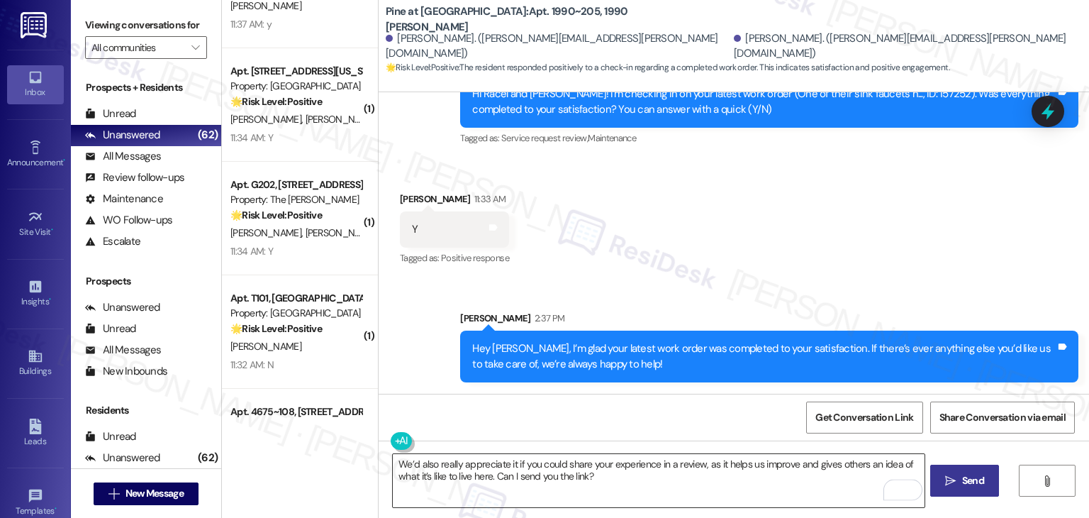
click at [701, 495] on textarea "We’d also really appreciate it if you could share your experience in a review, …" at bounding box center [658, 480] width 531 height 53
click at [952, 479] on icon "" at bounding box center [950, 480] width 11 height 11
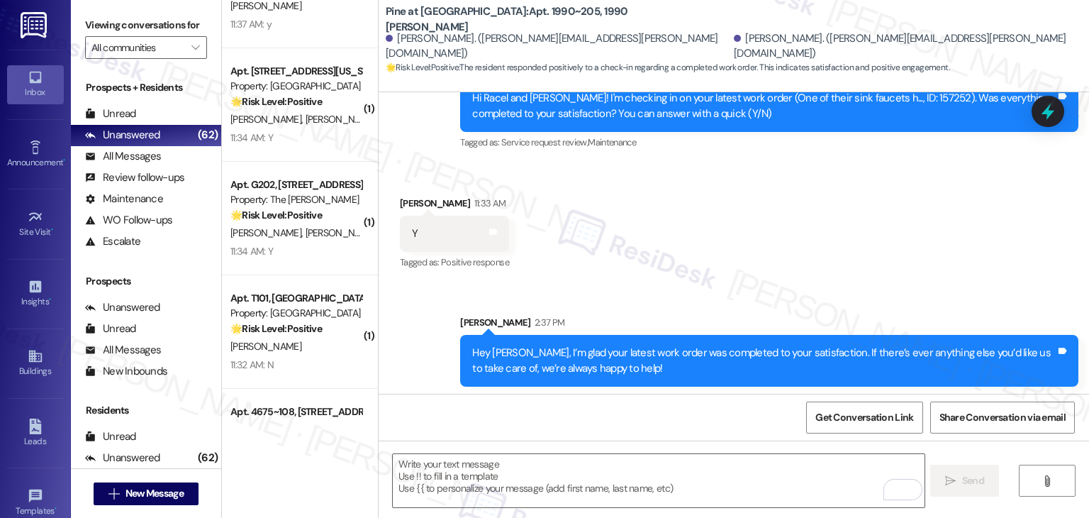
scroll to position [847, 0]
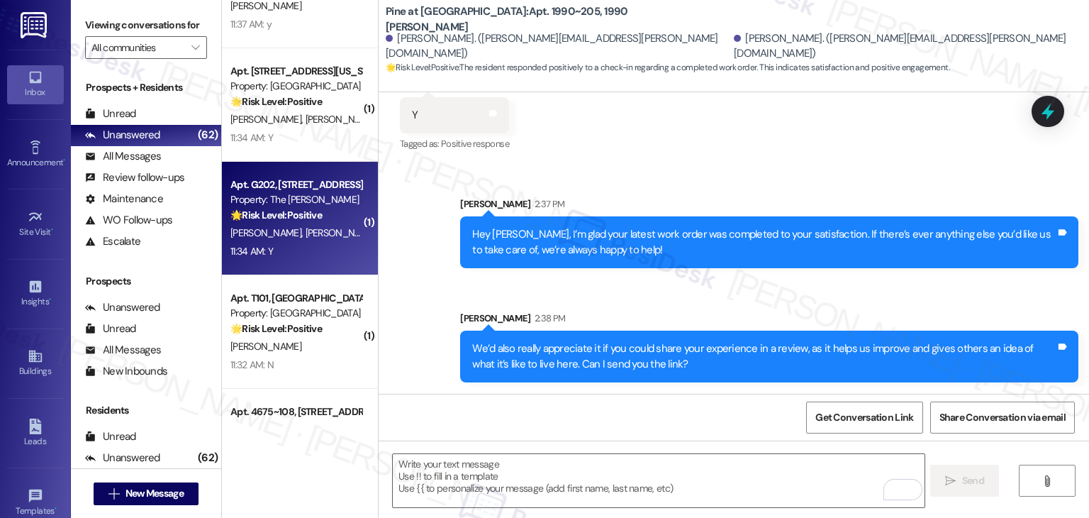
click at [289, 241] on div "D. Evans A. Clendenon" at bounding box center [296, 233] width 134 height 18
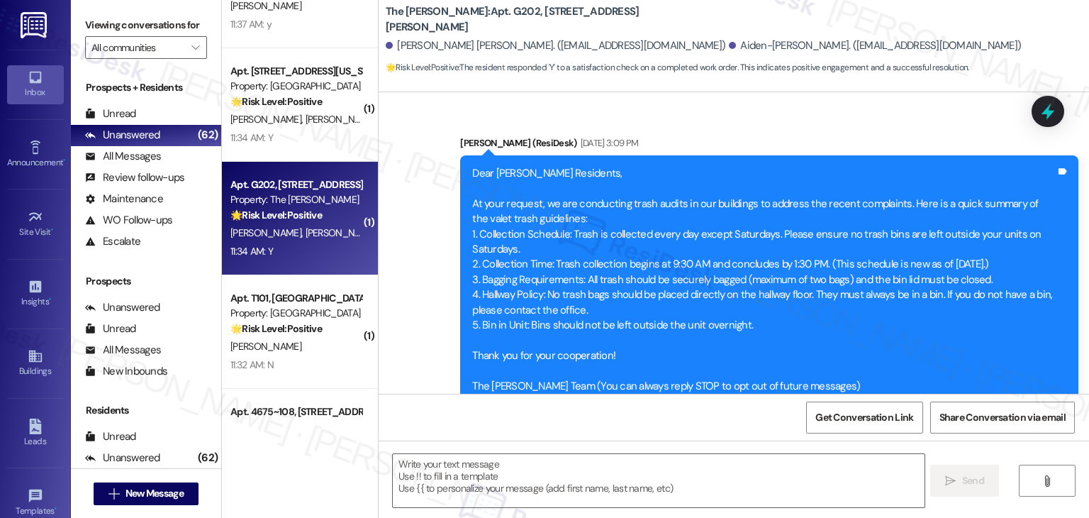
click at [862, 121] on div "Announcement, sent via SMS Dottie (ResiDesk) Sep 23, 2024 at 3:09 PM Dear Clara…" at bounding box center [734, 242] width 711 height 301
type textarea "Fetching suggested responses. Please feel free to read through the conversation…"
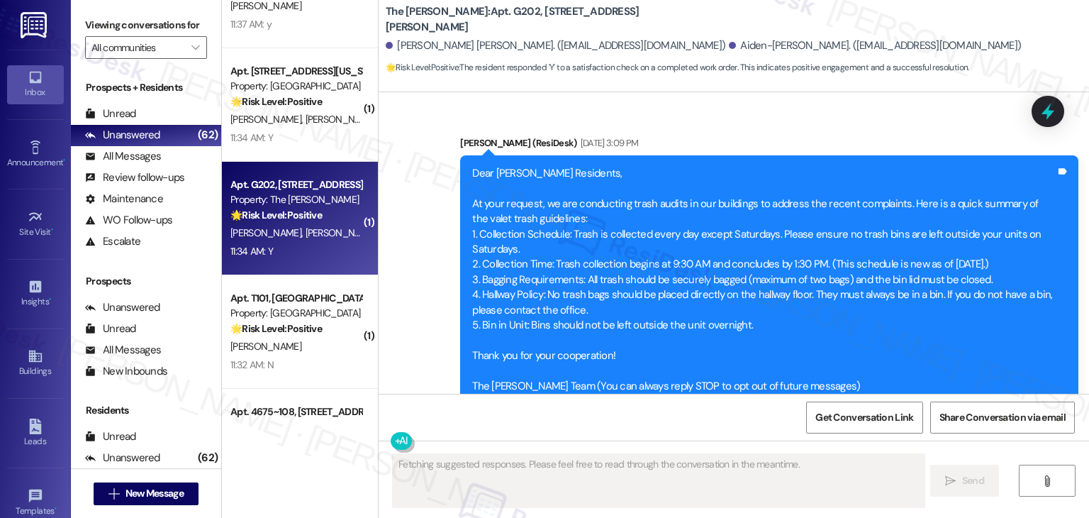
scroll to position [25165, 0]
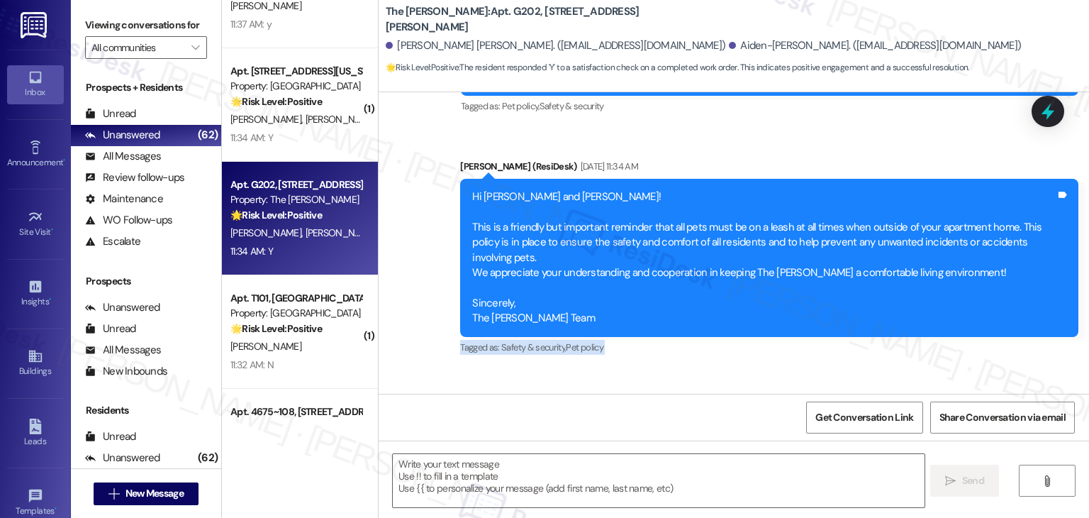
click at [538, 464] on textarea at bounding box center [658, 480] width 531 height 53
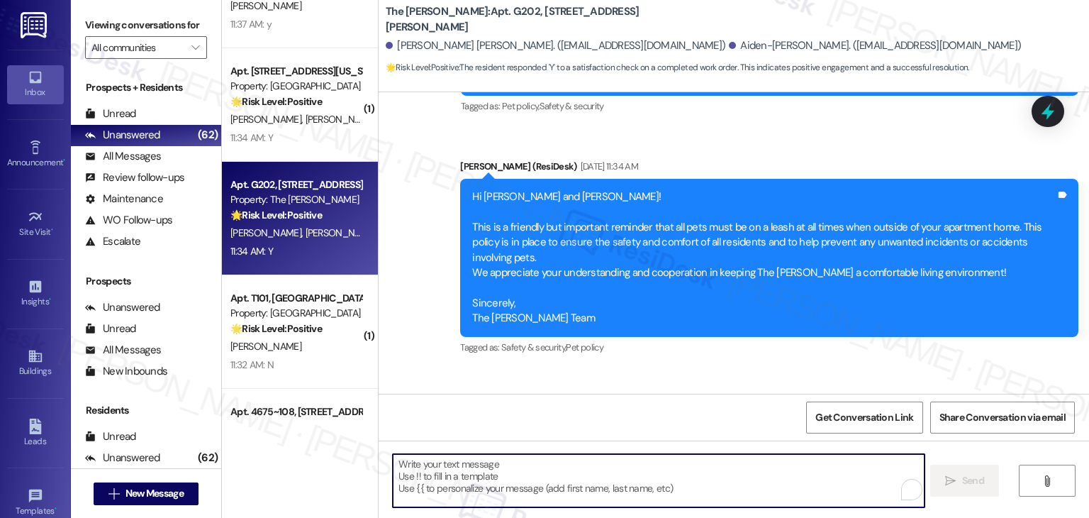
paste textarea "Hey {{first_name}}, I’m glad your latest work order was completed to your satis…"
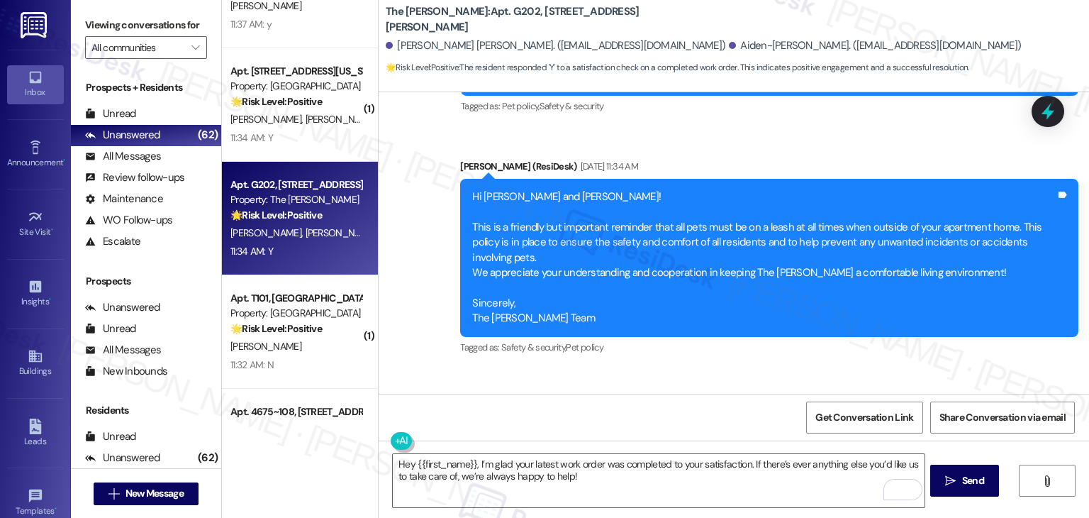
drag, startPoint x: 446, startPoint y: 308, endPoint x: 389, endPoint y: 307, distance: 57.4
copy div "Aiden-James"
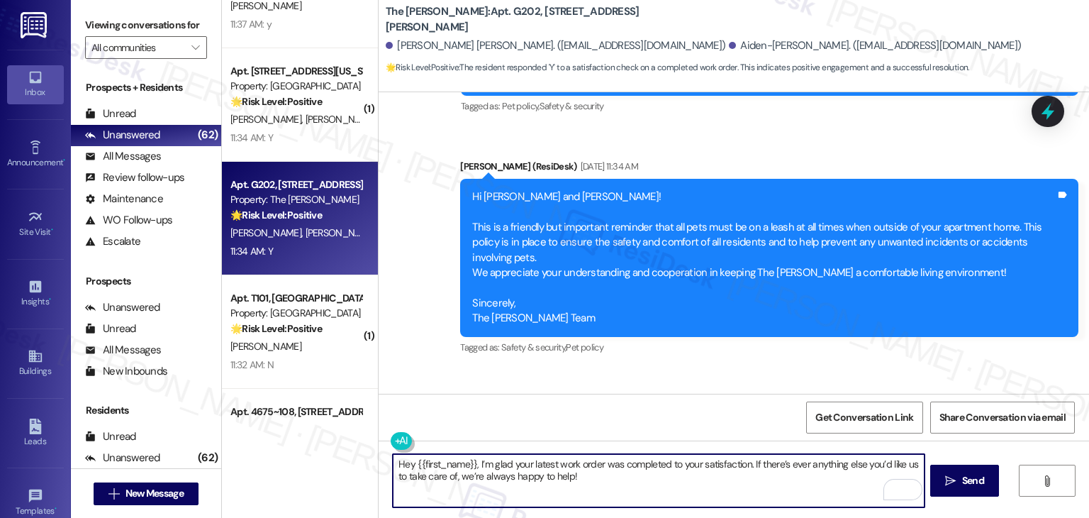
drag, startPoint x: 468, startPoint y: 462, endPoint x: 410, endPoint y: 465, distance: 58.2
click at [410, 465] on textarea "Hey {{first_name}}, I’m glad your latest work order was completed to your satis…" at bounding box center [658, 480] width 531 height 53
paste textarea "Aiden-James"
type textarea "Hey Aiden-James, I’m glad your latest work order was completed to your satisfac…"
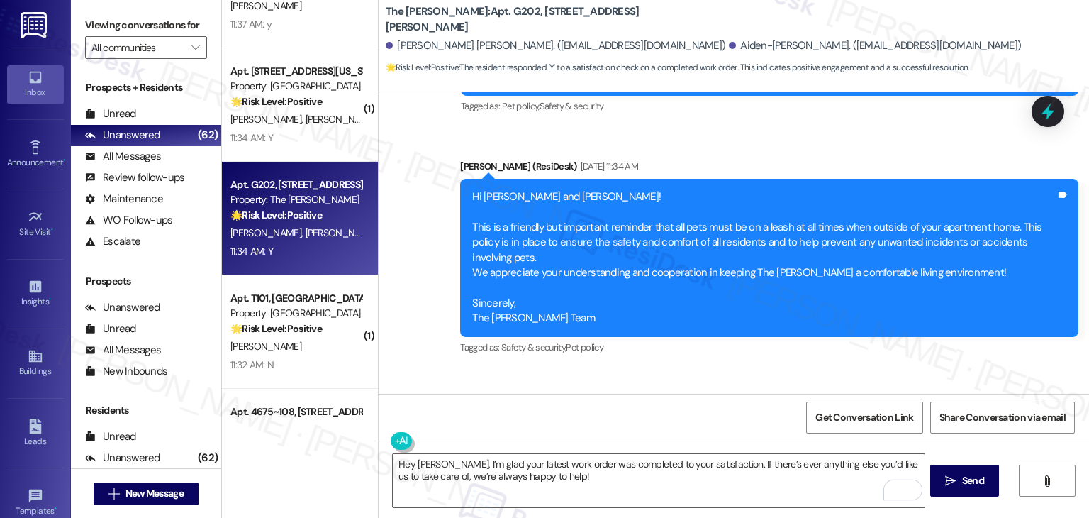
click at [956, 477] on span " Send" at bounding box center [964, 480] width 45 height 15
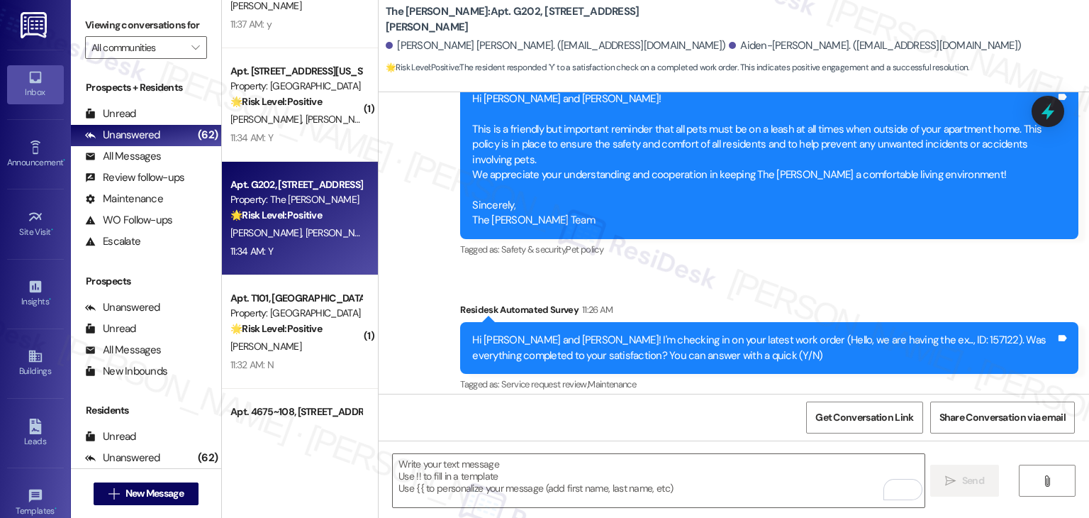
scroll to position [25280, 0]
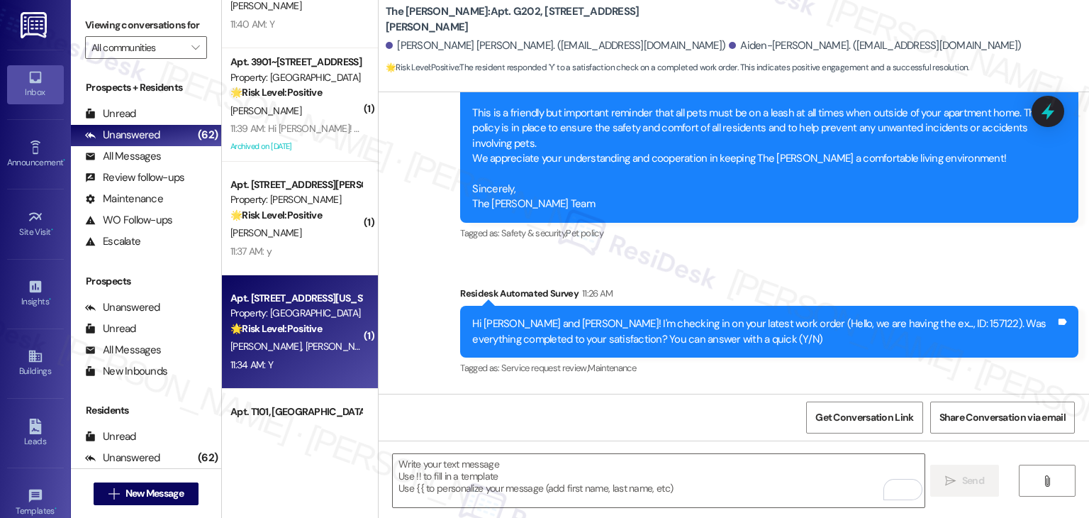
click at [325, 360] on div "11:34 AM: Y 11:34 AM: Y" at bounding box center [296, 365] width 134 height 18
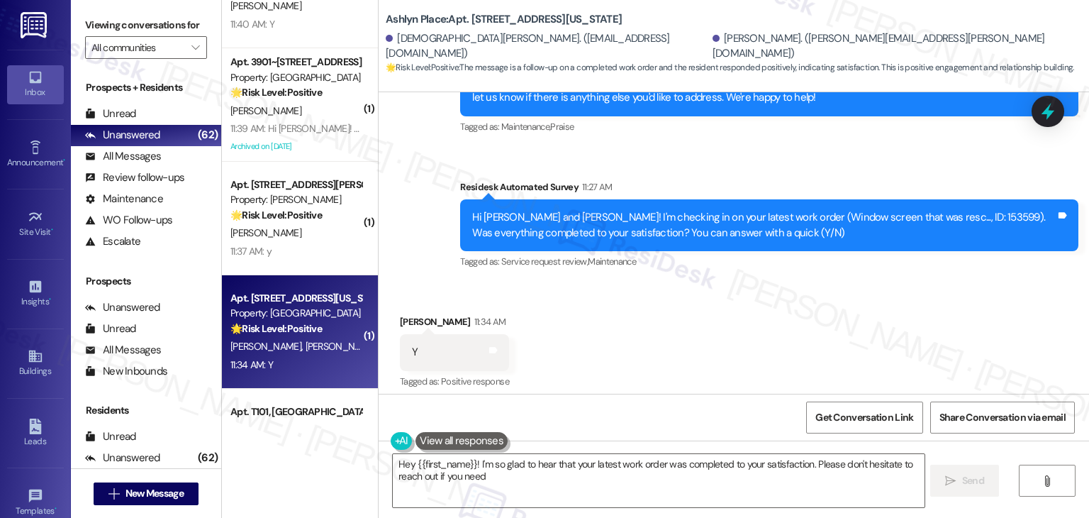
scroll to position [993, 0]
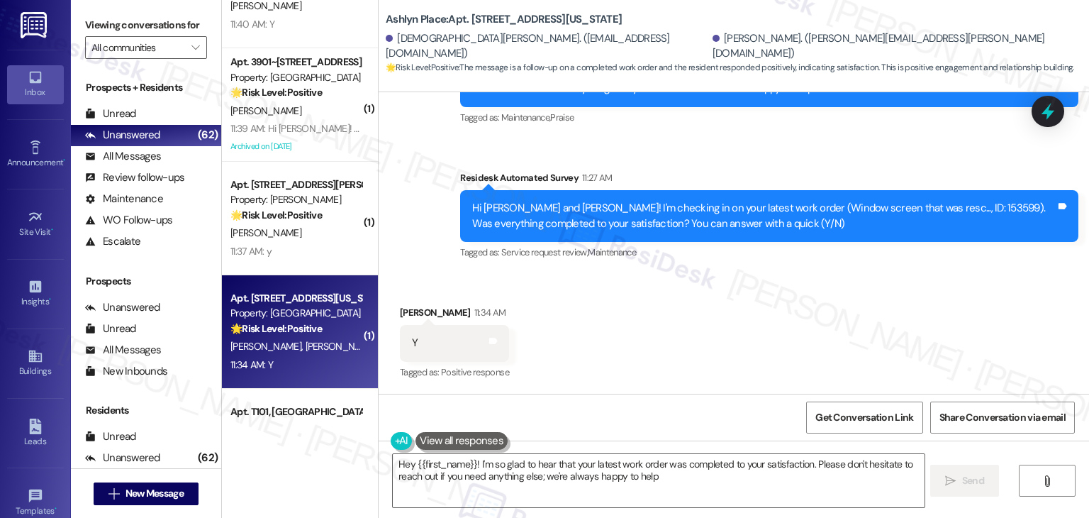
type textarea "Hey {{first_name}}! I'm so glad to hear that your latest work order was complet…"
click at [412, 313] on div "Stefanie Menjivar 11:34 AM" at bounding box center [454, 315] width 109 height 20
click at [411, 312] on div "Stefanie Menjivar 11:34 AM" at bounding box center [454, 315] width 109 height 20
copy div "Stefanie"
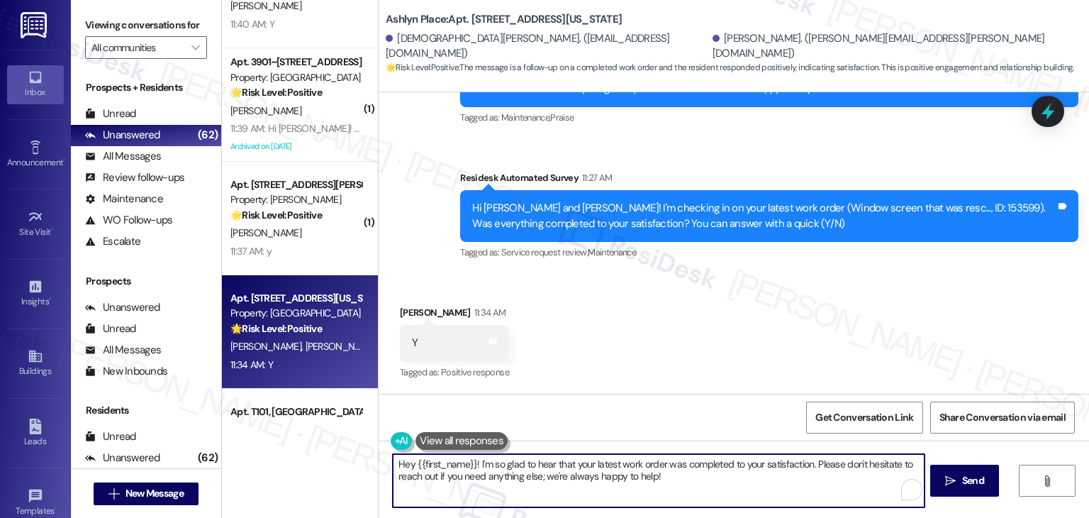
drag, startPoint x: 467, startPoint y: 463, endPoint x: 410, endPoint y: 466, distance: 57.5
click at [410, 466] on textarea "Hey {{first_name}}! I'm so glad to hear that your latest work order was complet…" at bounding box center [658, 480] width 531 height 53
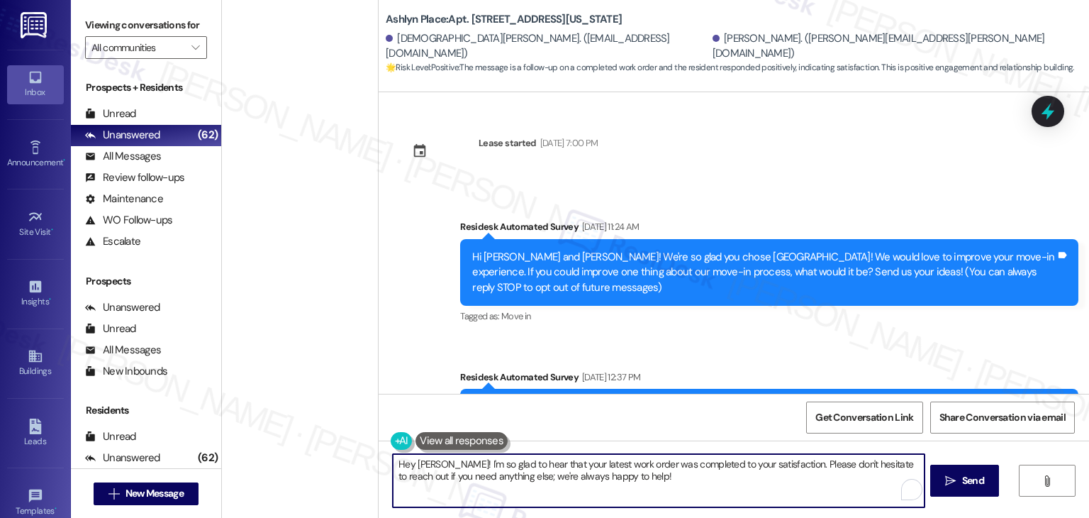
scroll to position [993, 0]
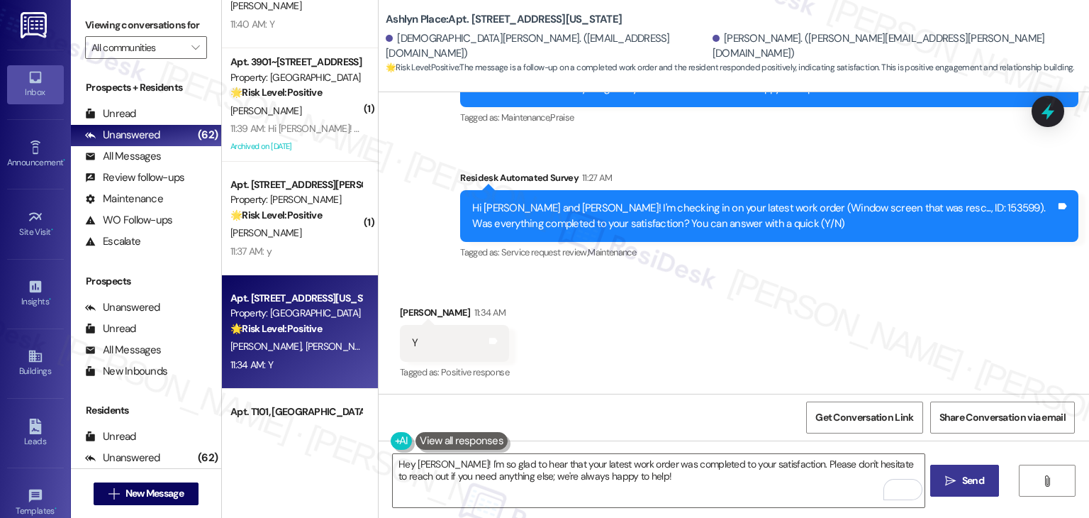
click at [962, 474] on span "Send" at bounding box center [973, 480] width 22 height 15
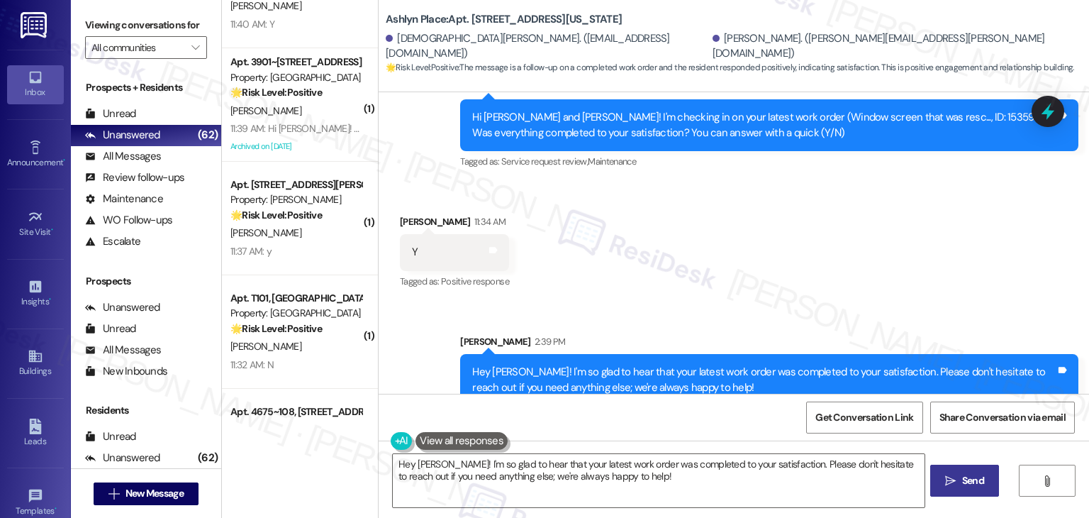
scroll to position [1107, 0]
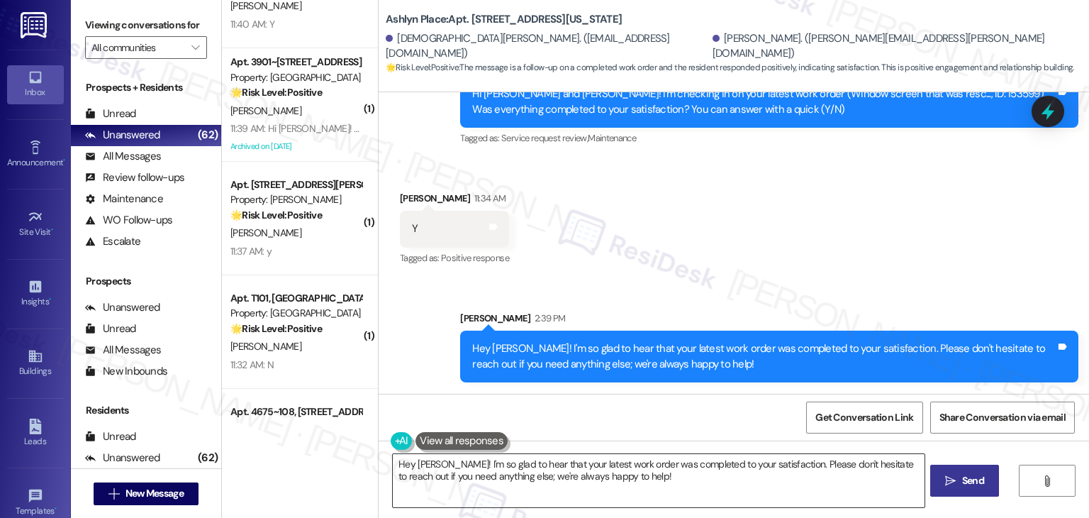
click at [582, 474] on textarea "Hi [PERSON_NAME], I'm happy to hear that your recent work order was completed t…" at bounding box center [658, 480] width 531 height 53
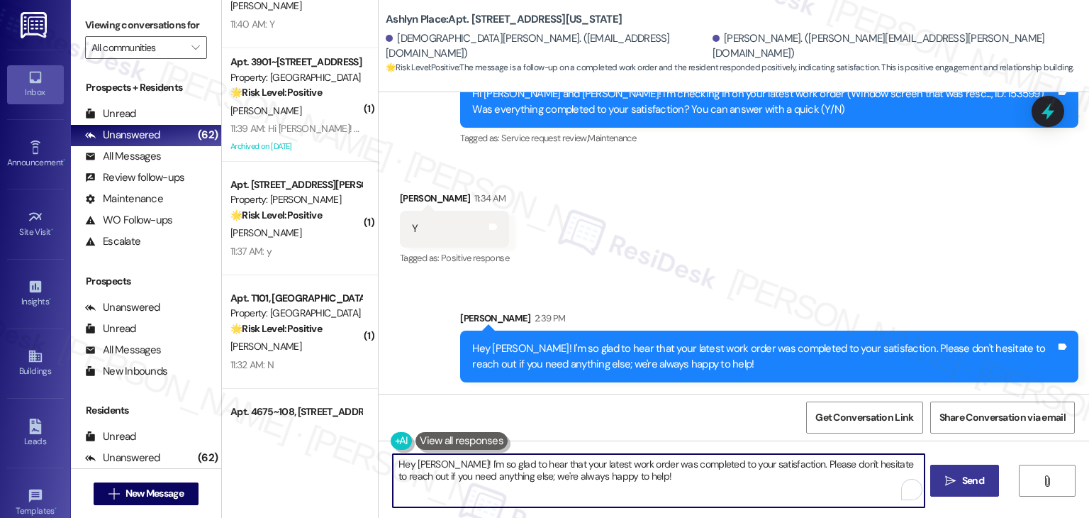
click at [582, 474] on textarea "Hi [PERSON_NAME], I'm happy to hear that your recent work order was completed t…" at bounding box center [658, 480] width 531 height 53
paste textarea "We’d also really appreciate it if you could share your experience in a review, …"
type textarea "We’d also really appreciate it if you could share your experience in a review, …"
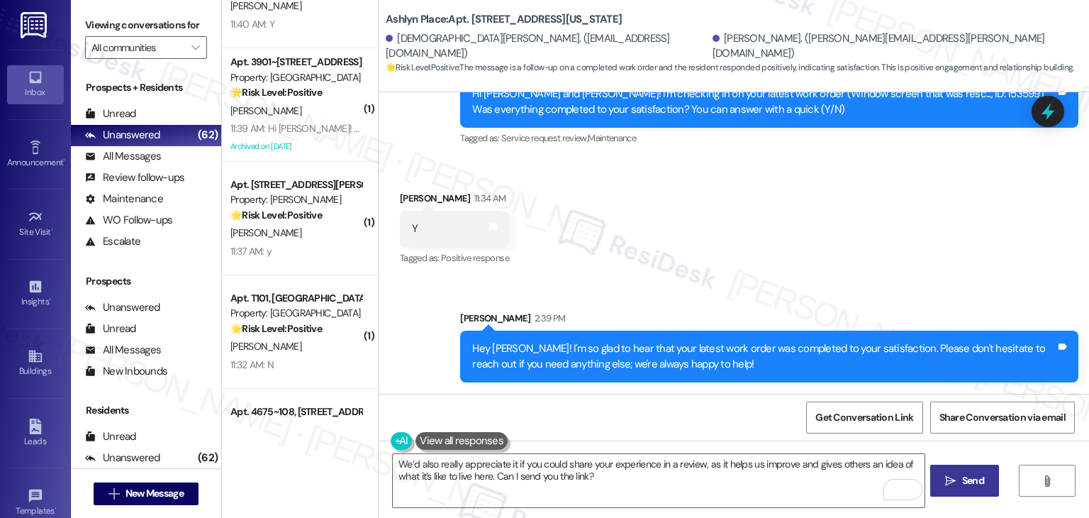
click at [948, 482] on icon "" at bounding box center [950, 480] width 11 height 11
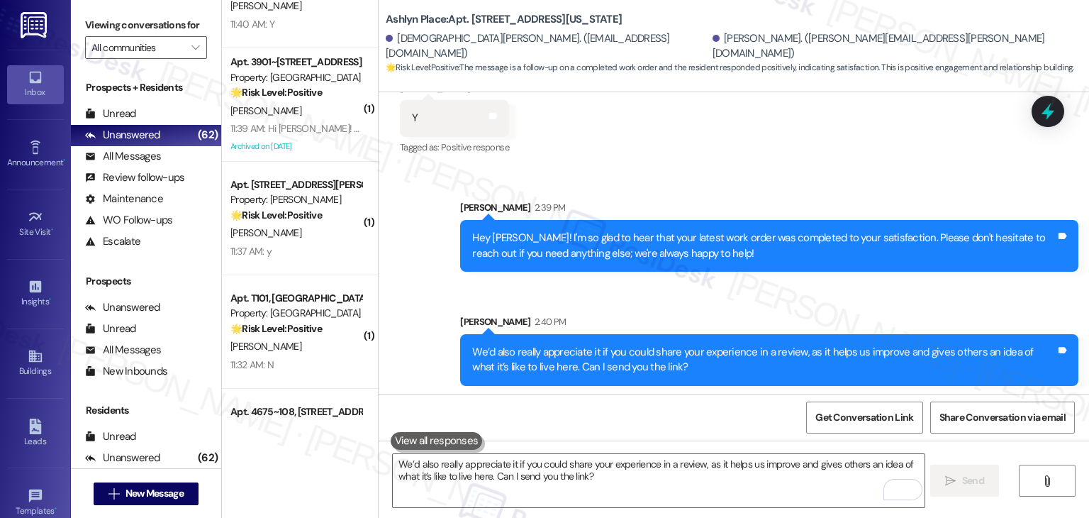
scroll to position [1221, 0]
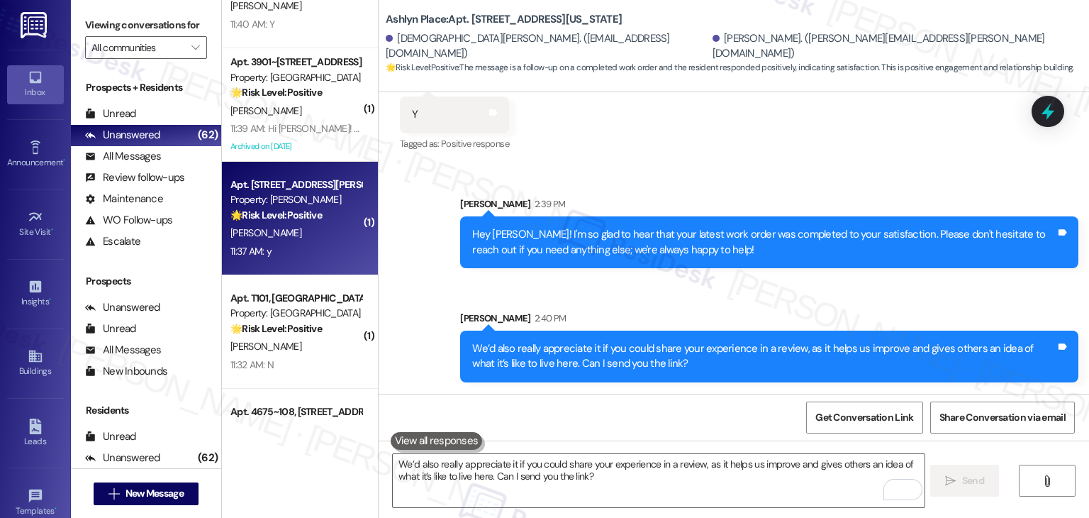
click at [326, 245] on div "11:37 AM: y 11:37 AM: y" at bounding box center [296, 252] width 134 height 18
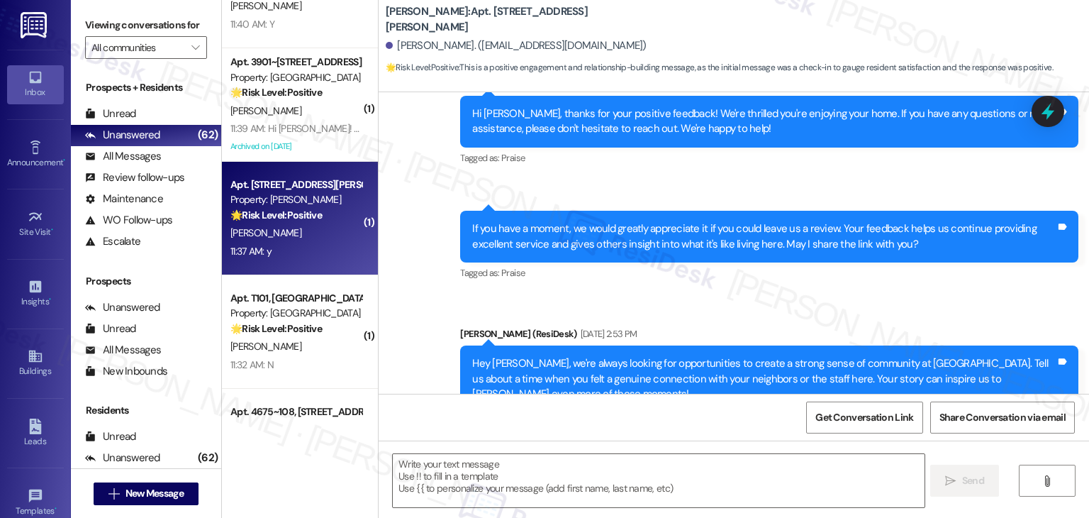
type textarea "Fetching suggested responses. Please feel free to read through the conversation…"
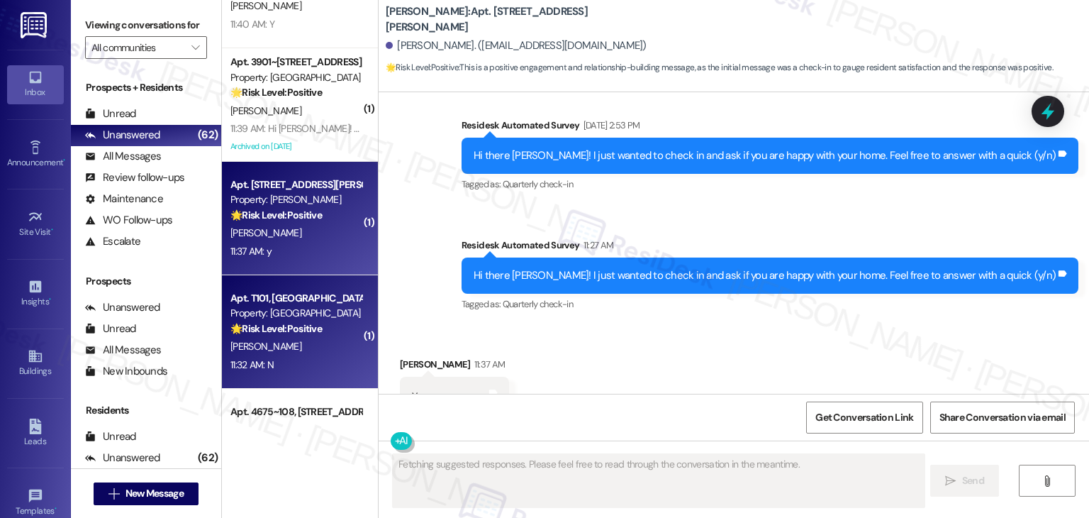
scroll to position [1301, 0]
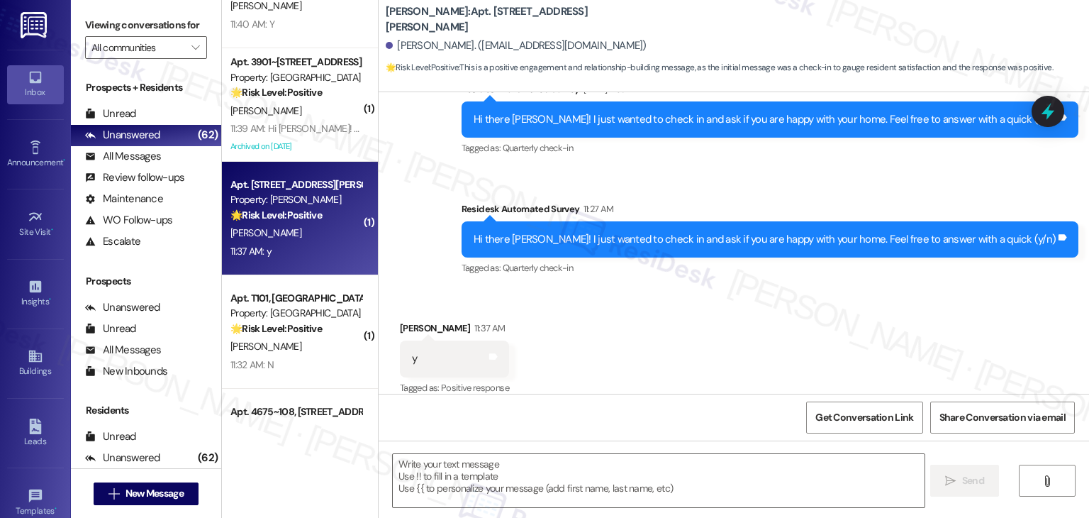
click at [702, 267] on div "Survey, sent via SMS Residesk Automated Survey 11:27 AM Hi there Madeline! I ju…" at bounding box center [770, 240] width 638 height 99
click at [681, 342] on div "Received via SMS Madeline Munson 11:37 AM y Tags and notes Tagged as: Positive …" at bounding box center [734, 349] width 711 height 120
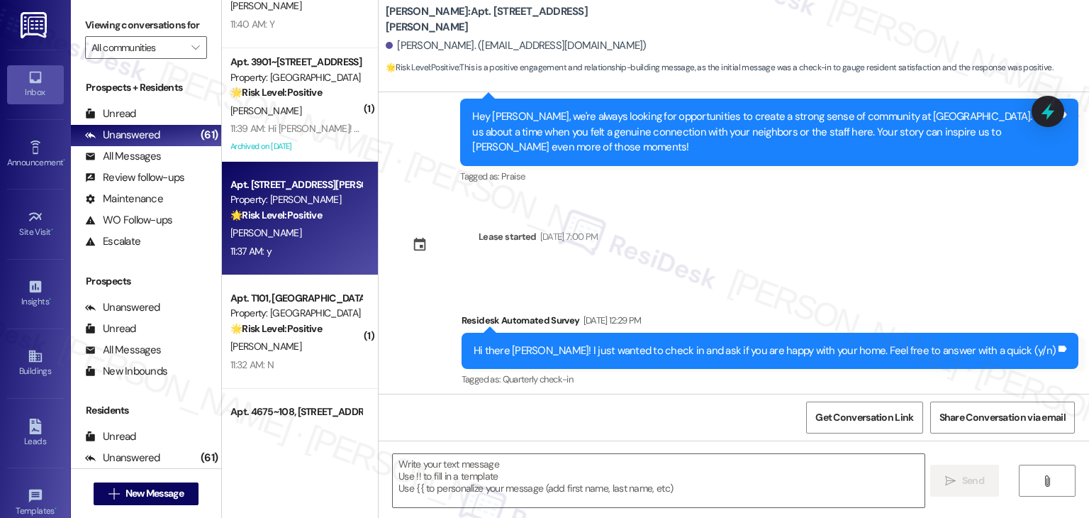
scroll to position [1302, 0]
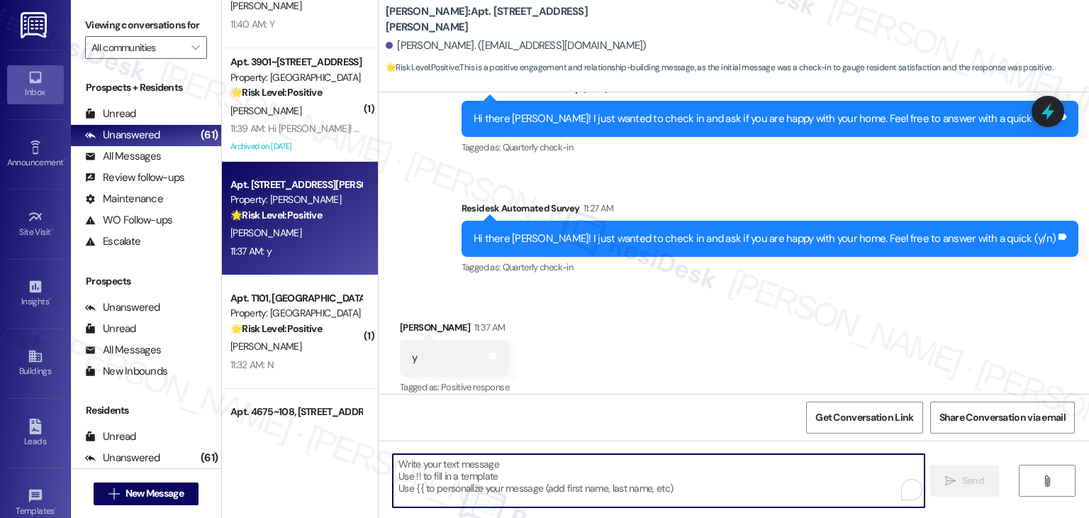
click at [646, 467] on textarea "To enrich screen reader interactions, please activate Accessibility in Grammarl…" at bounding box center [658, 480] width 531 height 53
paste textarea "Hey {{first_name}}! I’m so glad to hear you’re happy with your home. Your posit…"
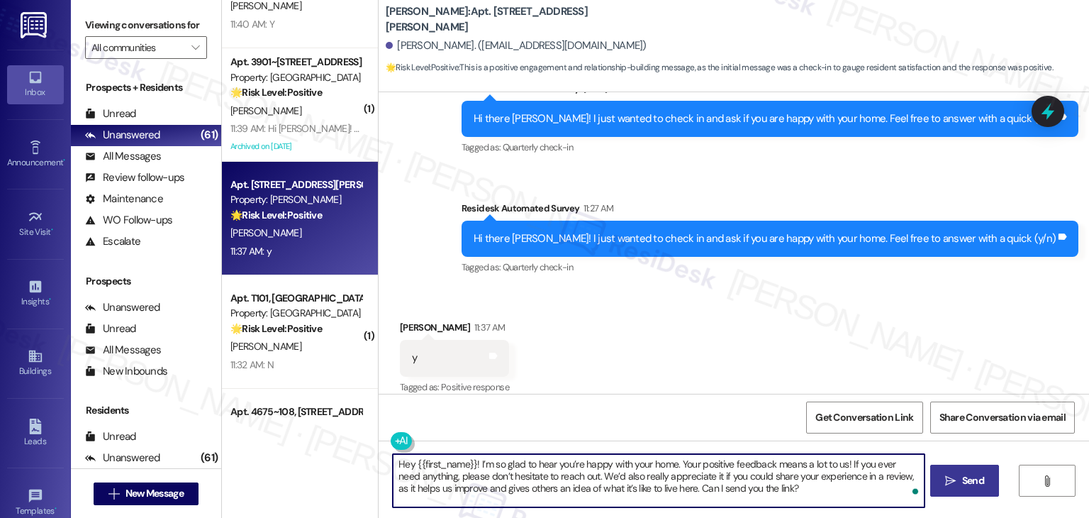
type textarea "Hey {{first_name}}! I’m so glad to hear you’re happy with your home. Your posit…"
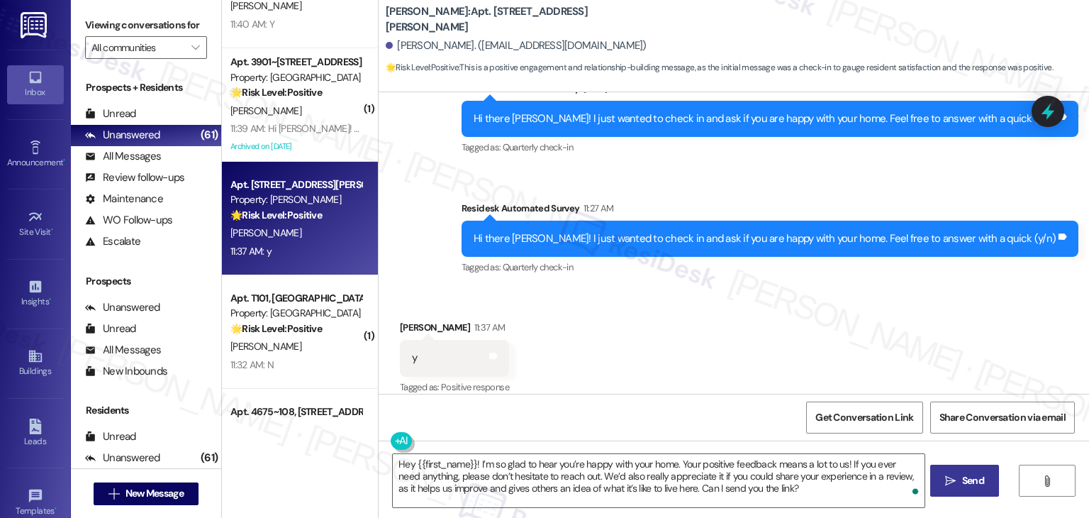
click at [954, 477] on icon "" at bounding box center [950, 480] width 11 height 11
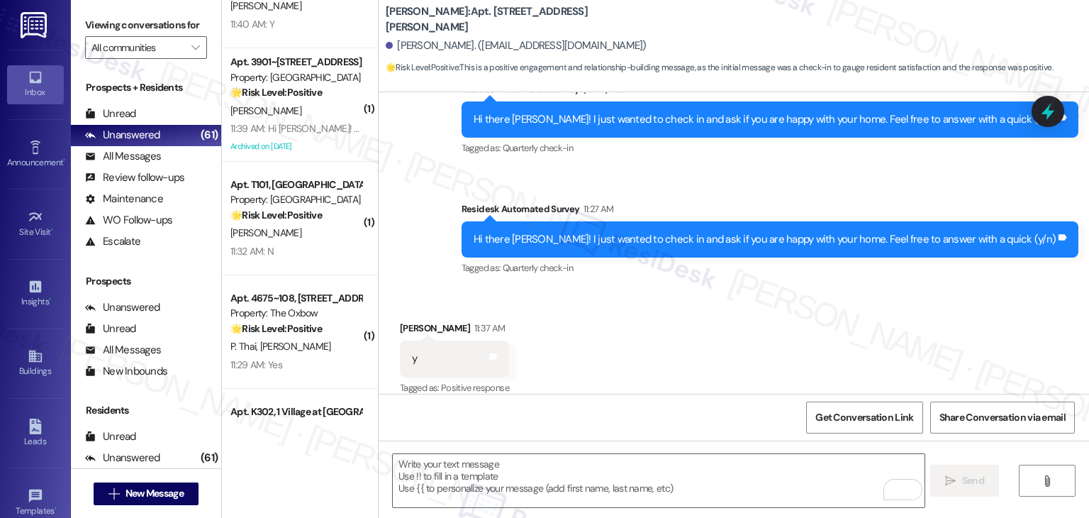
scroll to position [1431, 0]
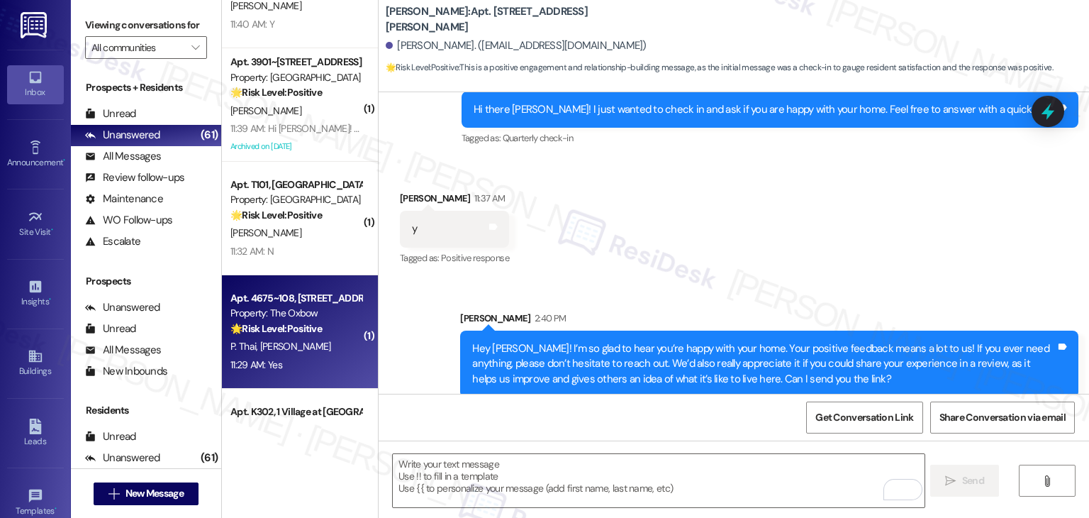
click at [312, 338] on div "P. Thai Y. Nguyen" at bounding box center [296, 347] width 134 height 18
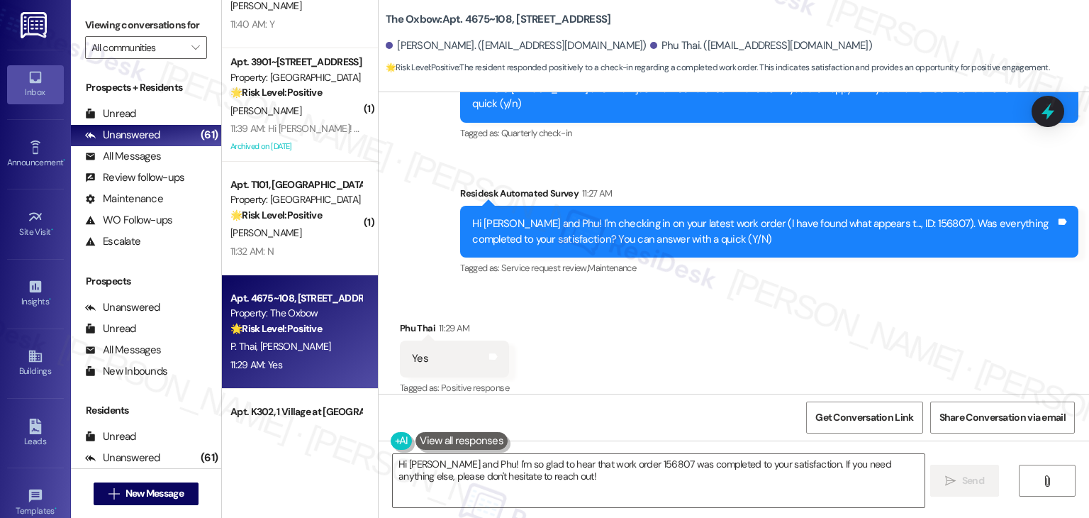
scroll to position [304, 0]
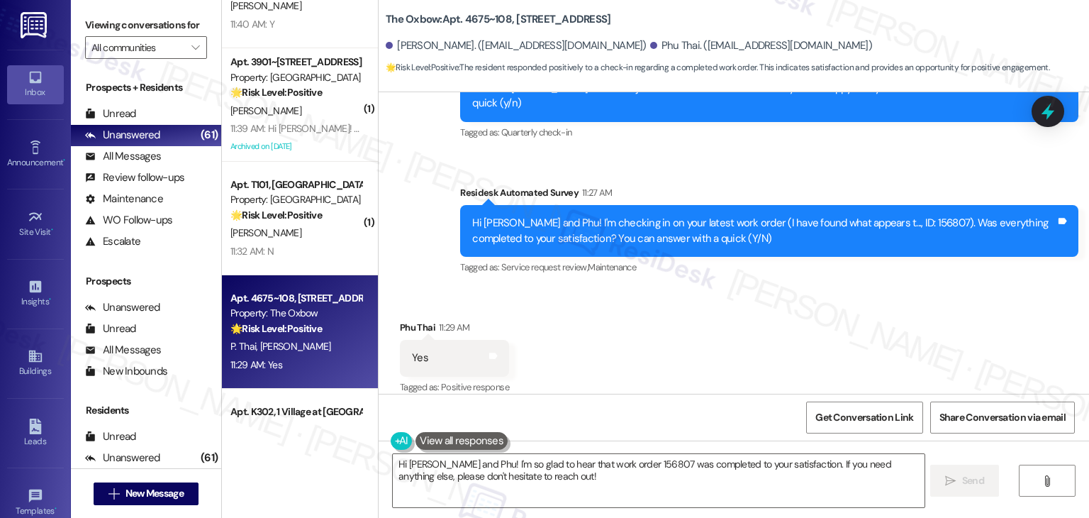
click at [565, 335] on div "Received via SMS Phu Thai 11:29 AM Yes Tags and notes Tagged as: Positive respo…" at bounding box center [734, 348] width 711 height 120
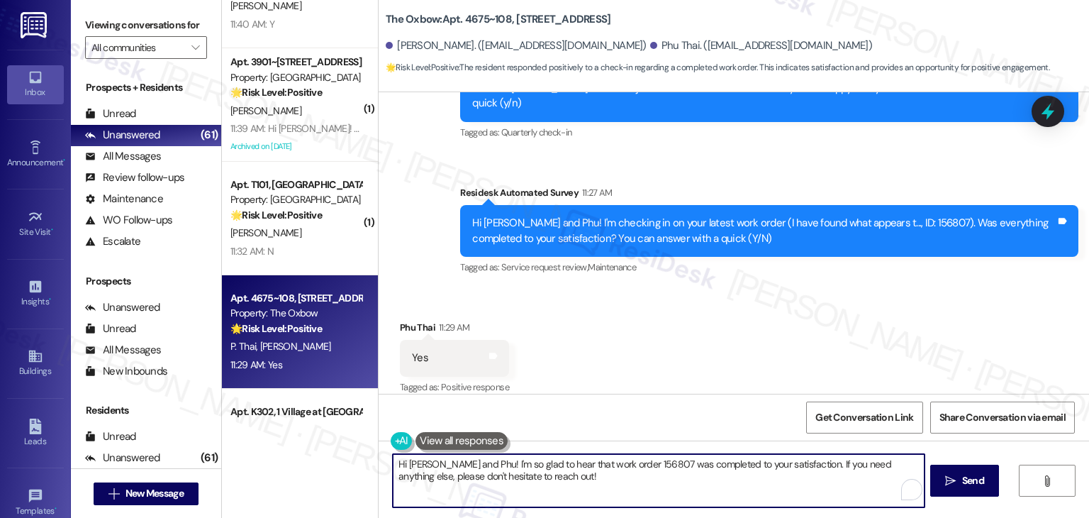
drag, startPoint x: 434, startPoint y: 462, endPoint x: 411, endPoint y: 460, distance: 22.7
click at [411, 460] on textarea "Hi Yen and Phu! I'm so glad to hear that work order 156807 was completed to you…" at bounding box center [658, 480] width 531 height 53
click at [547, 470] on textarea "Hi Phu! I'm so glad to hear that work order 156807 was completed to your satisf…" at bounding box center [658, 480] width 531 height 53
type textarea "Hi Phu! I'm so glad to hear that work order 156807 was completed to your satisf…"
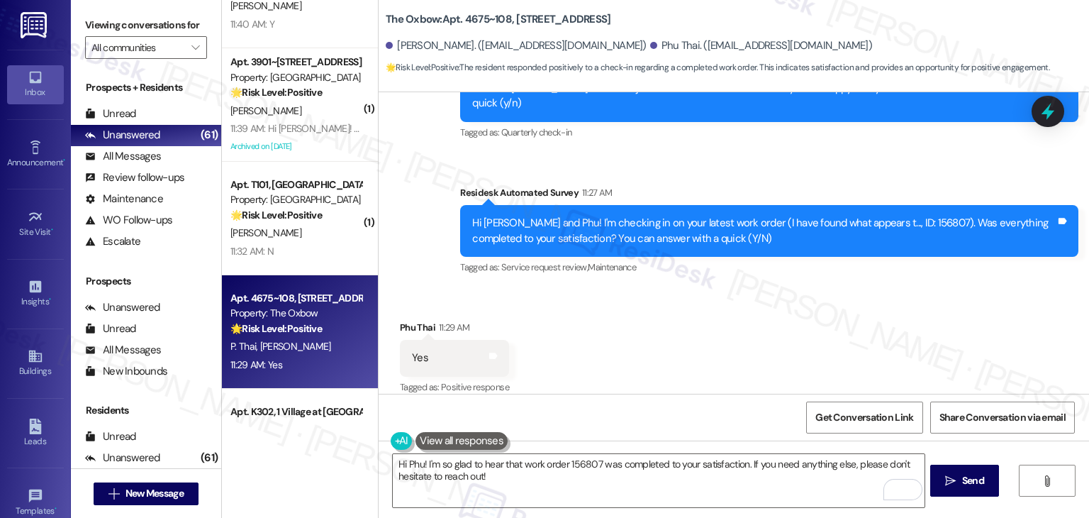
click at [730, 333] on div "Received via SMS Phu Thai 11:29 AM Yes Tags and notes Tagged as: Positive respo…" at bounding box center [734, 348] width 711 height 120
click at [960, 470] on button " Send" at bounding box center [964, 481] width 69 height 32
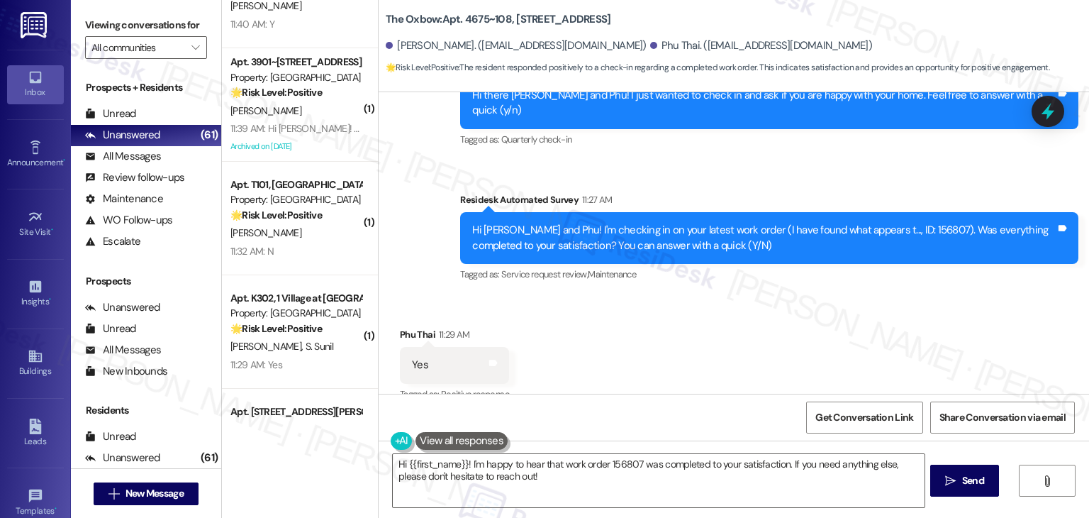
scroll to position [417, 0]
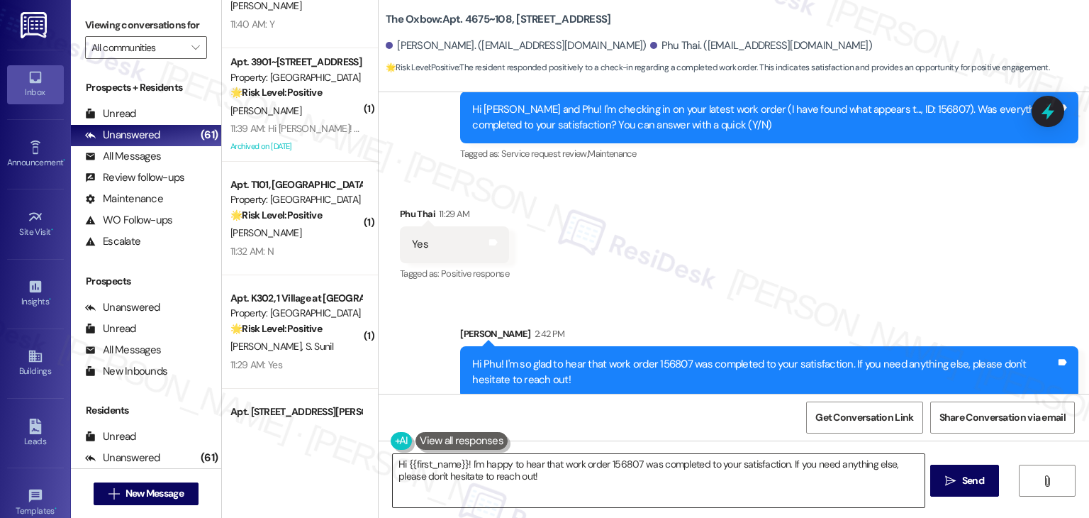
click at [460, 460] on textarea "Hi {{first_name}}! I'm happy to hear that work order 156807 was completed to yo…" at bounding box center [658, 480] width 531 height 53
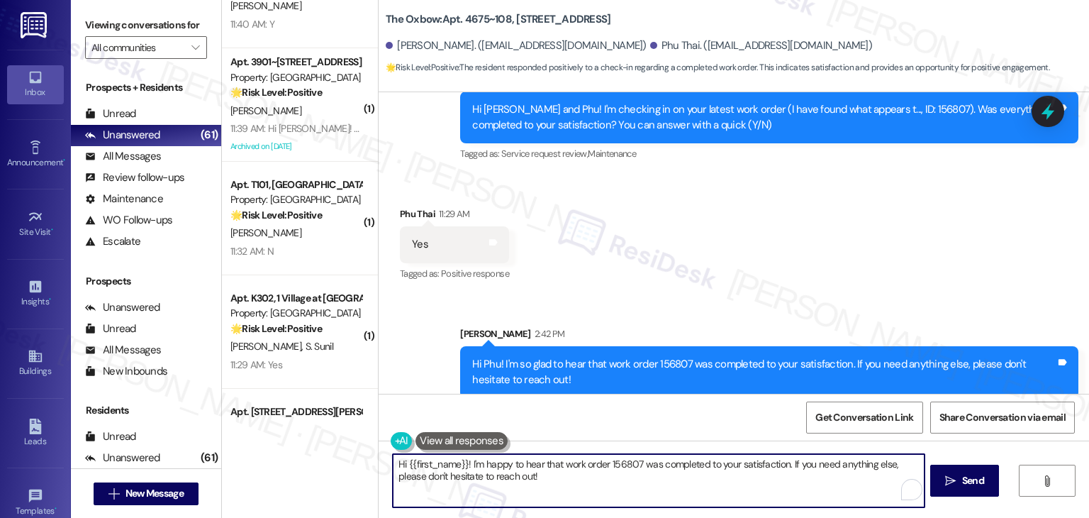
click at [460, 460] on textarea "Hi {{first_name}}! I'm happy to hear that work order 156807 was completed to yo…" at bounding box center [658, 480] width 531 height 53
paste textarea "We’d also really appreciate it if you could share your experience in a review, …"
type textarea "We’d also really appreciate it if you could share your experience in a review, …"
click at [955, 474] on span " Send" at bounding box center [964, 480] width 45 height 15
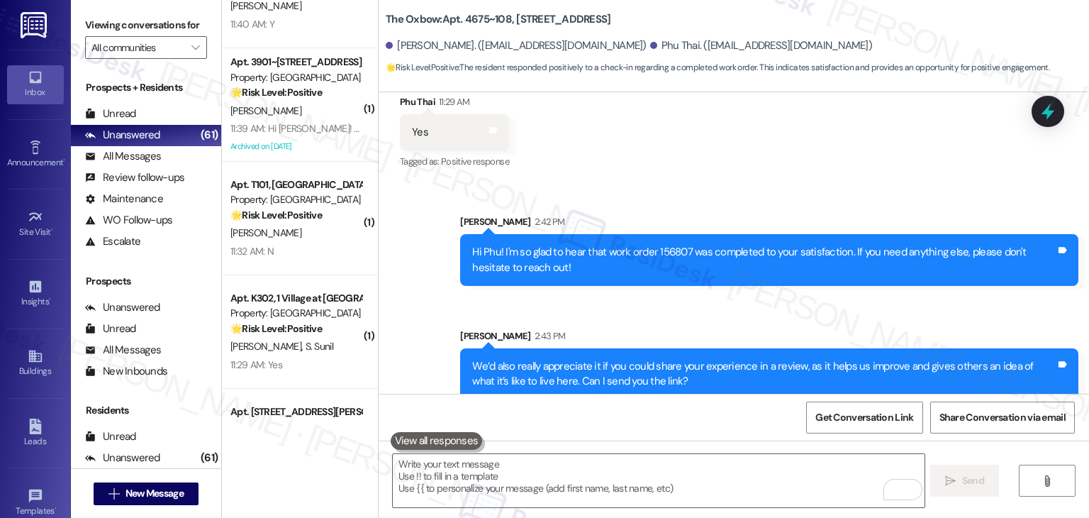
scroll to position [531, 0]
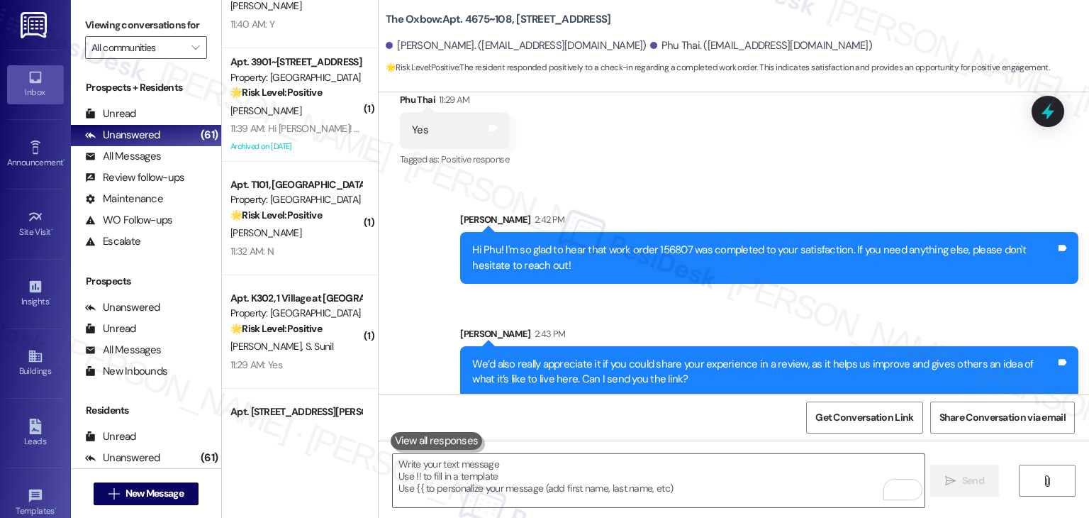
click at [479, 409] on div "Get Conversation Link Share Conversation via email" at bounding box center [734, 417] width 711 height 47
click at [641, 407] on div "Get Conversation Link Share Conversation via email" at bounding box center [734, 417] width 711 height 47
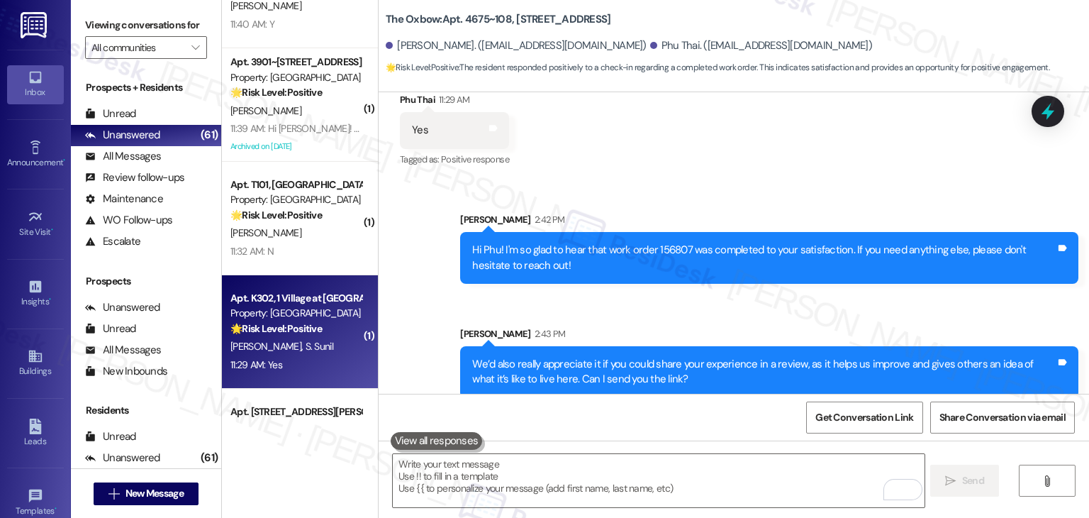
click at [313, 359] on div "11:29 AM: Yes 11:29 AM: Yes" at bounding box center [296, 365] width 134 height 18
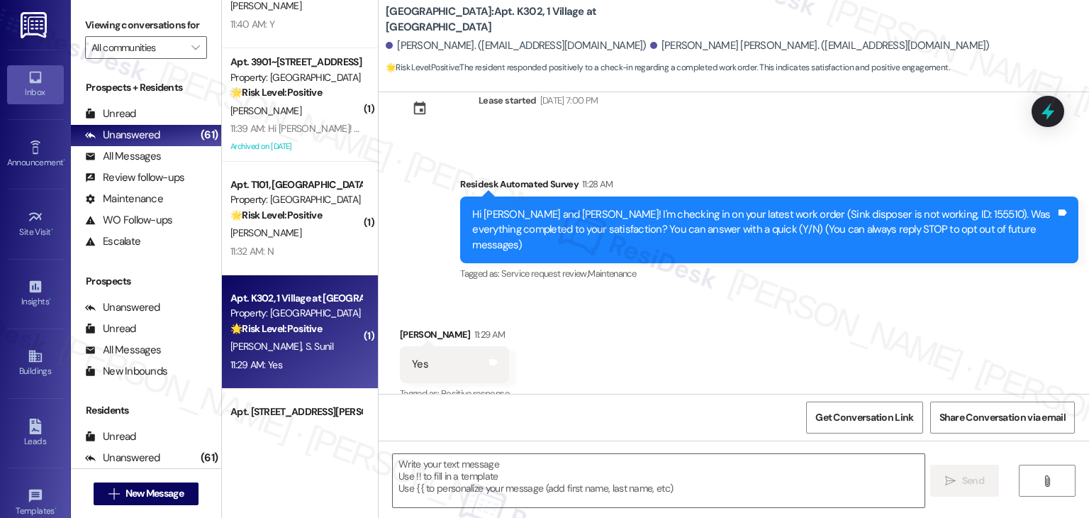
scroll to position [48, 0]
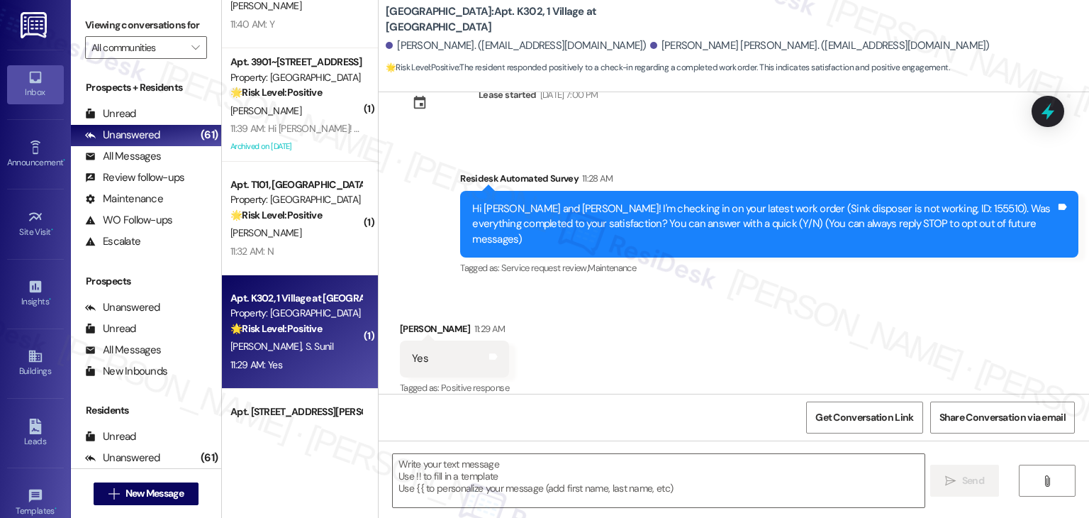
type textarea "Fetching suggested responses. Please feel free to read through the conversation…"
click at [682, 375] on div "Received via SMS Srilekha Pagolu 11:29 AM Yes Tags and notes Tagged as: Positiv…" at bounding box center [734, 349] width 711 height 120
click at [684, 313] on div "Received via SMS Srilekha Pagolu 11:29 AM Yes Tags and notes Tagged as: Positiv…" at bounding box center [734, 349] width 711 height 120
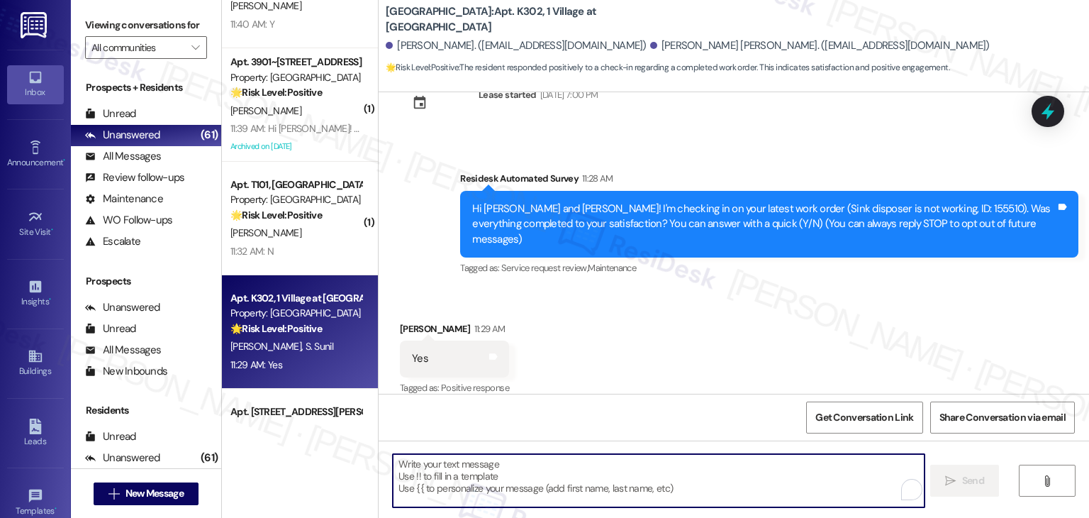
click at [586, 474] on textarea "To enrich screen reader interactions, please activate Accessibility in Grammarl…" at bounding box center [658, 480] width 531 height 53
paste textarea "Hey {{first_name}}, I’m glad your latest work order was completed to your satis…"
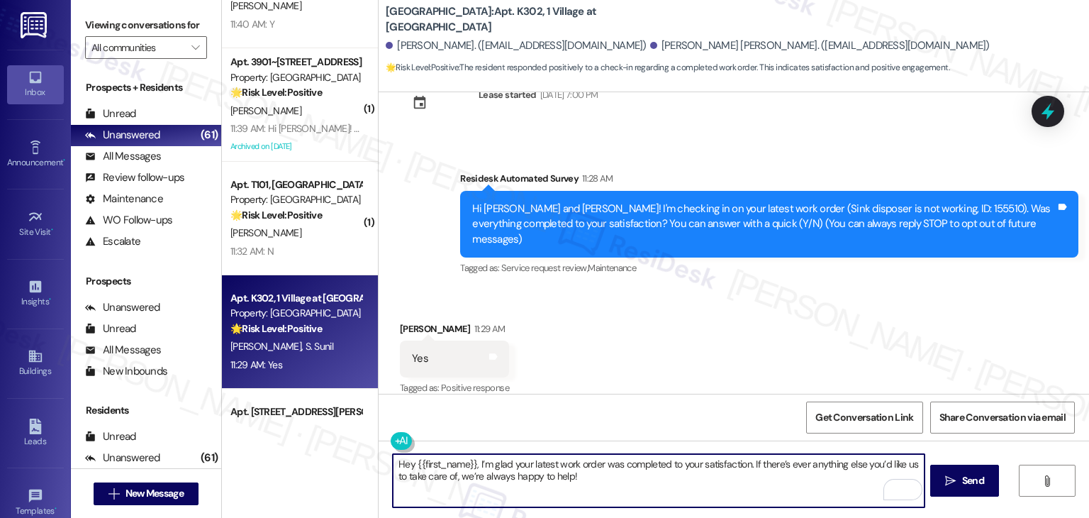
click at [598, 486] on textarea "Hey {{first_name}}, I’m glad your latest work order was completed to your satis…" at bounding box center [658, 480] width 531 height 53
click at [410, 321] on div "Srilekha Pagolu 11:29 AM" at bounding box center [454, 331] width 109 height 20
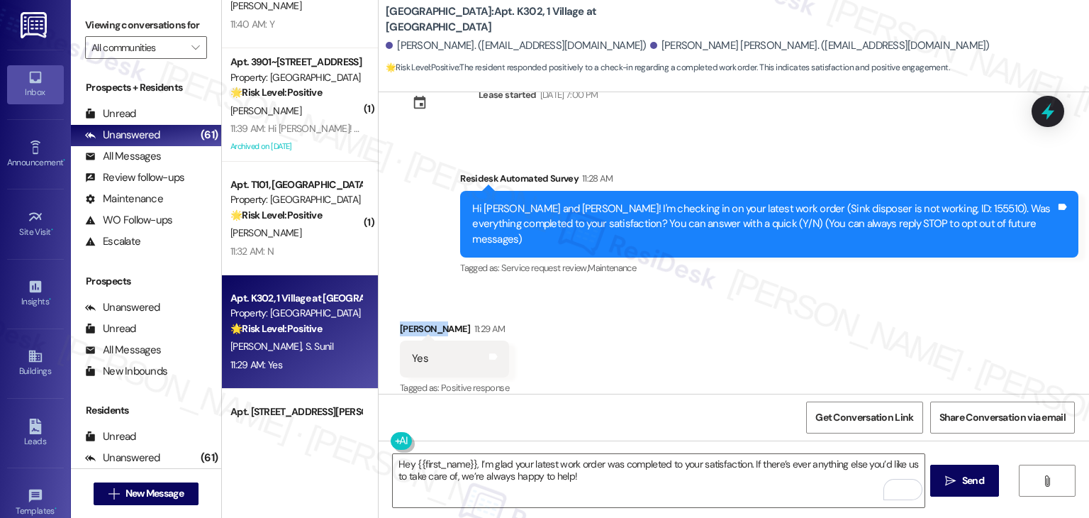
click at [410, 321] on div "Srilekha Pagolu 11:29 AM" at bounding box center [454, 331] width 109 height 20
copy div "Srilekha"
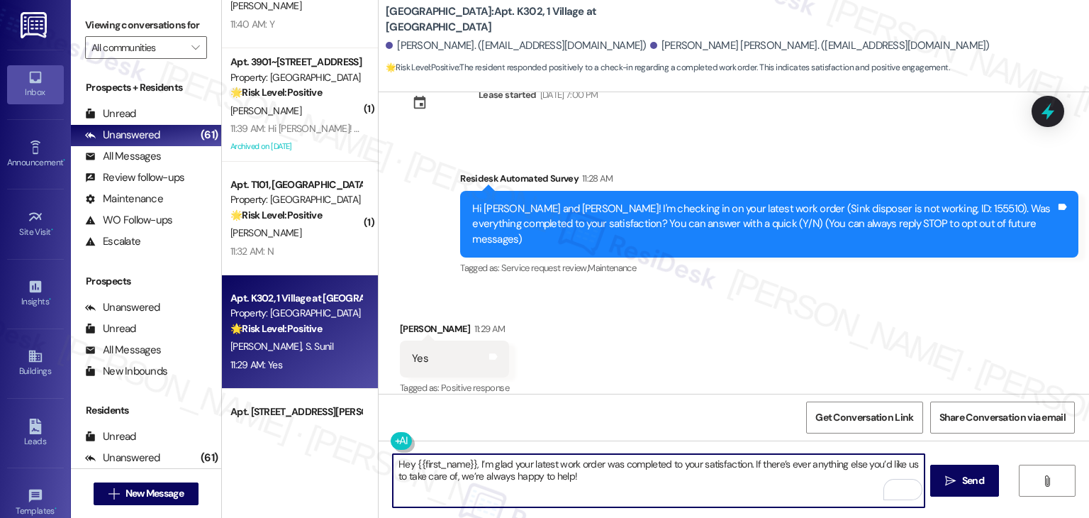
drag, startPoint x: 467, startPoint y: 461, endPoint x: 408, endPoint y: 463, distance: 58.9
click at [408, 463] on textarea "Hey {{first_name}}, I’m glad your latest work order was completed to your satis…" at bounding box center [658, 480] width 531 height 53
paste textarea "Srilekha"
type textarea "Hey Srilekha, I’m glad your latest work order was completed to your satisfactio…"
click at [967, 480] on span "Send" at bounding box center [973, 480] width 22 height 15
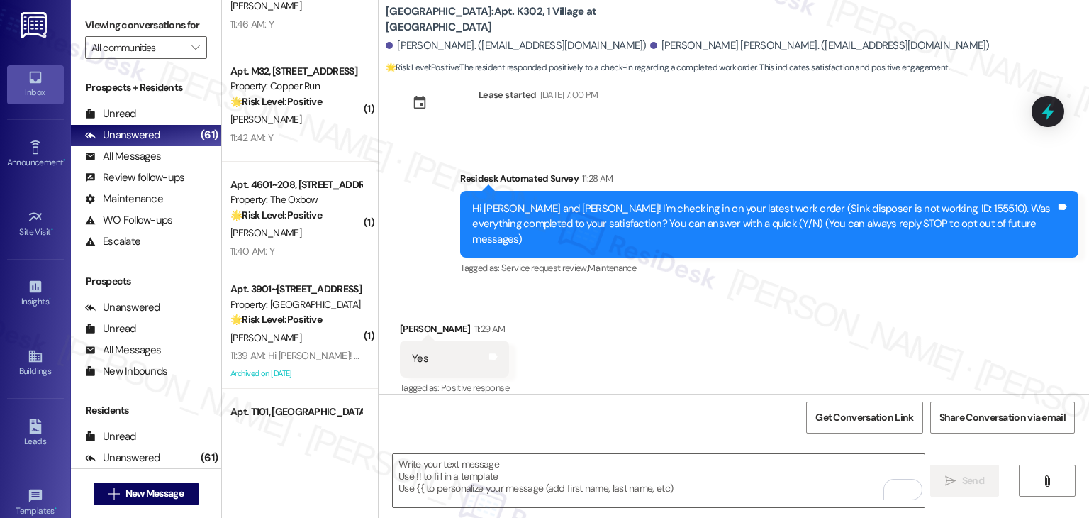
scroll to position [162, 0]
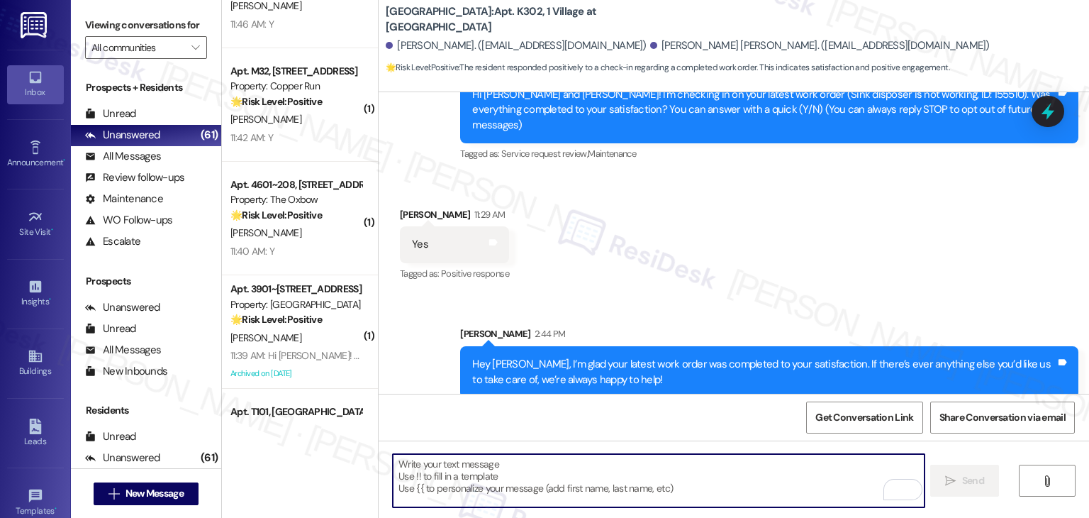
click at [556, 469] on textarea "To enrich screen reader interactions, please activate Accessibility in Grammarl…" at bounding box center [658, 480] width 531 height 53
paste textarea "We’d also really appreciate it if you could share your experience in a review, …"
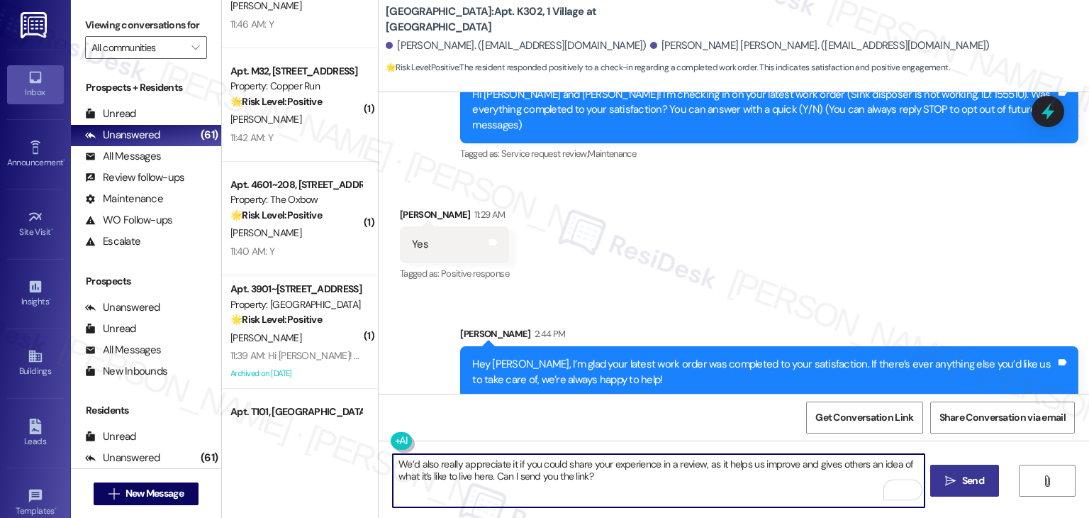
type textarea "We’d also really appreciate it if you could share your experience in a review, …"
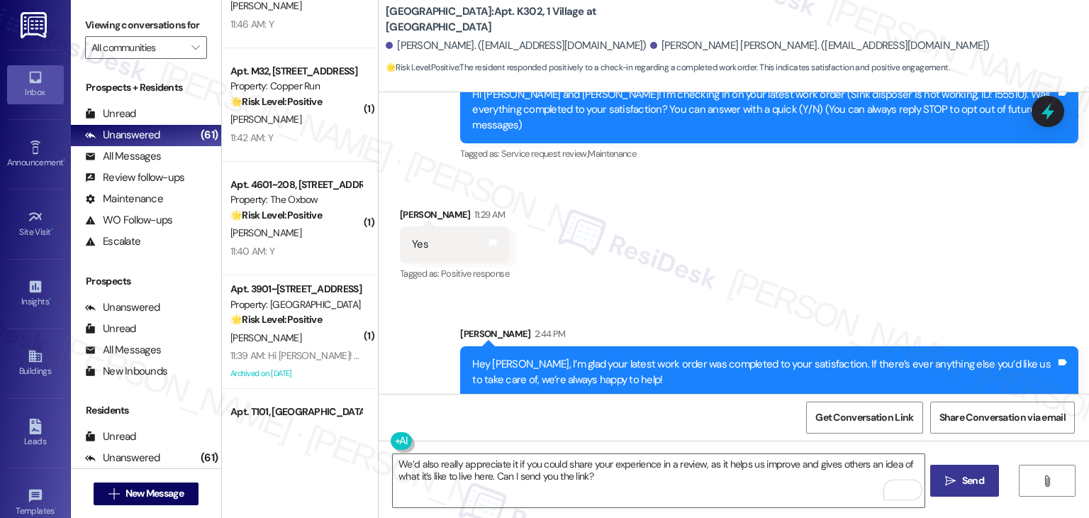
click at [595, 408] on div "Get Conversation Link Share Conversation via email" at bounding box center [734, 417] width 711 height 47
click at [955, 477] on span " Send" at bounding box center [964, 480] width 45 height 15
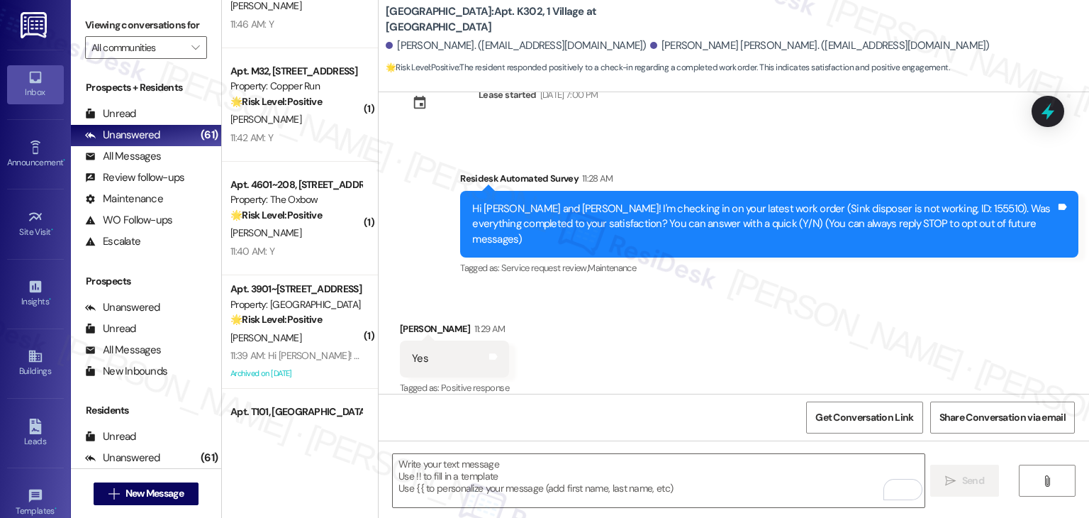
scroll to position [277, 0]
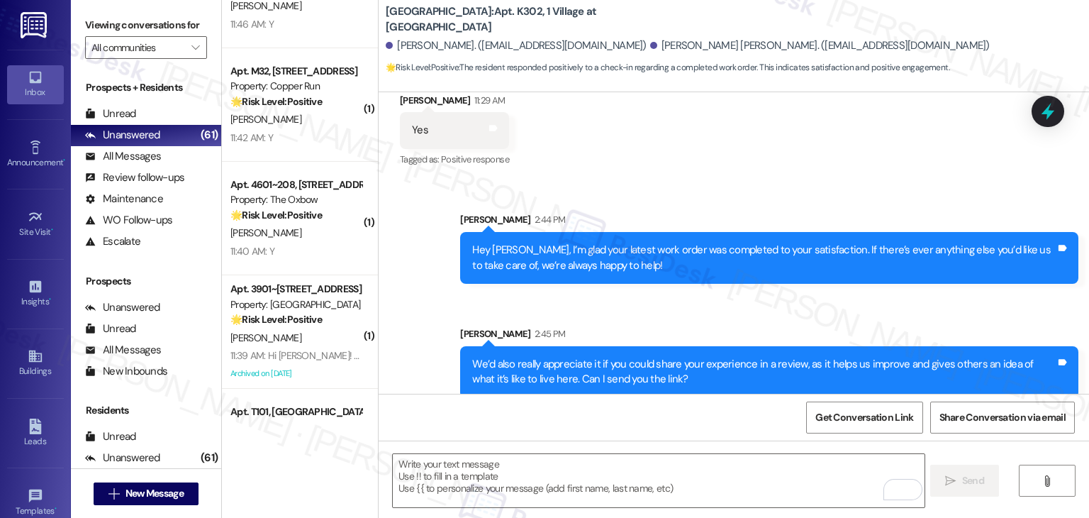
click at [739, 316] on div "Sent via SMS Sarah 2:45 PM We’d also really appreciate it if you could share yo…" at bounding box center [770, 362] width 640 height 93
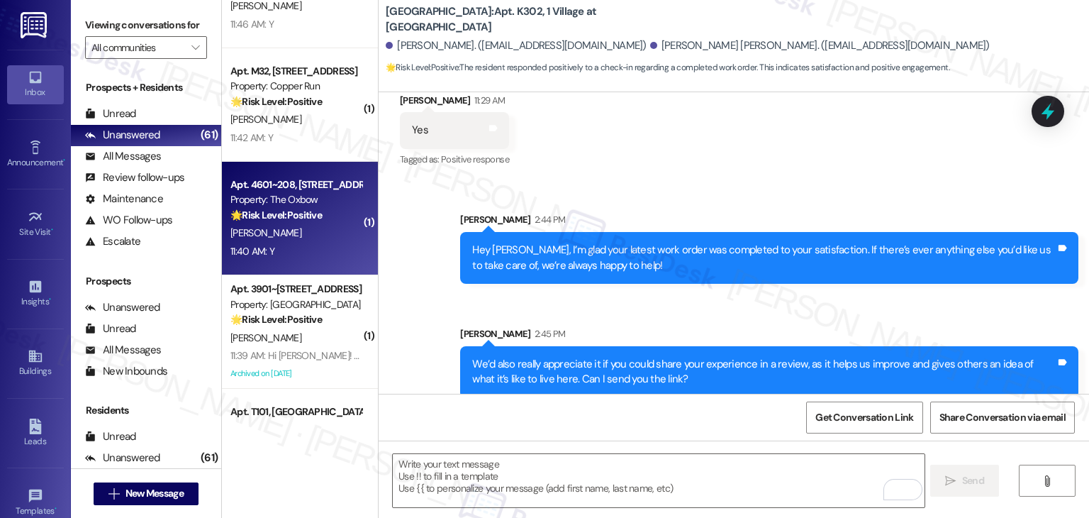
click at [305, 259] on div "11:40 AM: Y 11:40 AM: Y" at bounding box center [296, 252] width 134 height 18
type textarea "Fetching suggested responses. Please feel free to read through the conversation…"
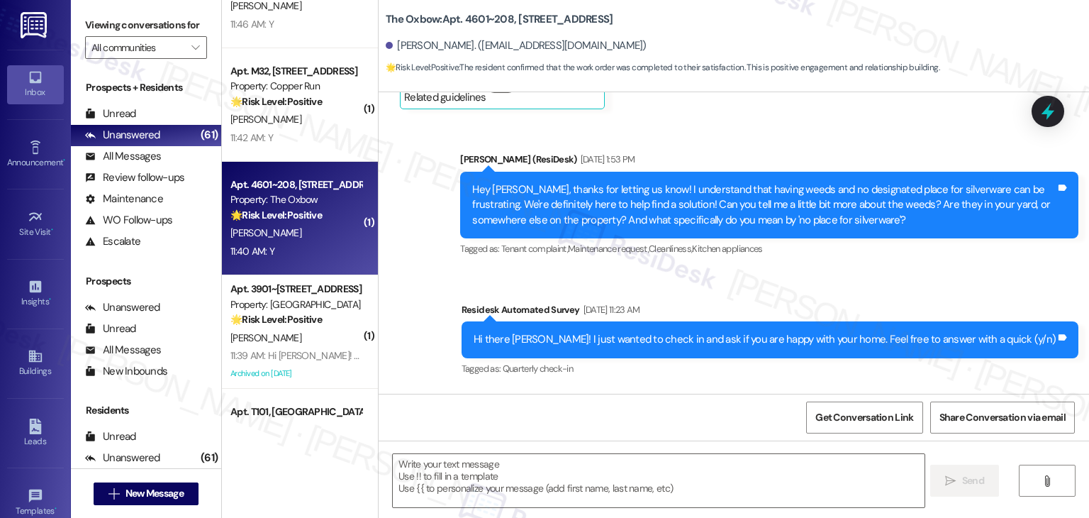
type textarea "Fetching suggested responses. Please feel free to read through the conversation…"
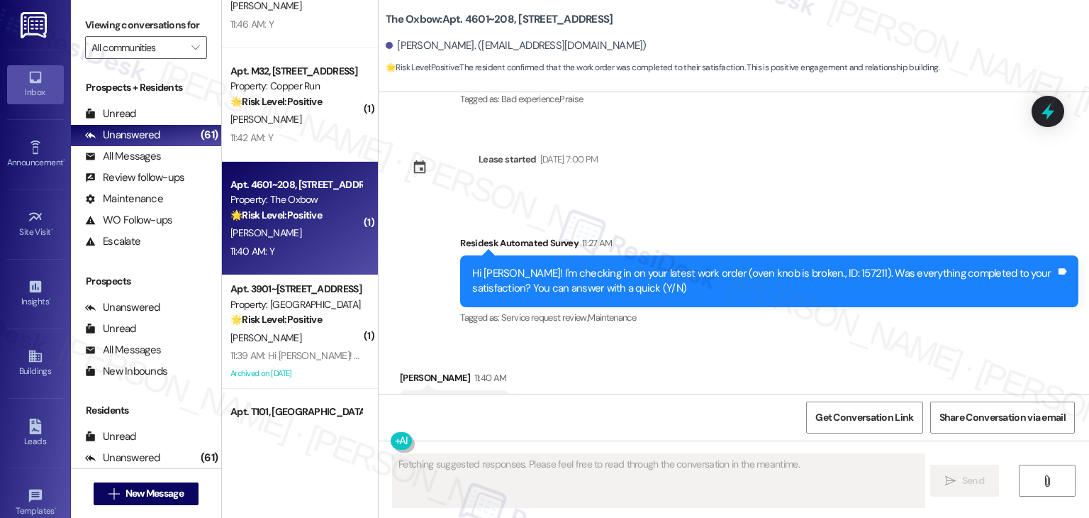
scroll to position [1554, 0]
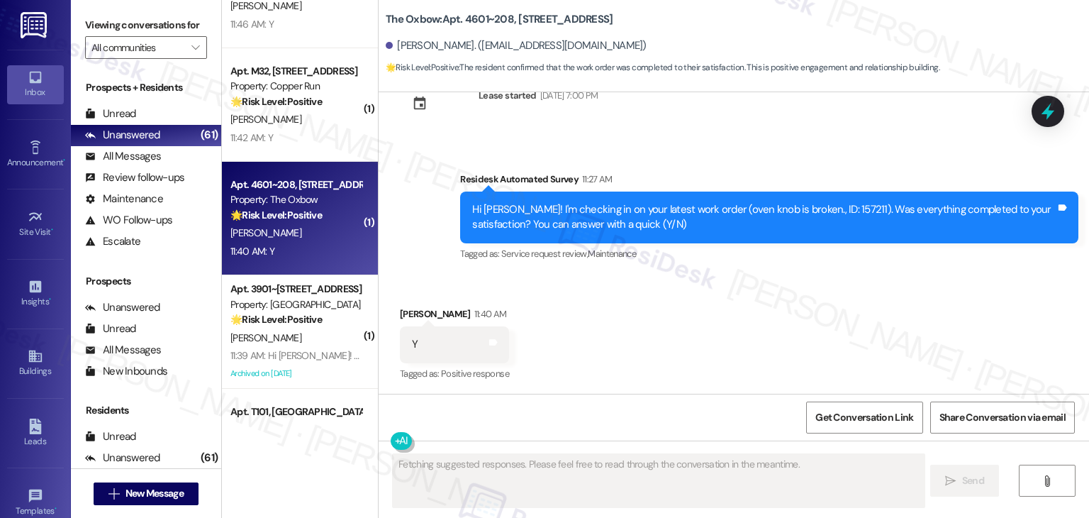
click at [771, 27] on div "The Oxbow: Apt. 4601~208, 4650 W Garfield St Darla Caraway. (babsboughton@gmail…" at bounding box center [737, 40] width 703 height 72
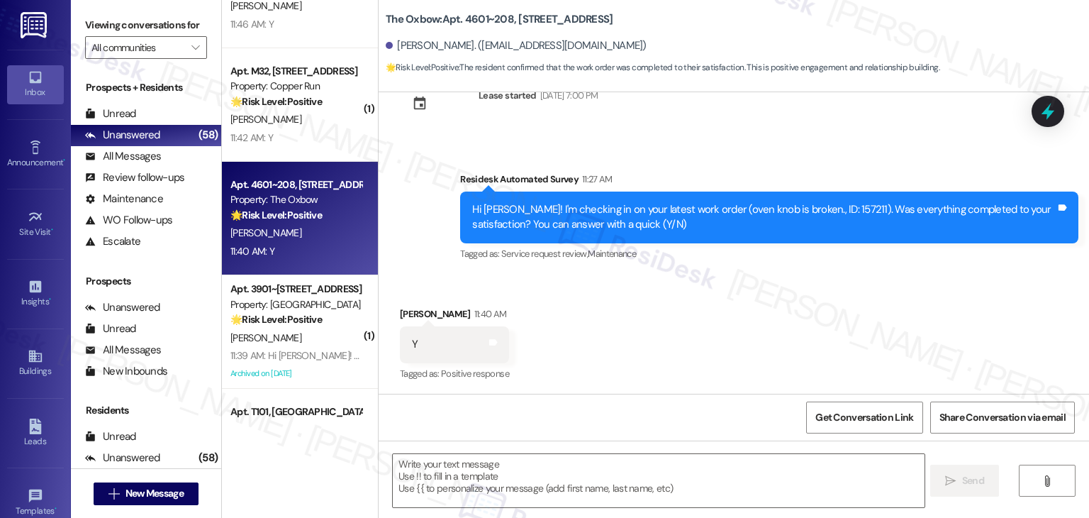
click at [762, 40] on div "Darla Caraway. (babsboughton@gmail.com)" at bounding box center [737, 46] width 703 height 28
click at [601, 328] on div "Received via SMS Darla Caraway 11:40 AM Y Tags and notes Tagged as: Positive re…" at bounding box center [734, 334] width 711 height 120
click at [600, 324] on div "Received via SMS Darla Caraway 11:40 AM Y Tags and notes Tagged as: Positive re…" at bounding box center [734, 334] width 711 height 120
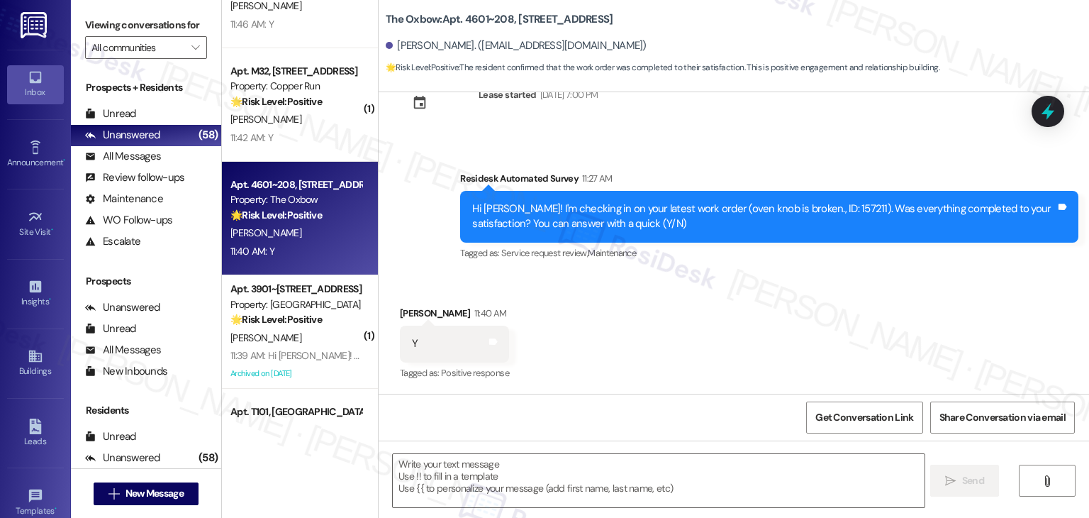
click at [600, 324] on div "Received via SMS Darla Caraway 11:40 AM Y Tags and notes Tagged as: Positive re…" at bounding box center [734, 334] width 711 height 120
click at [561, 474] on textarea at bounding box center [658, 480] width 531 height 53
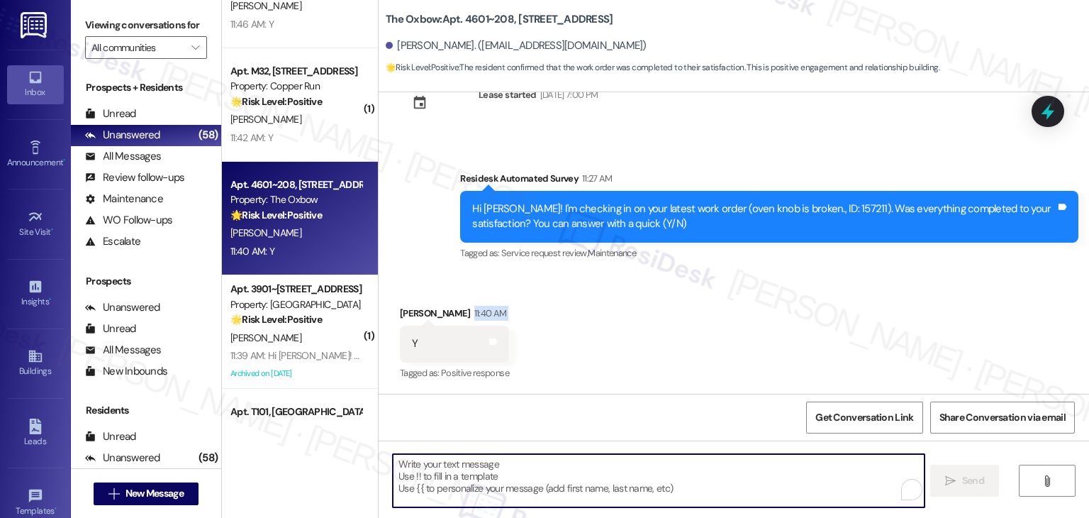
paste textarea "Hey {{first_name}}, I’m glad your latest work order was completed to your satis…"
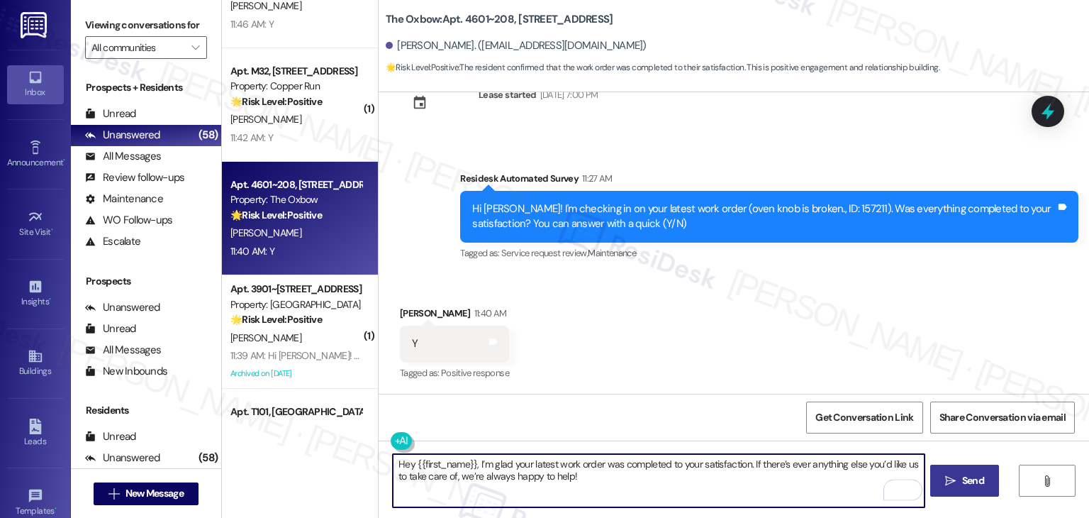
type textarea "Hey {{first_name}}, I’m glad your latest work order was completed to your satis…"
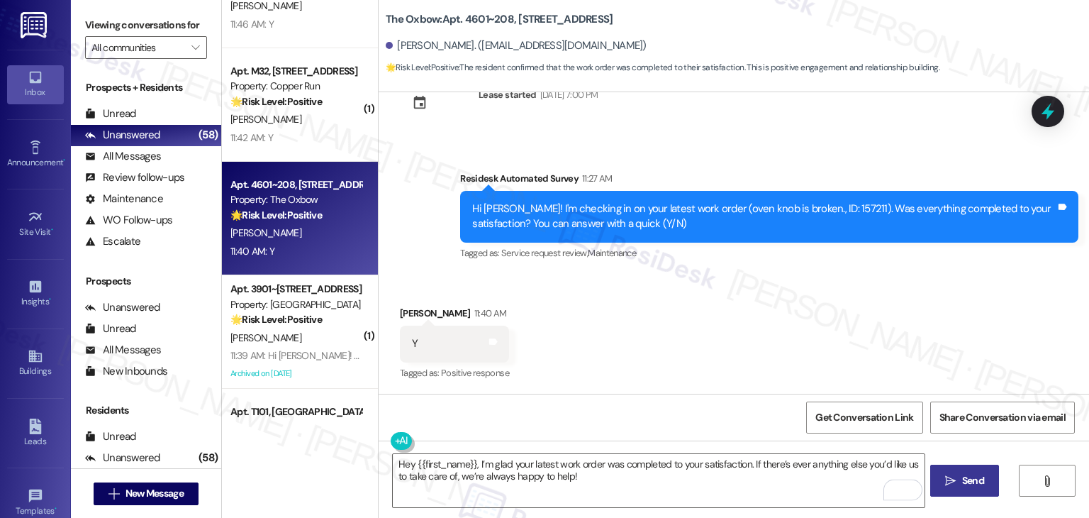
click at [972, 490] on button " Send" at bounding box center [964, 481] width 69 height 32
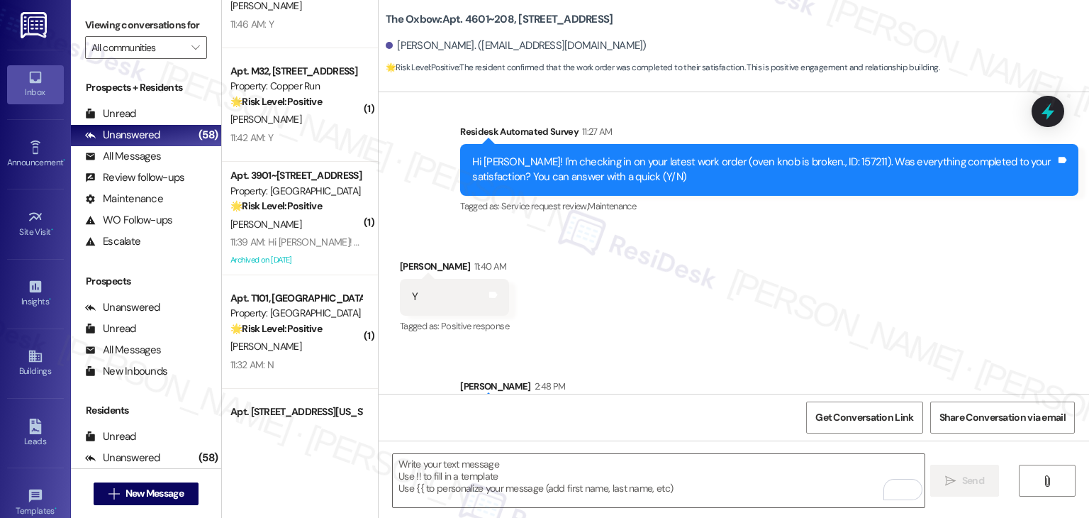
scroll to position [1669, 0]
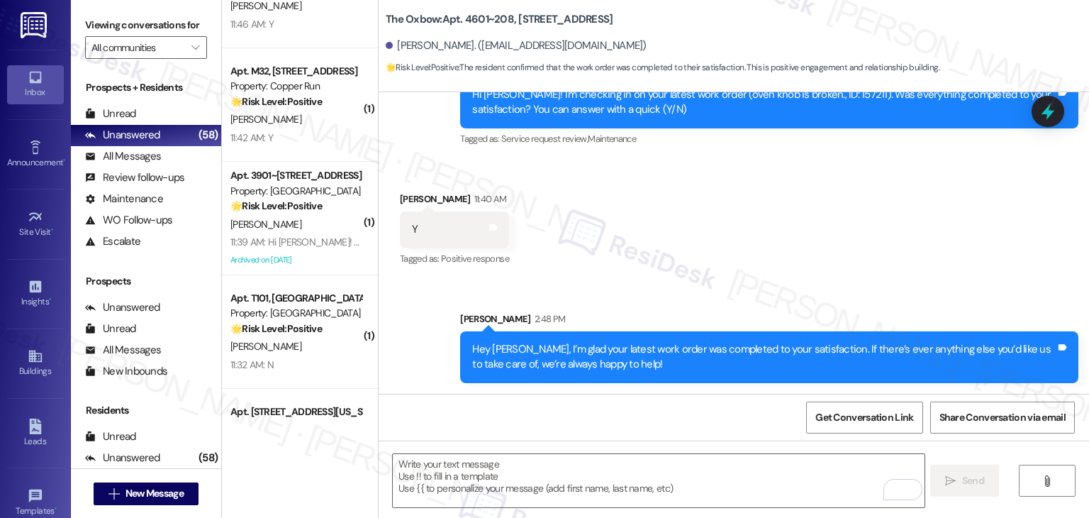
click at [769, 292] on div "Sent via SMS Sarah 2:48 PM Hey Darla, I’m glad your latest work order was compl…" at bounding box center [734, 336] width 711 height 114
click at [722, 422] on div "Get Conversation Link Share Conversation via email" at bounding box center [734, 417] width 711 height 47
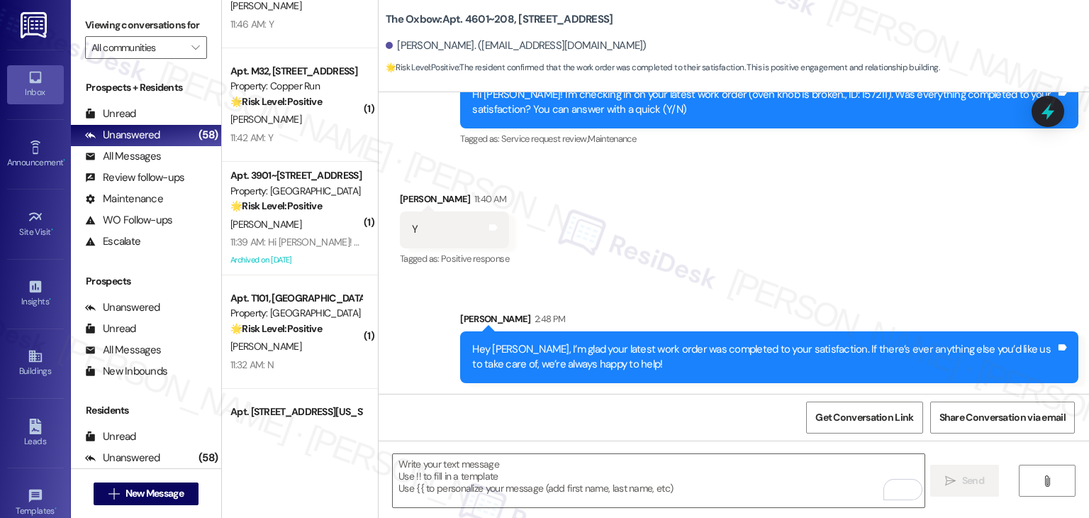
click at [722, 422] on div "Get Conversation Link Share Conversation via email" at bounding box center [734, 417] width 711 height 47
click at [721, 422] on div "Get Conversation Link Share Conversation via email" at bounding box center [734, 417] width 711 height 47
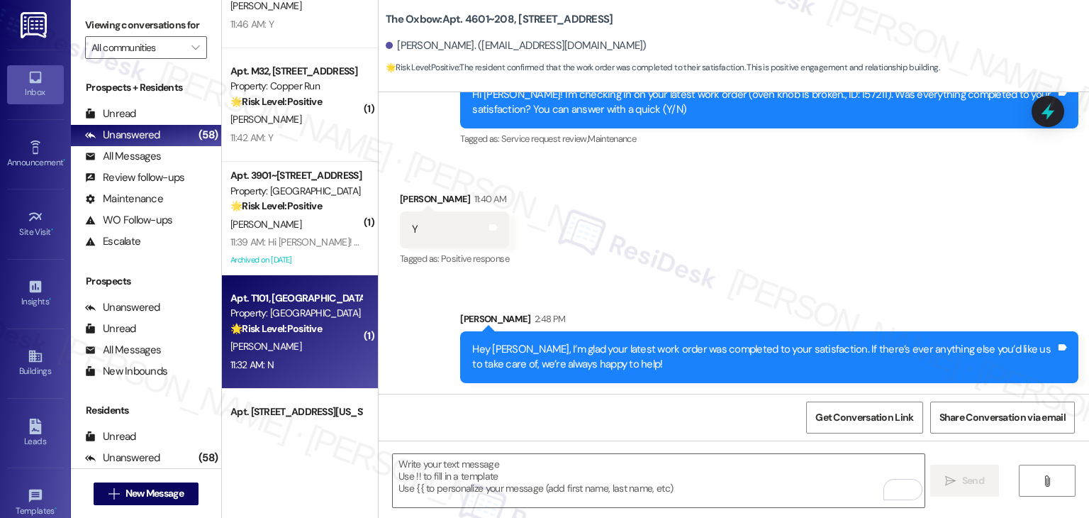
click at [292, 357] on div "11:32 AM: N 11:32 AM: N" at bounding box center [296, 365] width 134 height 18
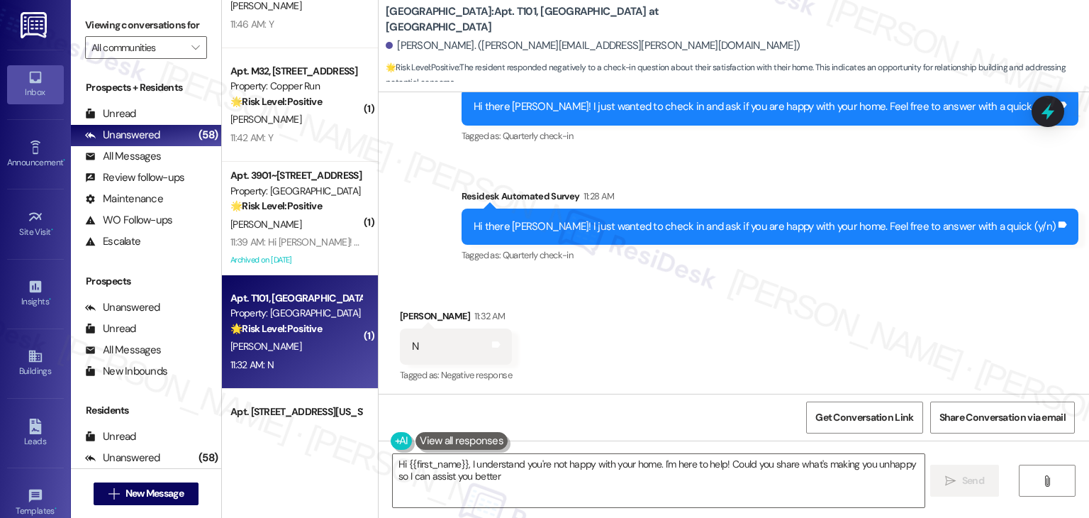
type textarea "Hi {{first_name}}, I understand you're not happy with your home. I'm here to he…"
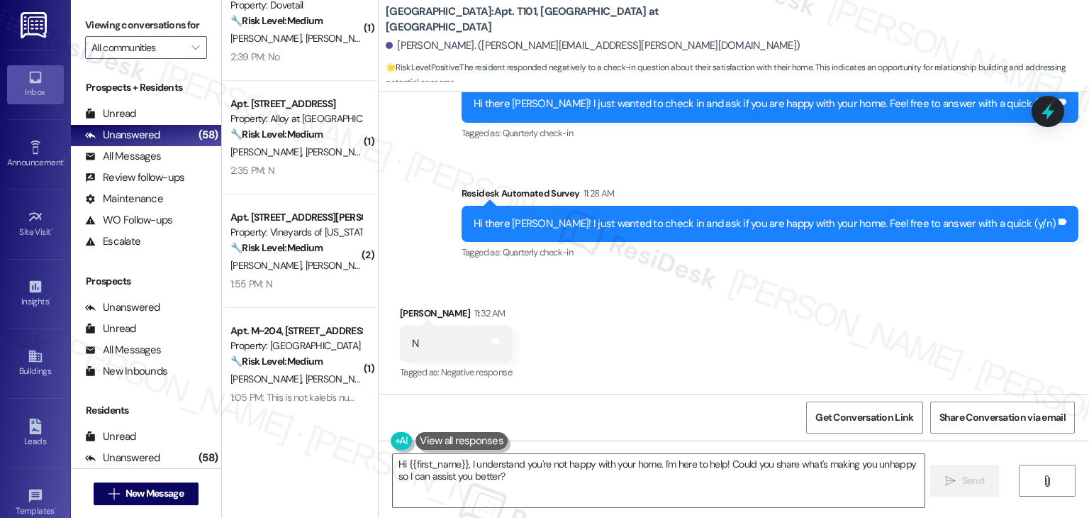
scroll to position [0, 0]
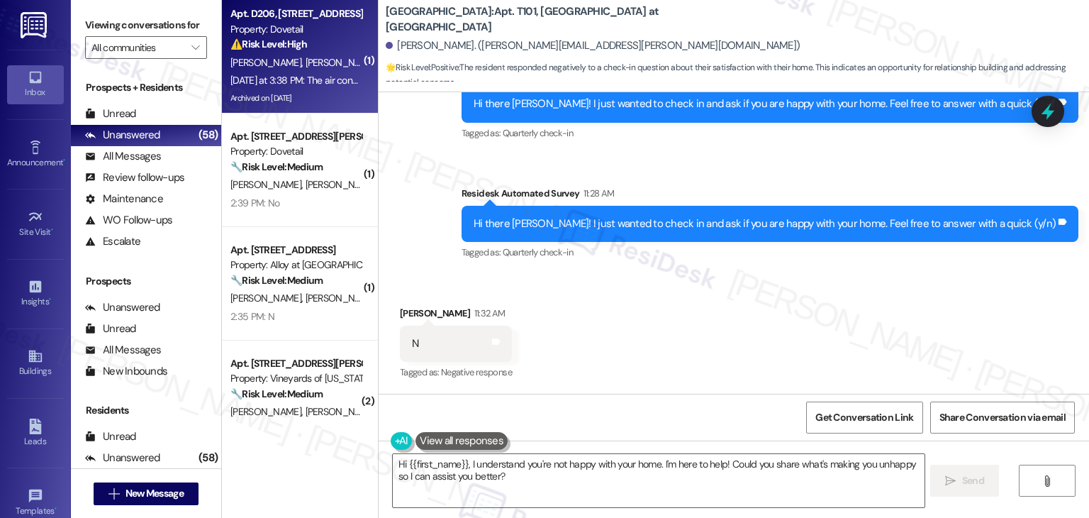
click at [291, 93] on div "Archived on [DATE]" at bounding box center [296, 98] width 134 height 18
type textarea "Hi {{first_name}}, I understand you're not happy with your home. I'm here to"
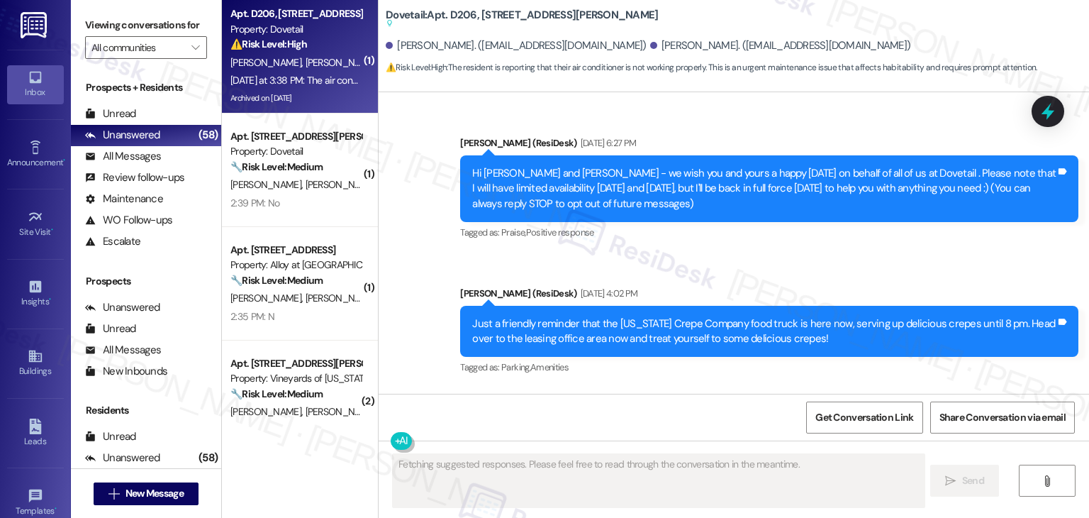
scroll to position [17579, 0]
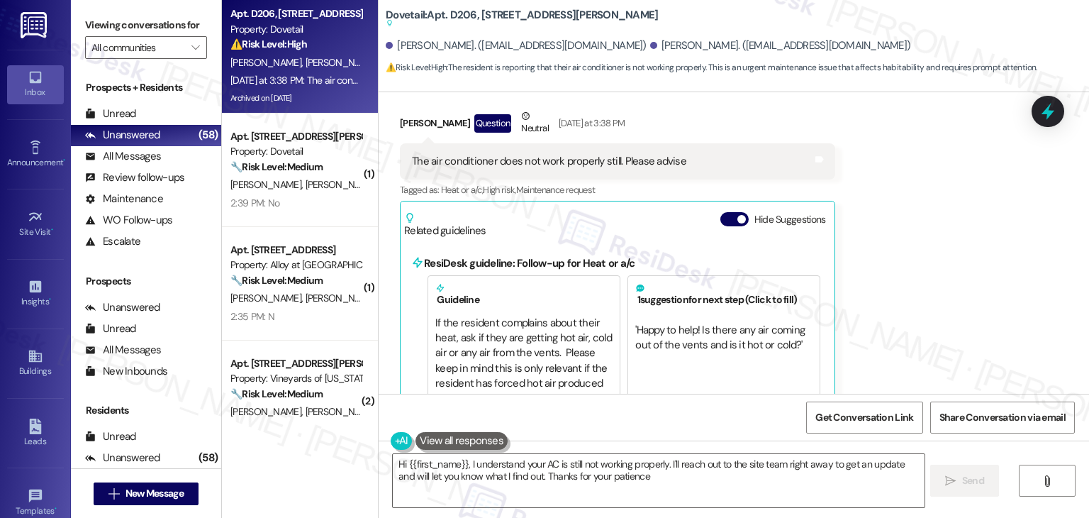
type textarea "Hi {{first_name}}, I understand your AC is still not working properly. I'll rea…"
click at [721, 212] on button "Hide Suggestions" at bounding box center [735, 219] width 28 height 14
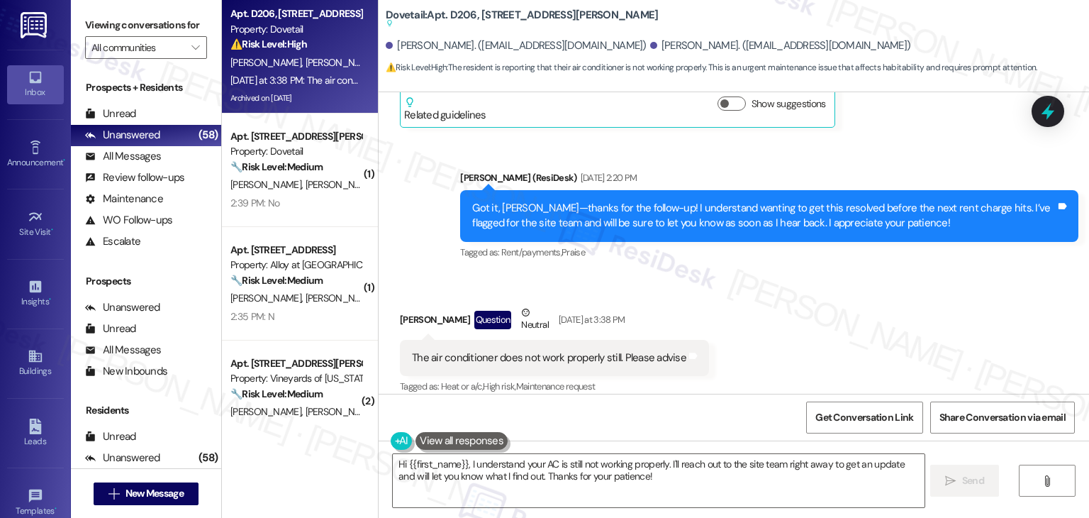
click at [911, 273] on div "Received via SMS Andrea Carlin Question Neutral Yesterday at 3:38 PM The air co…" at bounding box center [734, 361] width 711 height 177
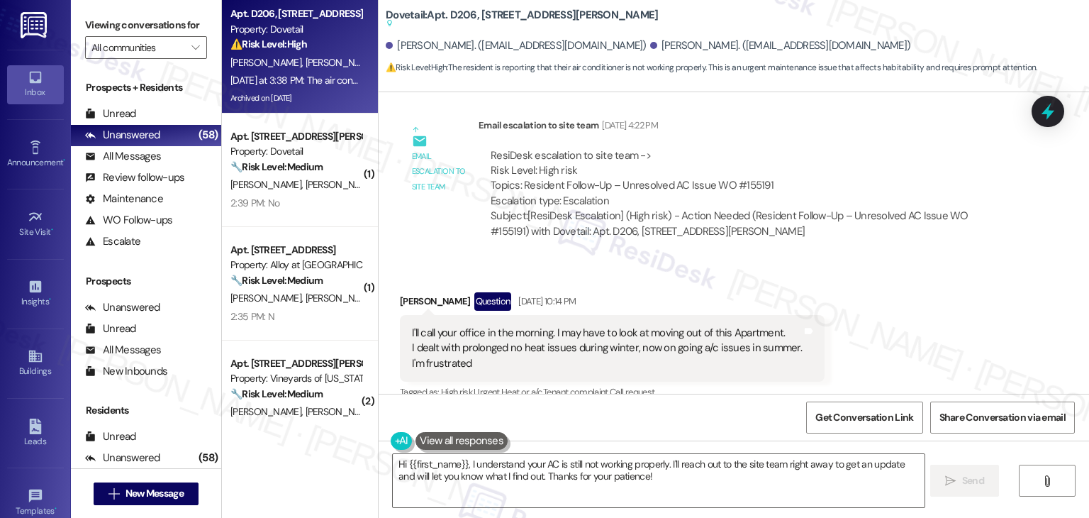
scroll to position [15822, 0]
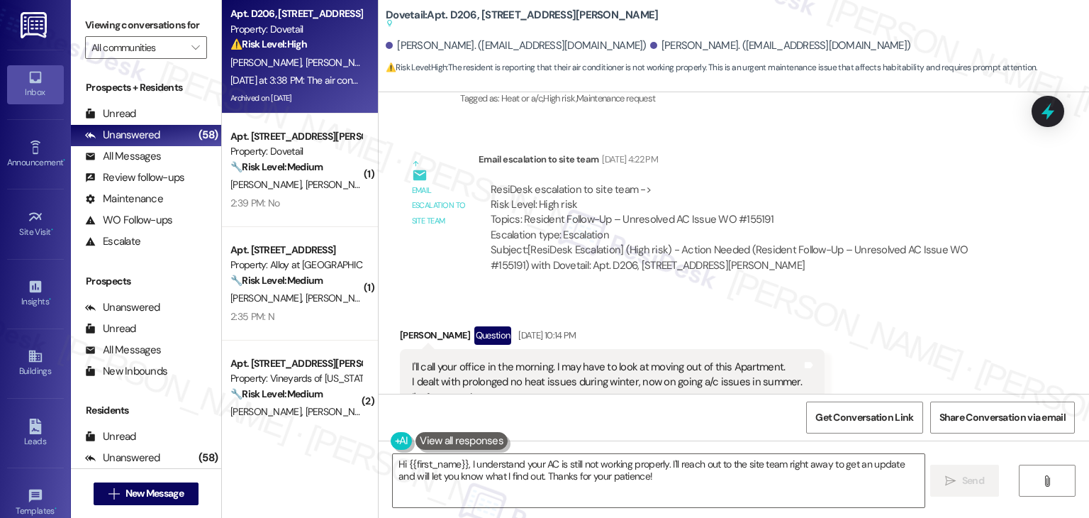
click at [872, 294] on div "Received via SMS Andrea Carlin Question Jul 28, 2025 at 10:14 PM I'll call your…" at bounding box center [734, 391] width 711 height 195
click at [871, 294] on div "Received via SMS Andrea Carlin Question Jul 28, 2025 at 10:14 PM I'll call your…" at bounding box center [734, 391] width 711 height 195
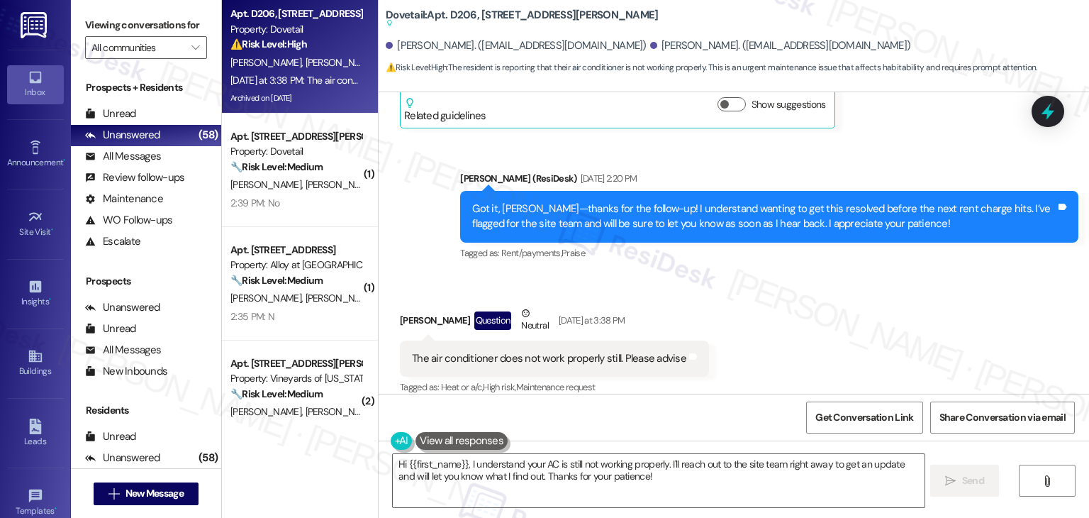
scroll to position [17382, 0]
click at [524, 350] on div "The air conditioner does not work properly still. Please advise" at bounding box center [549, 357] width 274 height 15
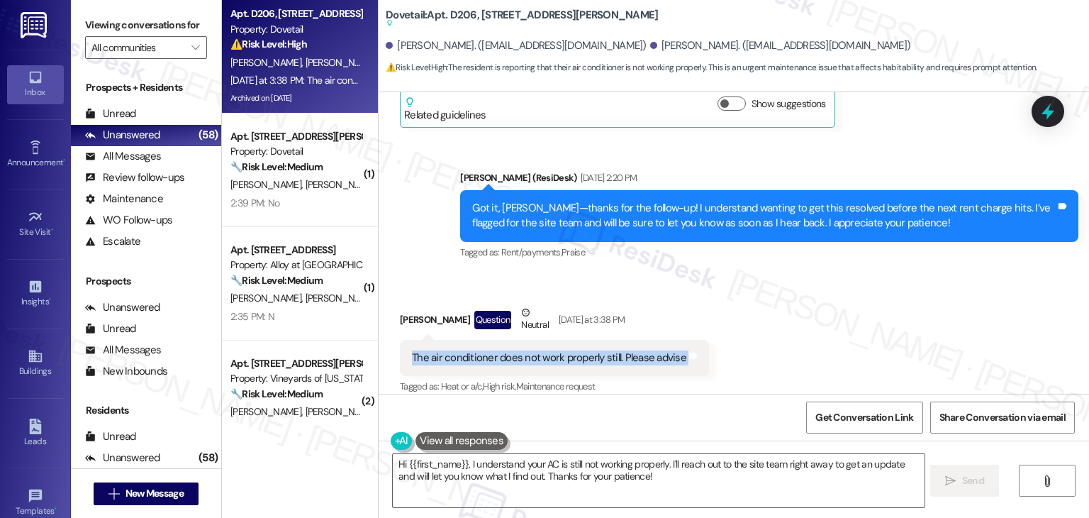
click at [524, 350] on div "The air conditioner does not work properly still. Please advise" at bounding box center [549, 357] width 274 height 15
copy div "The air conditioner does not work properly still. Please advise Tags and notes"
click at [403, 305] on div "Andrea Carlin Question Neutral Yesterday at 3:38 PM" at bounding box center [554, 322] width 309 height 35
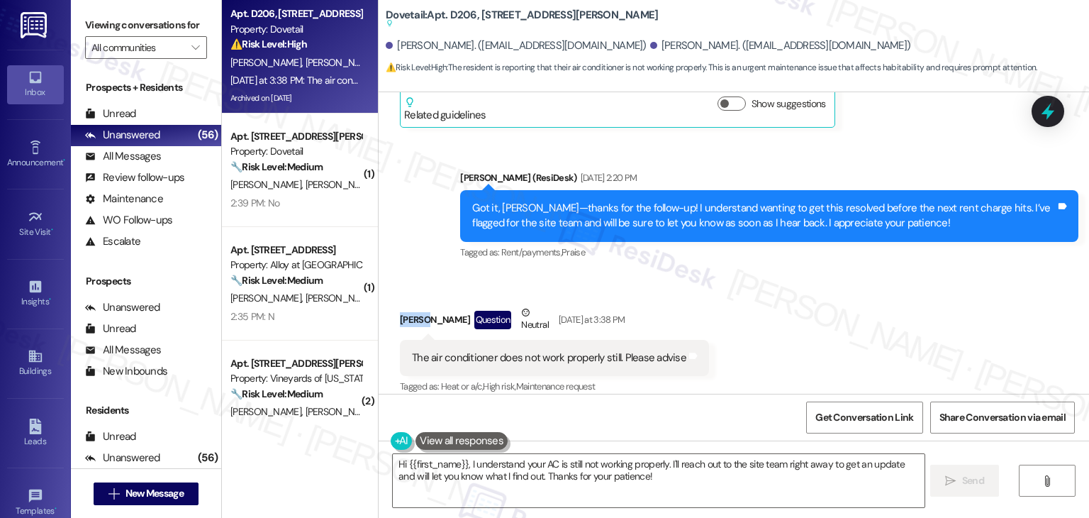
copy div "Andrea"
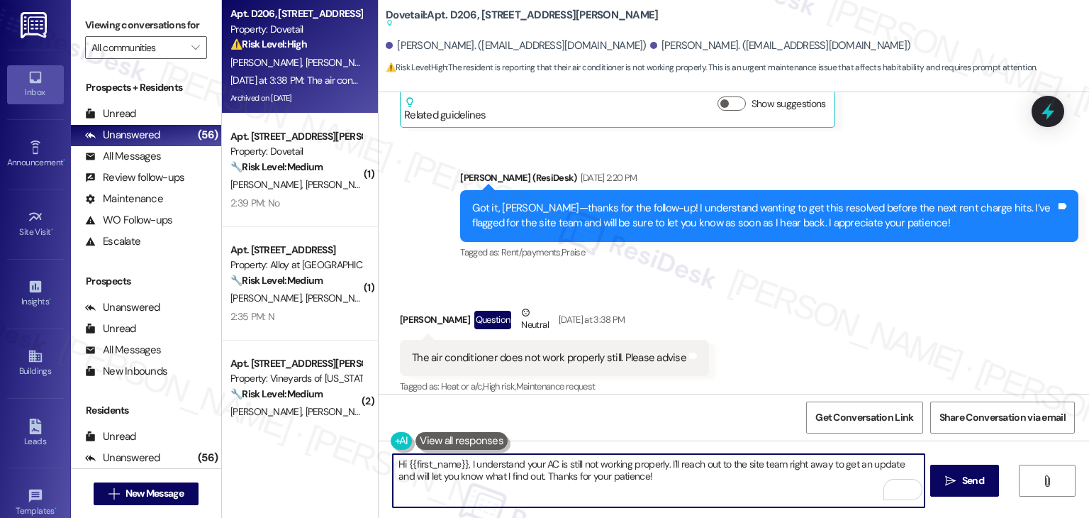
drag, startPoint x: 662, startPoint y: 469, endPoint x: 465, endPoint y: 467, distance: 197.9
click at [465, 467] on textarea "Hi {{first_name}}, I understand your AC is still not working properly. I'll rea…" at bounding box center [658, 480] width 531 height 53
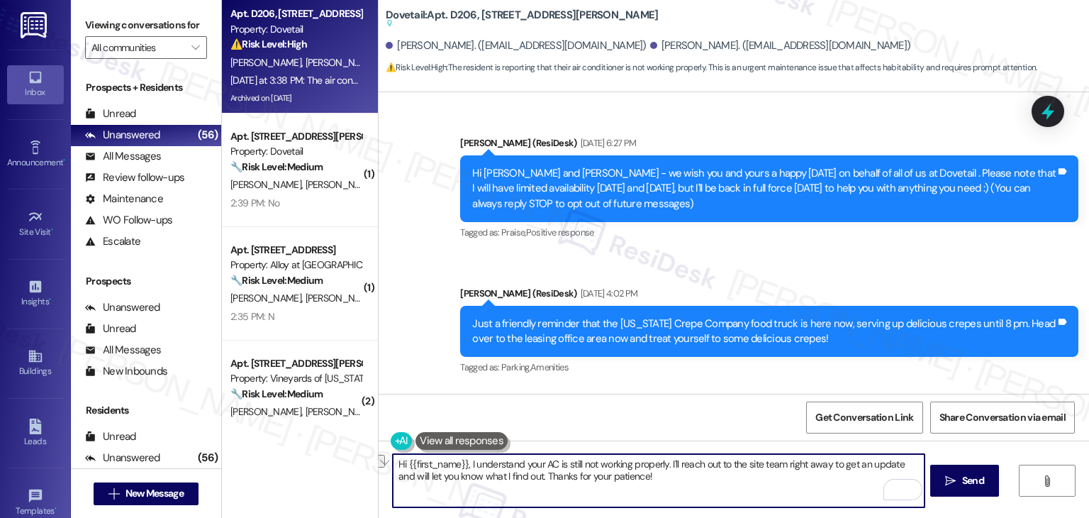
scroll to position [17382, 0]
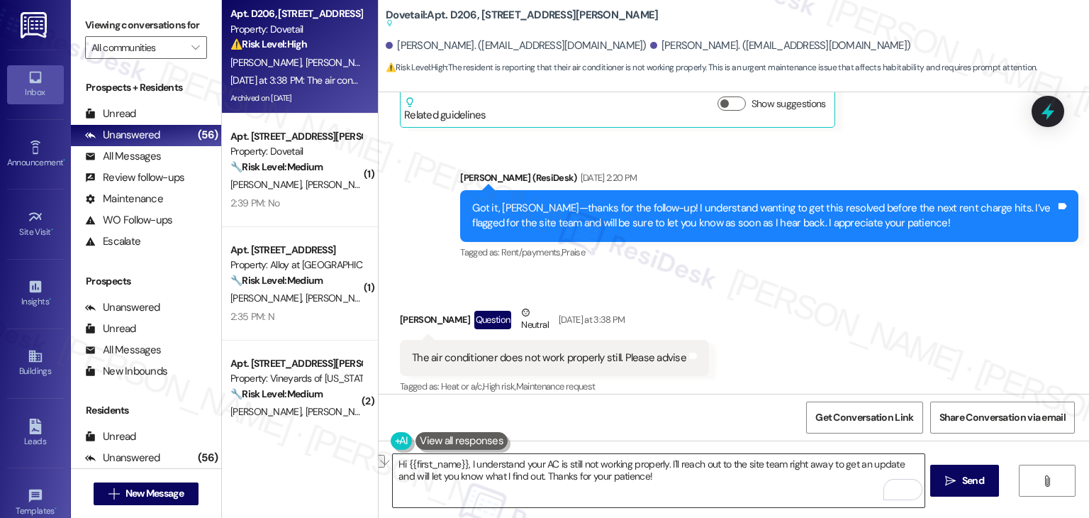
click at [658, 477] on textarea "Hi {{first_name}}, I understand your AC is still not working properly. I'll rea…" at bounding box center [658, 480] width 531 height 53
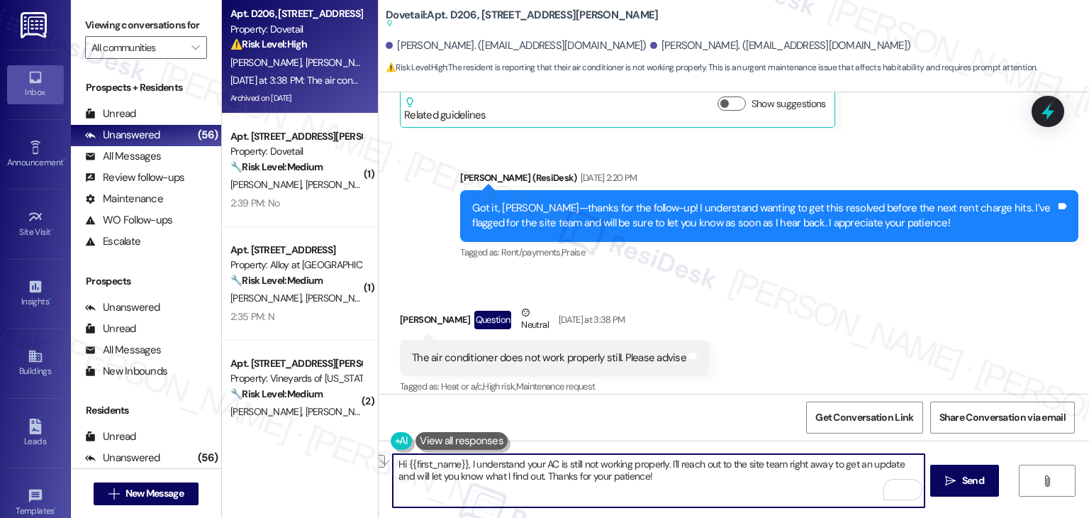
click at [658, 477] on textarea "Hi {{first_name}}, I understand your AC is still not working properly. I'll rea…" at bounding box center [658, 480] width 531 height 53
paste textarea "[PERSON_NAME], I’m sorry to hear your AC still isn’t working properly. If your …"
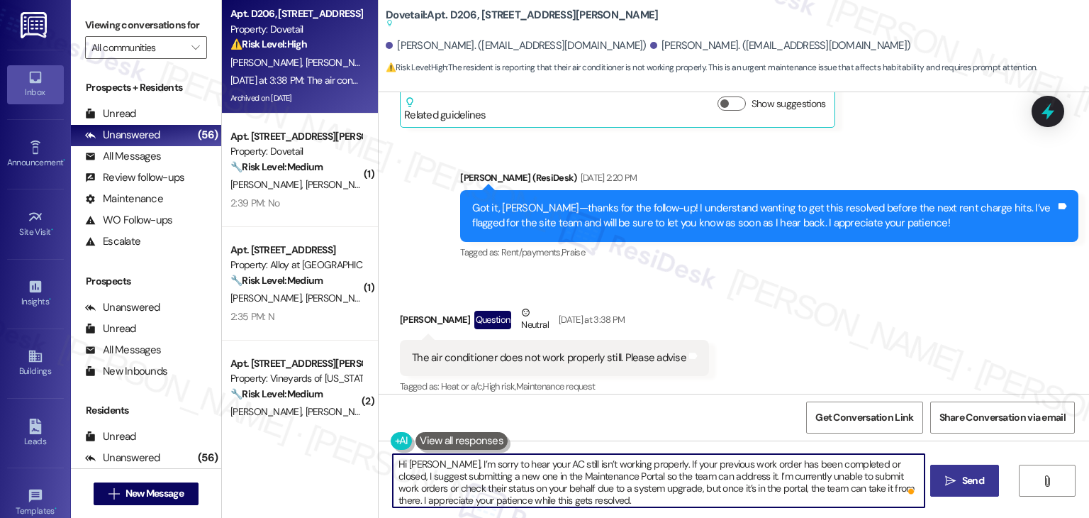
type textarea "Hi [PERSON_NAME], I’m sorry to hear your AC still isn’t working properly. If yo…"
click at [946, 478] on icon "" at bounding box center [950, 480] width 11 height 11
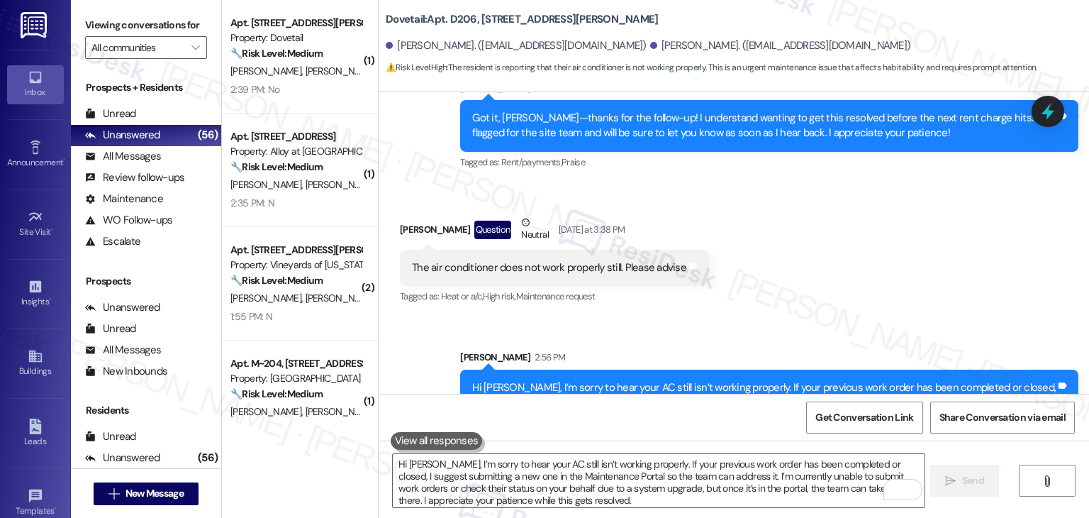
scroll to position [17485, 0]
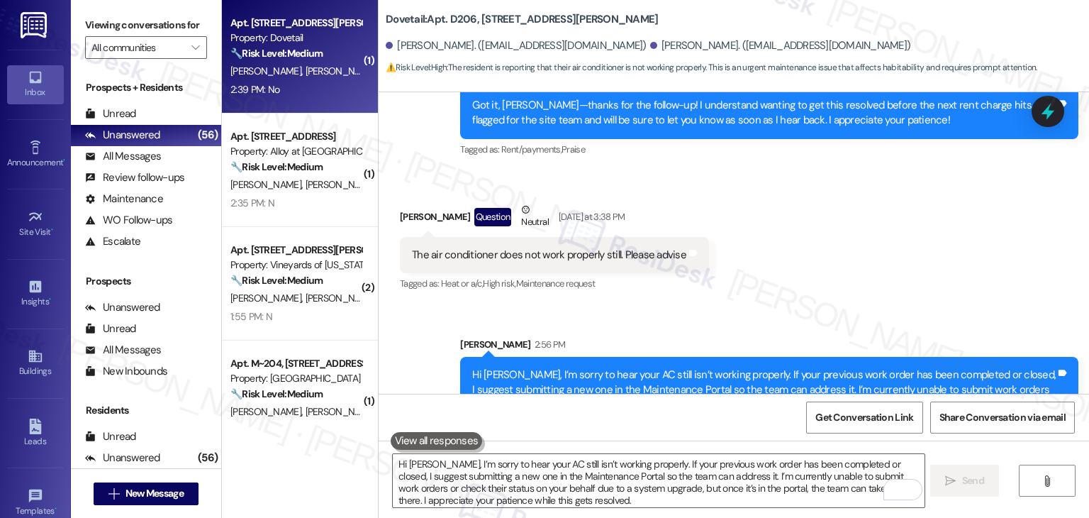
click at [310, 89] on div "2:39 PM: No 2:39 PM: No" at bounding box center [296, 90] width 134 height 18
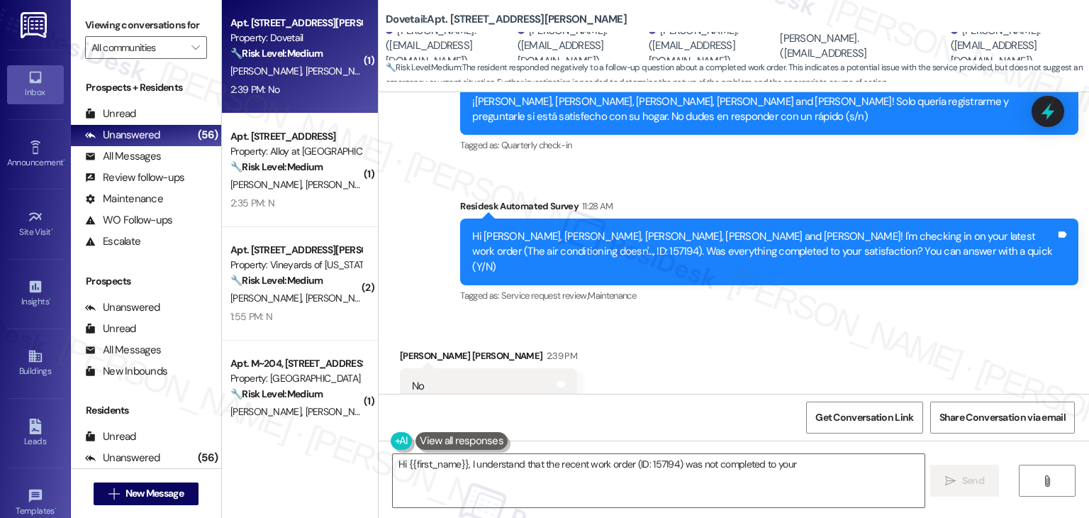
scroll to position [920, 0]
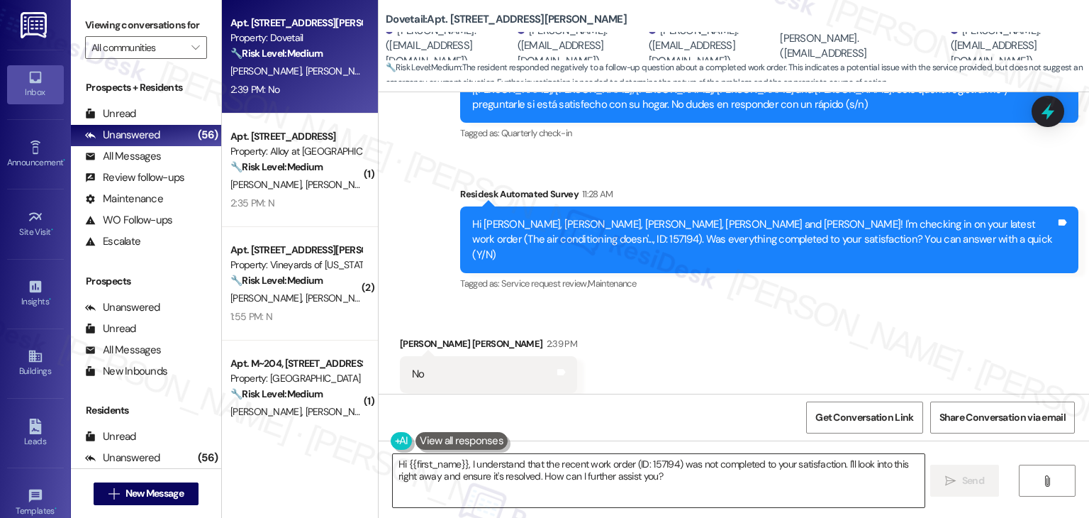
click at [511, 462] on textarea "Hi {{first_name}}, I understand that the recent work order (ID: 157194) was not…" at bounding box center [658, 480] width 531 height 53
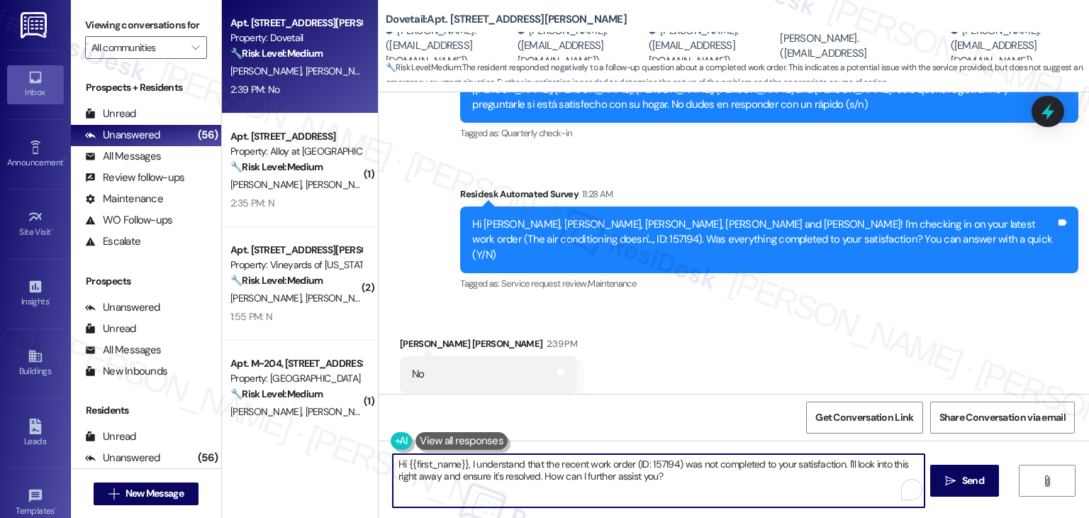
paste textarea "! I understand the work order wasn't completed to your satisfaction. Can you pr…"
drag, startPoint x: 459, startPoint y: 464, endPoint x: 401, endPoint y: 460, distance: 57.6
click at [401, 460] on textarea "Hi {{first_name}}! I understand the work order wasn't completed to your satisfa…" at bounding box center [658, 480] width 531 height 53
click at [776, 483] on textarea "Hi [PERSON_NAME]! I understand the work order wasn't completed to your satisfac…" at bounding box center [658, 480] width 531 height 53
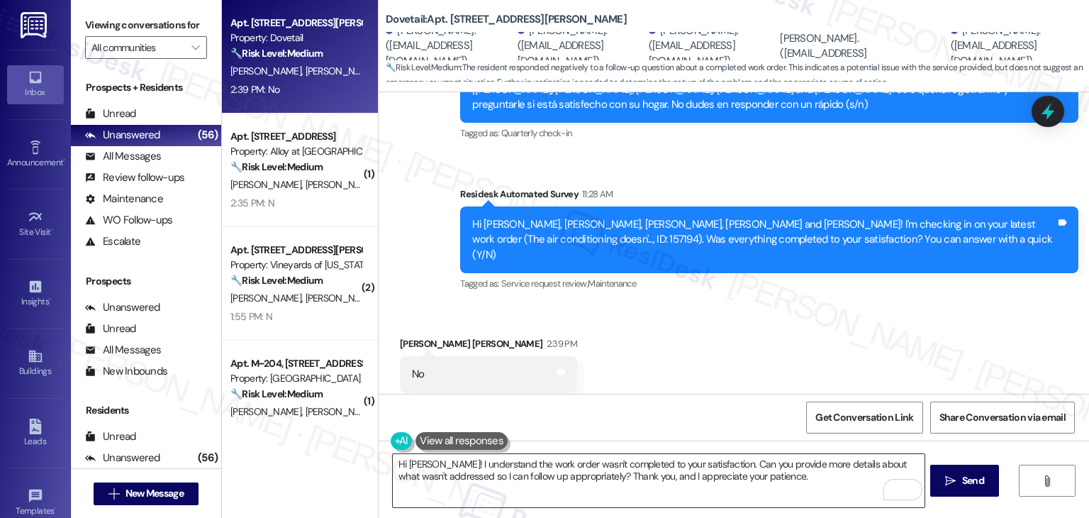
click at [963, 477] on span "Send" at bounding box center [973, 480] width 22 height 15
type textarea "Fetching suggested responses. Please feel free to read through the conversation…"
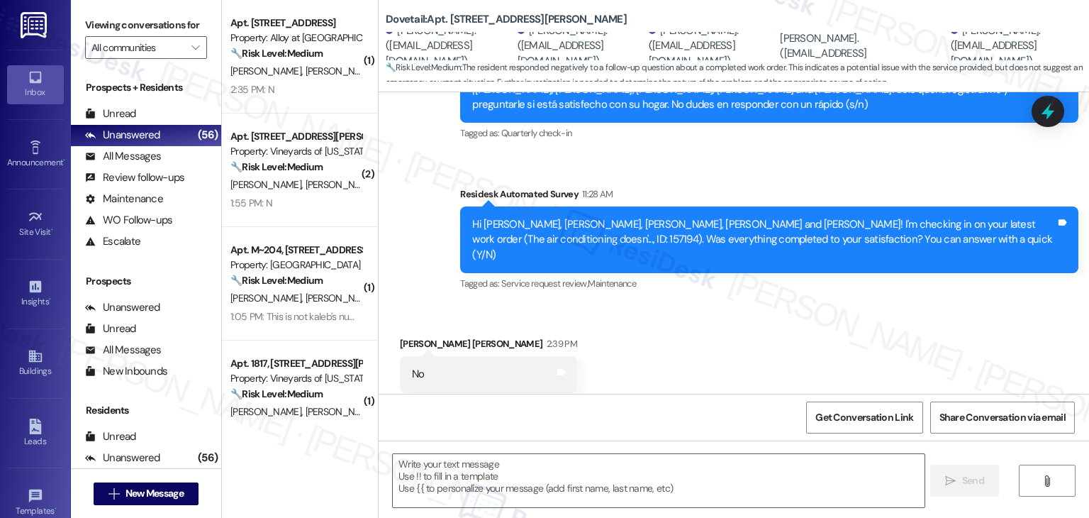
scroll to position [1035, 0]
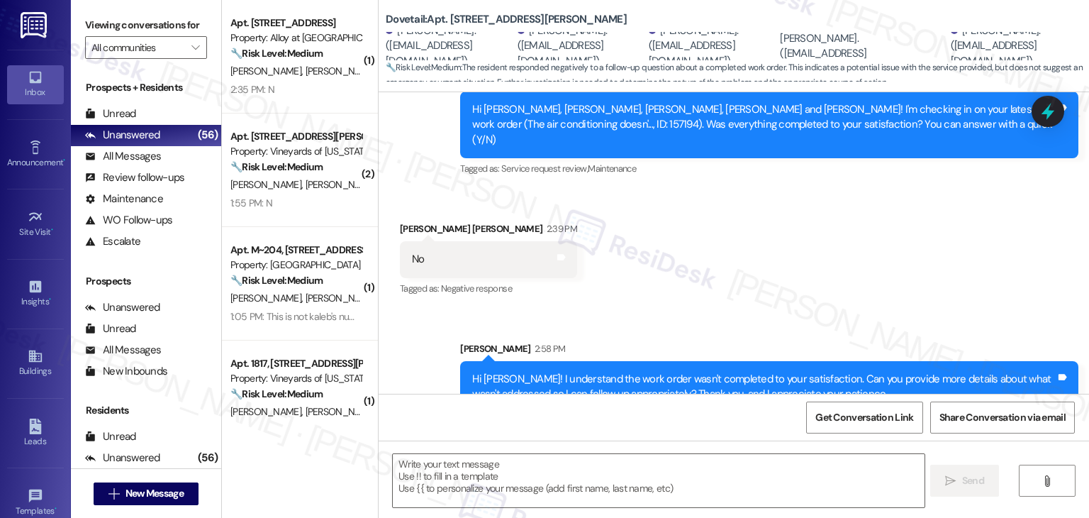
click at [637, 372] on div "Hi [PERSON_NAME]! I understand the work order wasn't completed to your satisfac…" at bounding box center [764, 387] width 584 height 30
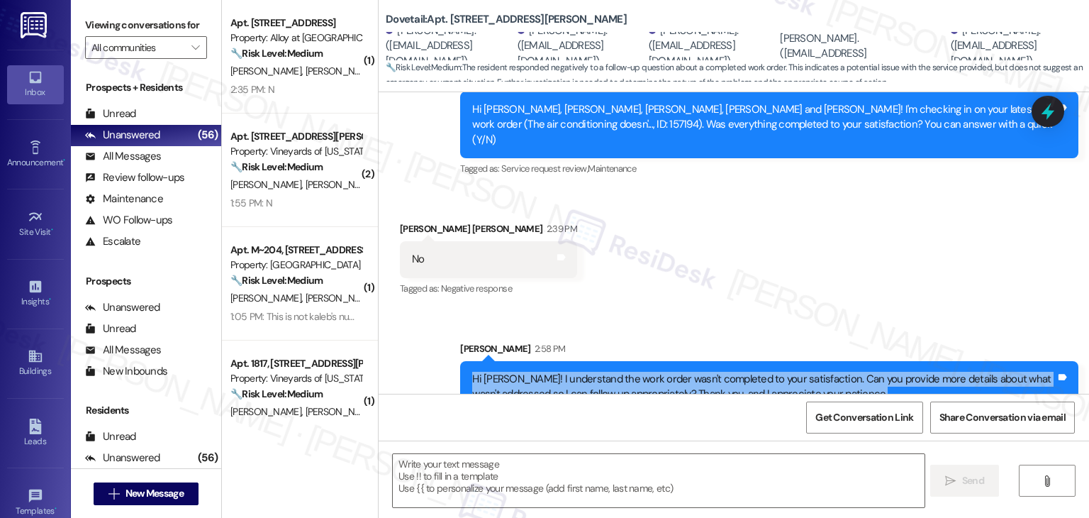
click at [637, 372] on div "Hi [PERSON_NAME]! I understand the work order wasn't completed to your satisfac…" at bounding box center [764, 387] width 584 height 30
copy div "Hi [PERSON_NAME]! I understand the work order wasn't completed to your satisfac…"
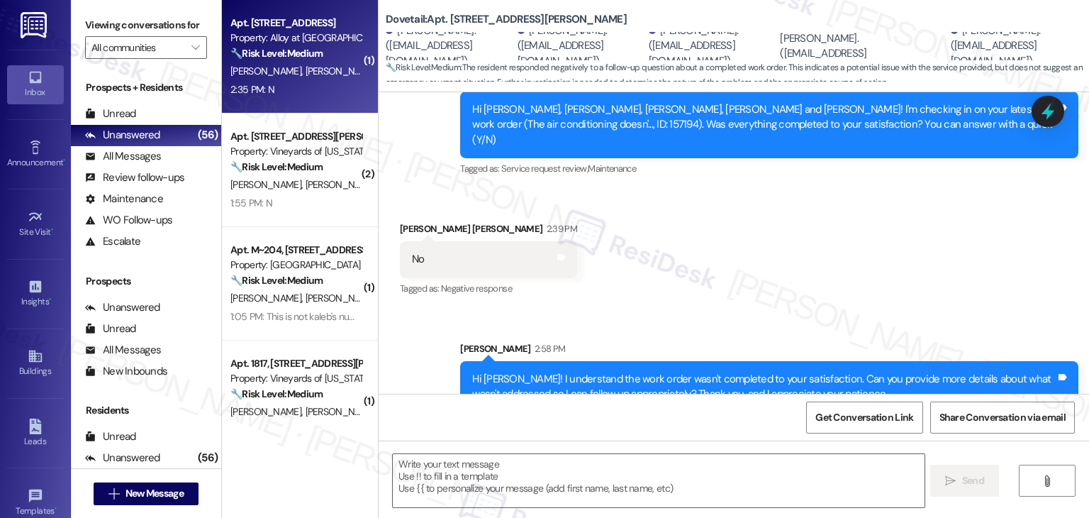
click at [304, 106] on div "Apt. [STREET_ADDRESS] Property: Alloy at [GEOGRAPHIC_DATA] 🔧 Risk Level: Medium…" at bounding box center [300, 56] width 156 height 113
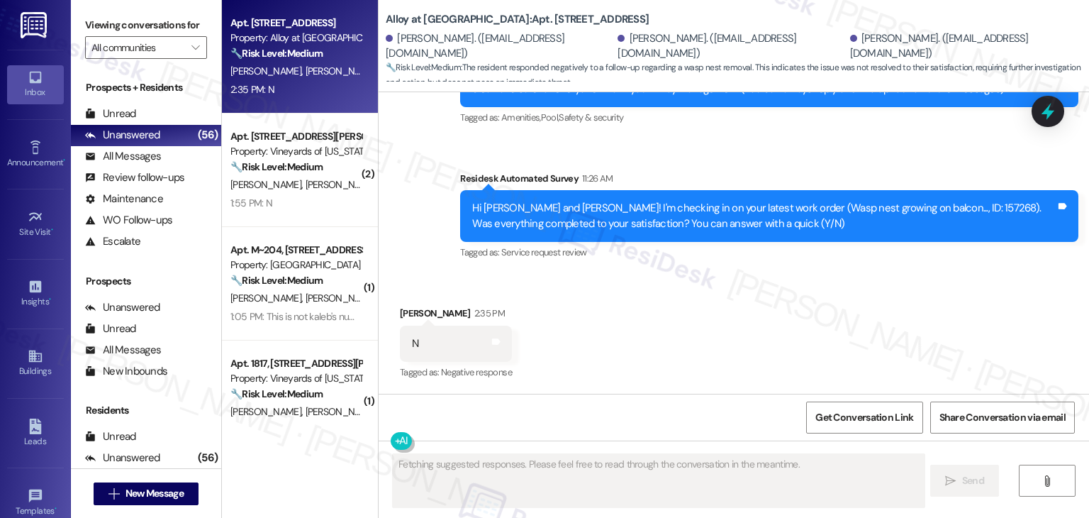
scroll to position [199, 0]
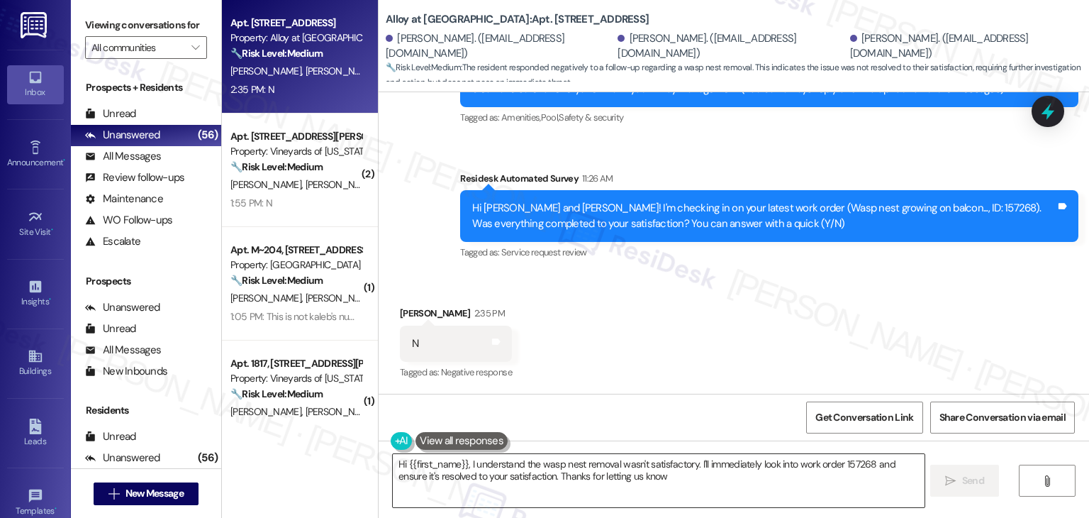
type textarea "Hi {{first_name}}, I understand the wasp nest removal wasn't satisfactory. I'll…"
click at [729, 345] on div "Received via SMS [PERSON_NAME] 2:35 PM N Tags and notes Tagged as: Negative res…" at bounding box center [734, 334] width 711 height 120
